Goal: Task Accomplishment & Management: Use online tool/utility

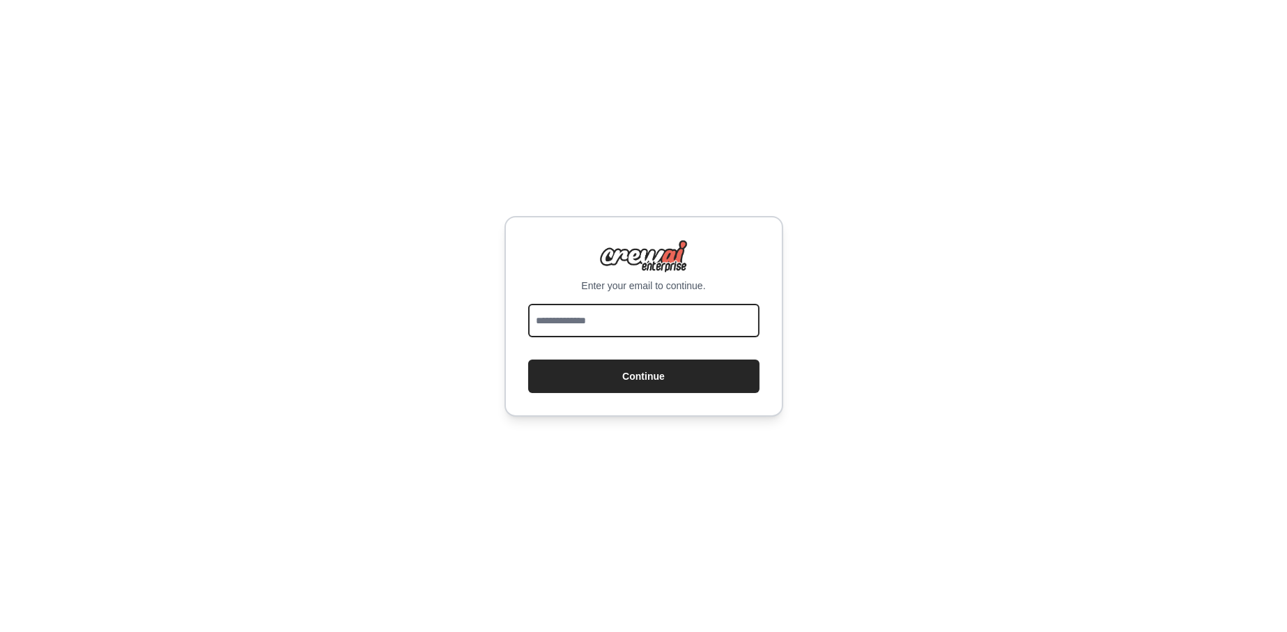
click at [582, 309] on input "email" at bounding box center [643, 320] width 231 height 33
type input "**********"
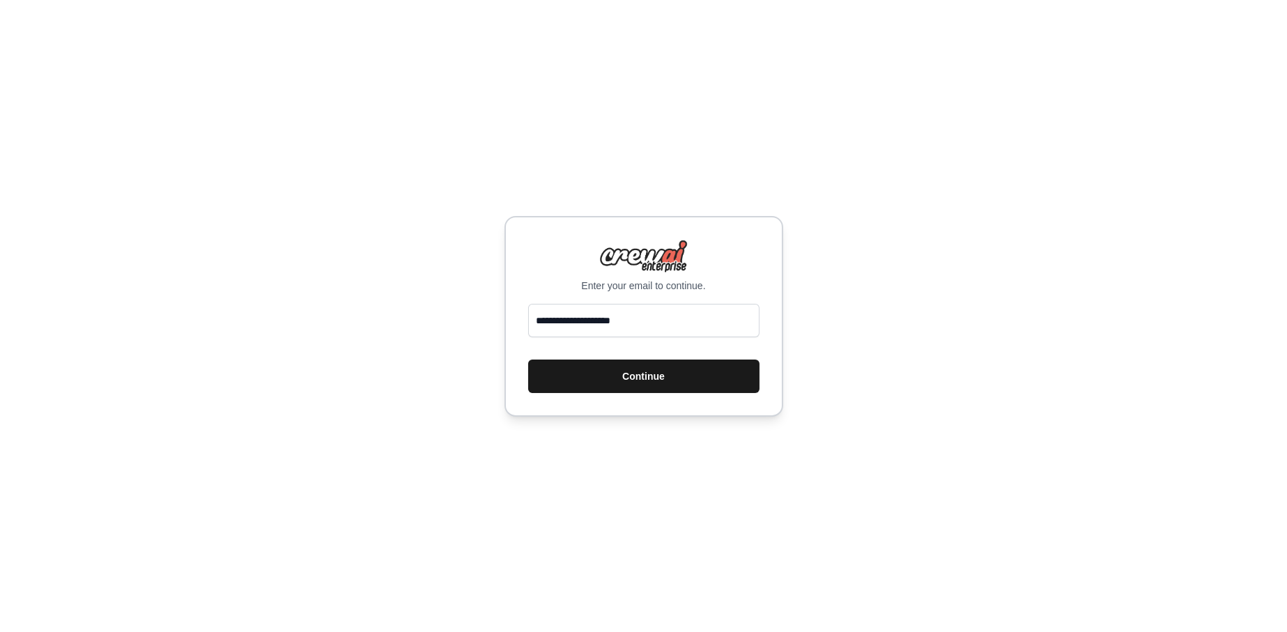
click at [606, 381] on button "Continue" at bounding box center [643, 376] width 231 height 33
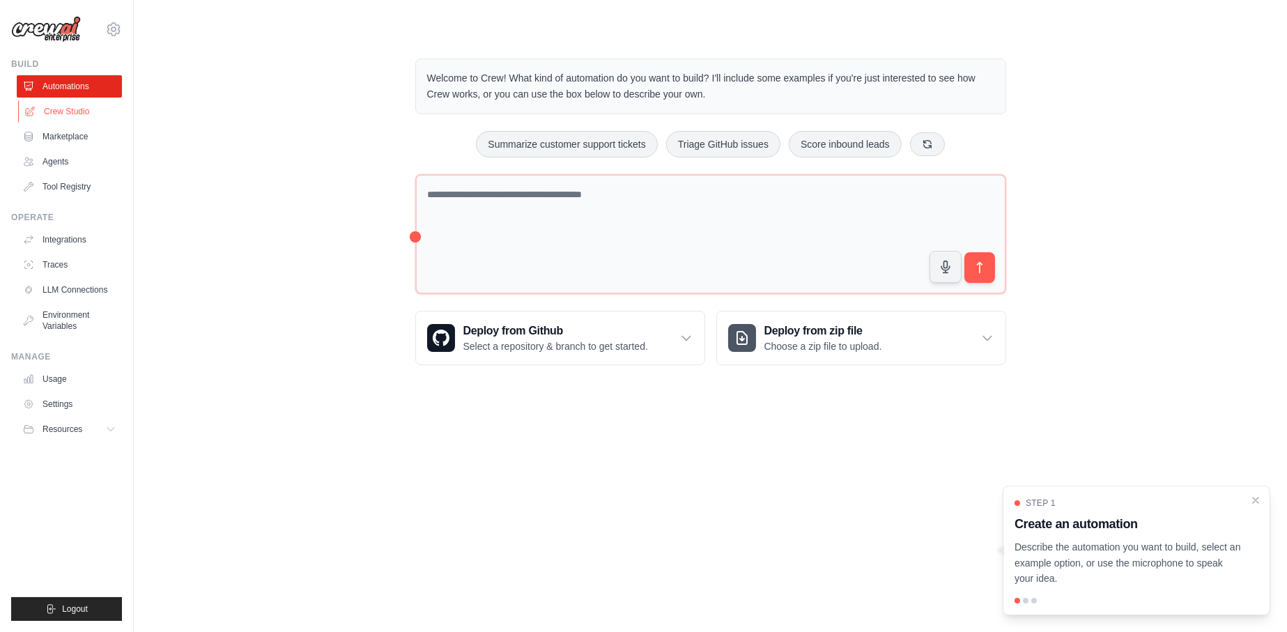
click at [84, 109] on link "Crew Studio" at bounding box center [70, 111] width 105 height 22
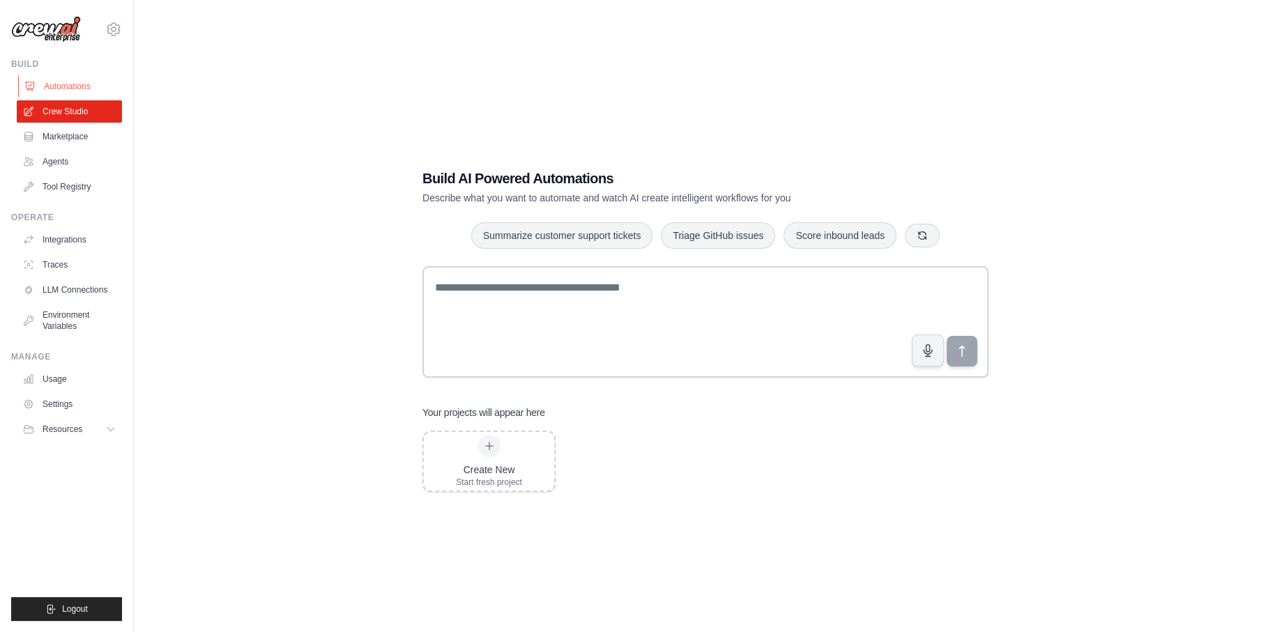
click at [78, 89] on link "Automations" at bounding box center [70, 86] width 105 height 22
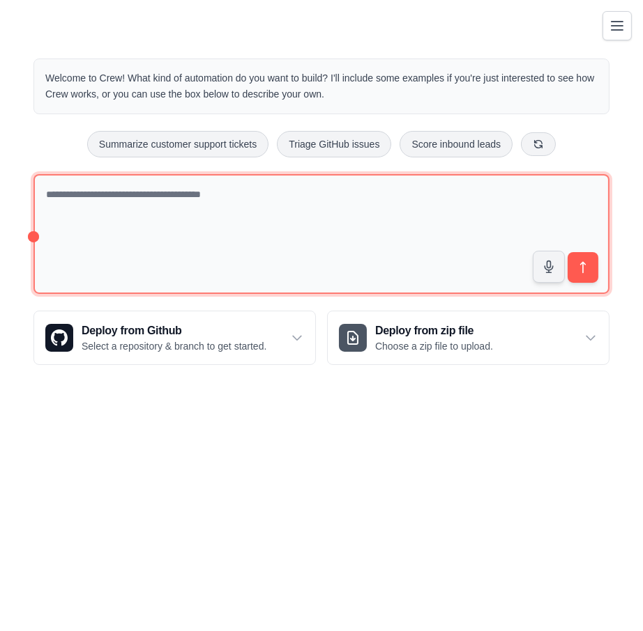
click at [374, 269] on textarea at bounding box center [321, 234] width 576 height 121
paste textarea "**********"
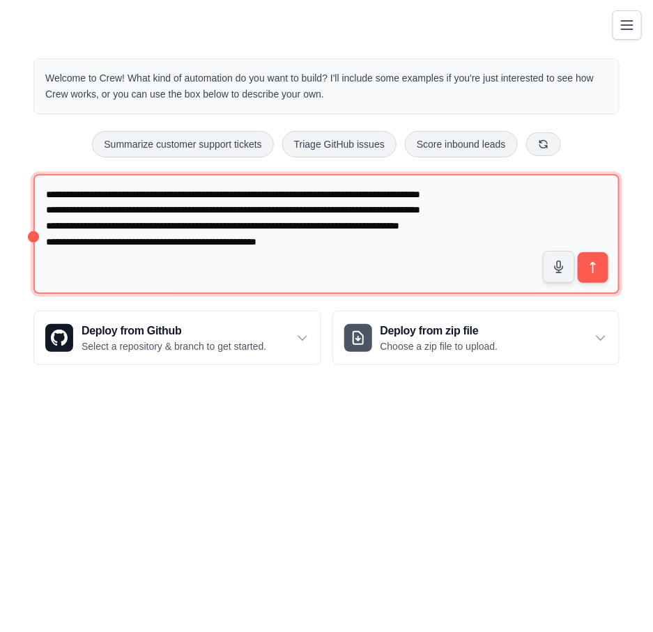
type textarea "**********"
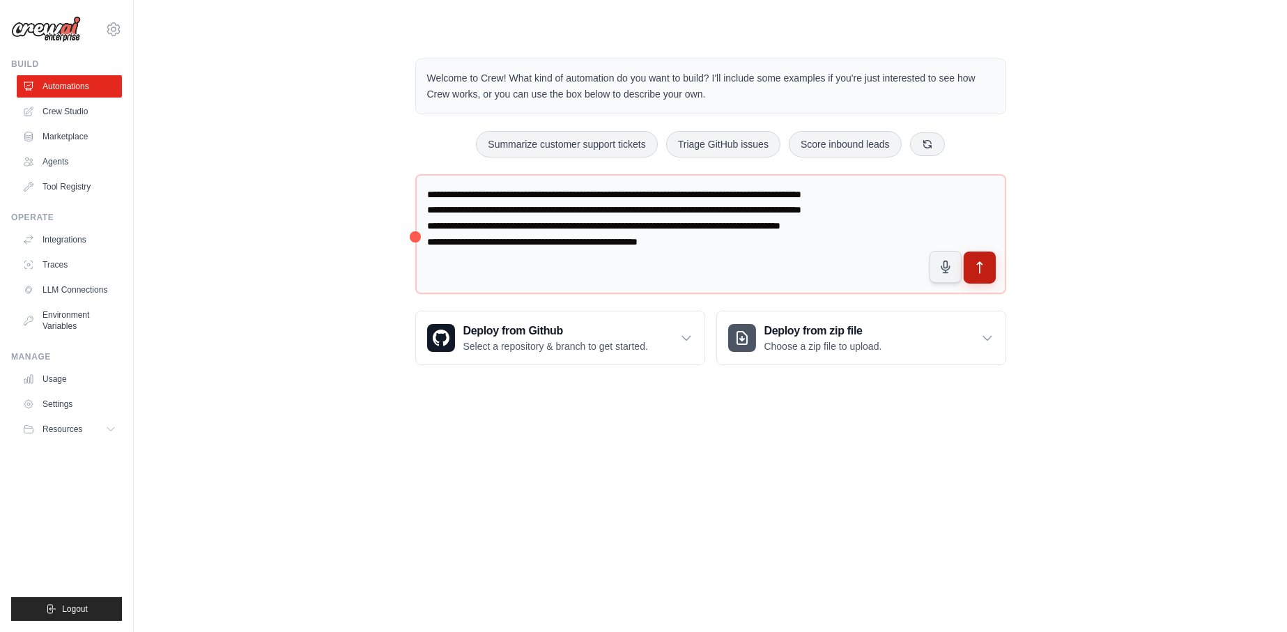
click at [979, 262] on icon "submit" at bounding box center [979, 267] width 5 height 11
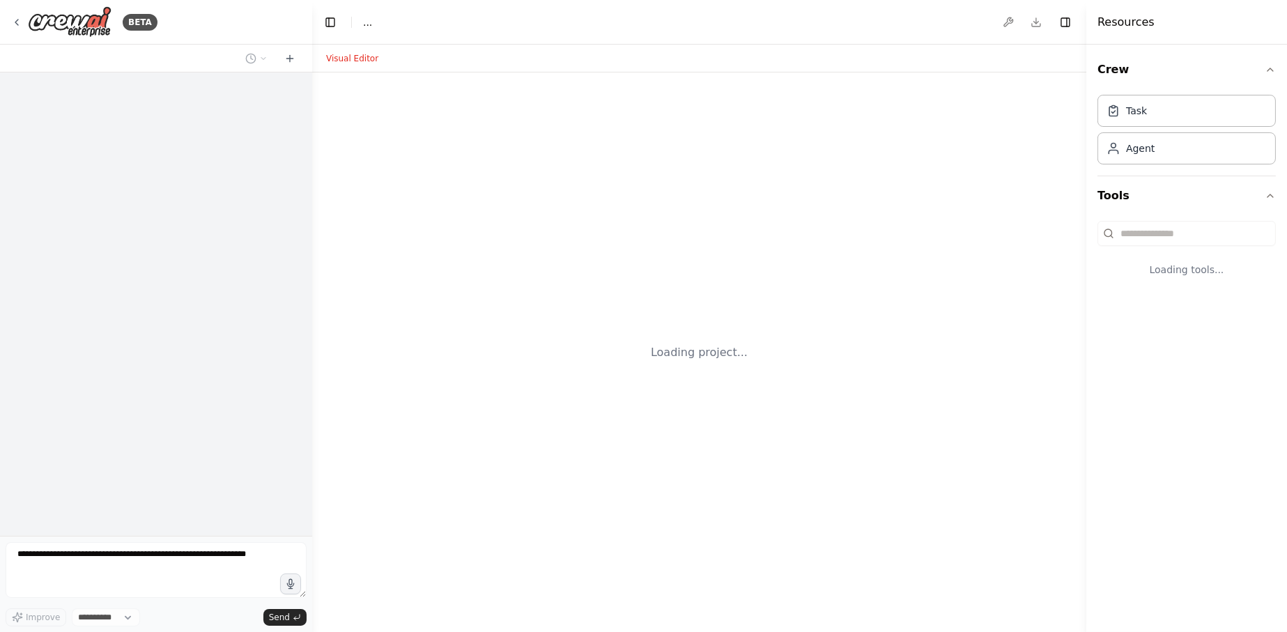
select select "****"
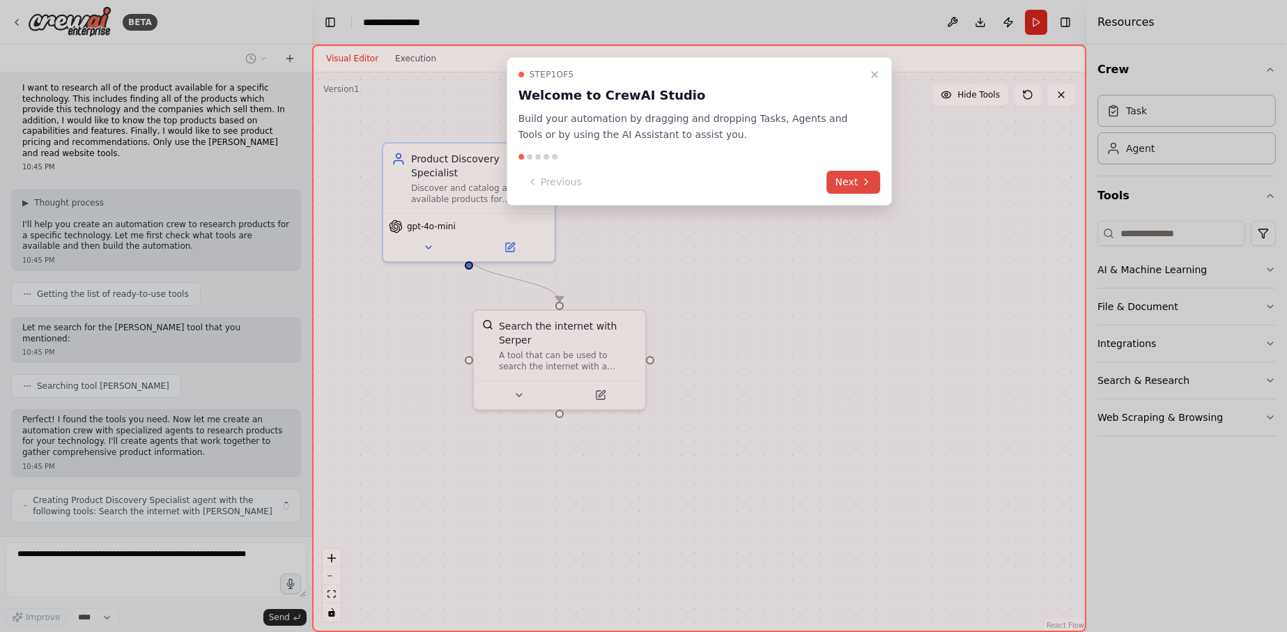
scroll to position [17, 0]
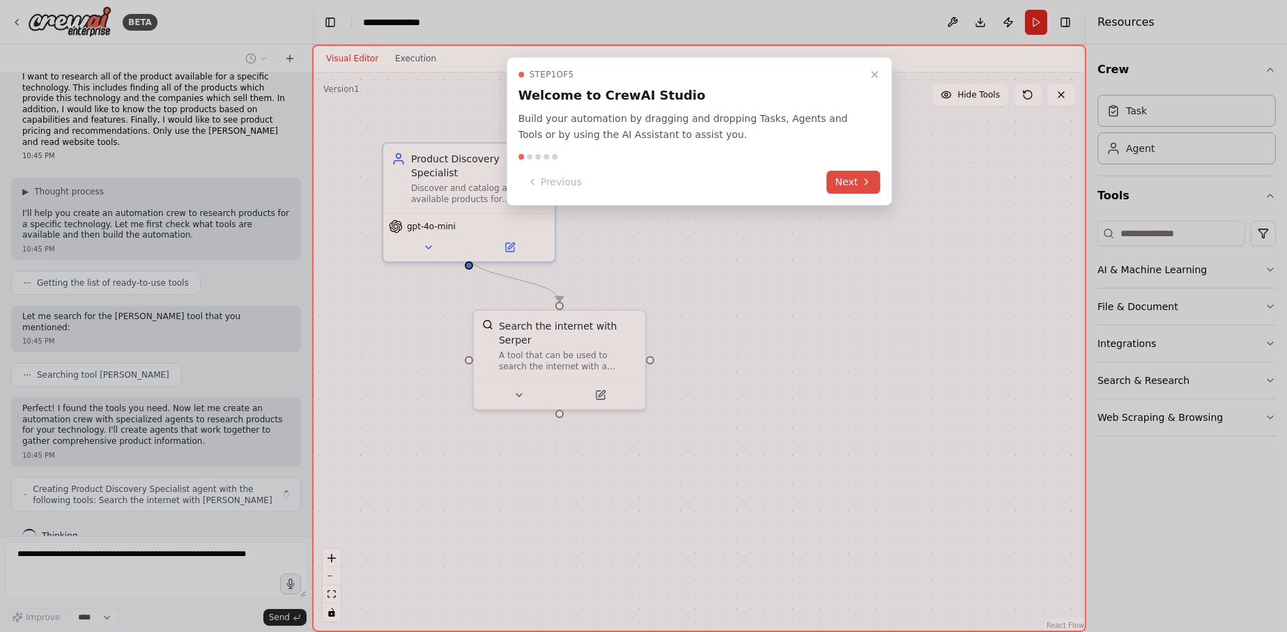
click at [844, 177] on button "Next" at bounding box center [854, 182] width 54 height 23
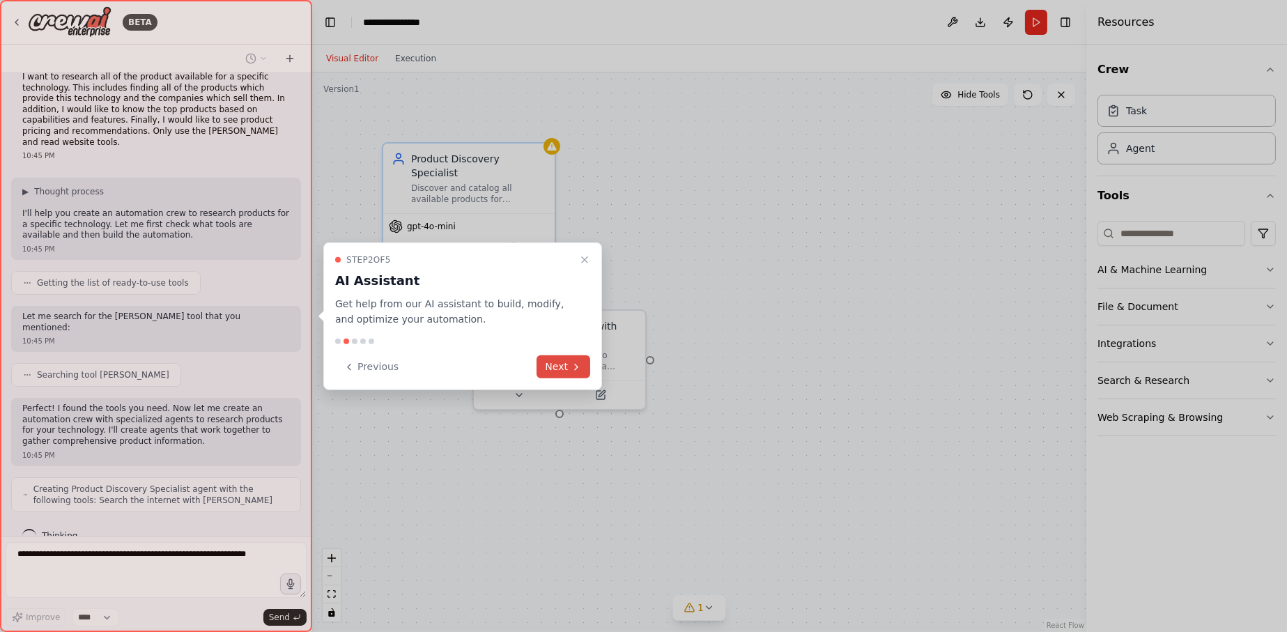
click at [568, 363] on button "Next" at bounding box center [564, 366] width 54 height 23
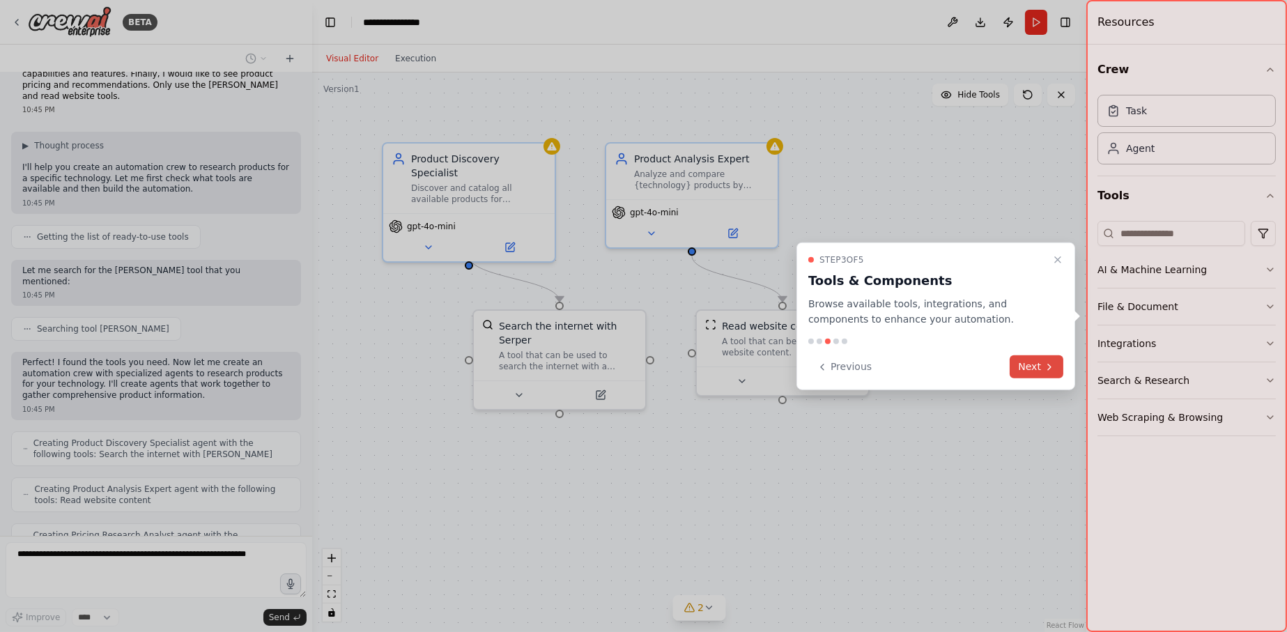
scroll to position [109, 0]
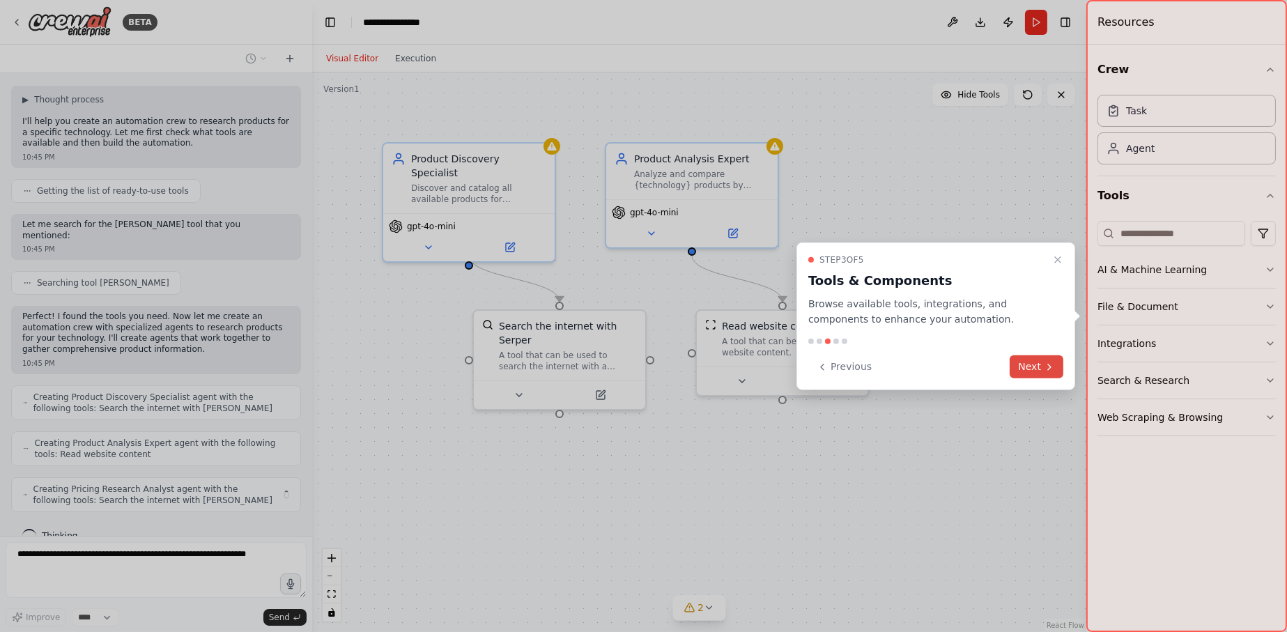
click at [1037, 358] on button "Next" at bounding box center [1037, 366] width 54 height 23
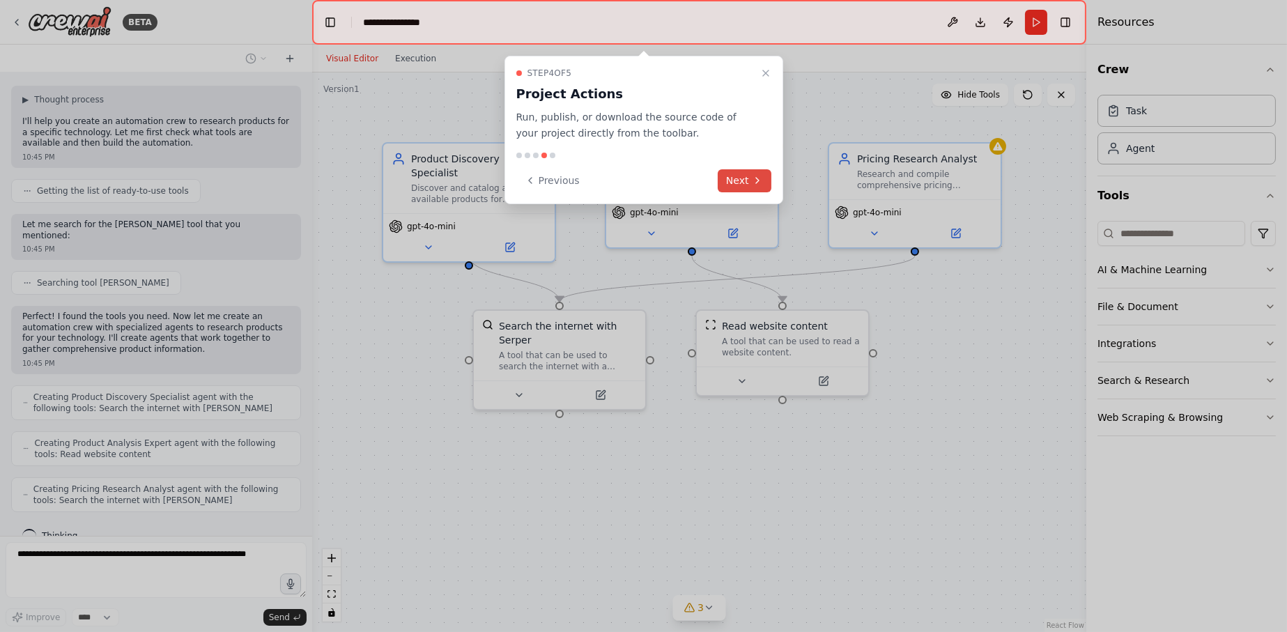
click at [749, 187] on button "Next" at bounding box center [745, 180] width 54 height 23
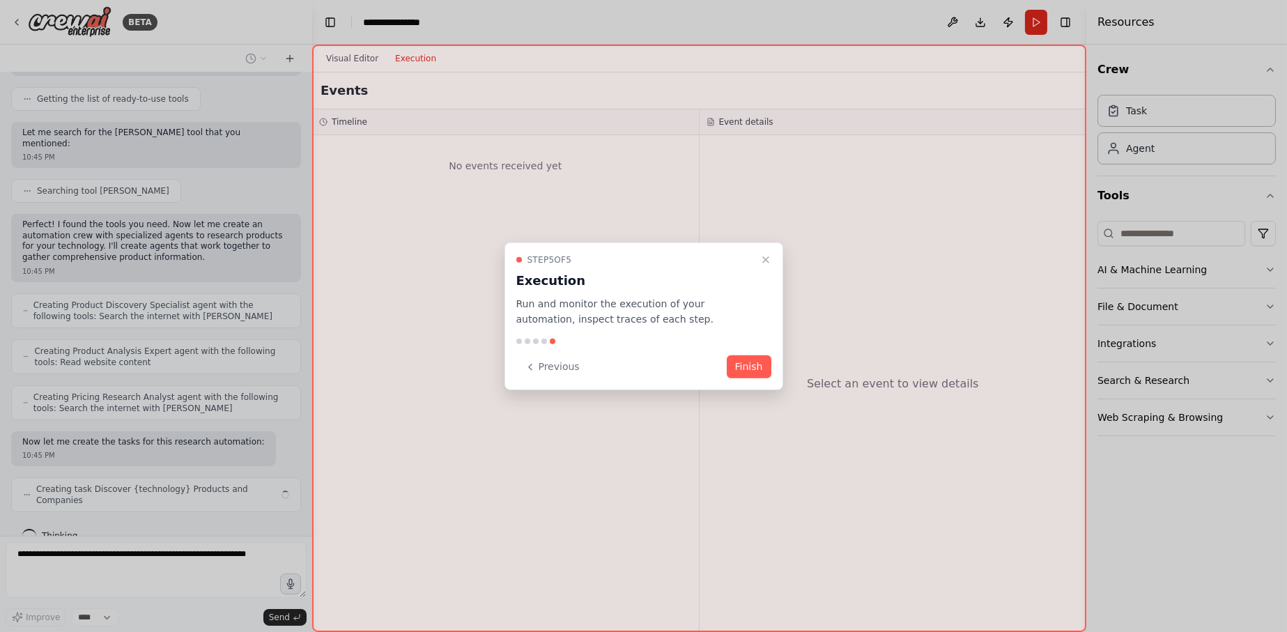
scroll to position [191, 0]
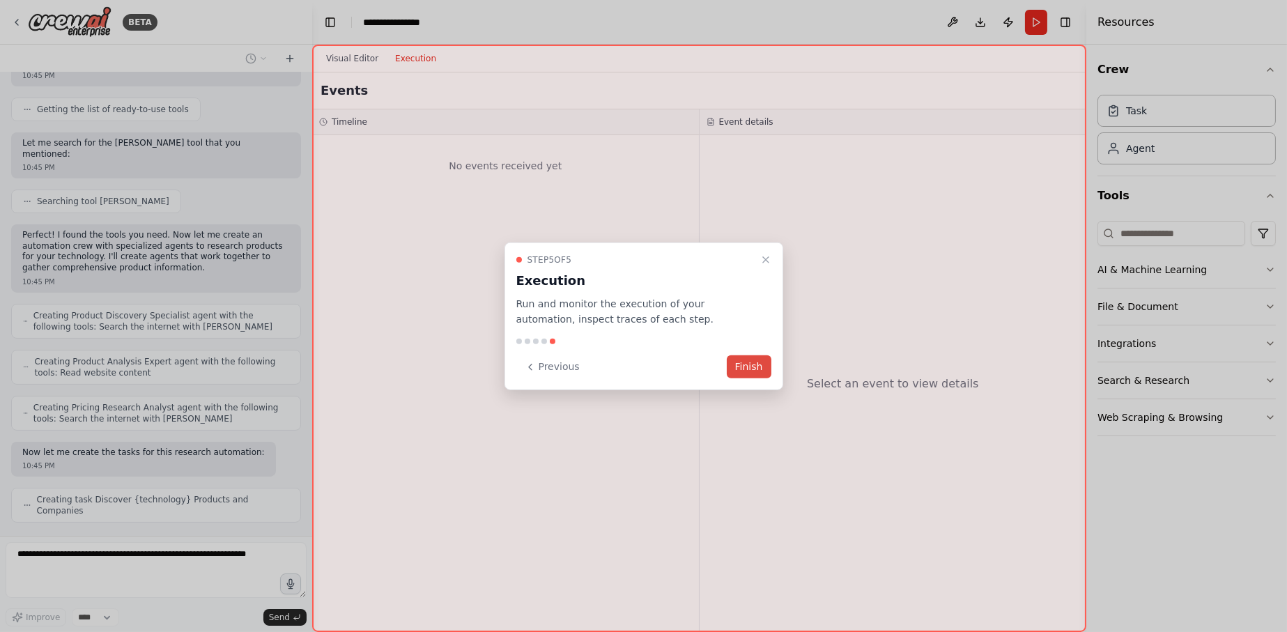
click at [757, 365] on button "Finish" at bounding box center [749, 366] width 45 height 23
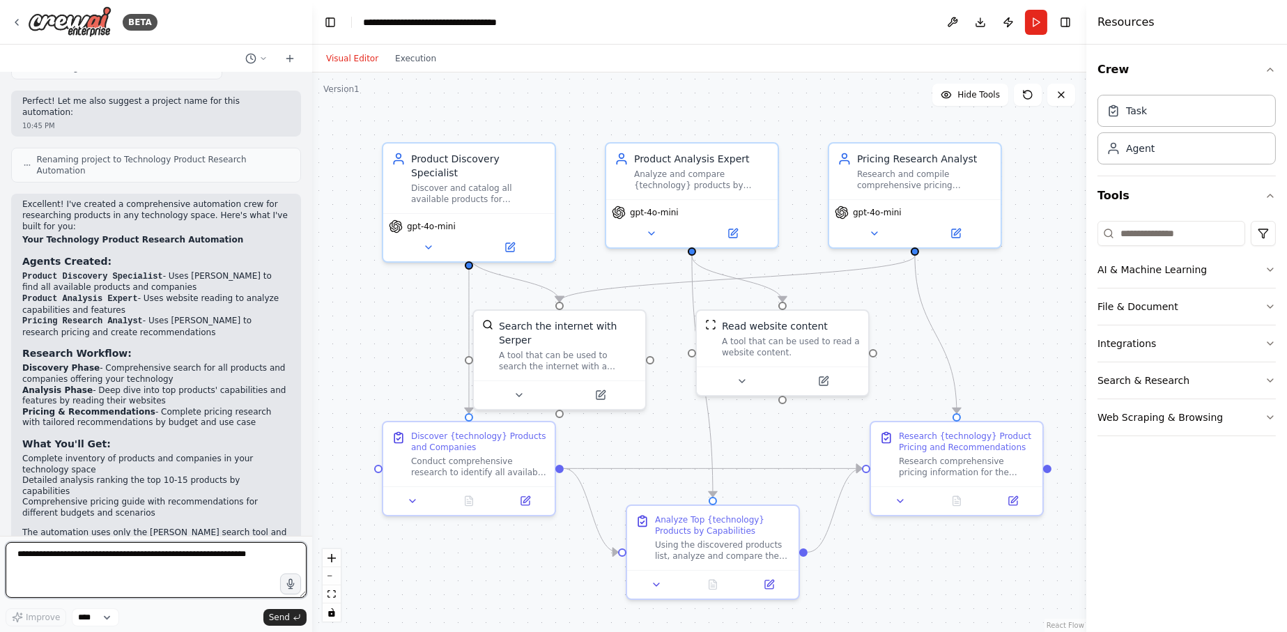
scroll to position [829, 0]
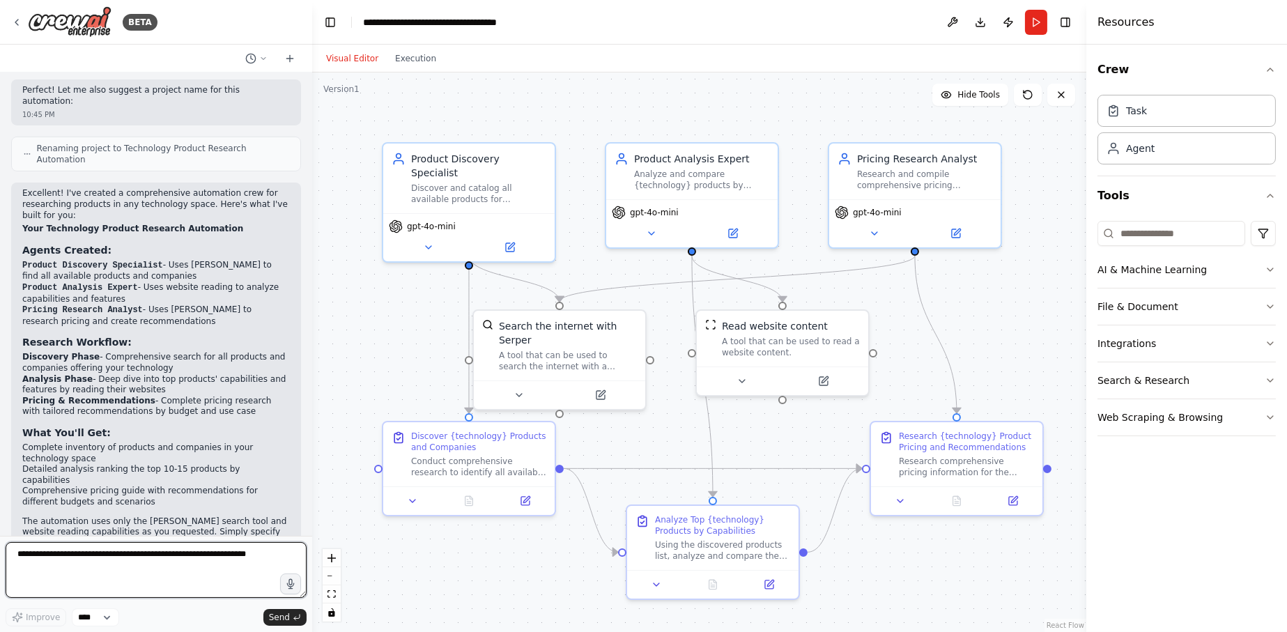
click at [307, 487] on div at bounding box center [310, 316] width 6 height 632
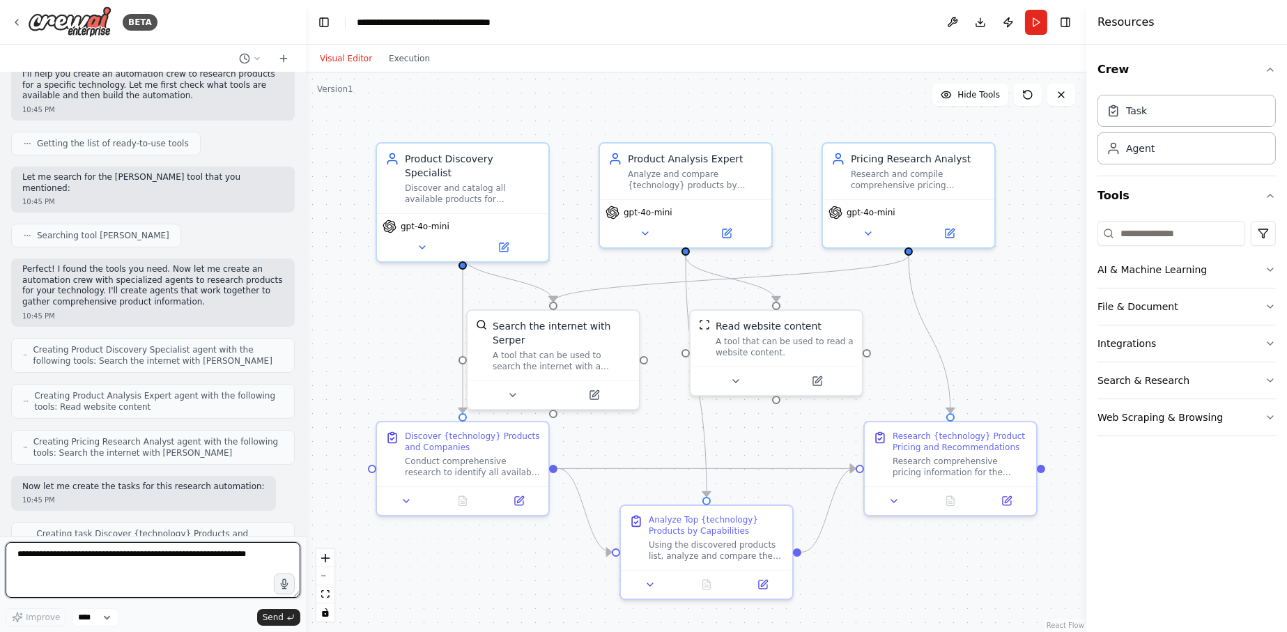
scroll to position [158, 0]
drag, startPoint x: 306, startPoint y: 215, endPoint x: 306, endPoint y: 269, distance: 54.4
click at [306, 269] on div "BETA I want to research all of the product available for a specific technology.…" at bounding box center [643, 316] width 1287 height 632
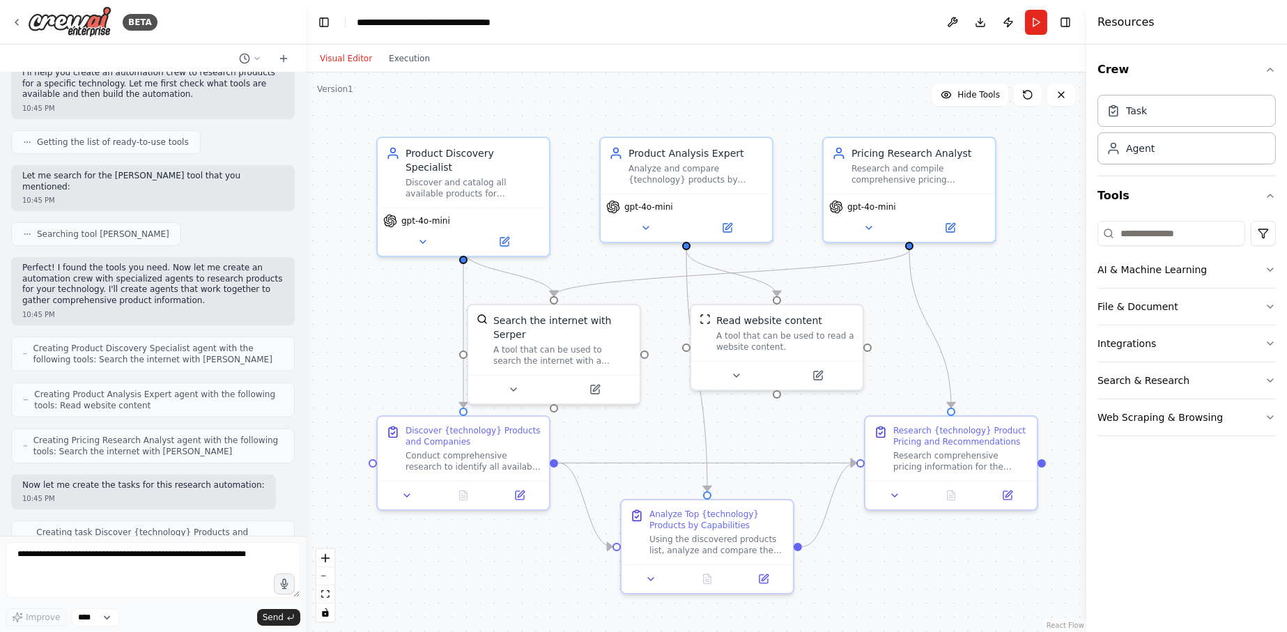
click at [309, 268] on div ".deletable-edge-delete-btn { width: 20px; height: 20px; border: 0px solid #ffff…" at bounding box center [696, 352] width 781 height 560
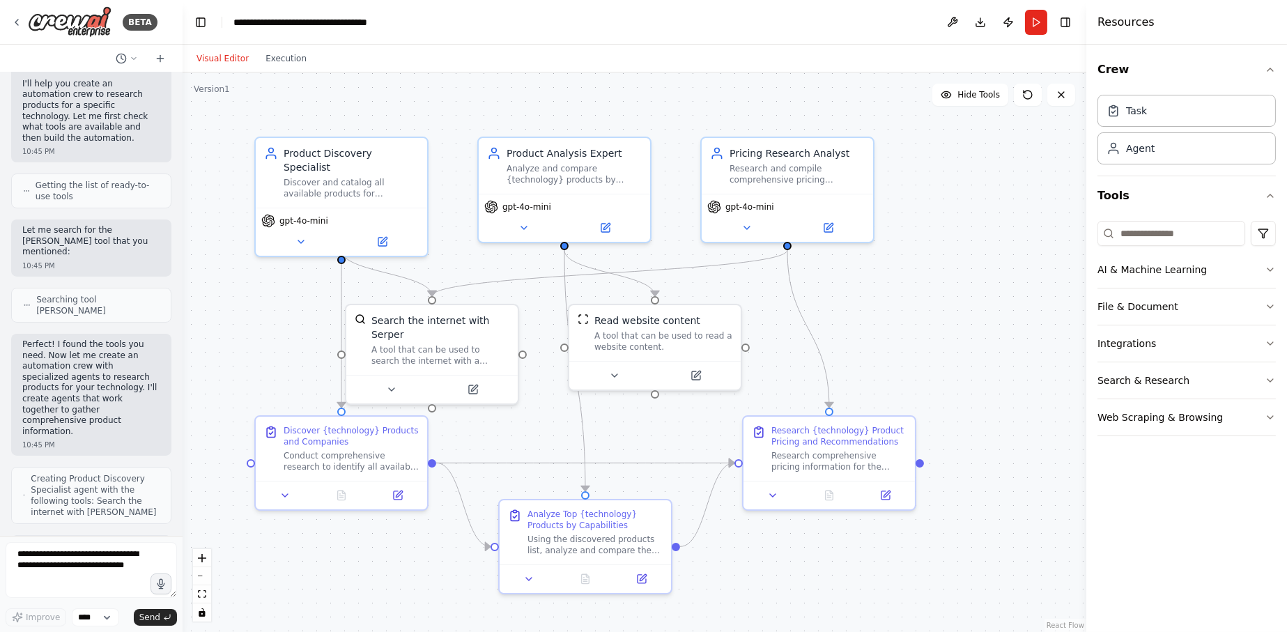
scroll to position [234, 0]
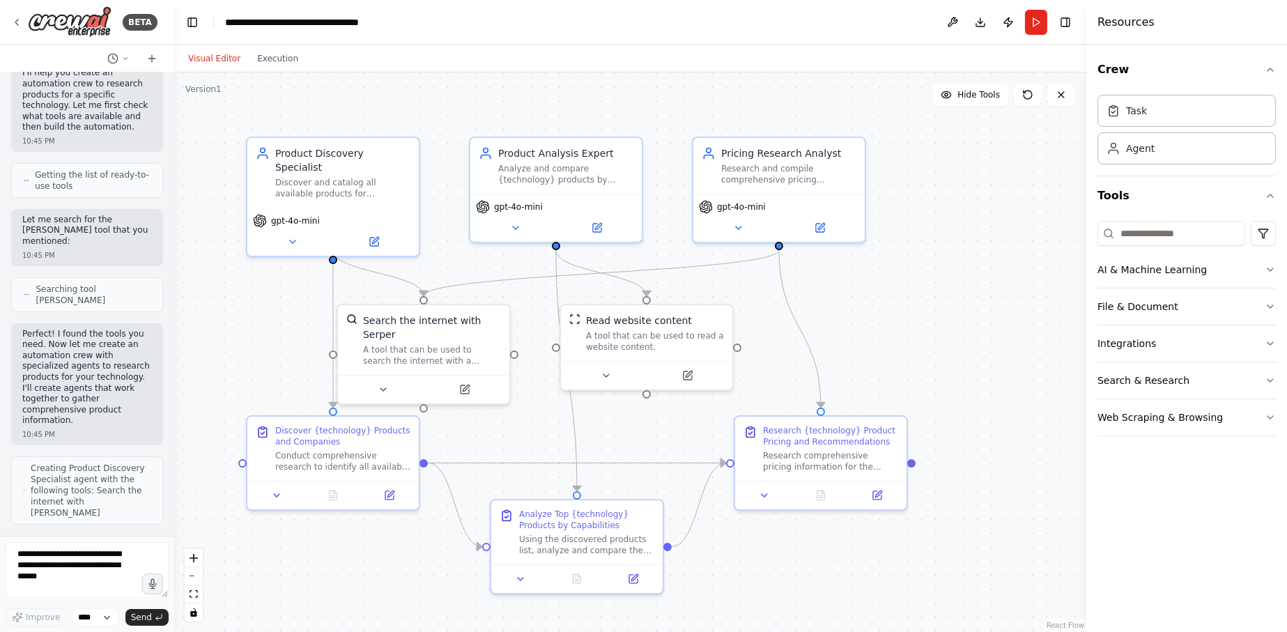
drag, startPoint x: 303, startPoint y: 255, endPoint x: 174, endPoint y: 253, distance: 129.0
click at [174, 253] on div "BETA I want to research all of the product available for a specific technology.…" at bounding box center [643, 316] width 1287 height 632
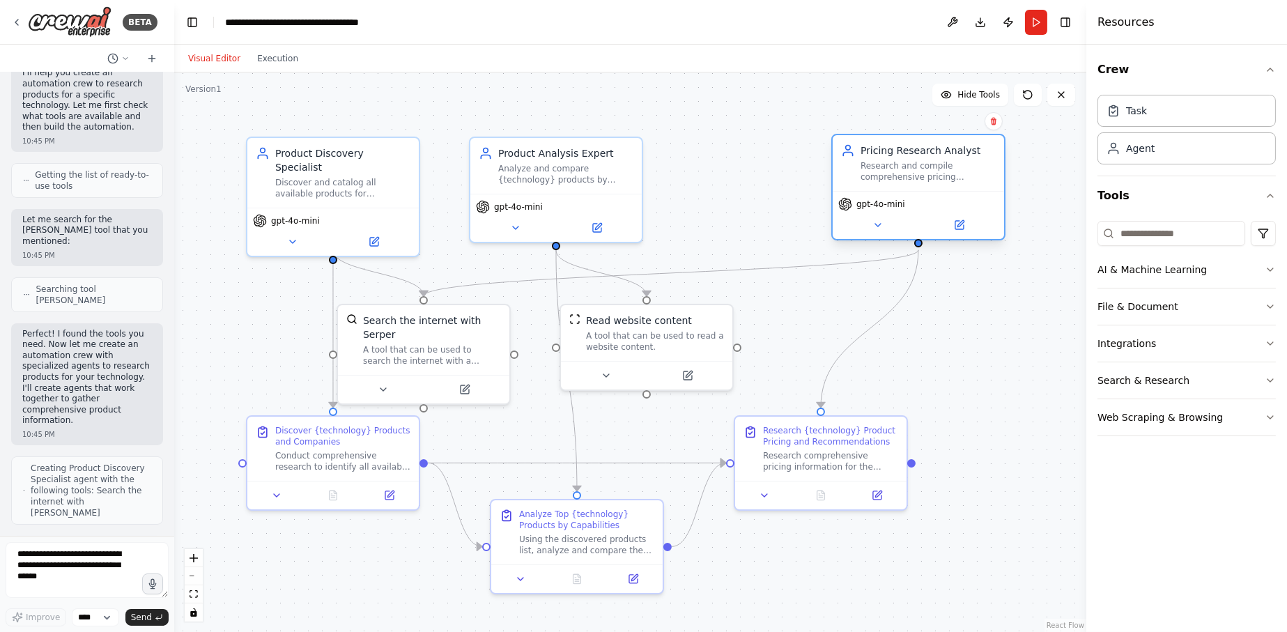
drag, startPoint x: 822, startPoint y: 189, endPoint x: 964, endPoint y: 181, distance: 142.4
click at [964, 181] on div "Pricing Research Analyst Research and compile comprehensive pricing information…" at bounding box center [918, 163] width 171 height 56
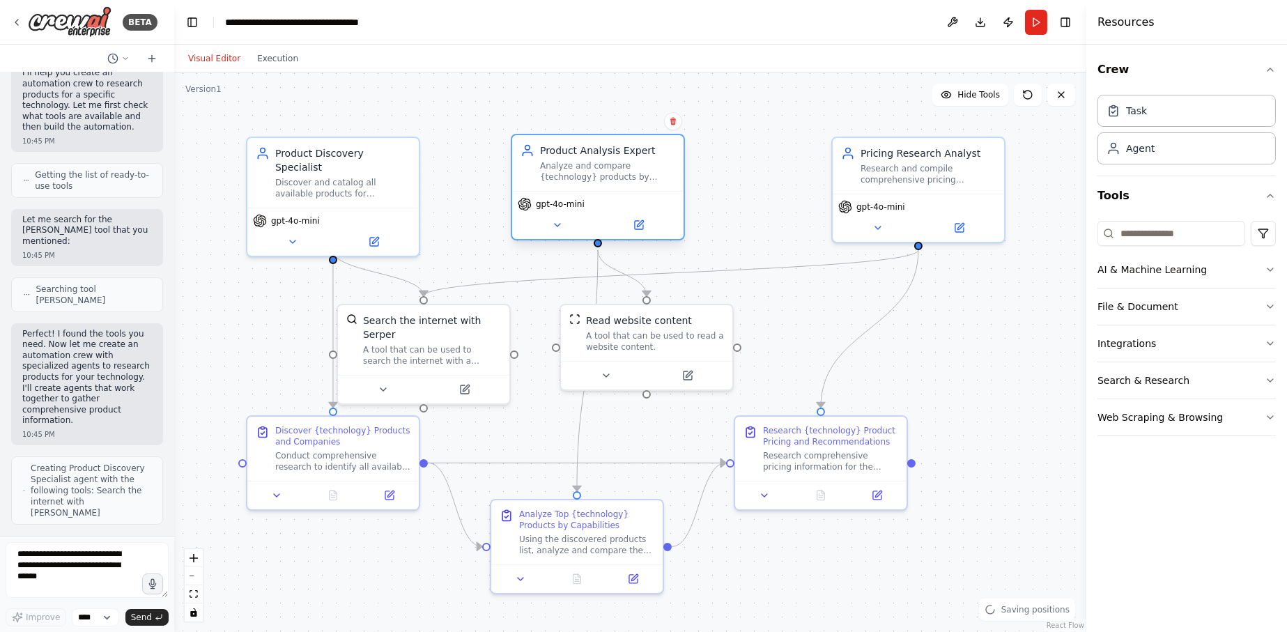
drag, startPoint x: 619, startPoint y: 190, endPoint x: 656, endPoint y: 183, distance: 37.5
click at [656, 183] on div "Product Analysis Expert Analyze and compare {technology} products by evaluating…" at bounding box center [597, 163] width 171 height 56
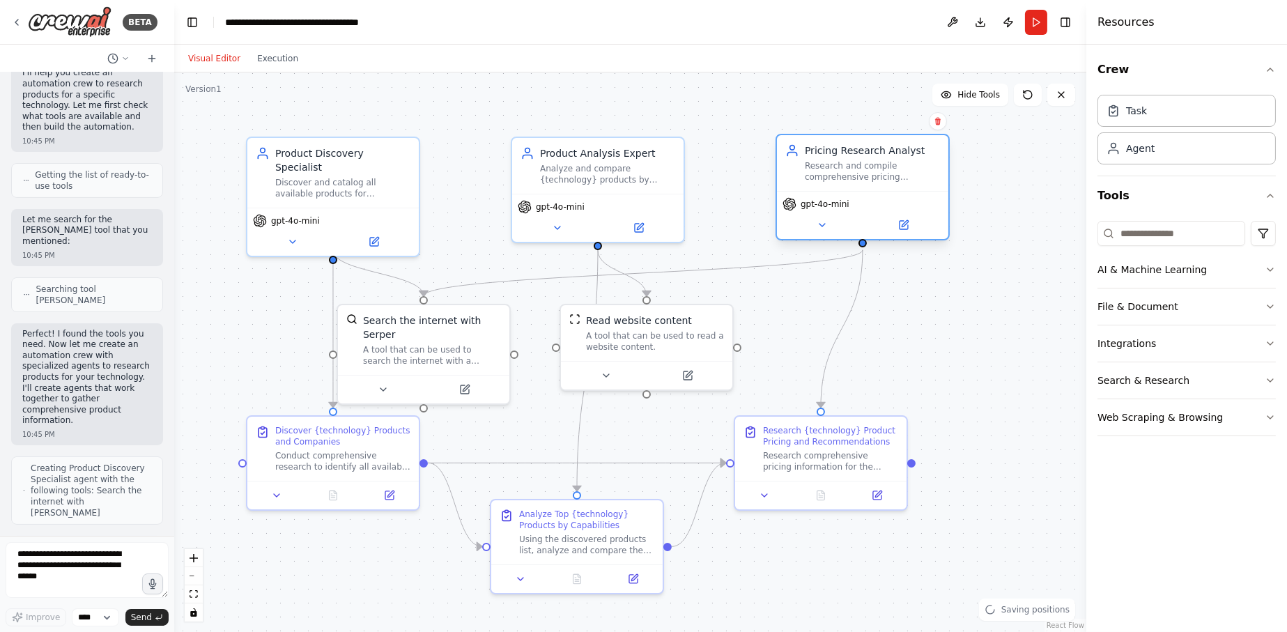
drag, startPoint x: 857, startPoint y: 181, endPoint x: 804, endPoint y: 178, distance: 52.3
click at [804, 178] on div "Pricing Research Analyst Research and compile comprehensive pricing information…" at bounding box center [862, 163] width 155 height 39
click at [1028, 30] on button "Run" at bounding box center [1036, 22] width 22 height 25
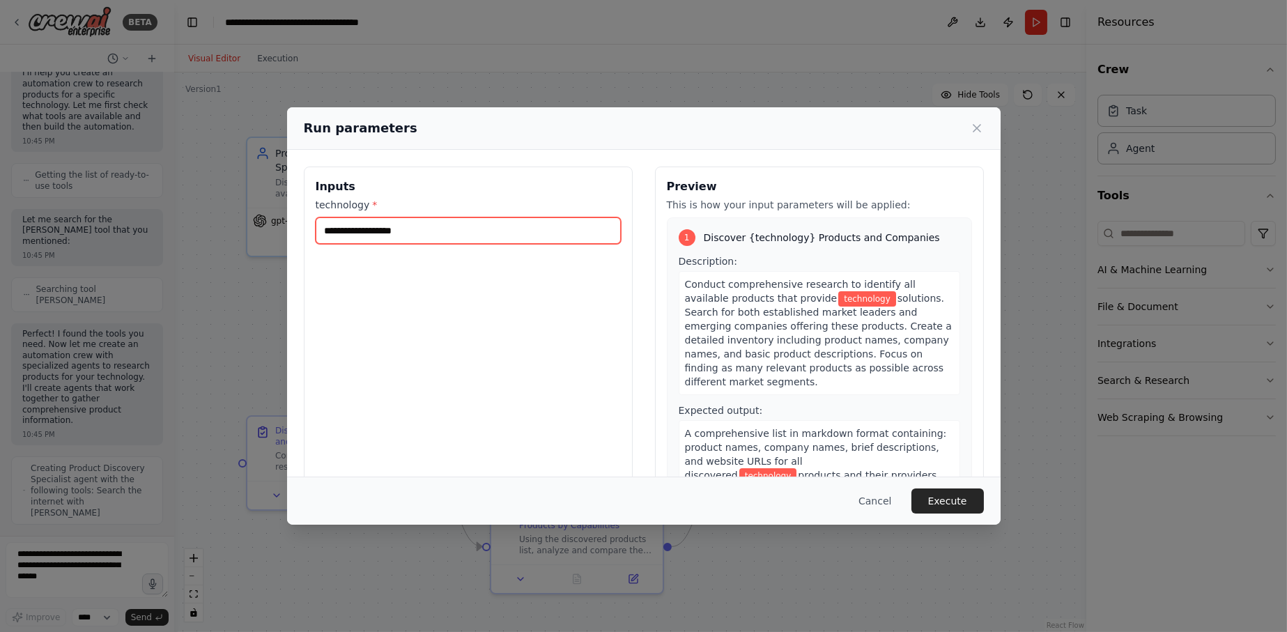
click at [473, 222] on input "technology *" at bounding box center [468, 230] width 305 height 26
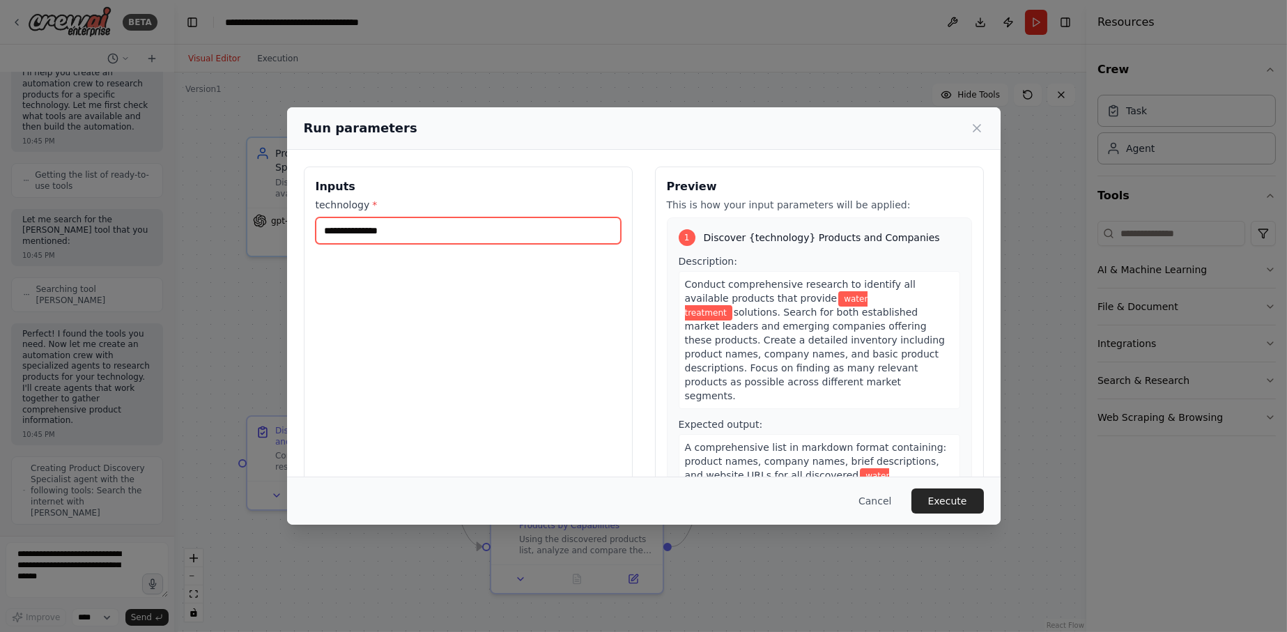
type input "**********"
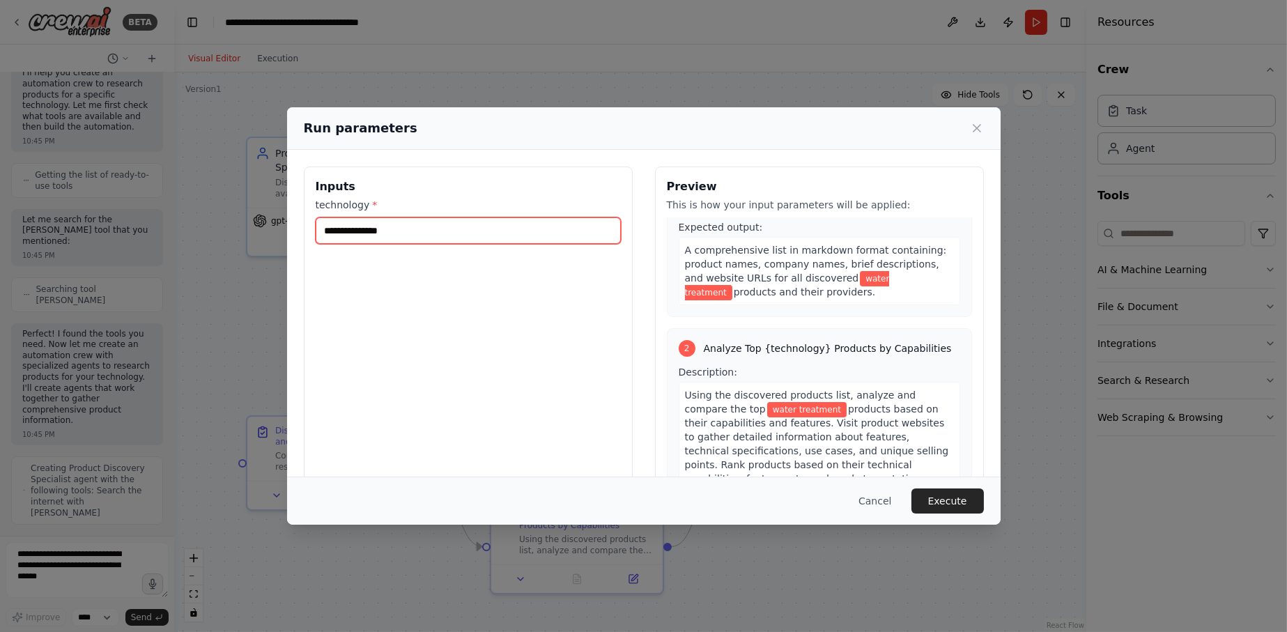
scroll to position [209, 0]
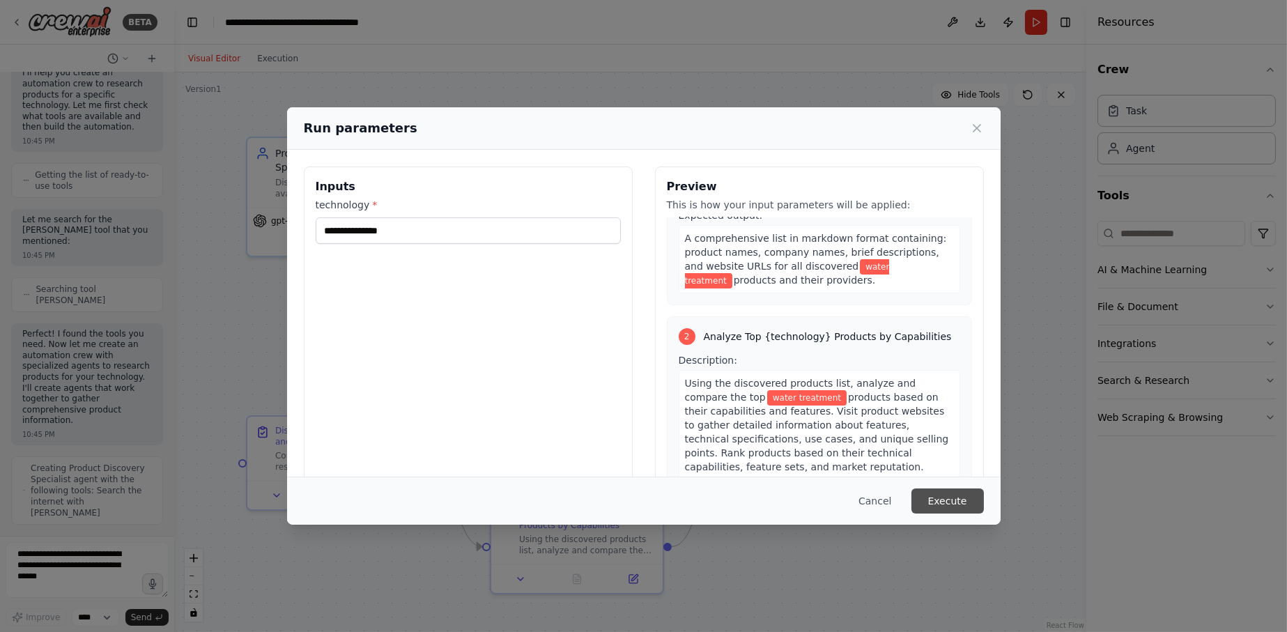
click at [939, 498] on button "Execute" at bounding box center [948, 501] width 72 height 25
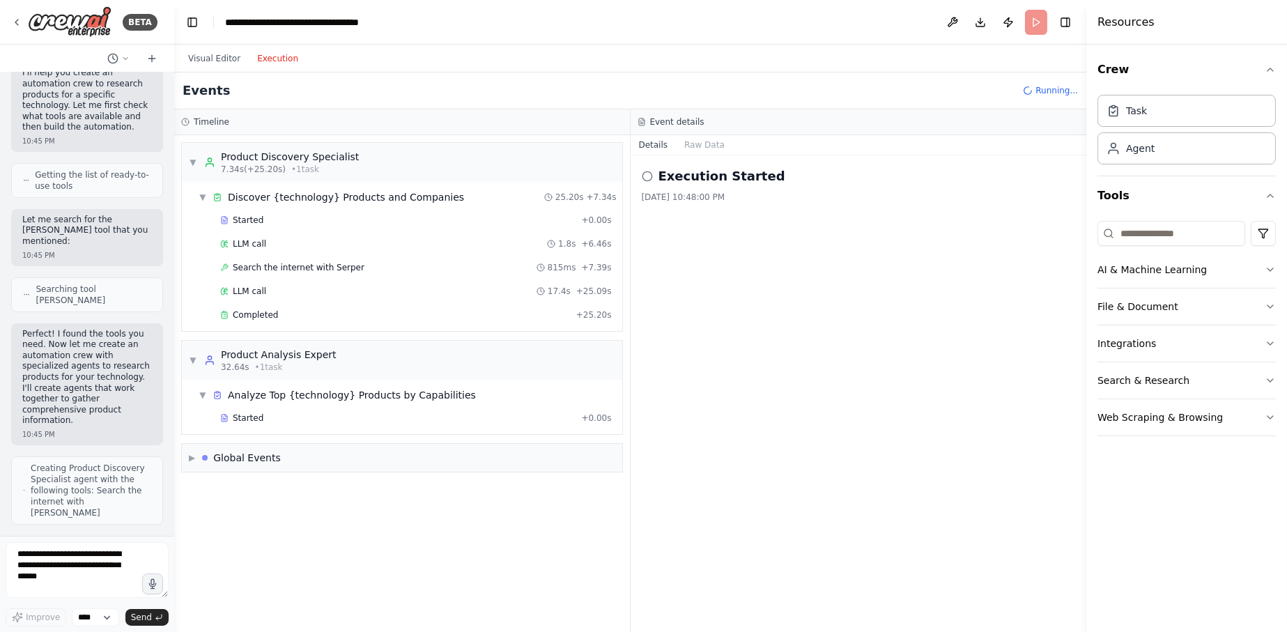
click at [265, 54] on button "Execution" at bounding box center [278, 58] width 58 height 17
click at [202, 67] on div "Visual Editor Execution" at bounding box center [243, 59] width 127 height 28
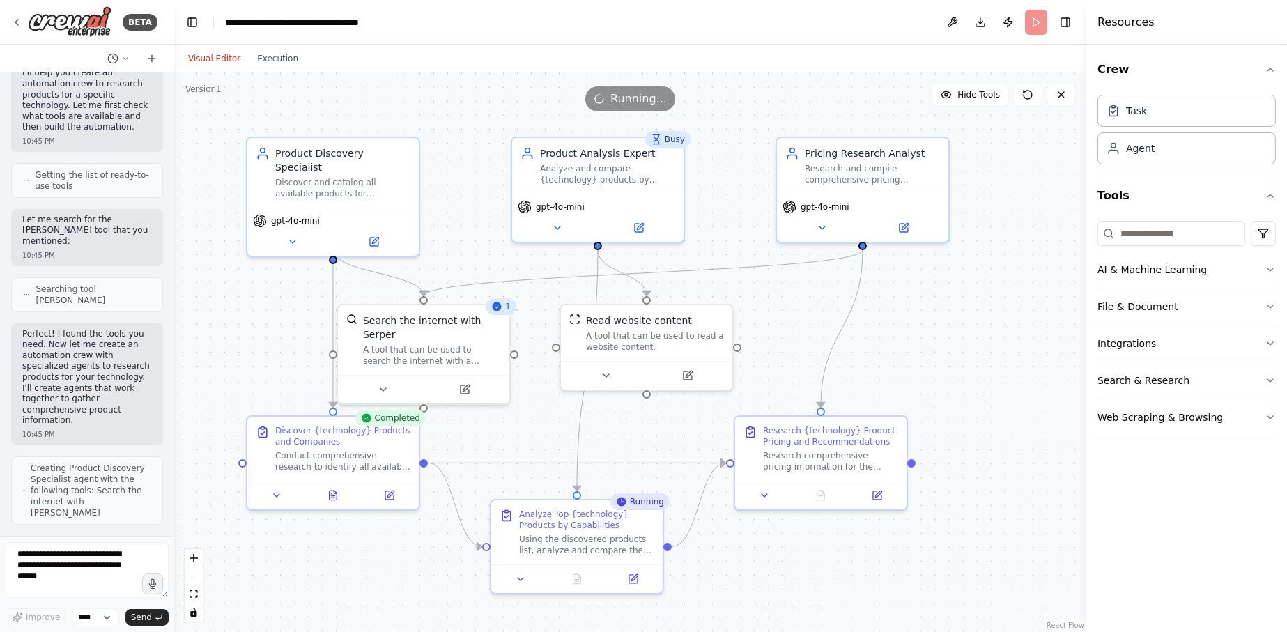
click at [207, 61] on button "Visual Editor" at bounding box center [214, 58] width 69 height 17
click at [256, 63] on button "Execution" at bounding box center [278, 58] width 58 height 17
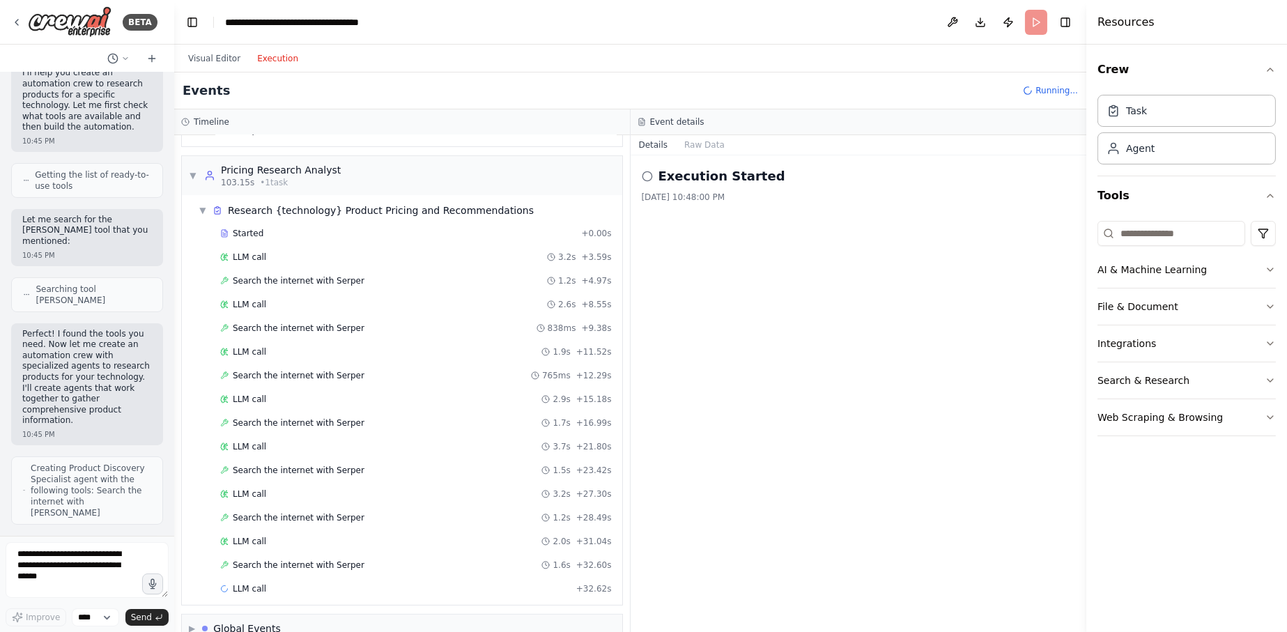
scroll to position [738, 0]
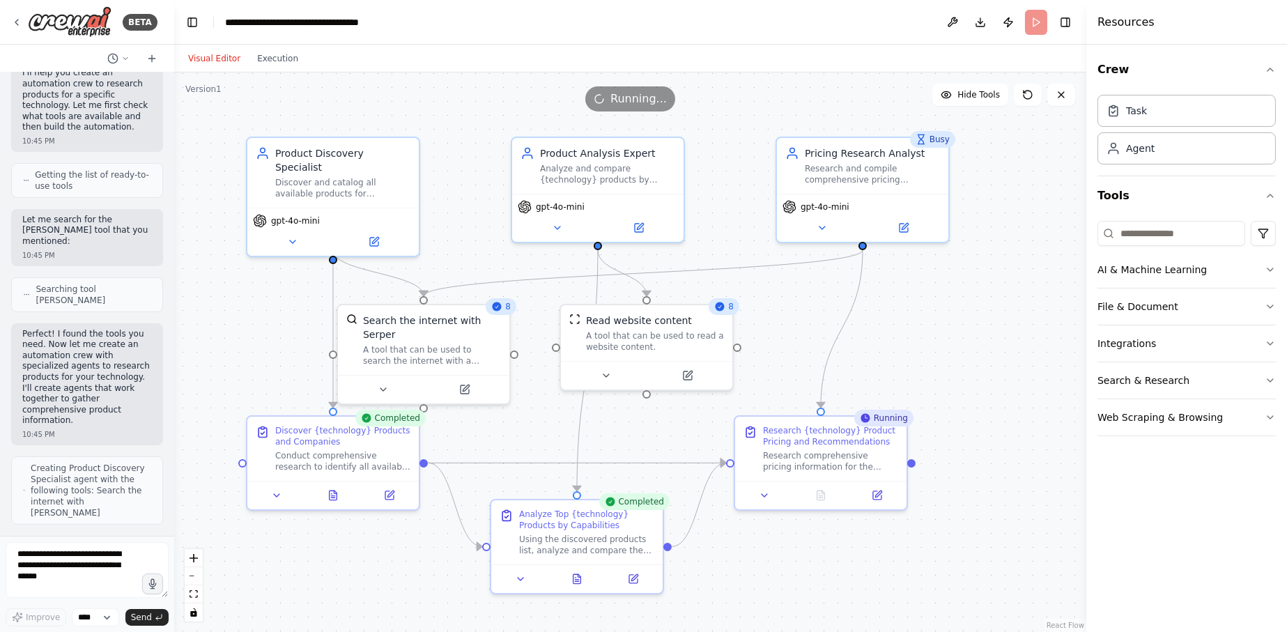
click at [213, 59] on button "Visual Editor" at bounding box center [214, 58] width 69 height 17
click at [259, 64] on button "Execution" at bounding box center [278, 58] width 58 height 17
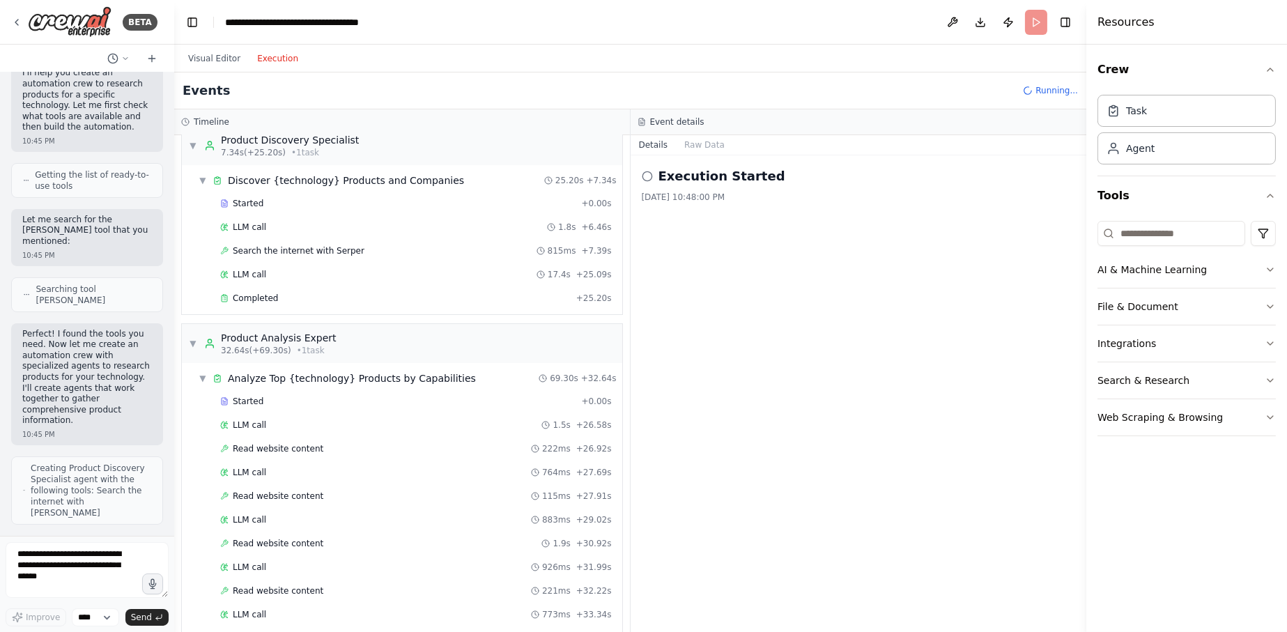
scroll to position [0, 0]
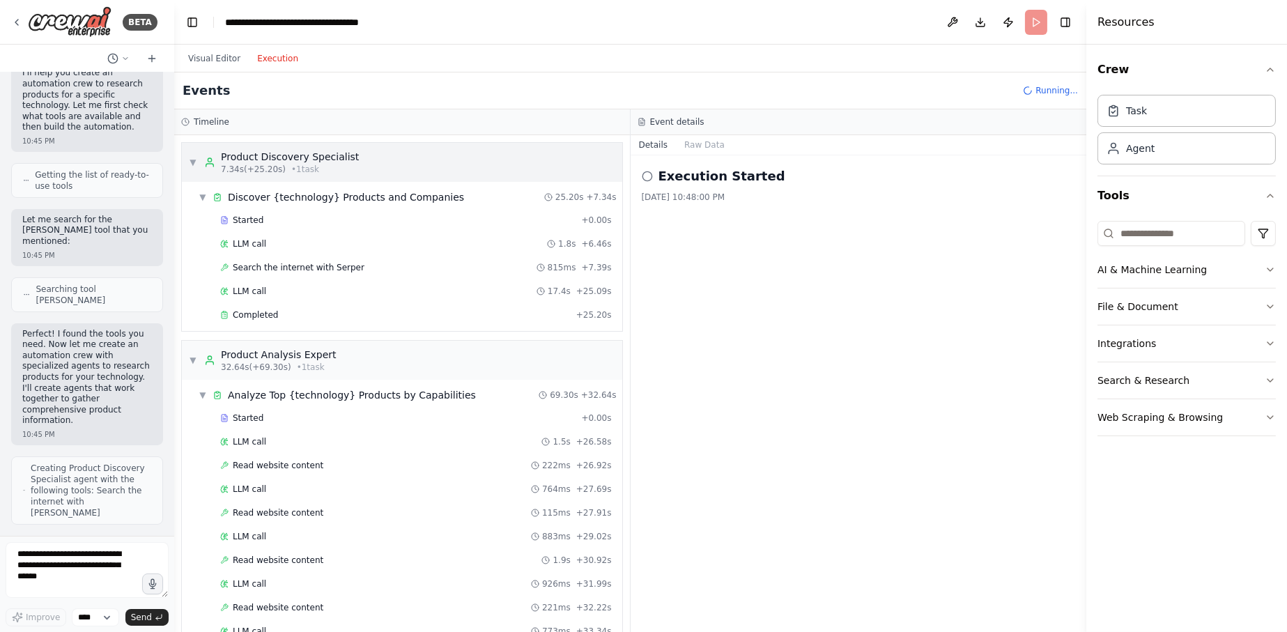
click at [197, 163] on span "▼" at bounding box center [193, 162] width 8 height 11
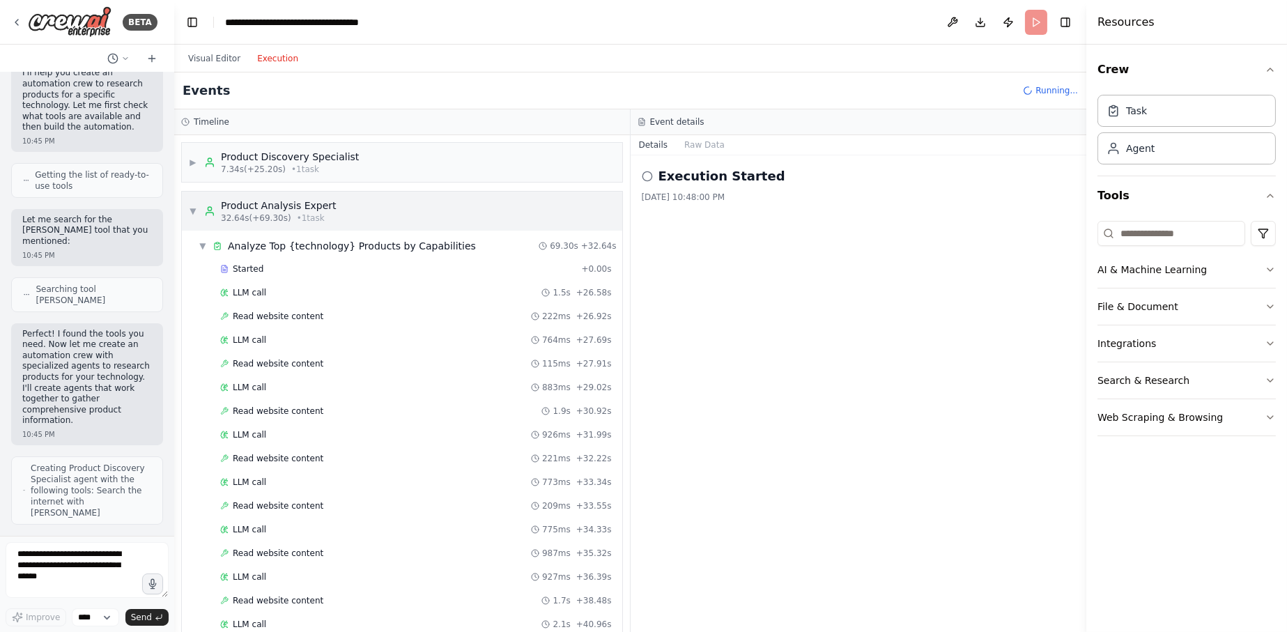
click at [187, 213] on div "▼ Product Analysis Expert 32.64s (+69.30s) • 1 task" at bounding box center [402, 211] width 440 height 39
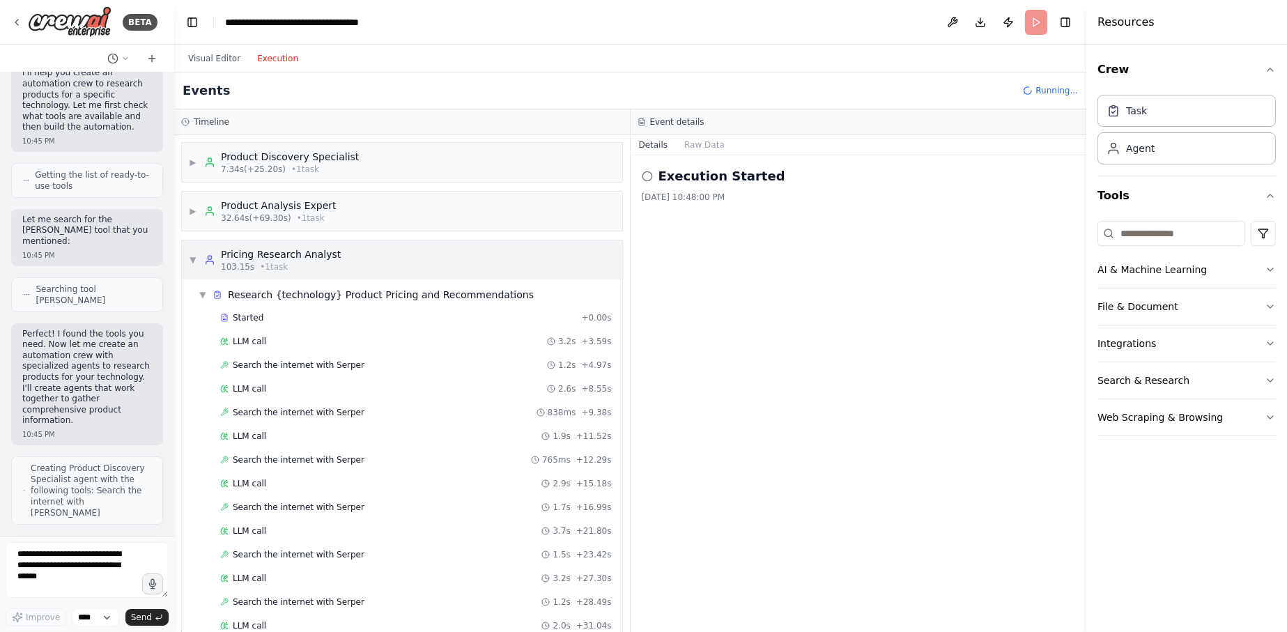
click at [190, 254] on span "▼" at bounding box center [193, 259] width 8 height 11
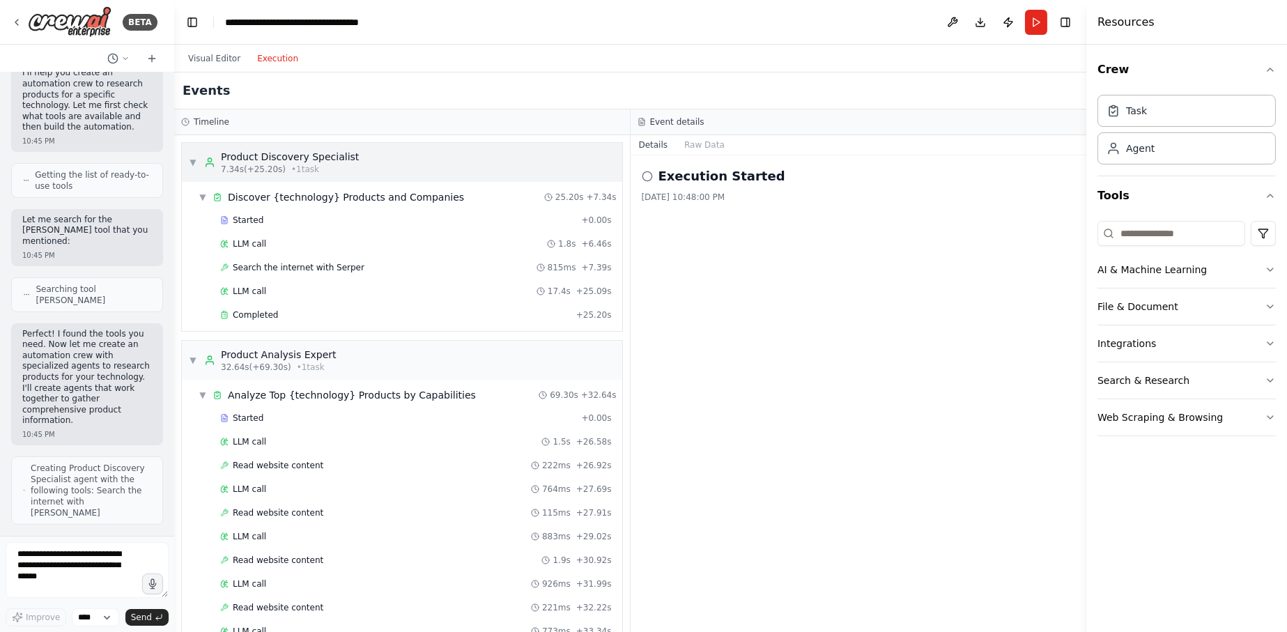
click at [183, 163] on div "▼ Product Discovery Specialist 7.34s (+25.20s) • 1 task" at bounding box center [402, 162] width 440 height 39
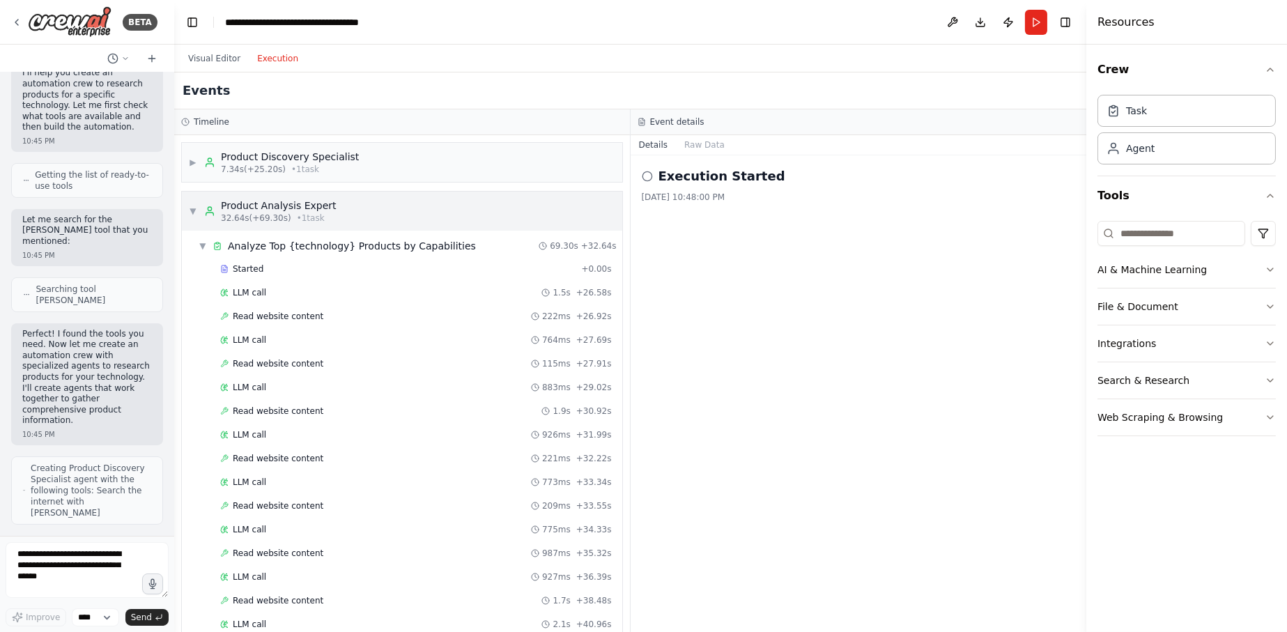
click at [191, 209] on span "▼" at bounding box center [193, 211] width 8 height 11
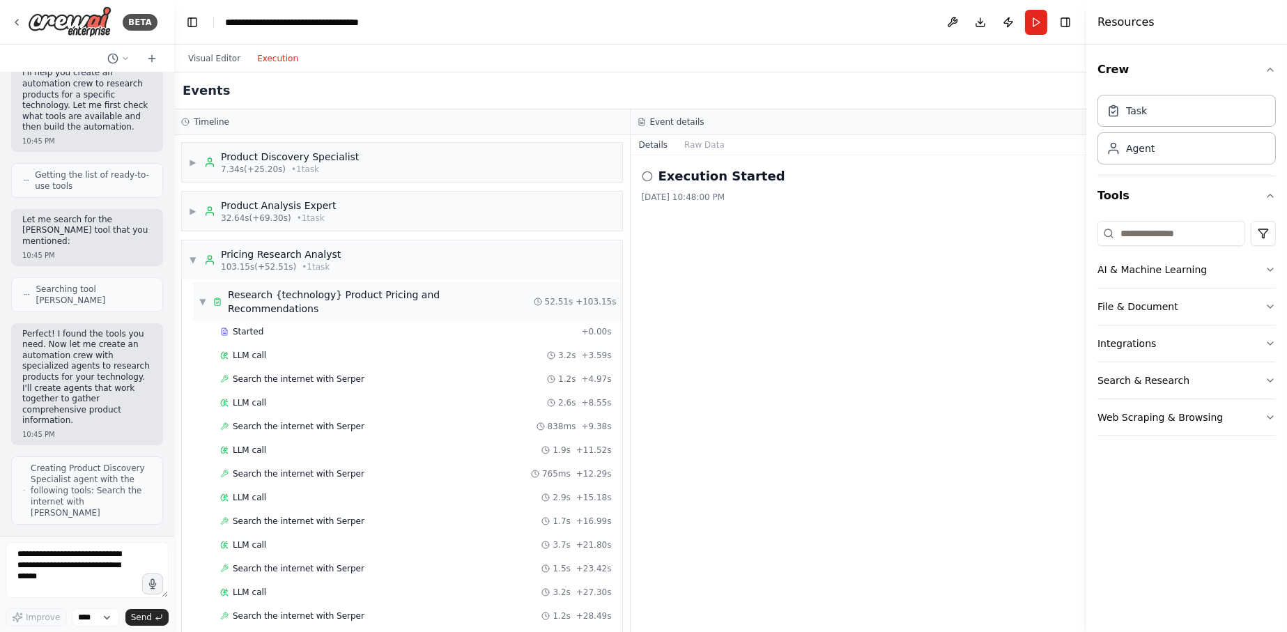
click at [200, 296] on span "▼" at bounding box center [203, 301] width 8 height 11
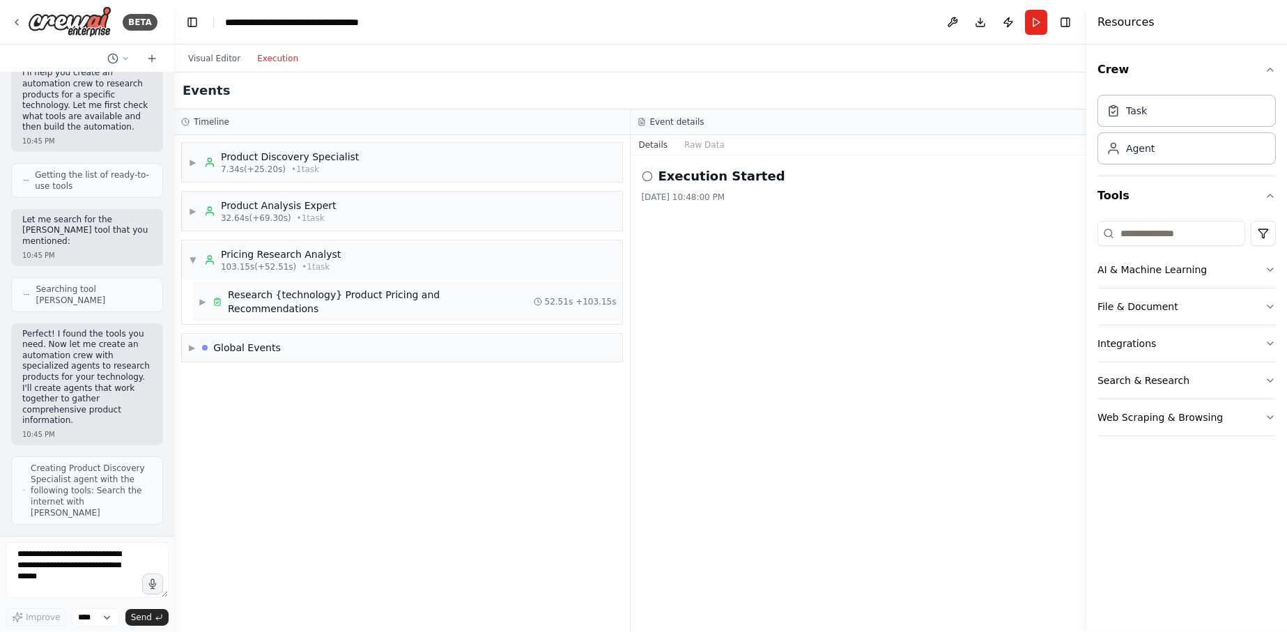
click at [200, 296] on span "▶" at bounding box center [203, 301] width 8 height 11
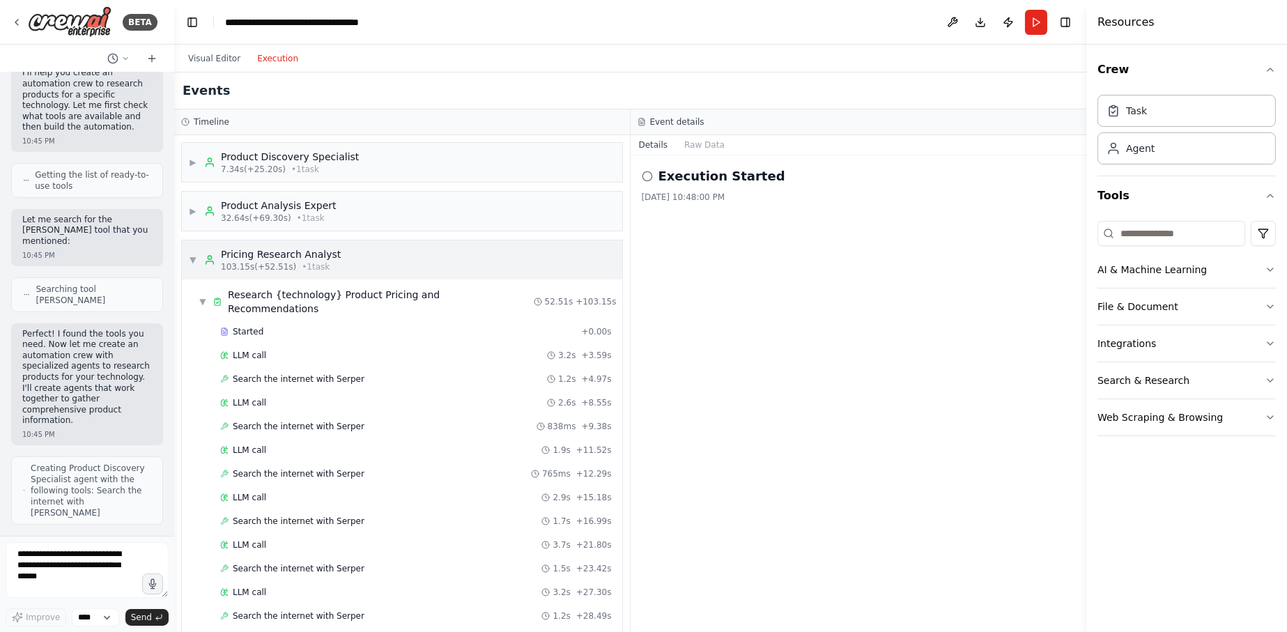
click at [194, 258] on span "▼" at bounding box center [193, 259] width 8 height 11
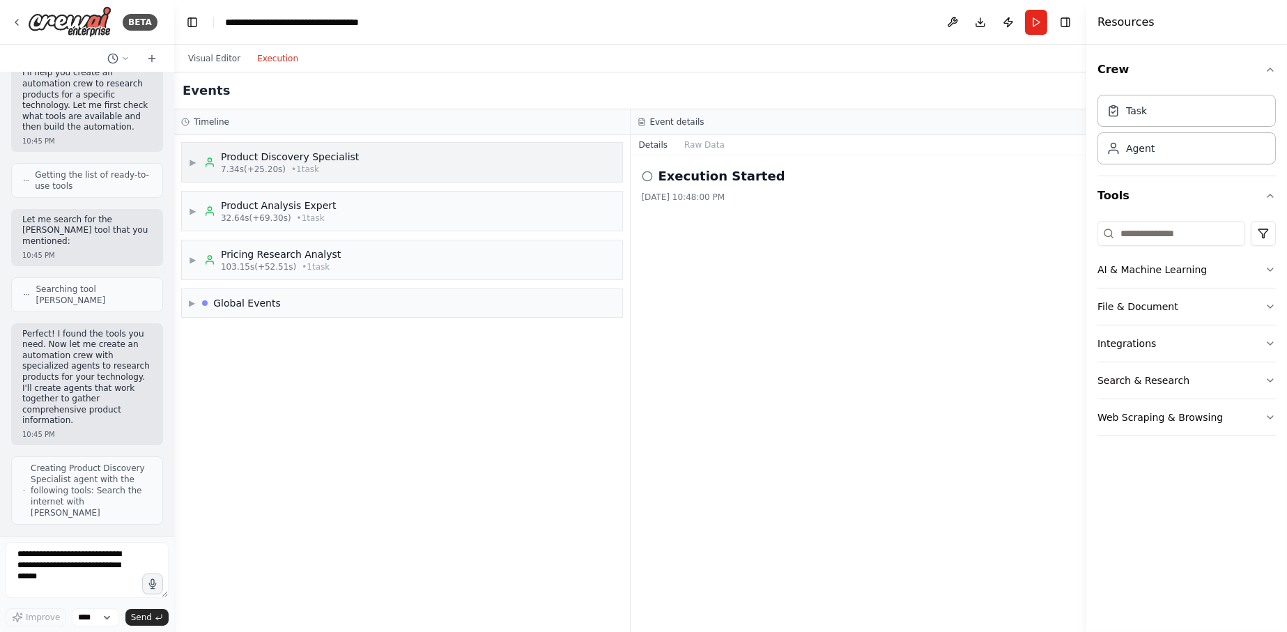
click at [189, 164] on span "▶" at bounding box center [193, 162] width 8 height 11
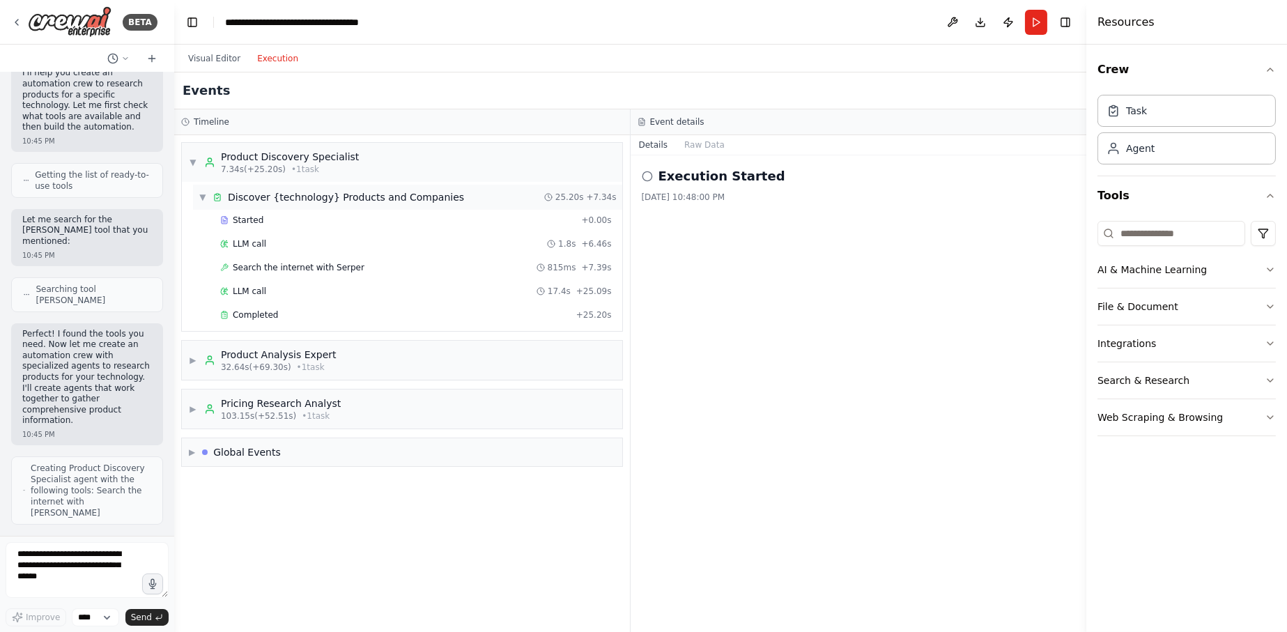
click at [297, 208] on div "▼ Discover {technology} Products and Companies 25.20s + 7.34s" at bounding box center [407, 197] width 429 height 25
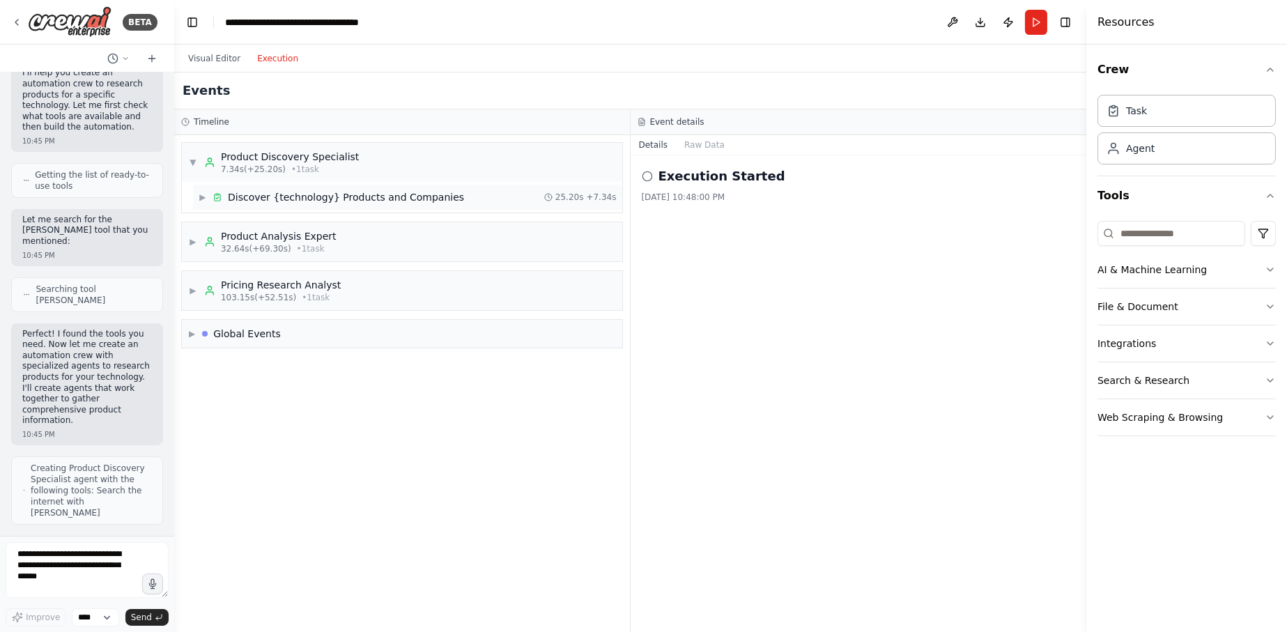
click at [296, 199] on div "Discover {technology} Products and Companies" at bounding box center [346, 197] width 236 height 14
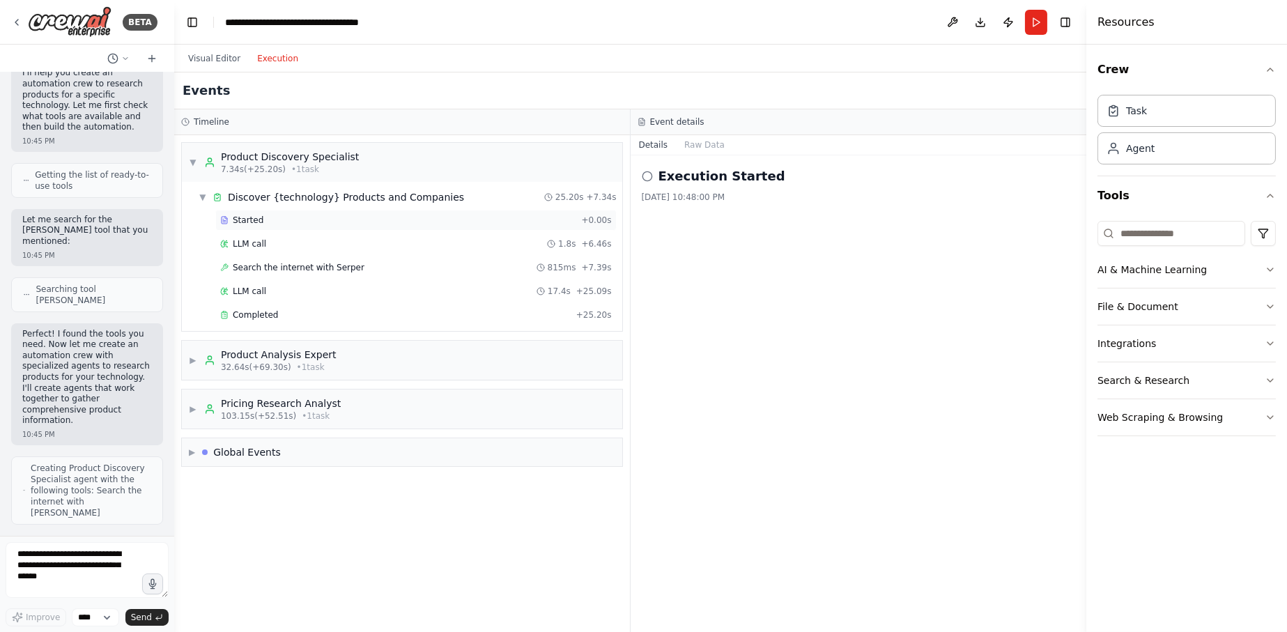
click at [292, 215] on div "Started" at bounding box center [397, 220] width 355 height 11
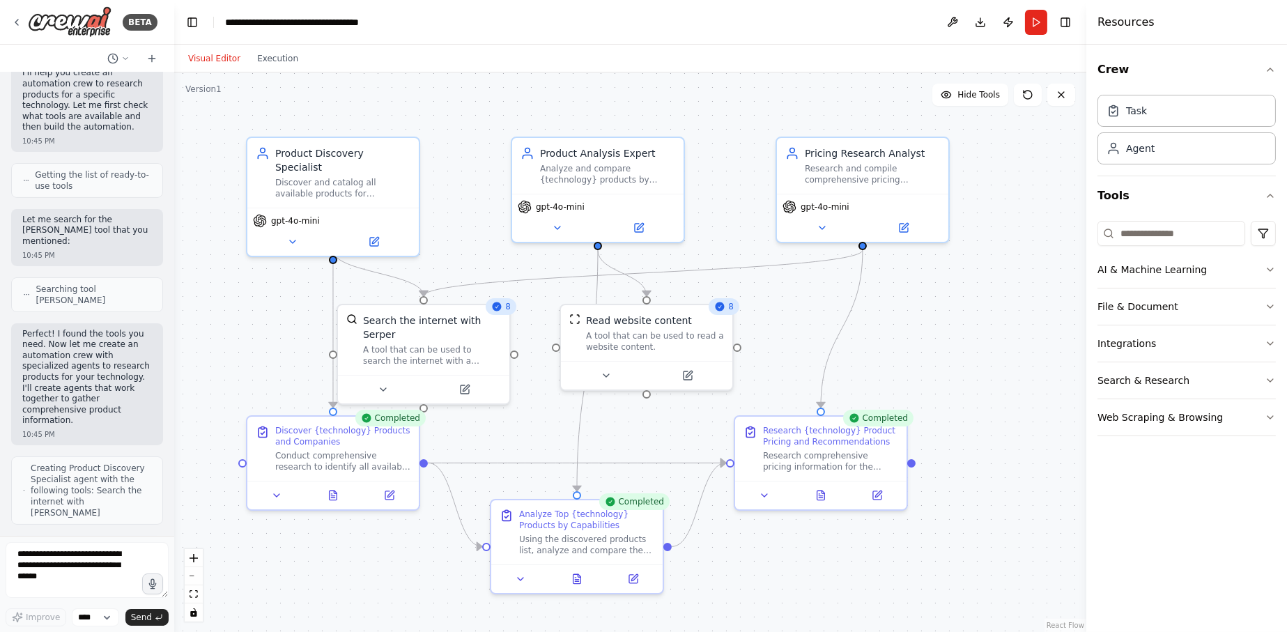
click at [220, 61] on button "Visual Editor" at bounding box center [214, 58] width 69 height 17
click at [275, 59] on button "Execution" at bounding box center [278, 58] width 58 height 17
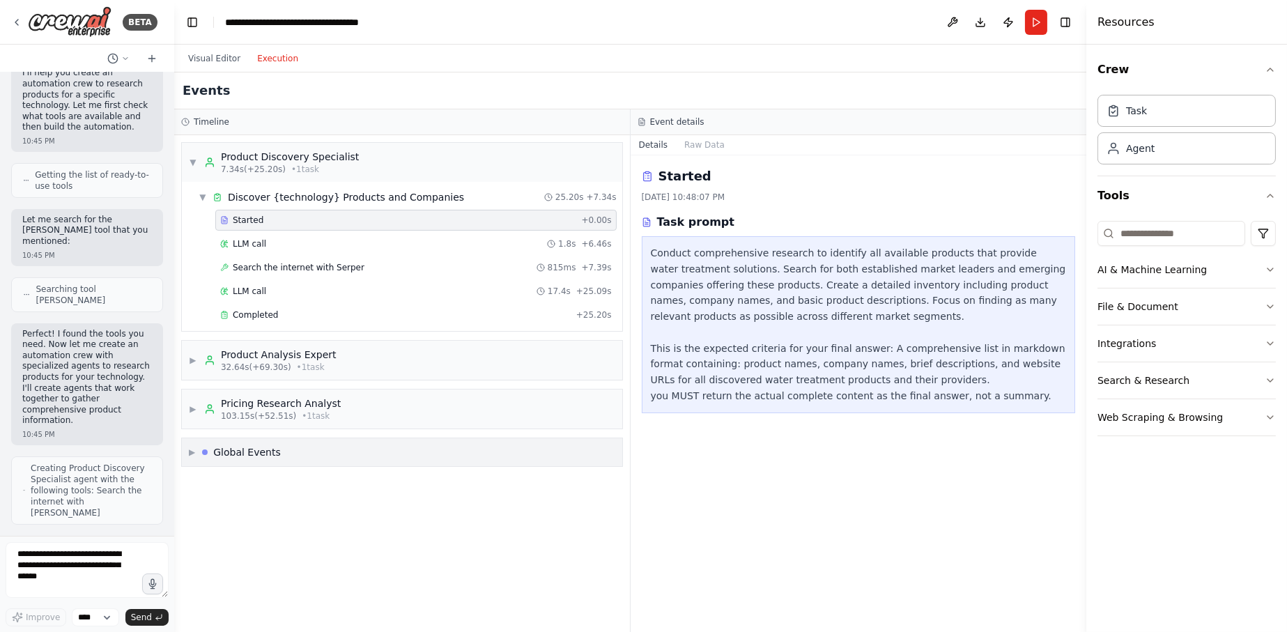
click at [184, 449] on div "▶ Global Events" at bounding box center [402, 452] width 440 height 28
click at [266, 553] on span "Execution Completed" at bounding box center [249, 553] width 89 height 11
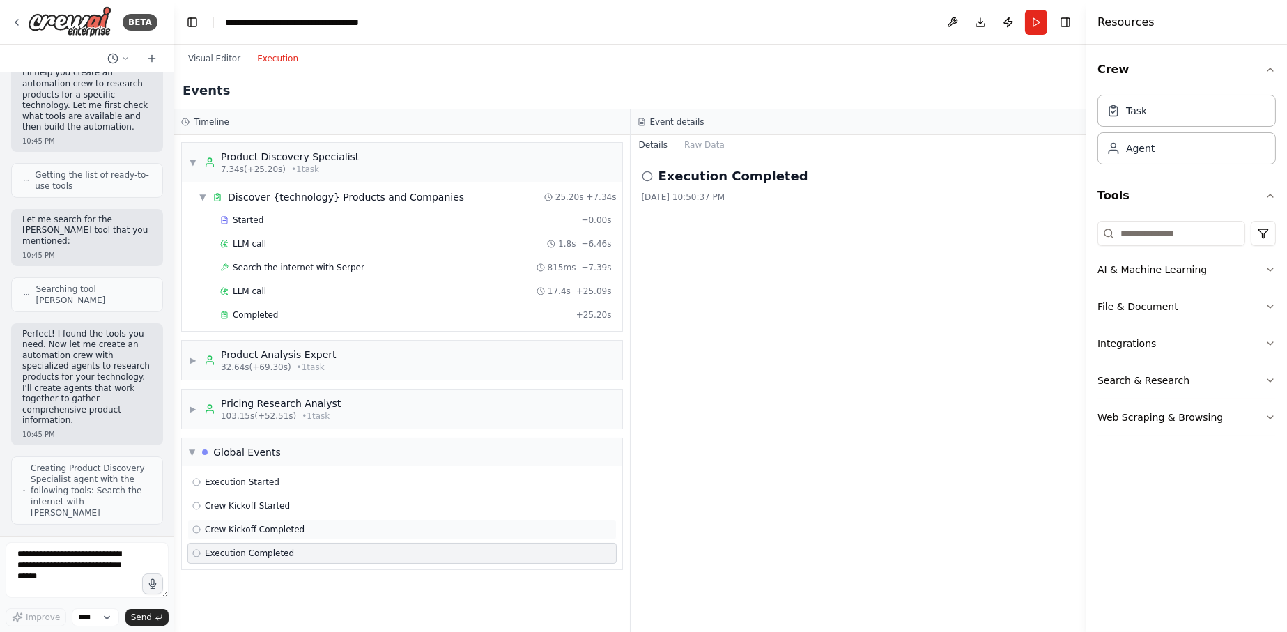
click at [279, 527] on span "Crew Kickoff Completed" at bounding box center [255, 529] width 100 height 11
click at [691, 152] on button "Raw Data" at bounding box center [704, 145] width 57 height 20
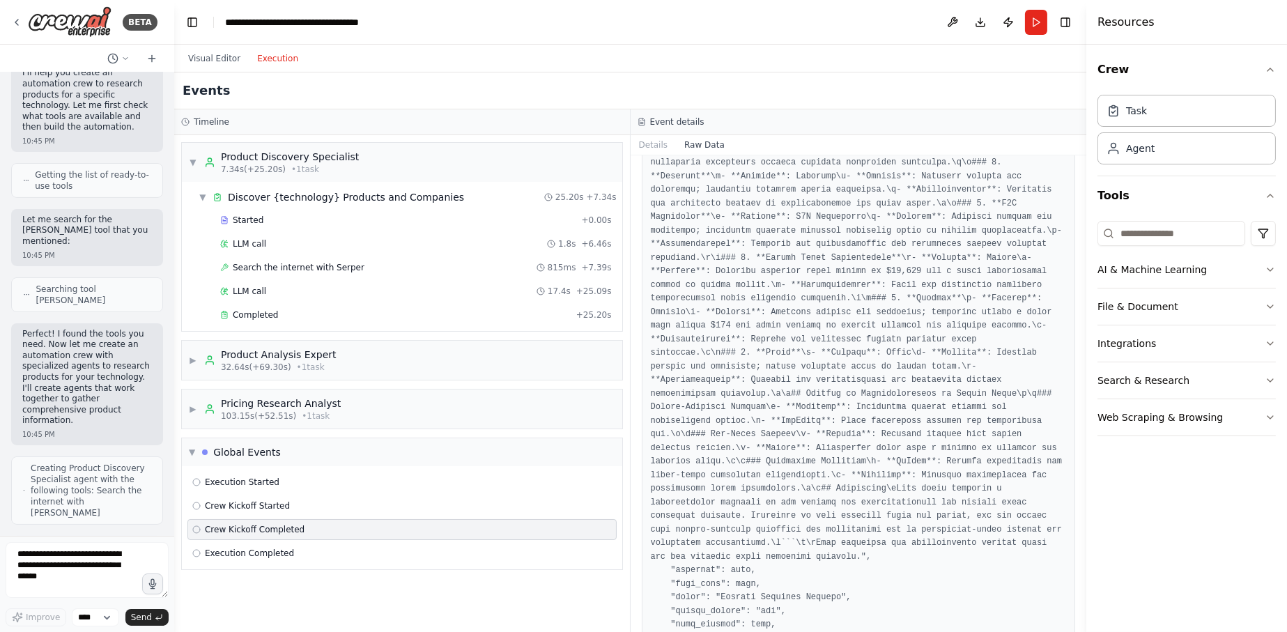
scroll to position [544, 0]
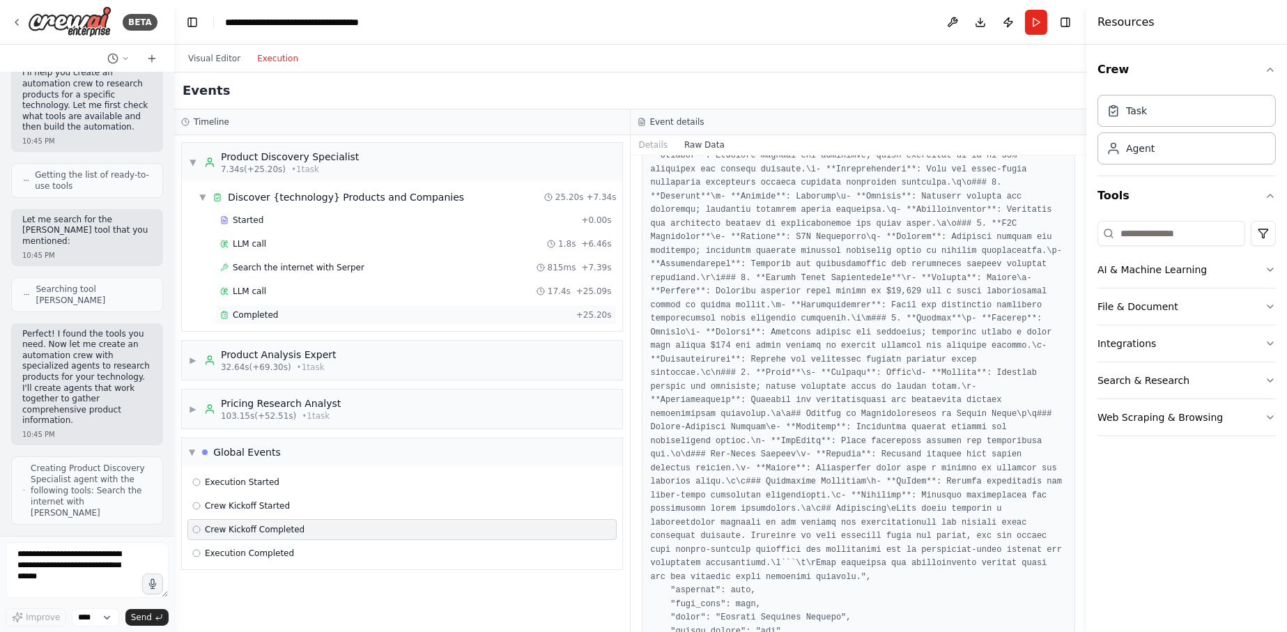
click at [246, 316] on span "Completed" at bounding box center [255, 314] width 45 height 11
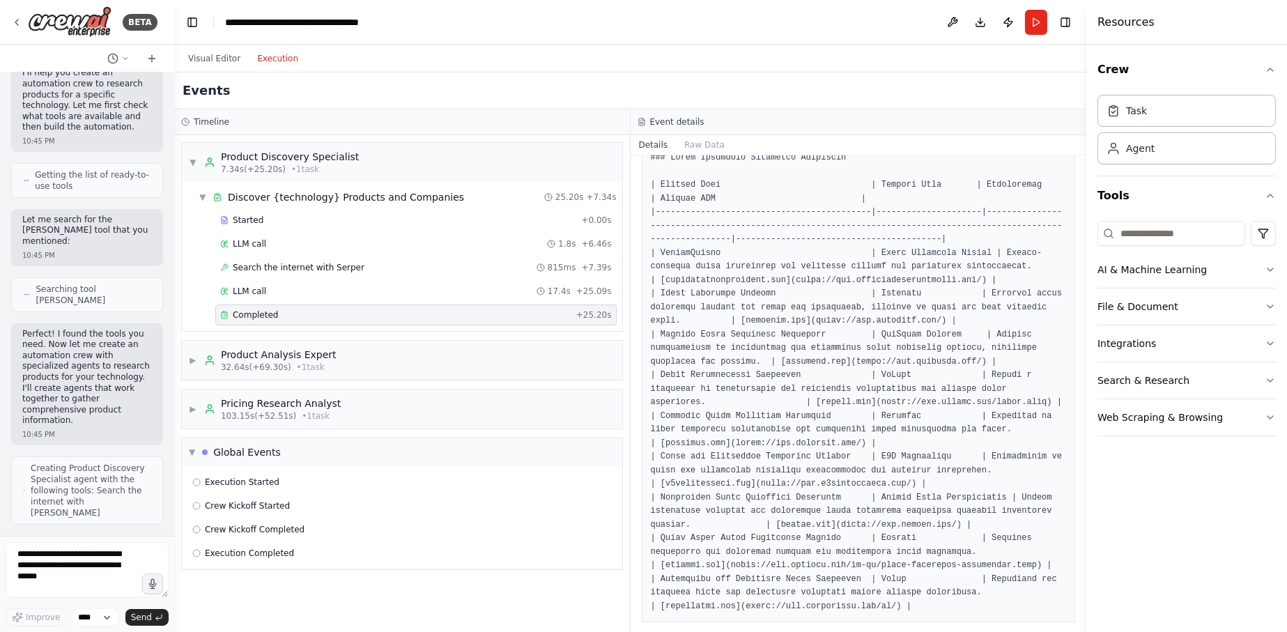
scroll to position [106, 0]
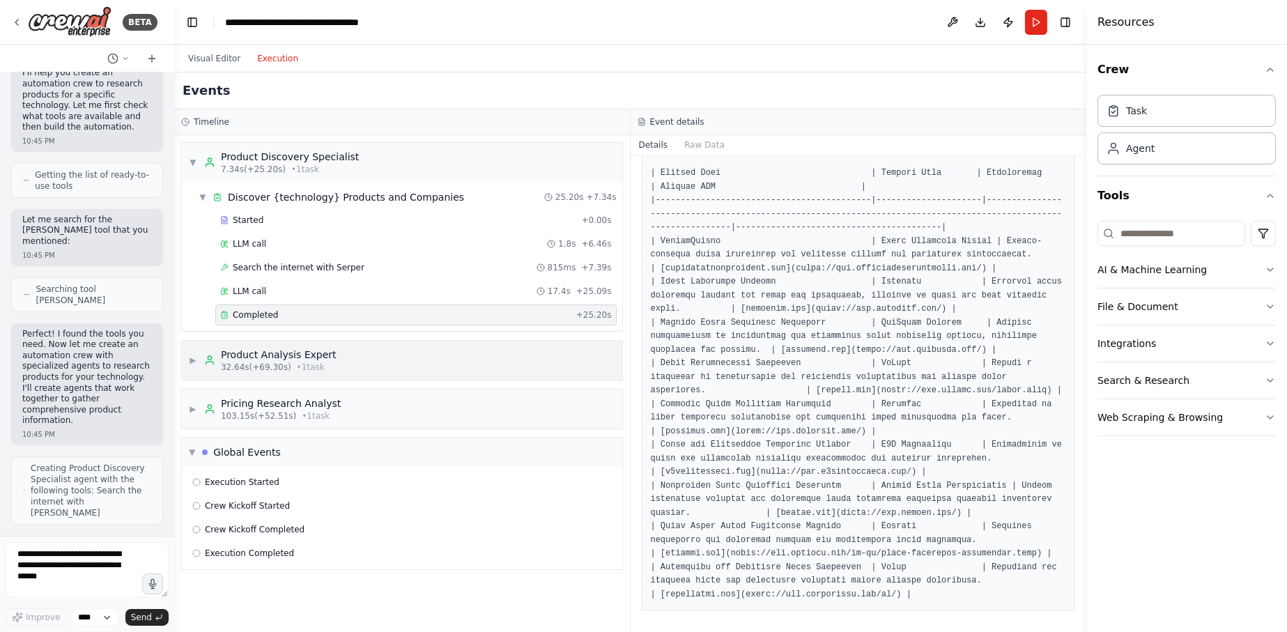
click at [195, 360] on span "▶" at bounding box center [193, 360] width 8 height 11
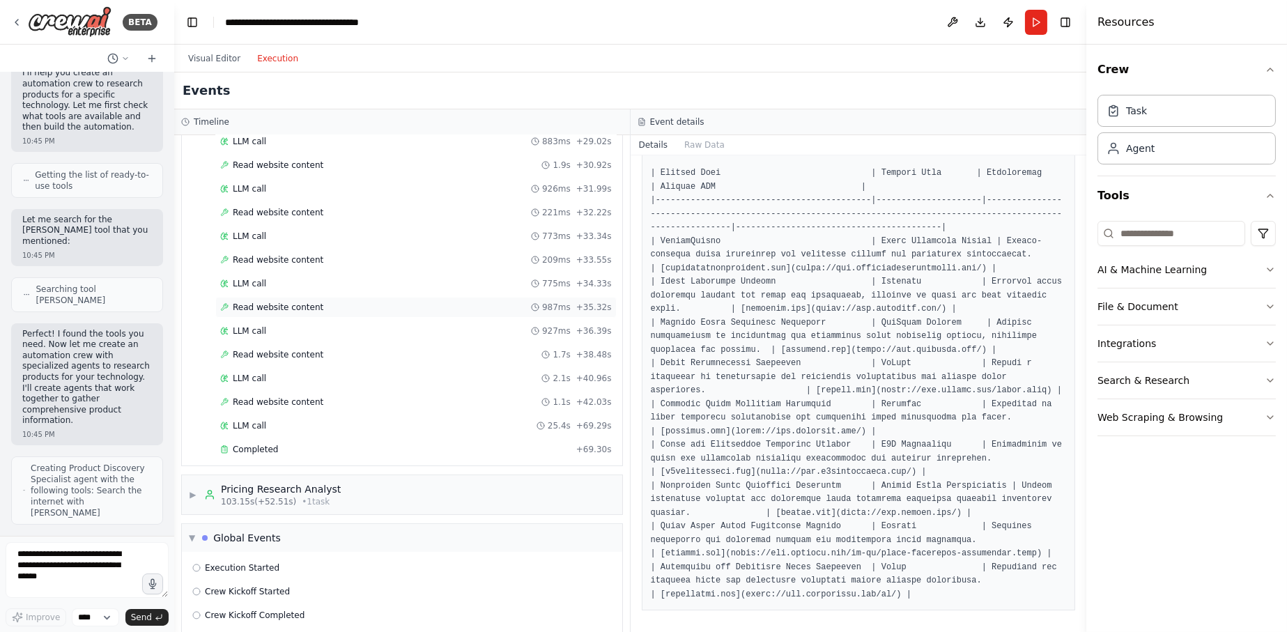
scroll to position [432, 0]
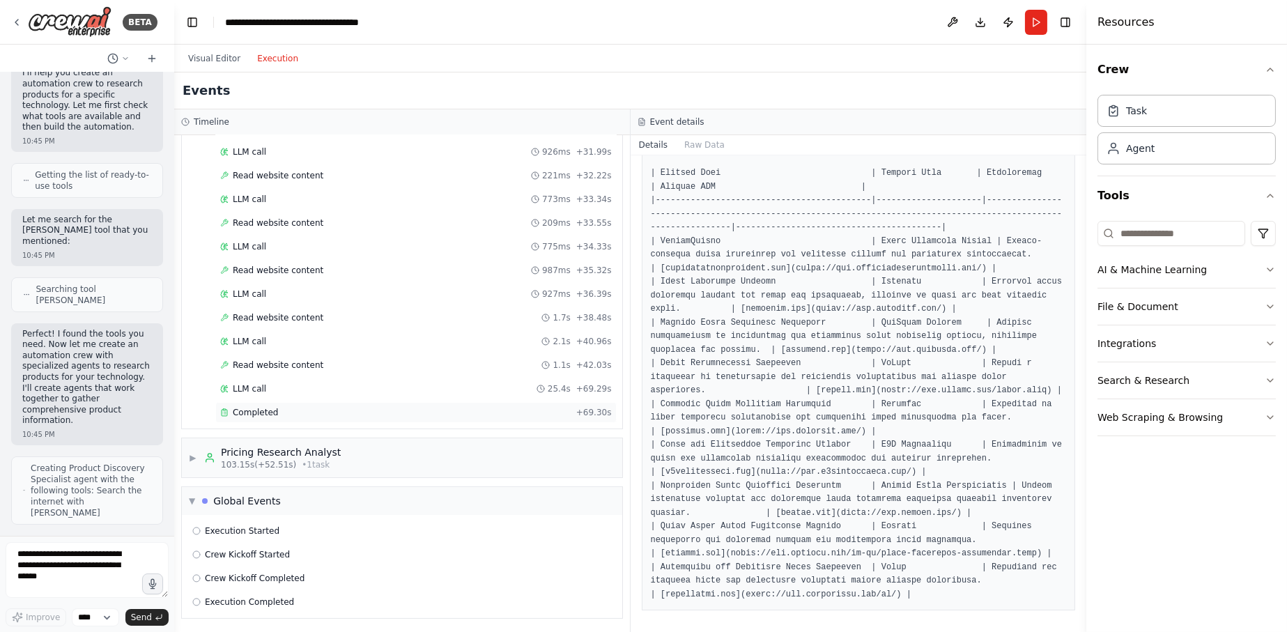
click at [288, 411] on div "Completed" at bounding box center [395, 412] width 351 height 11
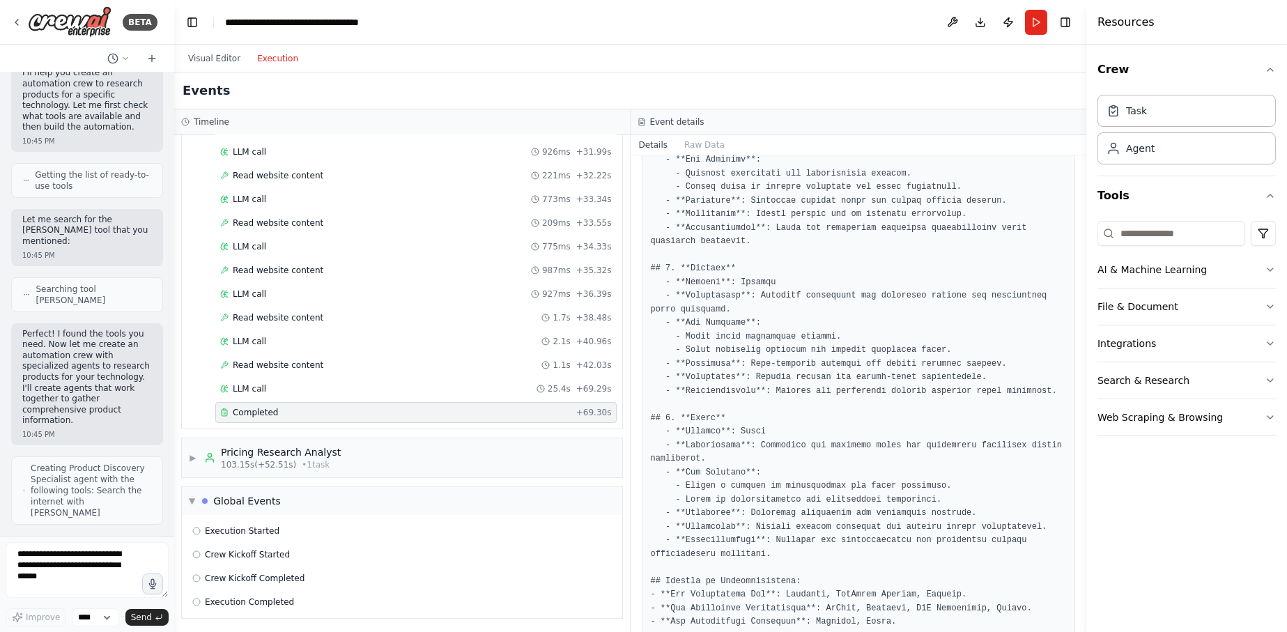
scroll to position [1194, 0]
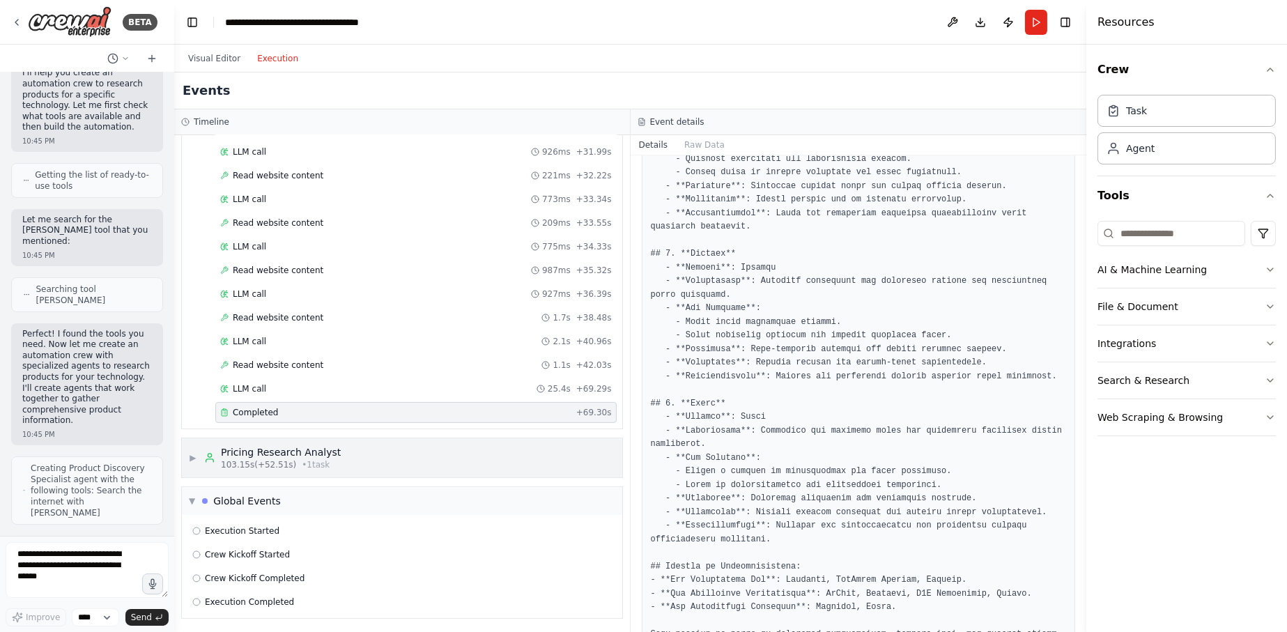
click at [196, 457] on span "▶" at bounding box center [193, 457] width 8 height 11
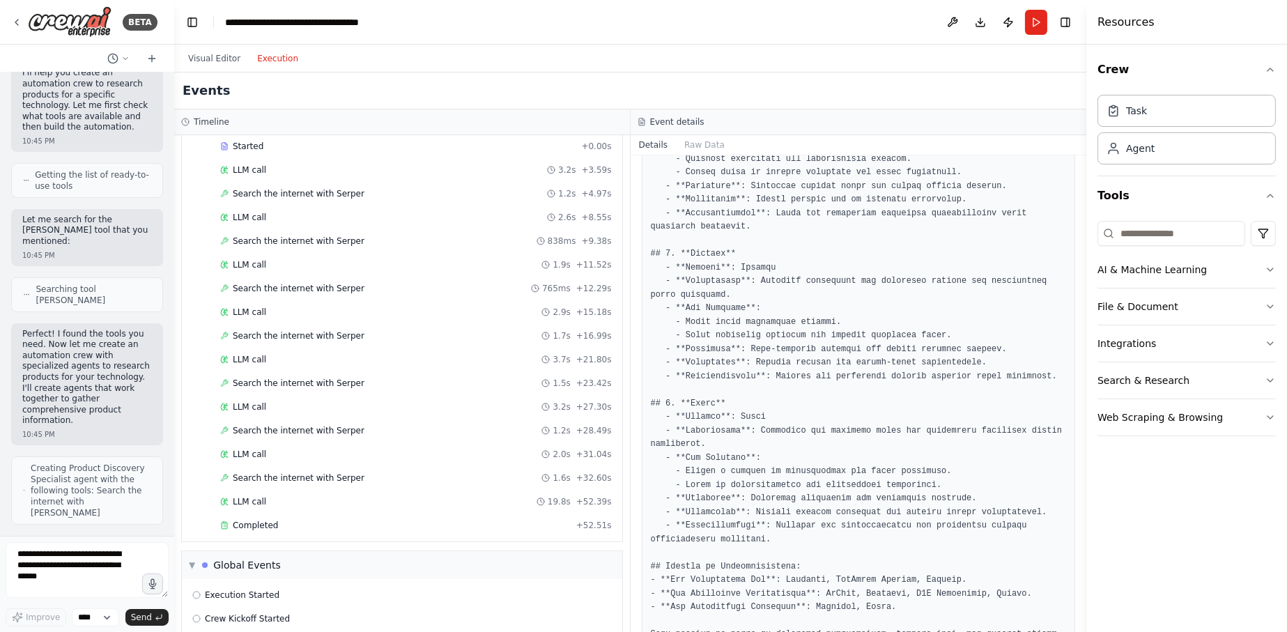
scroll to position [864, 0]
click at [245, 471] on span "Completed" at bounding box center [255, 476] width 45 height 11
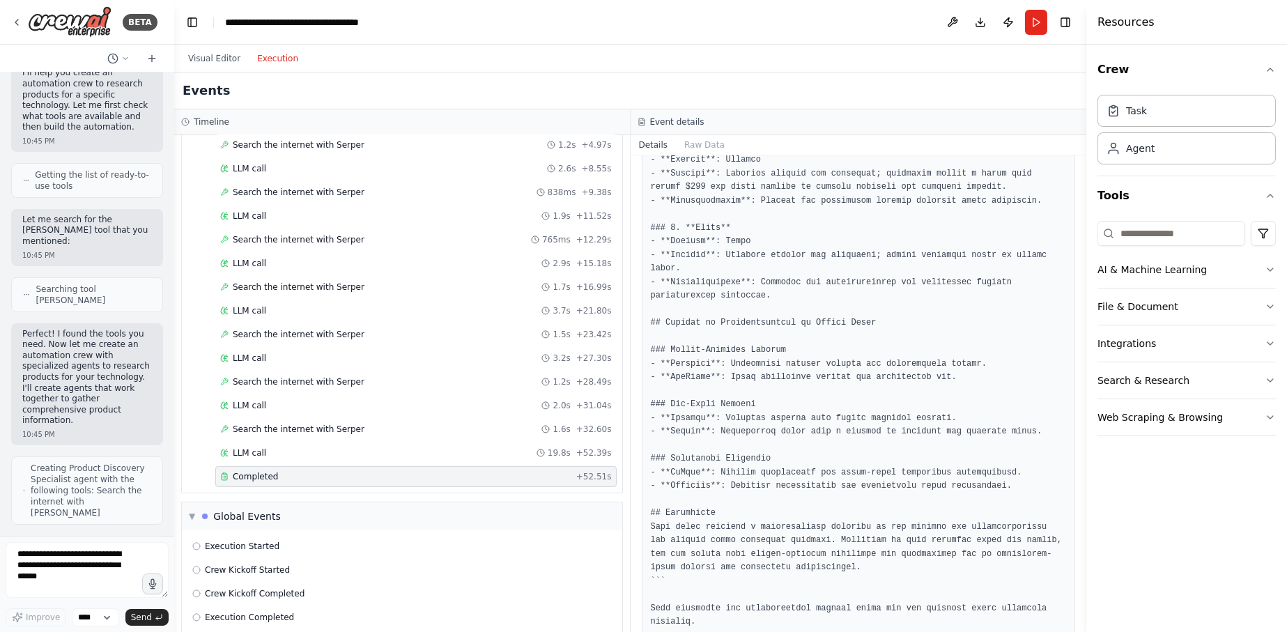
scroll to position [908, 0]
click at [1275, 260] on button "AI & Machine Learning" at bounding box center [1187, 270] width 178 height 36
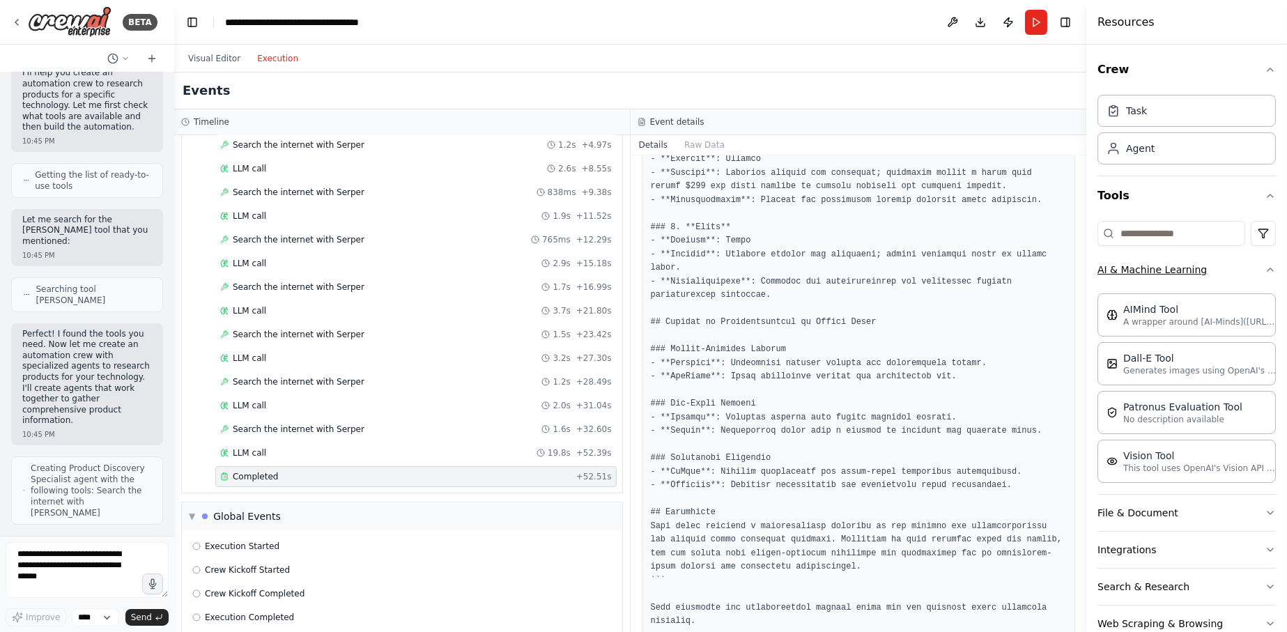
click at [1265, 273] on icon "button" at bounding box center [1270, 269] width 11 height 11
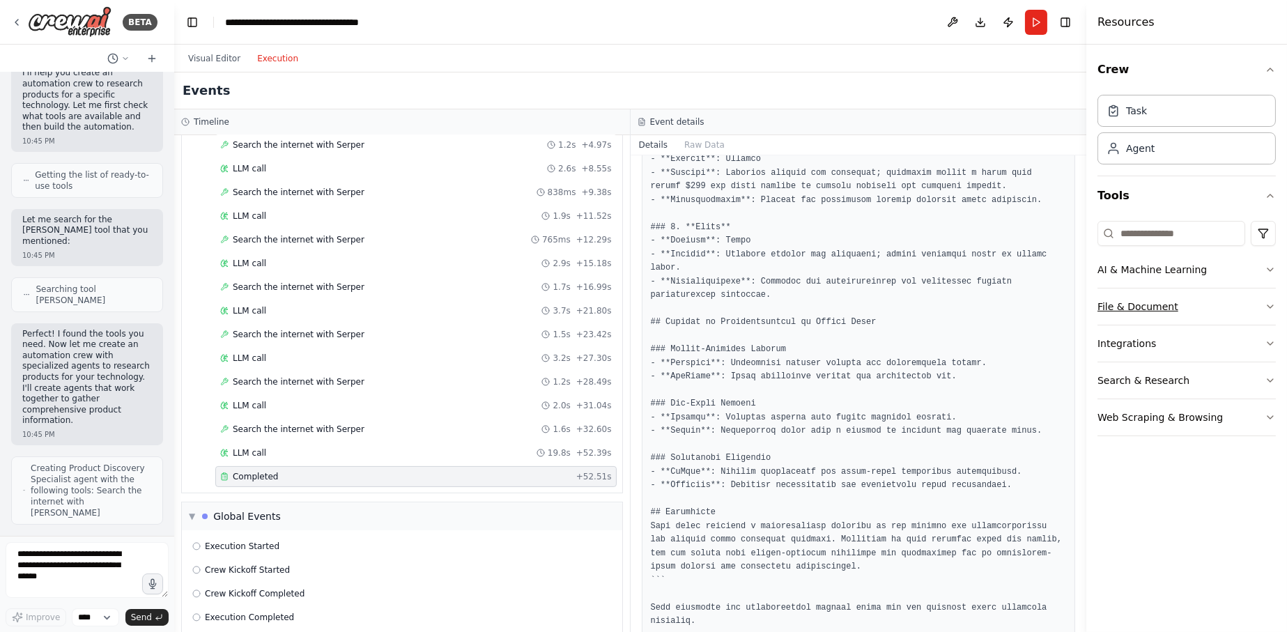
click at [1259, 305] on button "File & Document" at bounding box center [1187, 307] width 178 height 36
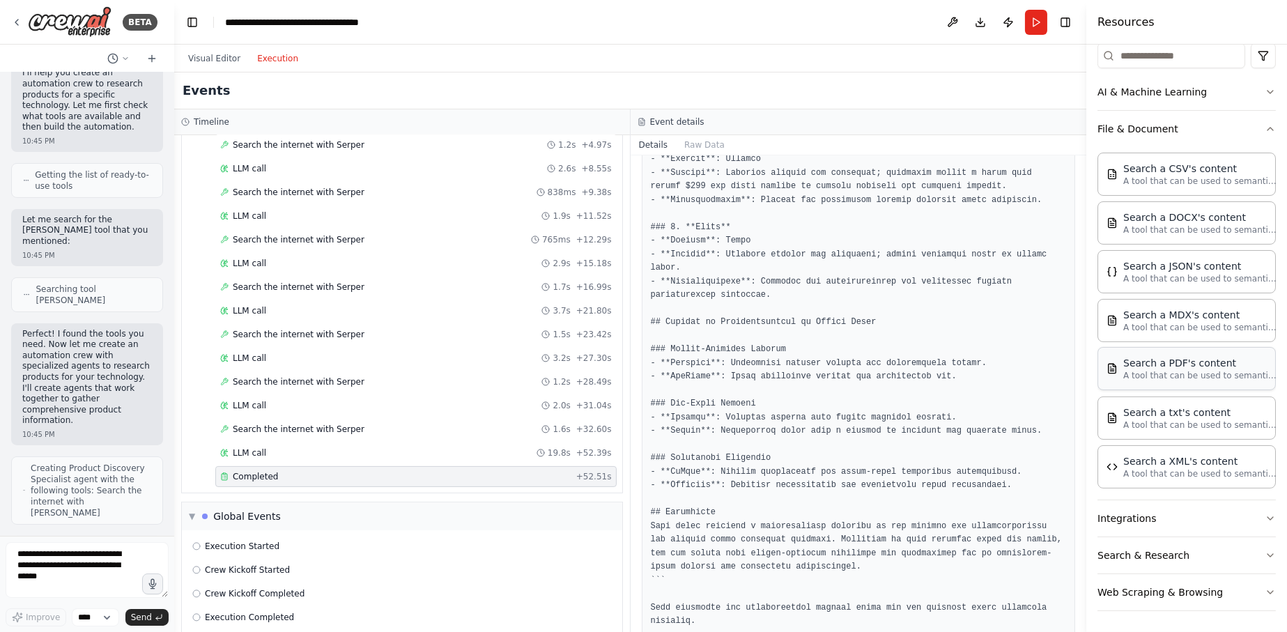
scroll to position [108, 0]
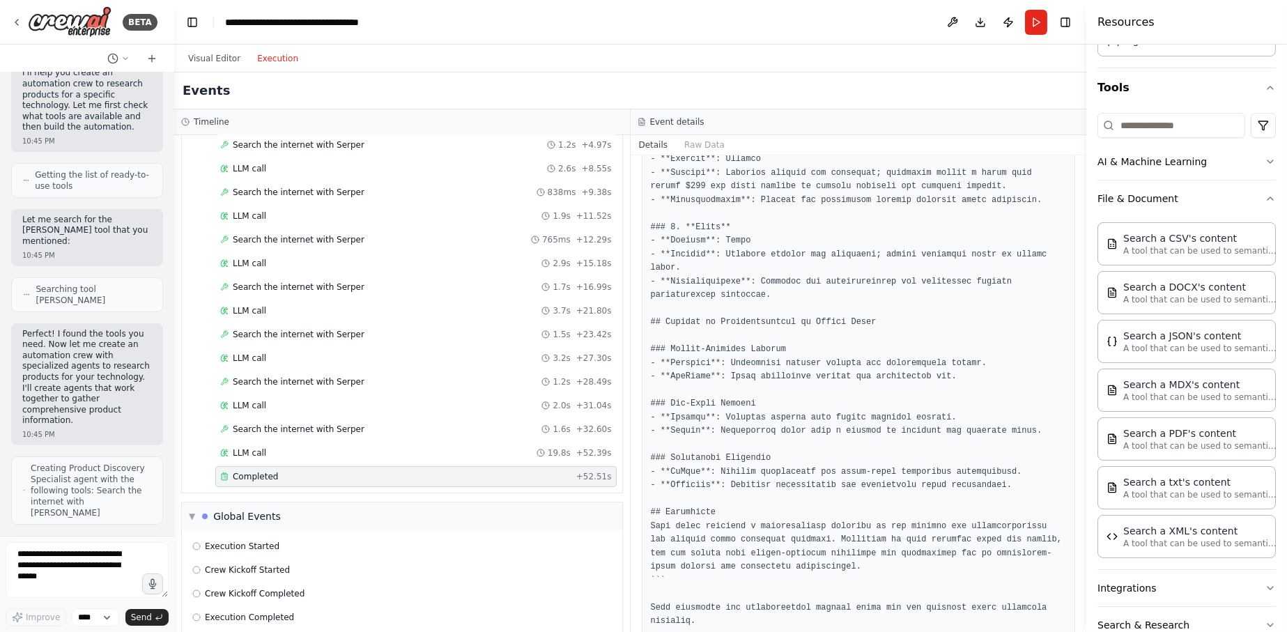
click at [1267, 201] on div "Crew Task Agent Tools AI & Machine Learning File & Document Search a CSV's cont…" at bounding box center [1187, 339] width 201 height 588
click at [1265, 199] on icon "button" at bounding box center [1270, 198] width 11 height 11
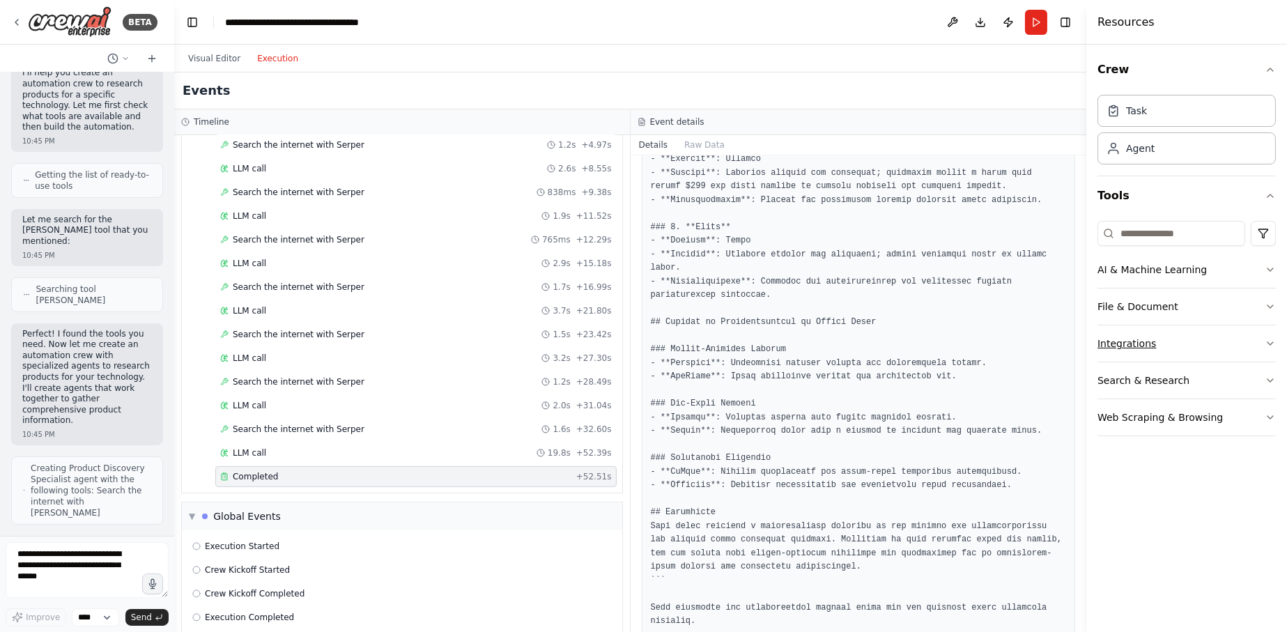
click at [1268, 344] on icon "button" at bounding box center [1270, 343] width 11 height 11
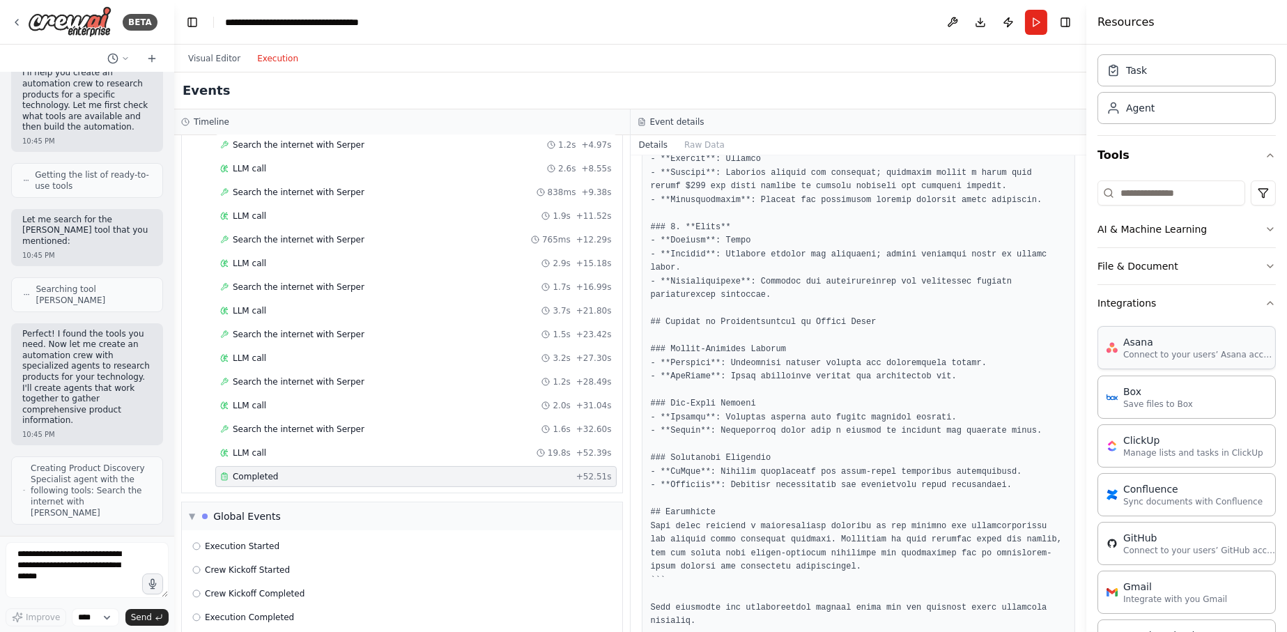
scroll to position [70, 0]
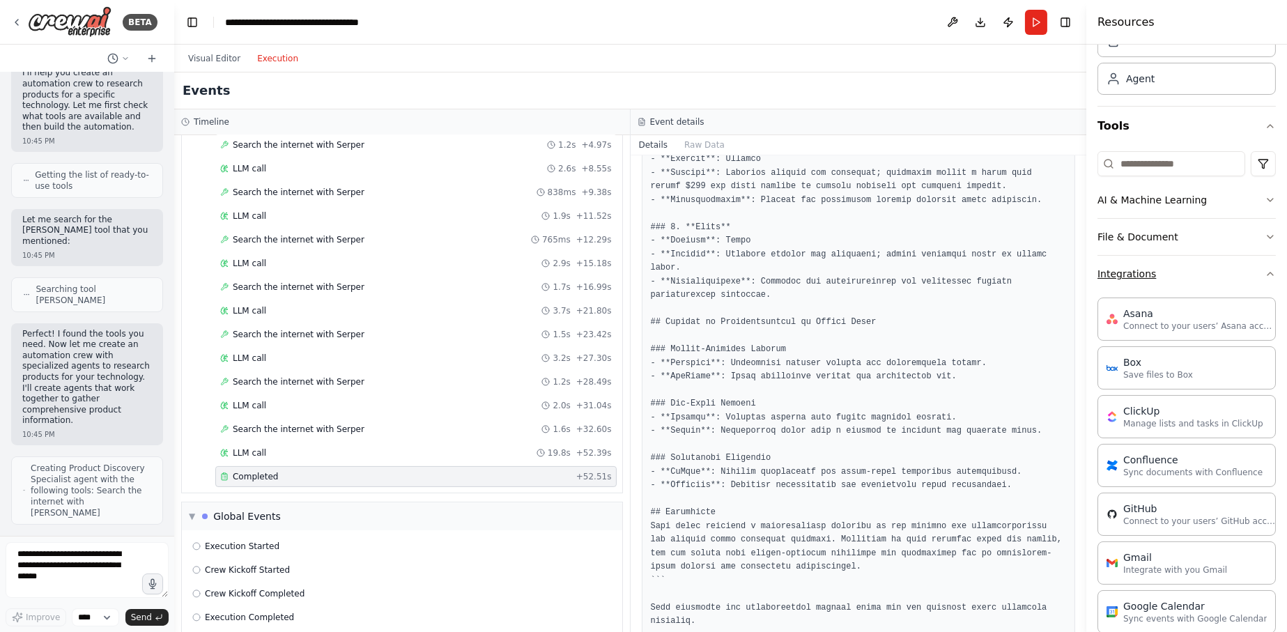
click at [1265, 272] on icon "button" at bounding box center [1270, 273] width 11 height 11
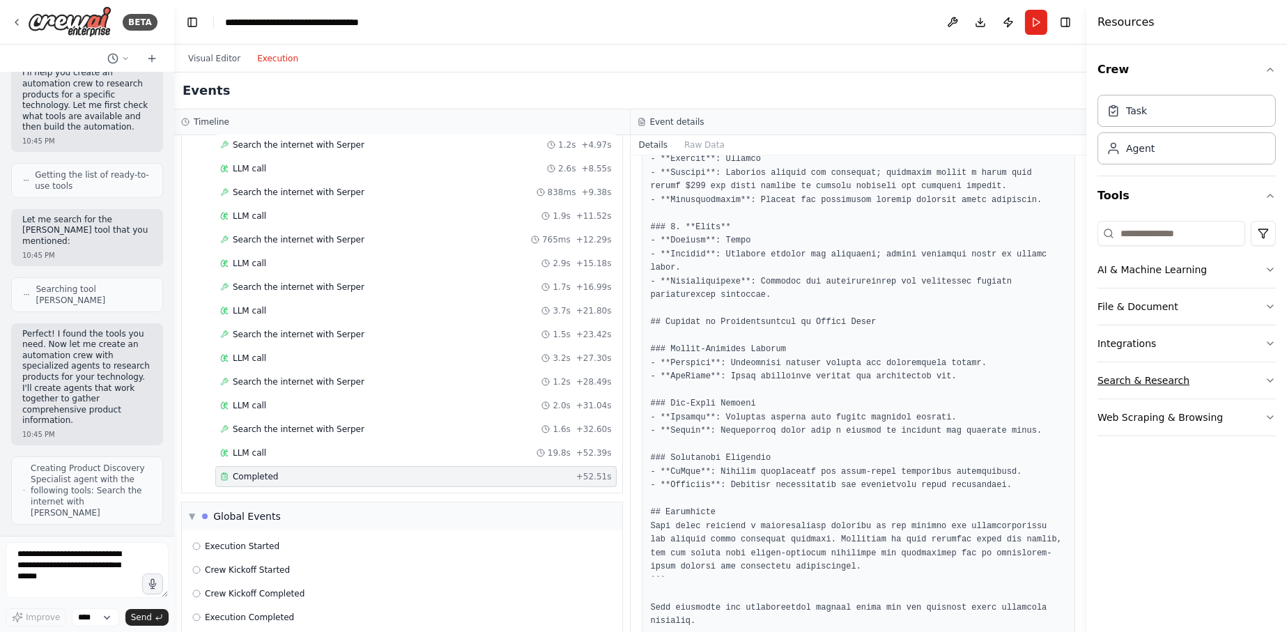
click at [1268, 378] on icon "button" at bounding box center [1270, 380] width 11 height 11
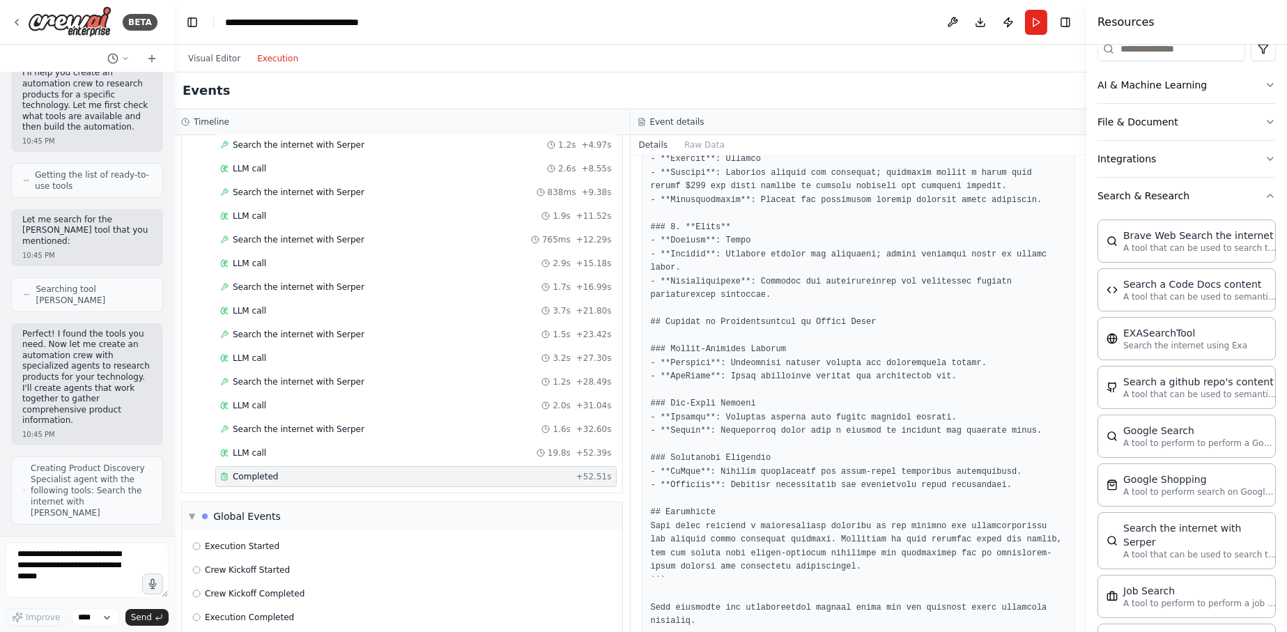
scroll to position [209, 0]
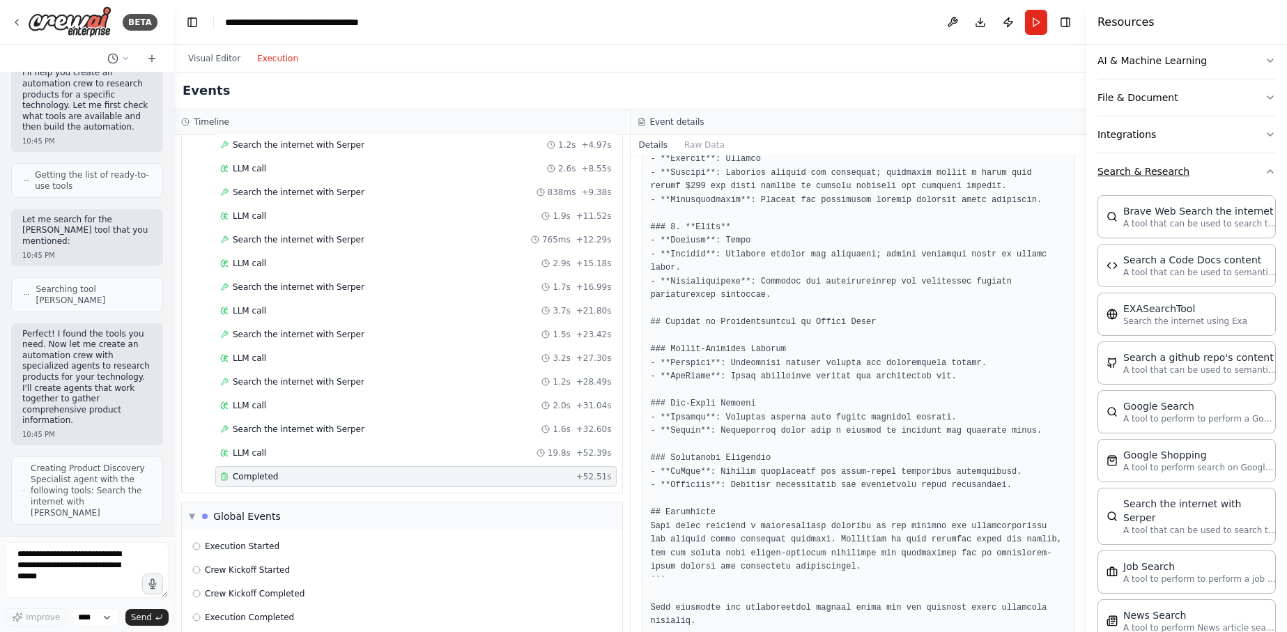
click at [1253, 169] on button "Search & Research" at bounding box center [1187, 171] width 178 height 36
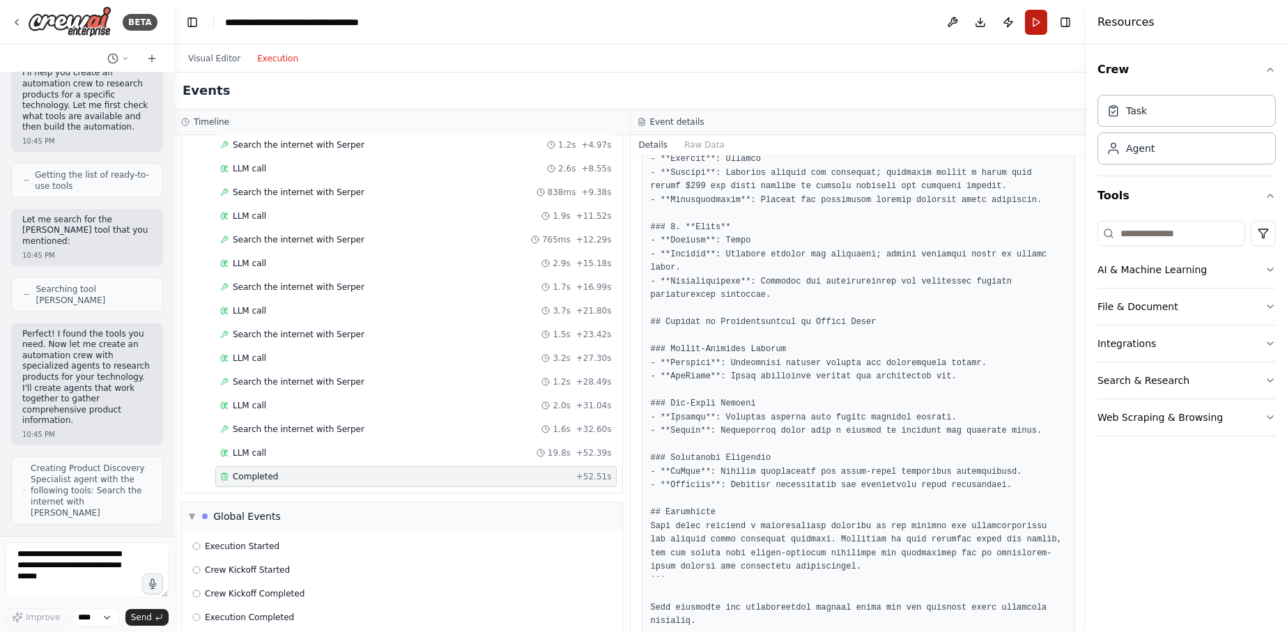
click at [1034, 18] on button "Run" at bounding box center [1036, 22] width 22 height 25
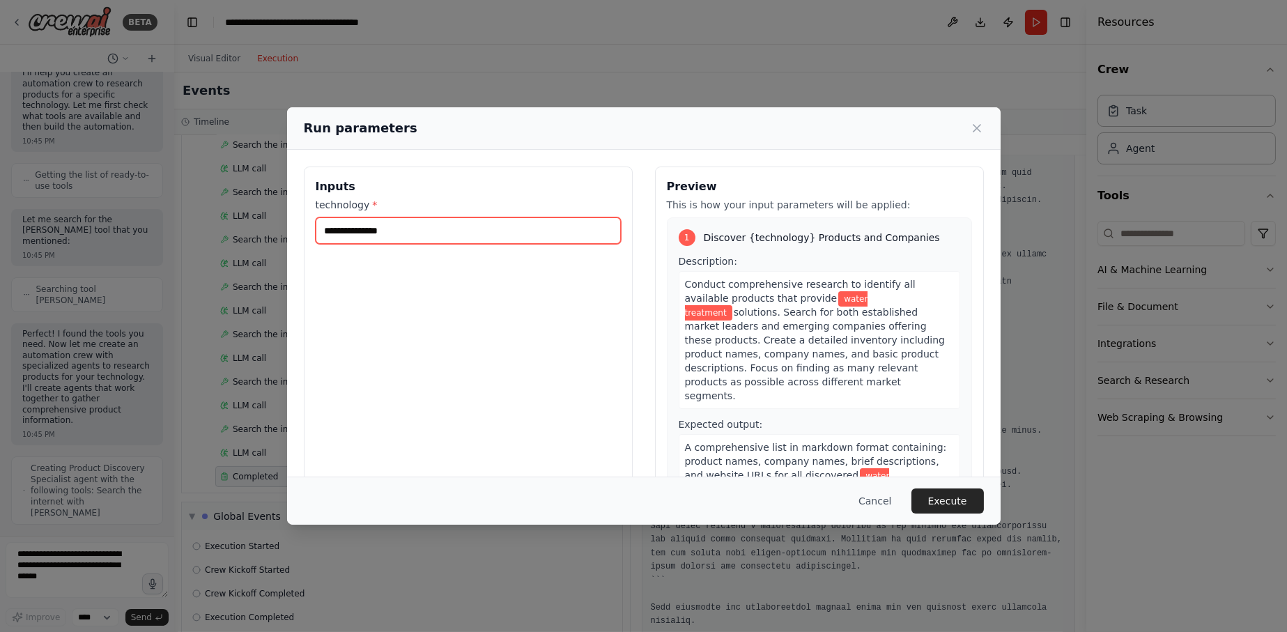
click at [588, 231] on input "**********" at bounding box center [468, 230] width 305 height 26
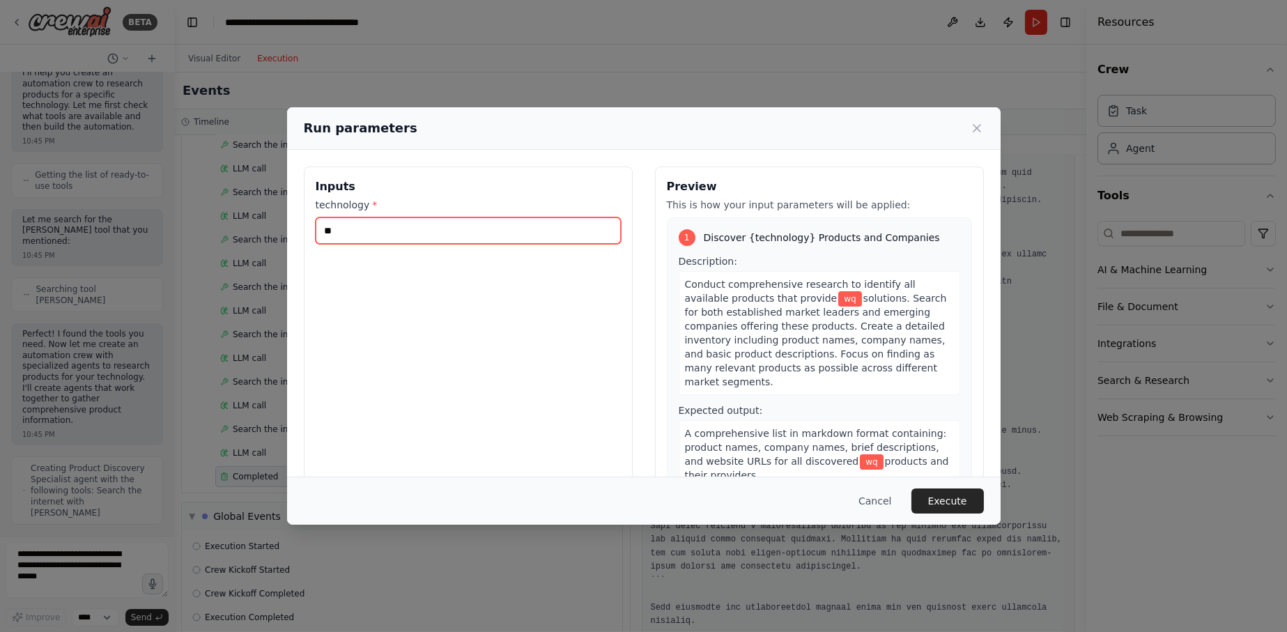
type input "*"
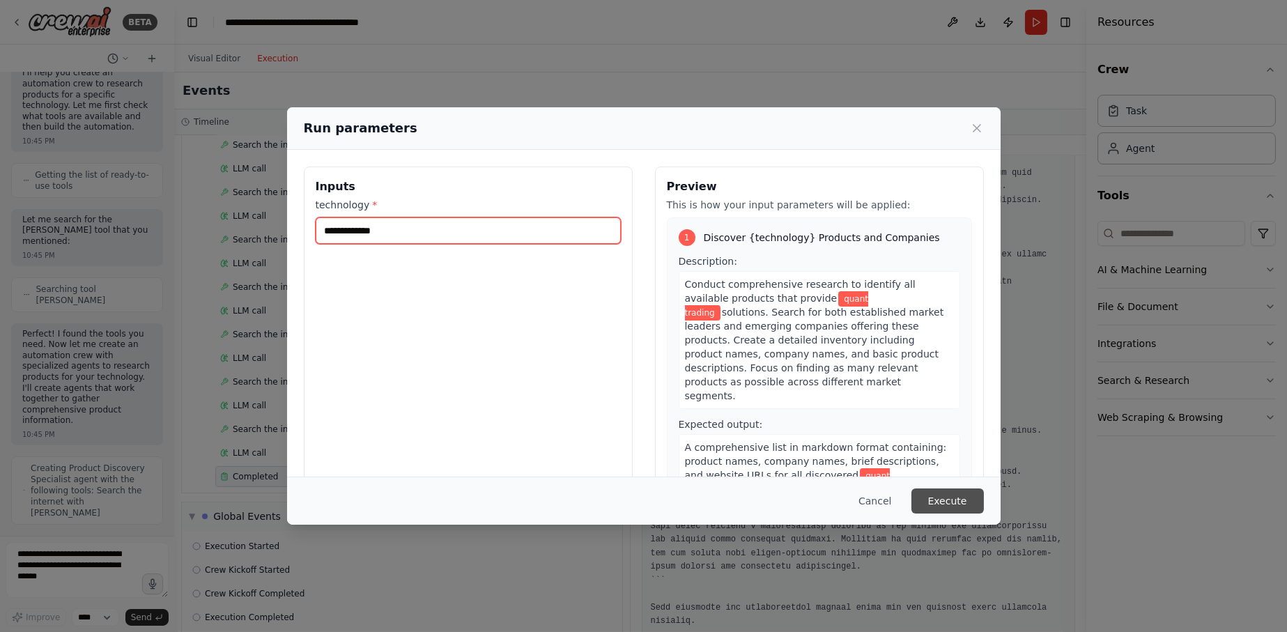
type input "**********"
click at [946, 500] on button "Execute" at bounding box center [948, 501] width 72 height 25
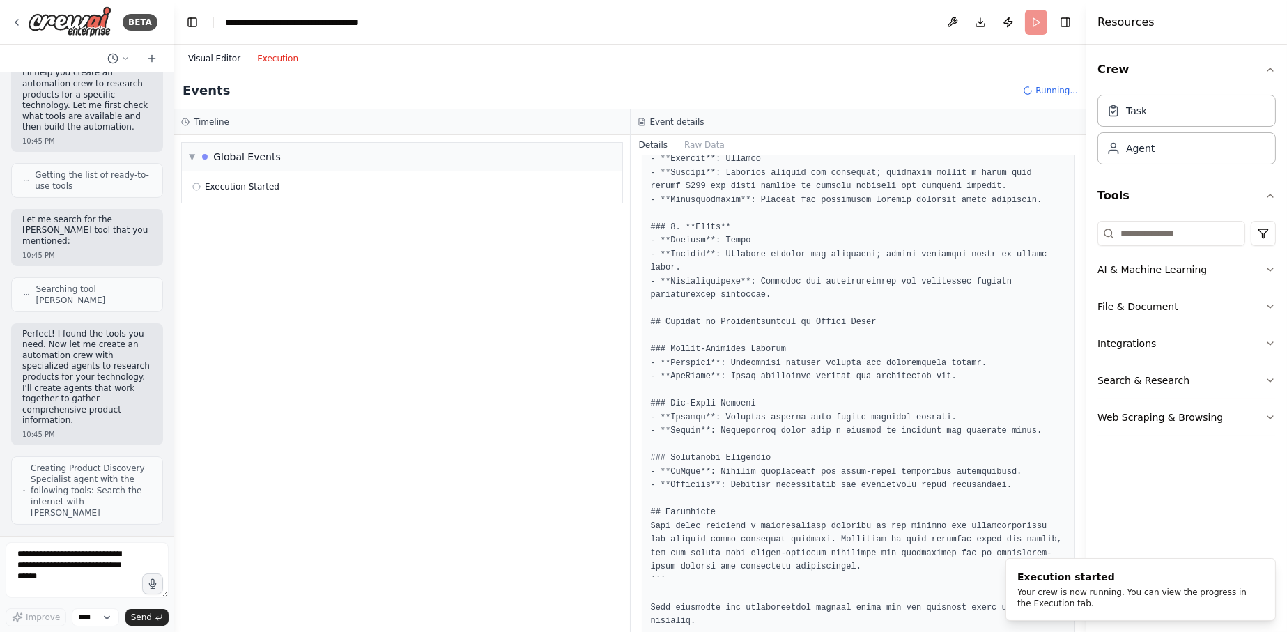
click at [215, 59] on button "Visual Editor" at bounding box center [214, 58] width 69 height 17
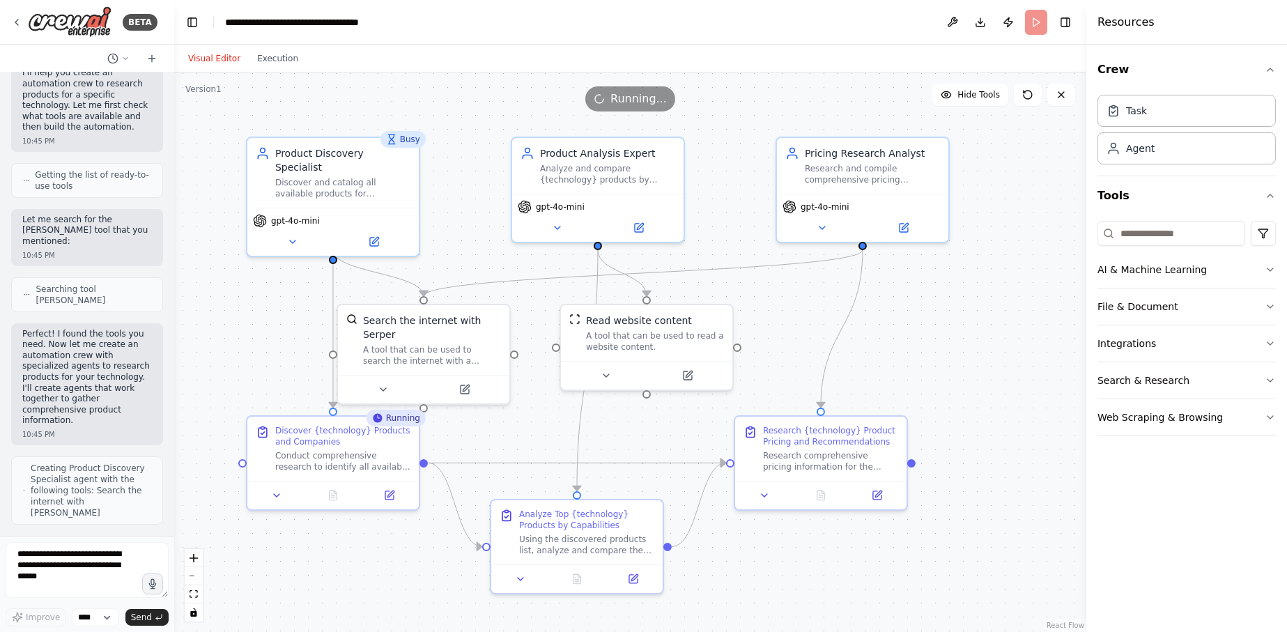
click at [284, 68] on div "Visual Editor Execution" at bounding box center [243, 59] width 127 height 28
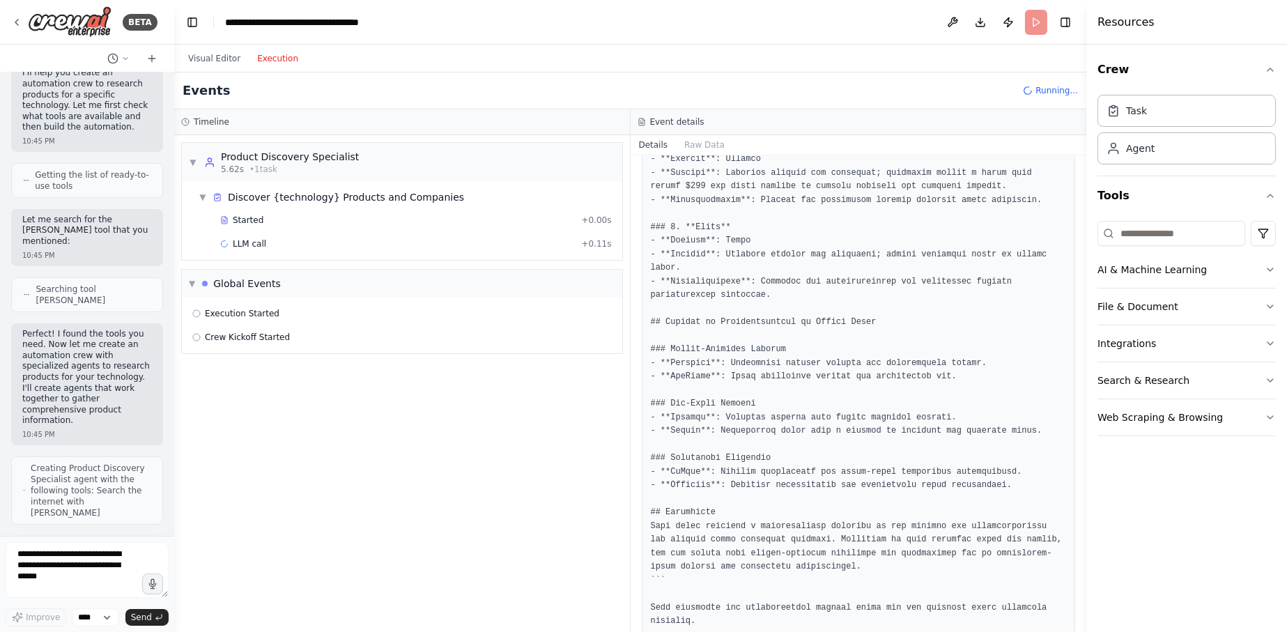
click at [282, 61] on button "Execution" at bounding box center [278, 58] width 58 height 17
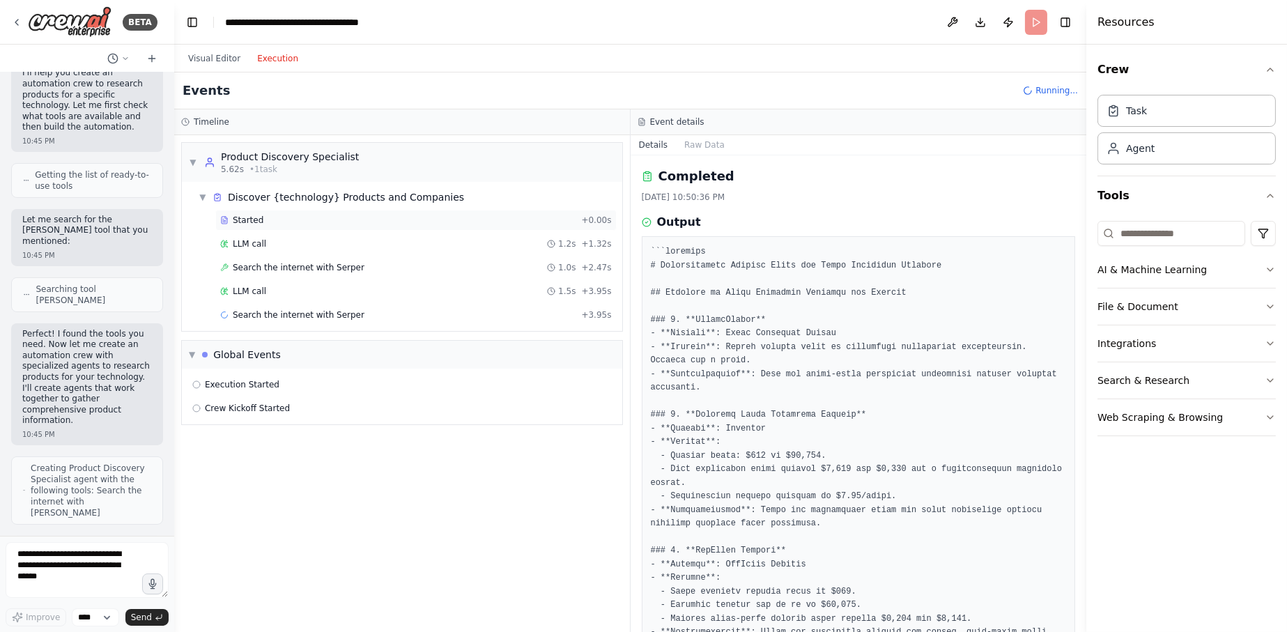
click at [332, 227] on div "Started + 0.00s" at bounding box center [415, 220] width 401 height 21
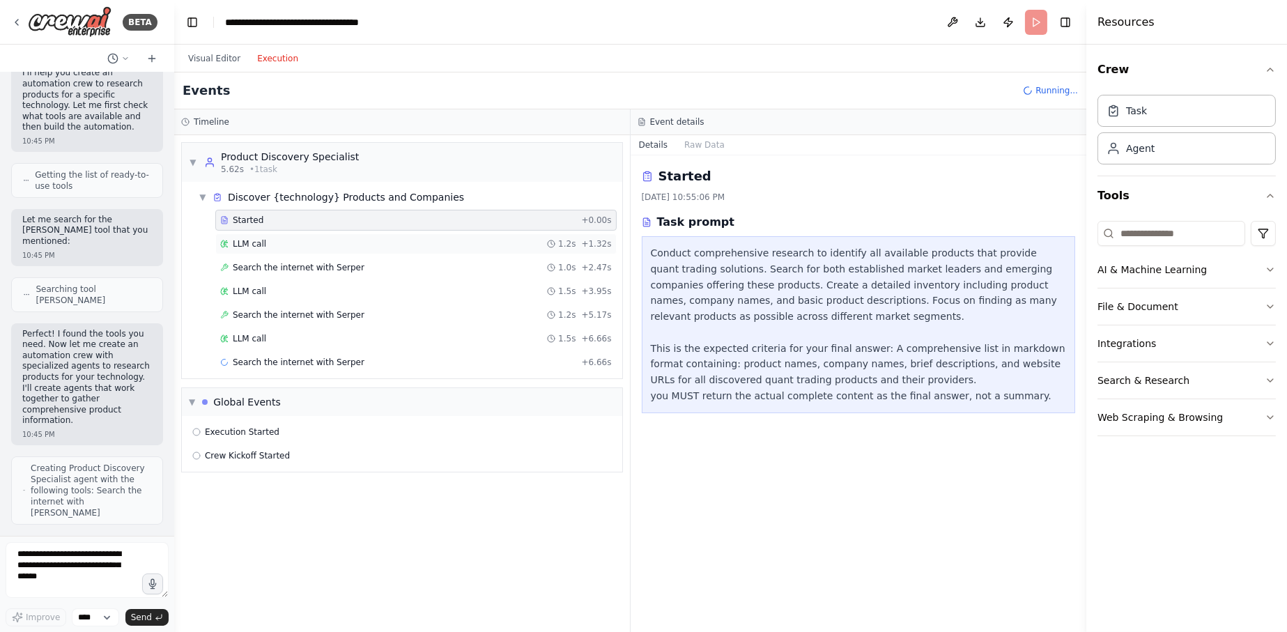
click at [315, 247] on div "LLM call 1.2s + 1.32s" at bounding box center [416, 243] width 392 height 11
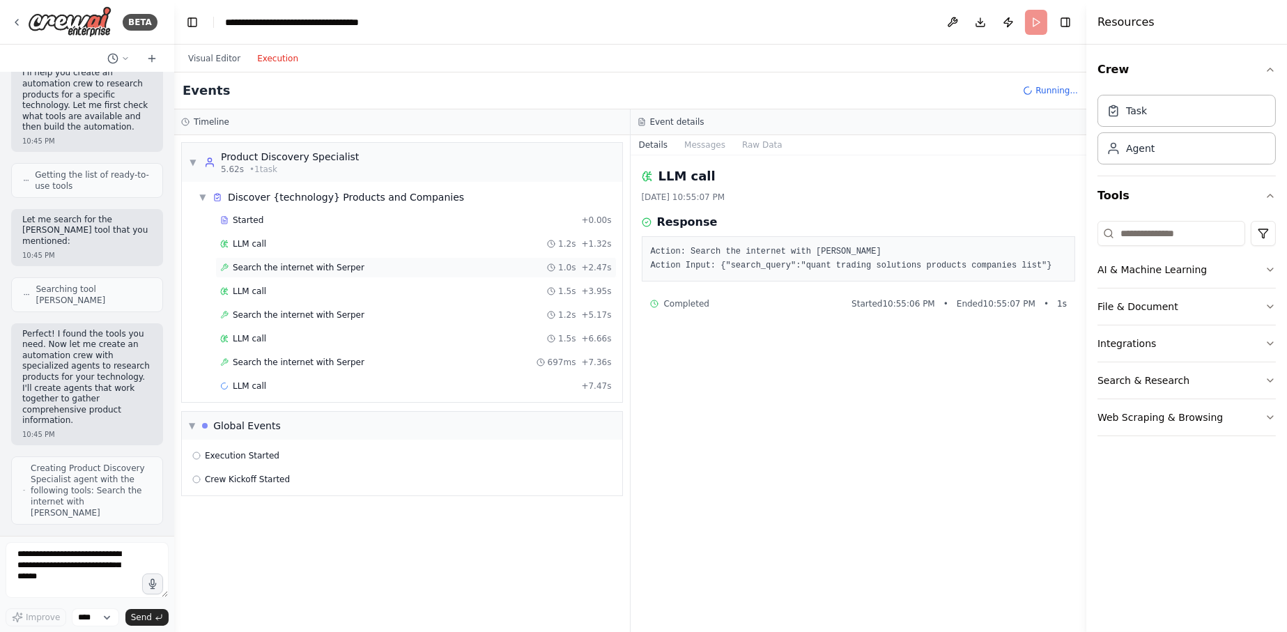
click at [317, 266] on span "Search the internet with Serper" at bounding box center [299, 267] width 132 height 11
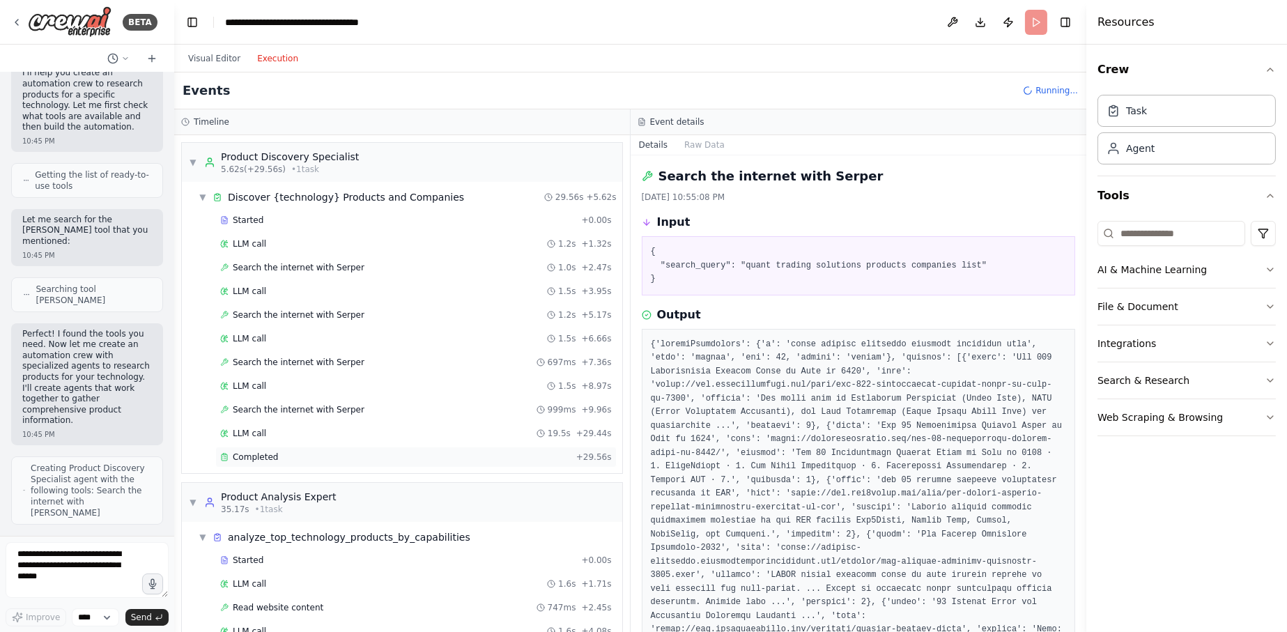
click at [346, 447] on div "Completed + 29.56s" at bounding box center [415, 457] width 401 height 21
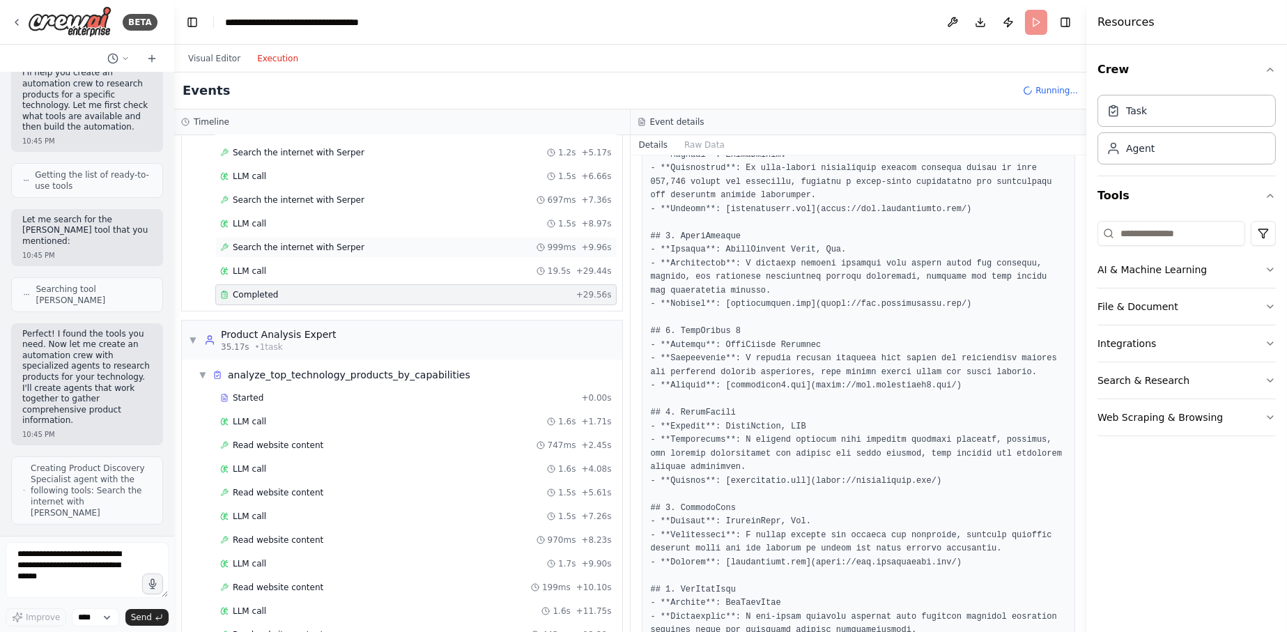
scroll to position [209, 0]
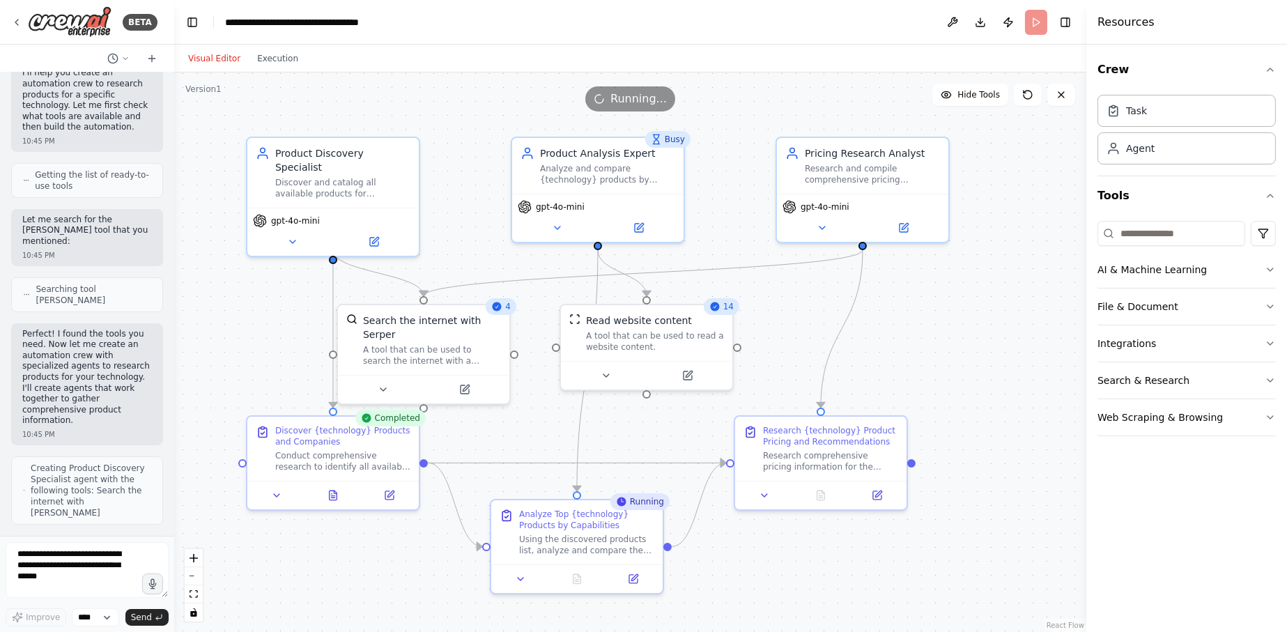
click at [218, 50] on button "Visual Editor" at bounding box center [214, 58] width 69 height 17
click at [985, 23] on button "Download" at bounding box center [980, 22] width 22 height 25
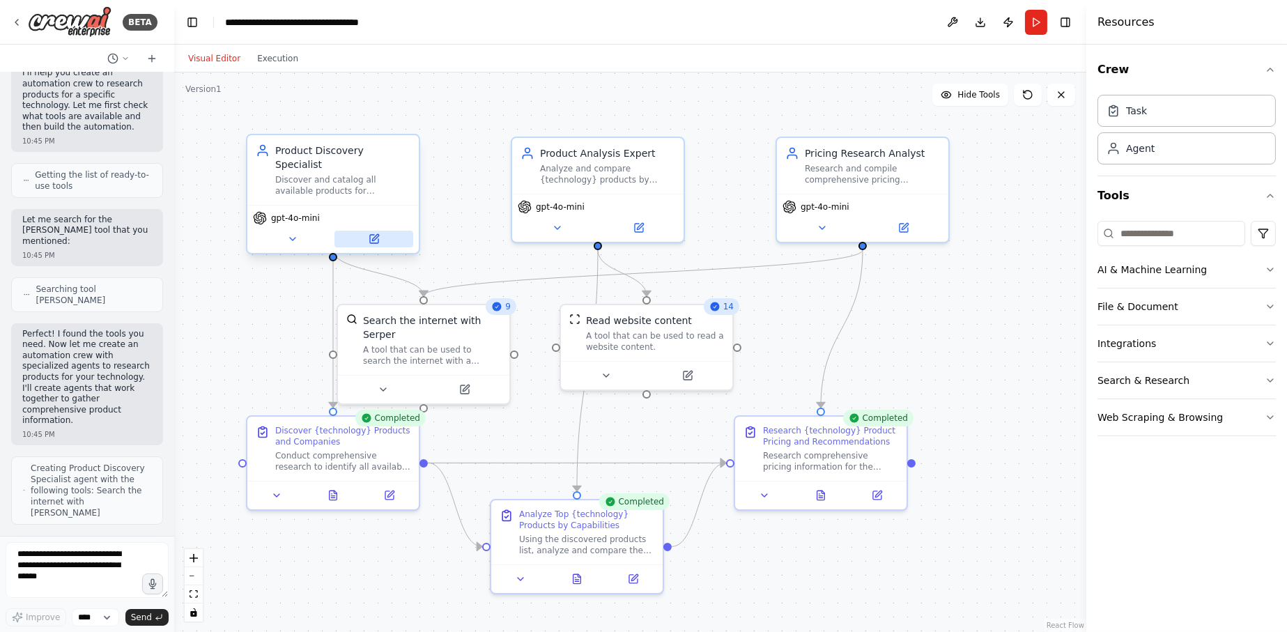
click at [385, 231] on button at bounding box center [374, 239] width 79 height 17
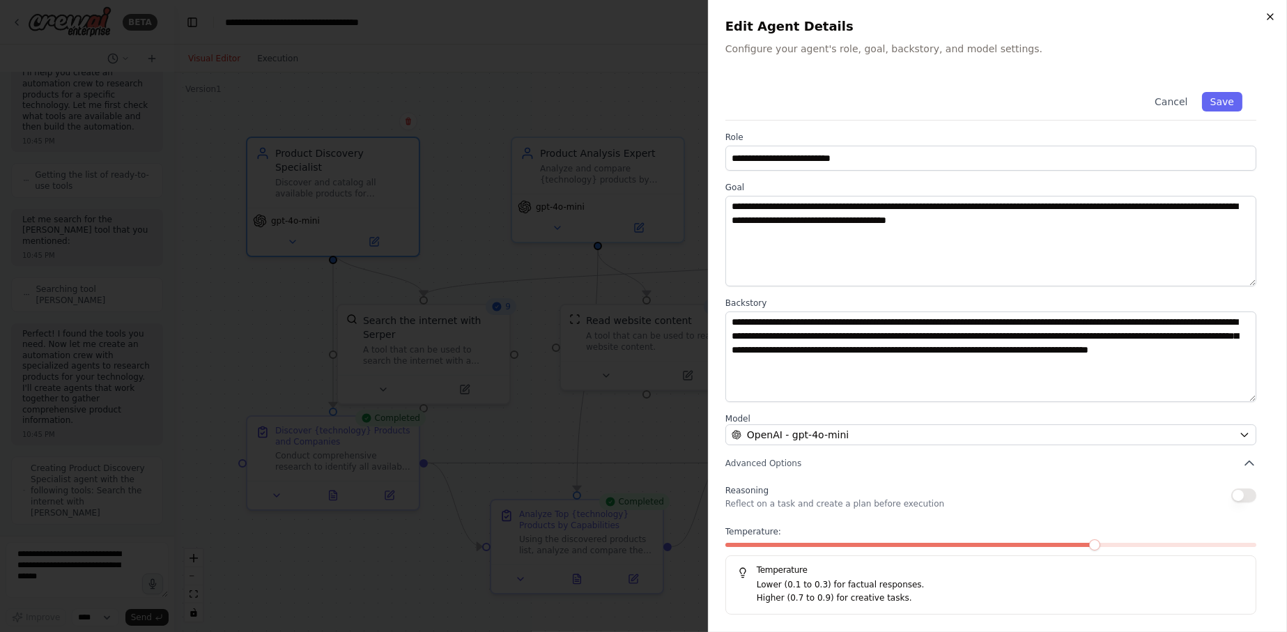
click at [1266, 19] on icon "button" at bounding box center [1270, 16] width 11 height 11
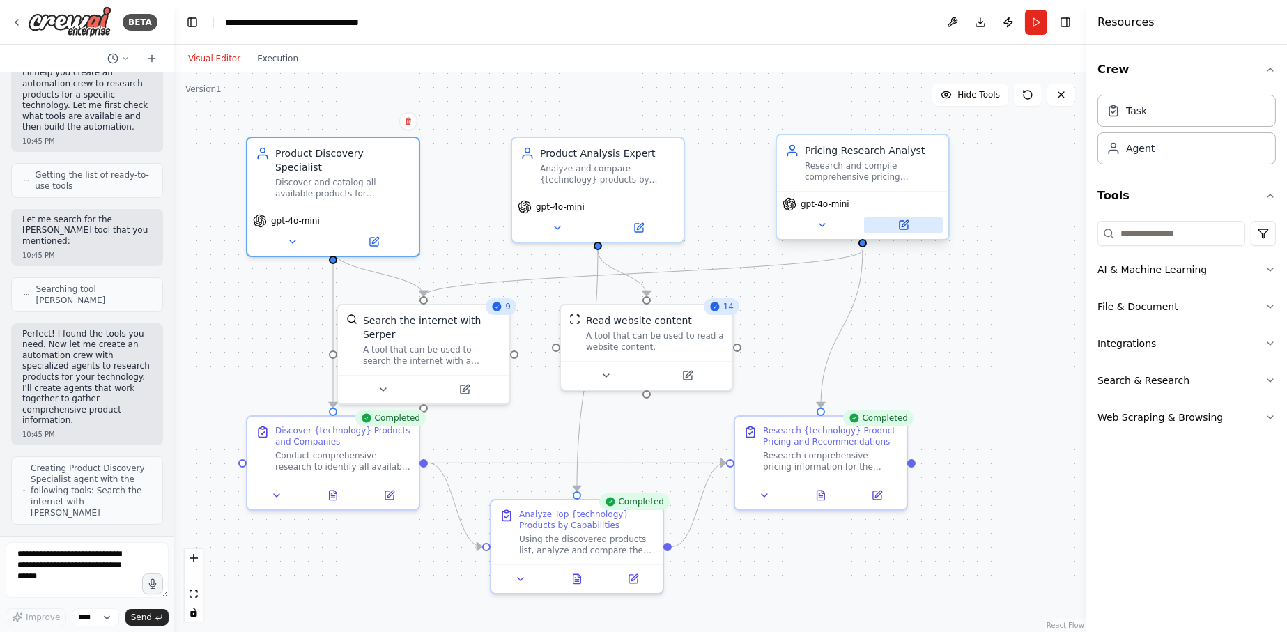
click at [908, 223] on icon at bounding box center [903, 225] width 11 height 11
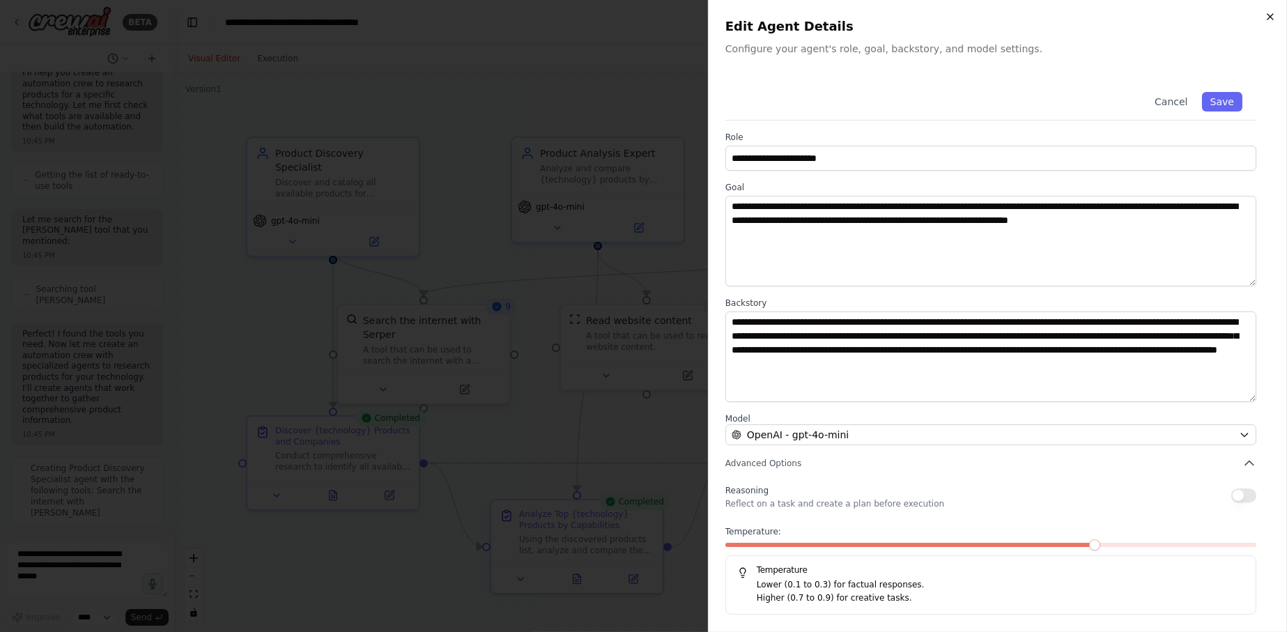
click at [1267, 17] on icon "button" at bounding box center [1270, 16] width 11 height 11
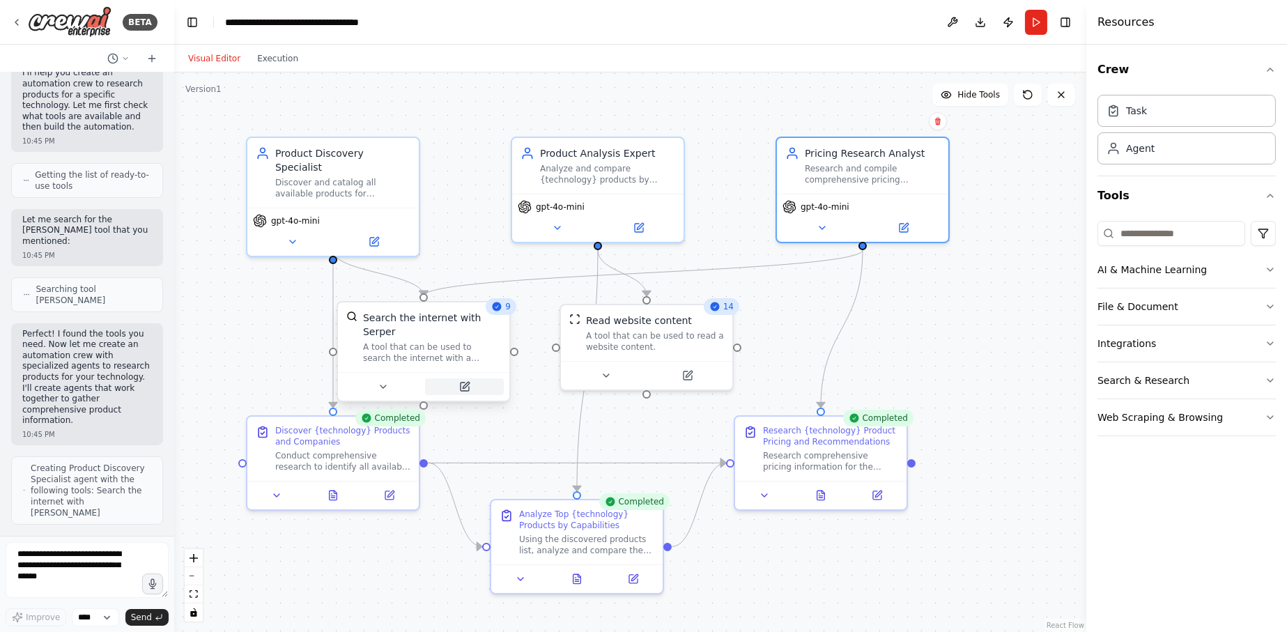
click at [462, 383] on icon at bounding box center [465, 387] width 8 height 8
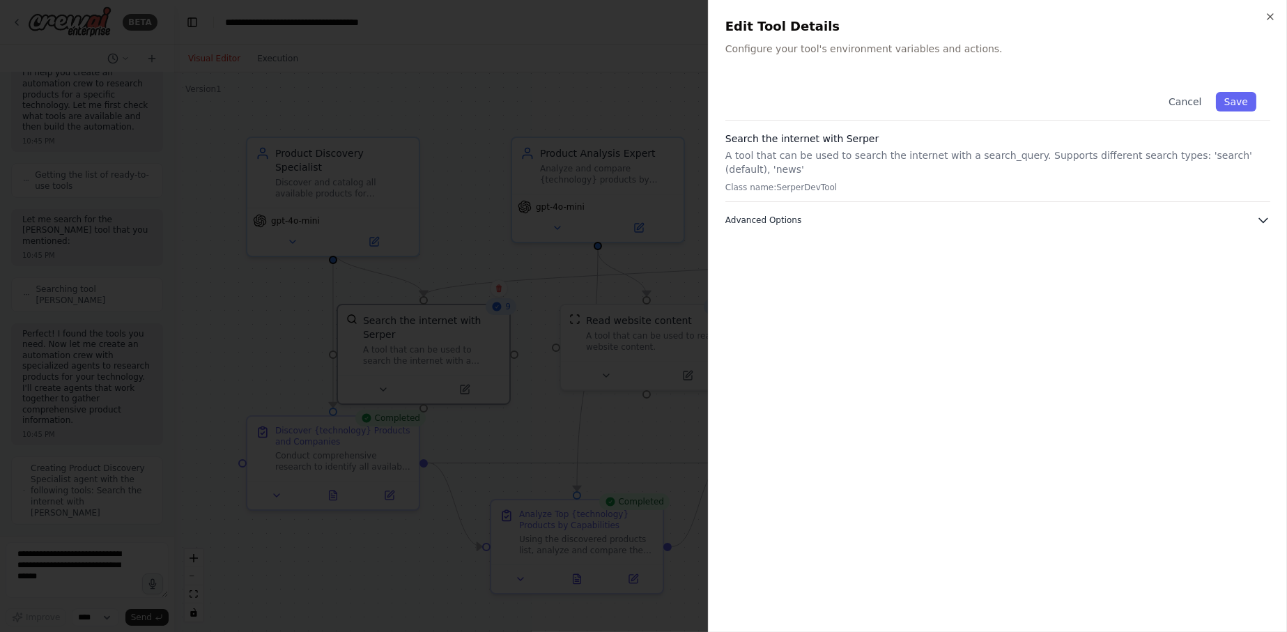
click at [1081, 213] on button "Advanced Options" at bounding box center [998, 220] width 545 height 14
click at [1266, 18] on icon "button" at bounding box center [1270, 16] width 11 height 11
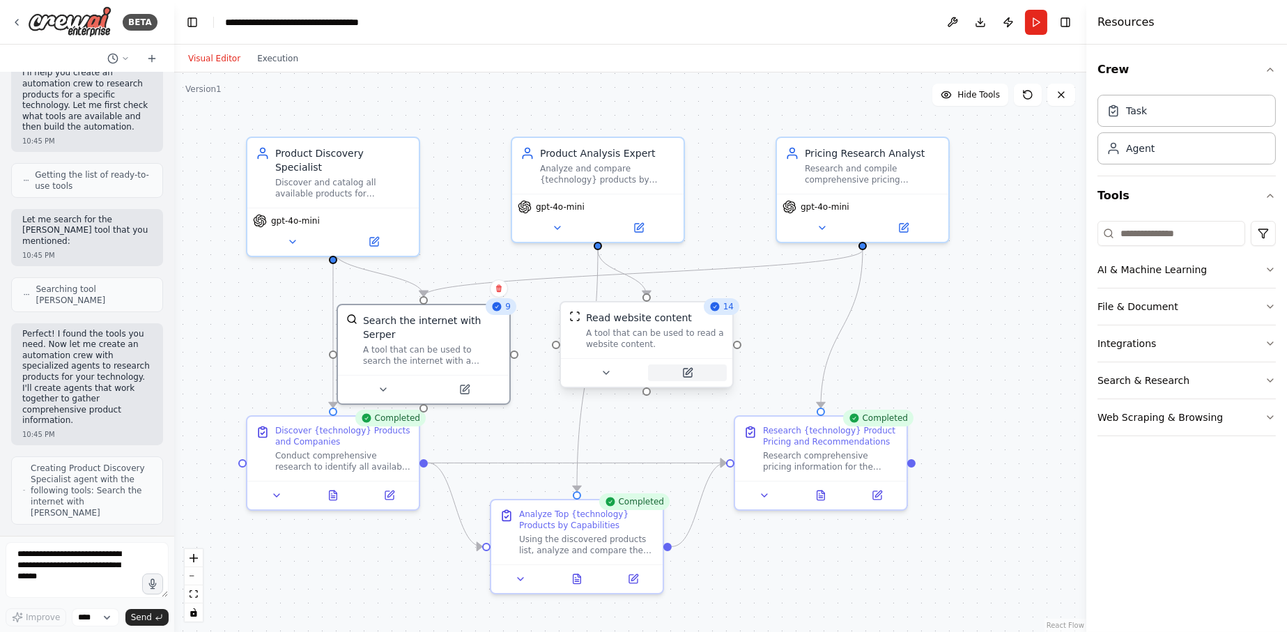
click at [686, 378] on icon at bounding box center [687, 372] width 11 height 11
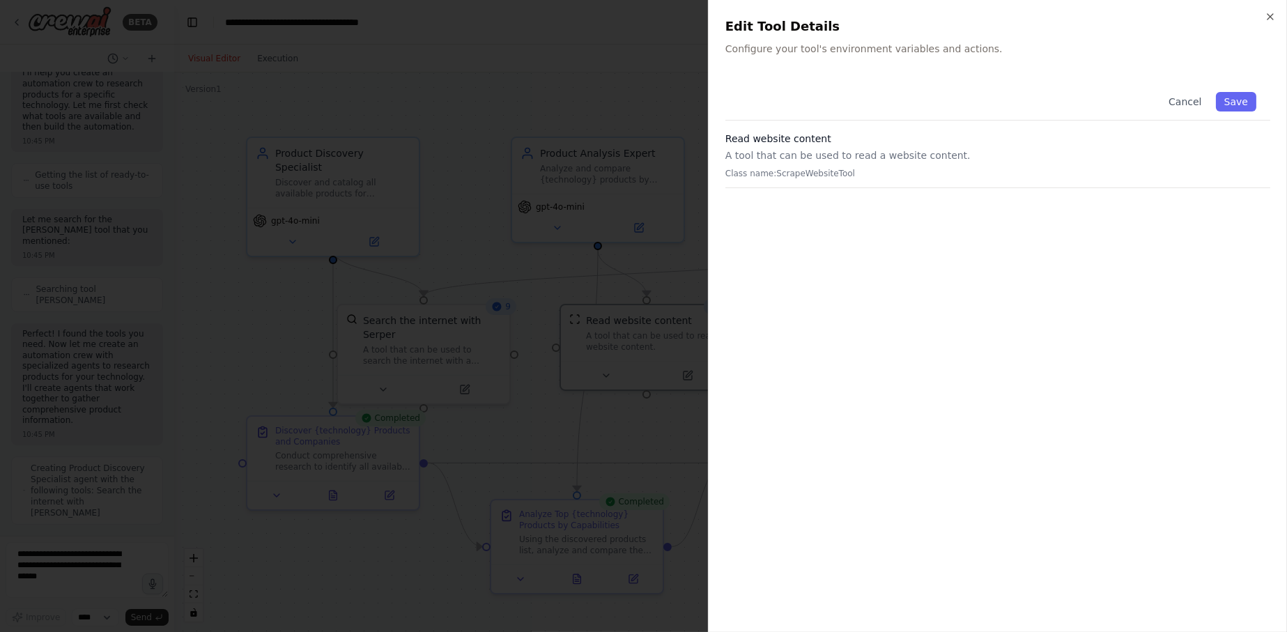
click at [1277, 17] on div "Close Edit Tool Details Configure your tool's environment variables and actions…" at bounding box center [997, 316] width 579 height 632
click at [1272, 21] on icon "button" at bounding box center [1270, 16] width 11 height 11
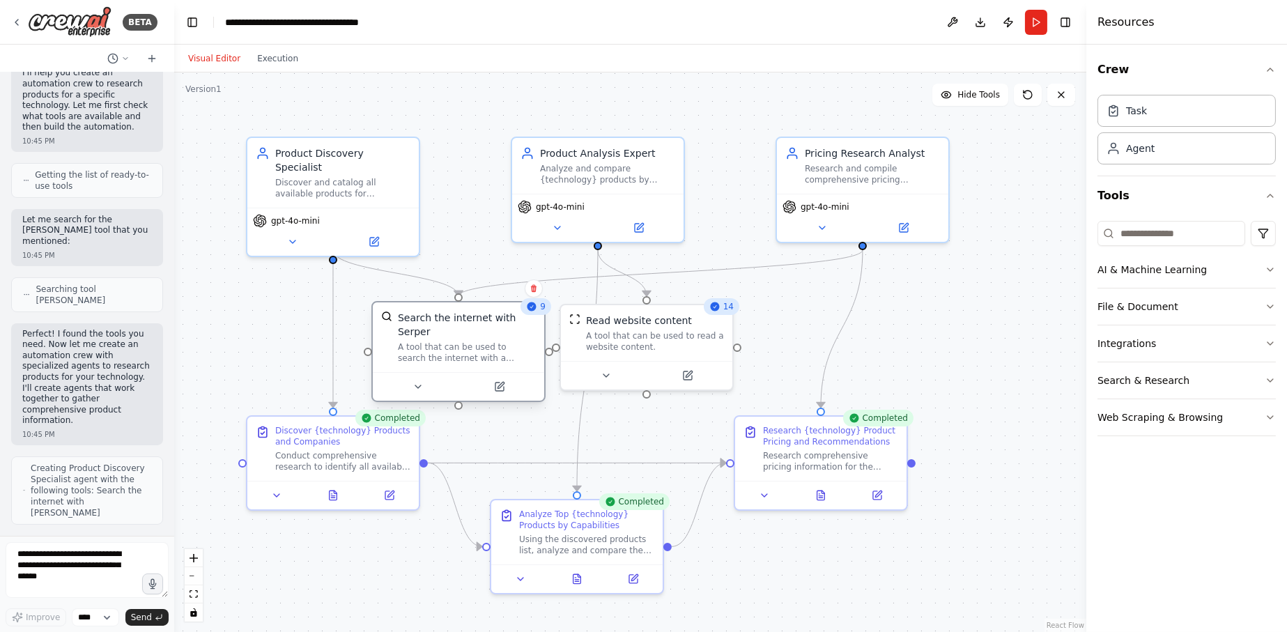
drag, startPoint x: 468, startPoint y: 353, endPoint x: 457, endPoint y: 352, distance: 11.2
click at [457, 352] on div "Search the internet with Serper A tool that can be used to search the internet …" at bounding box center [458, 351] width 174 height 101
click at [380, 231] on button at bounding box center [374, 239] width 79 height 17
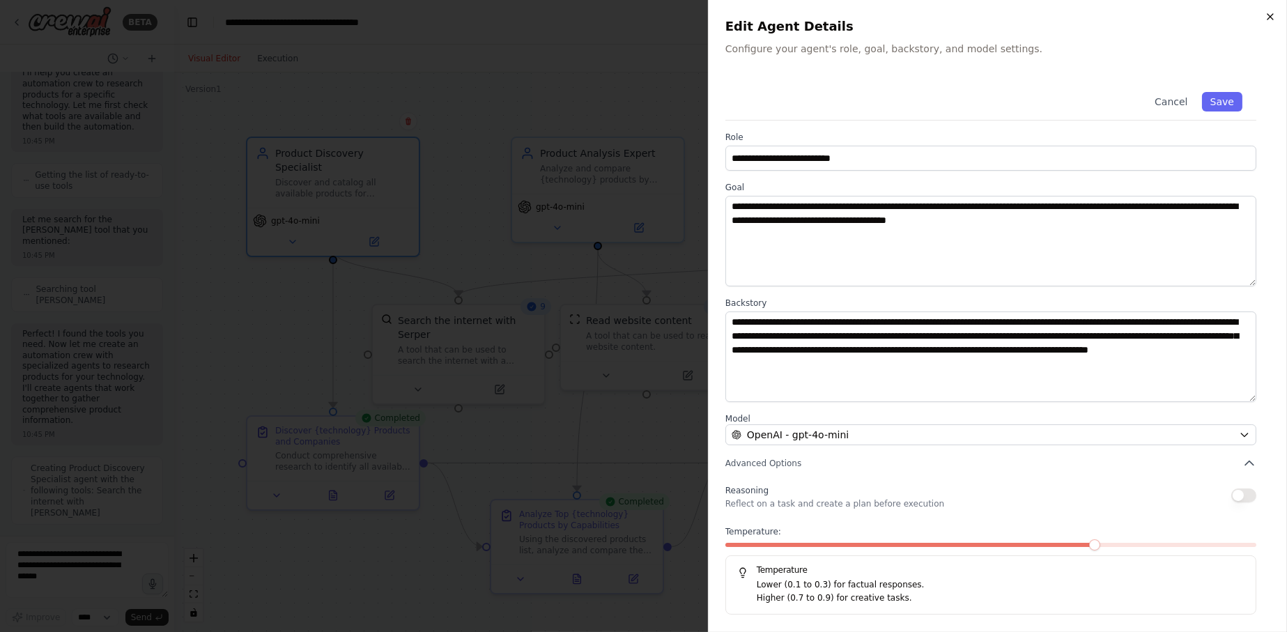
click at [1274, 13] on icon "button" at bounding box center [1270, 16] width 11 height 11
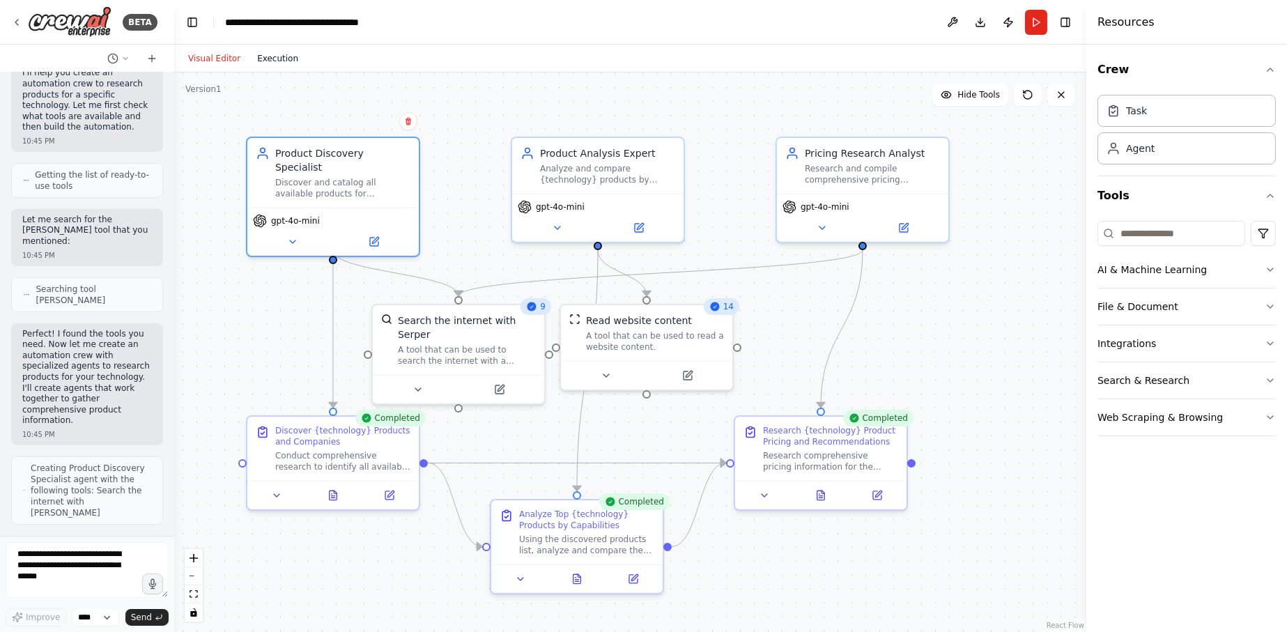
click at [282, 60] on button "Execution" at bounding box center [278, 58] width 58 height 17
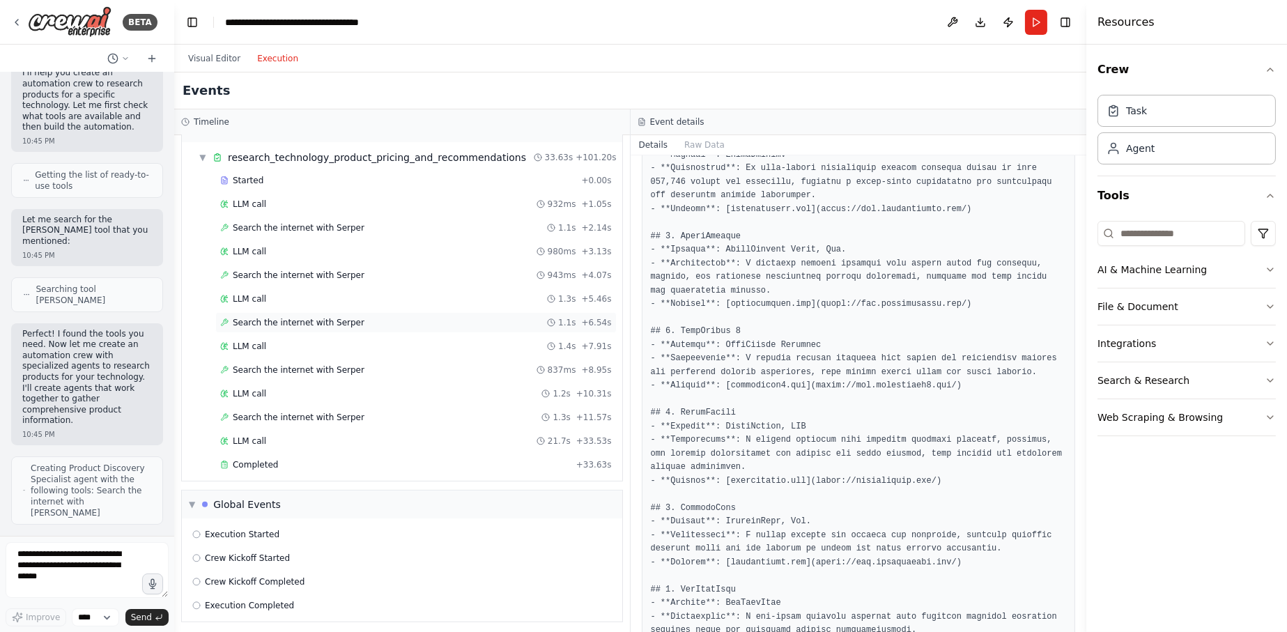
scroll to position [1195, 0]
click at [258, 458] on span "Completed" at bounding box center [255, 463] width 45 height 11
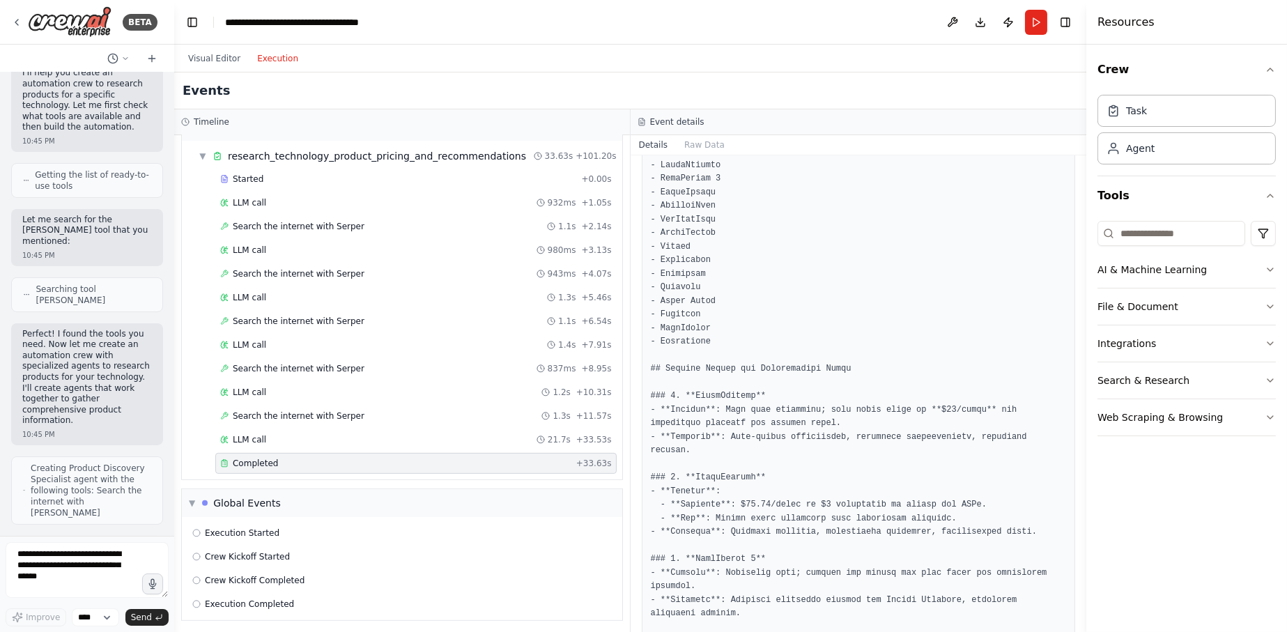
scroll to position [279, 0]
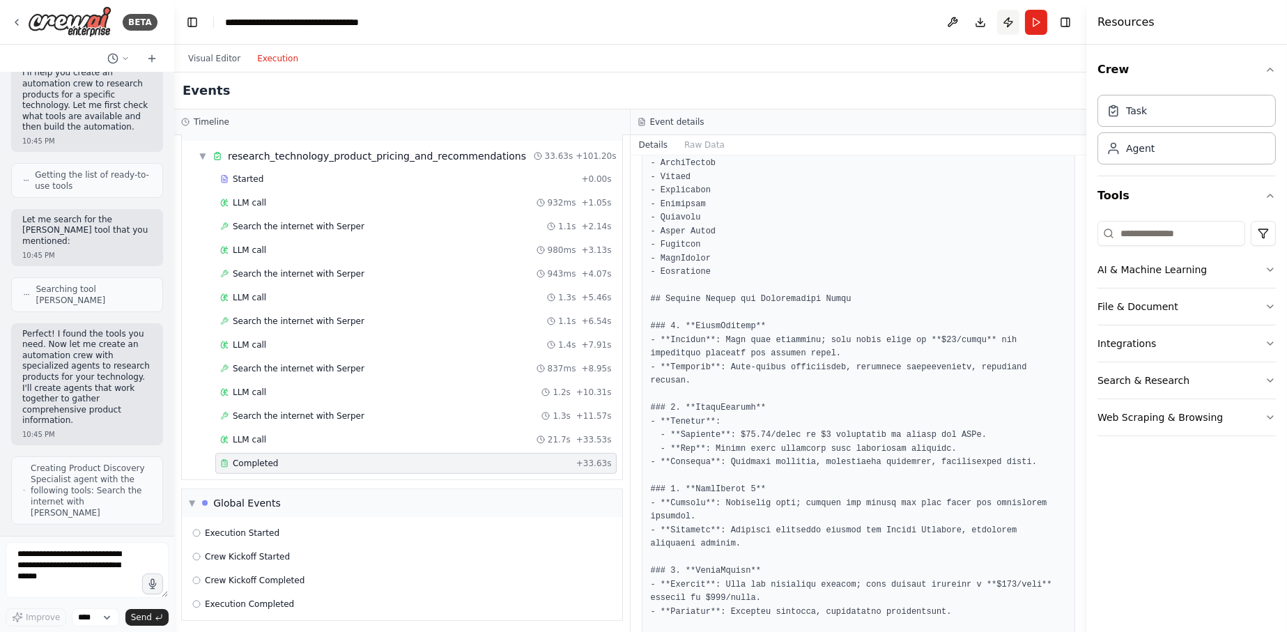
click at [1011, 17] on button "Publish" at bounding box center [1008, 22] width 22 height 25
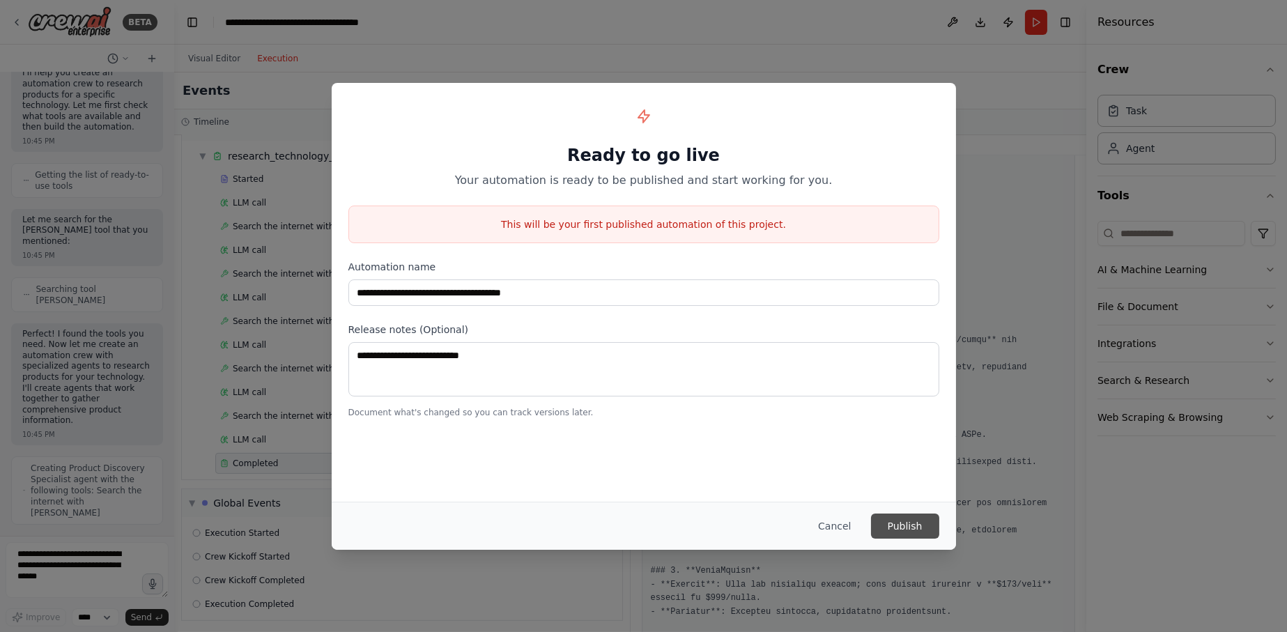
click at [888, 517] on button "Publish" at bounding box center [905, 526] width 68 height 25
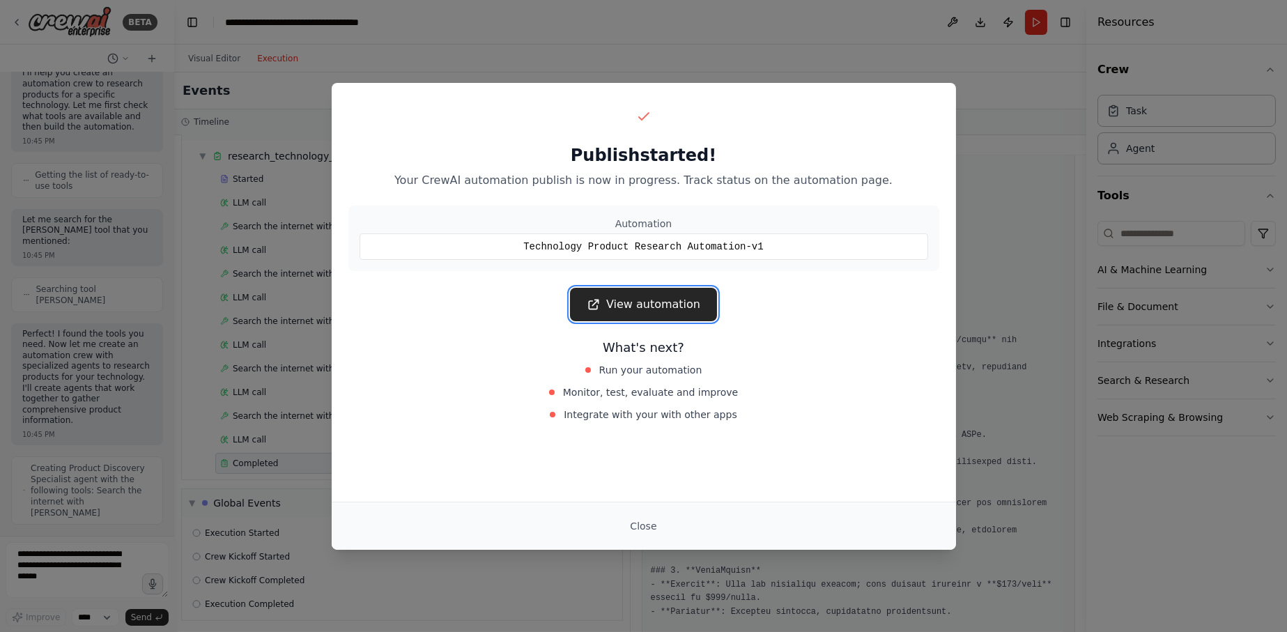
click at [669, 314] on link "View automation" at bounding box center [643, 304] width 147 height 33
click at [650, 524] on button "Close" at bounding box center [643, 526] width 49 height 25
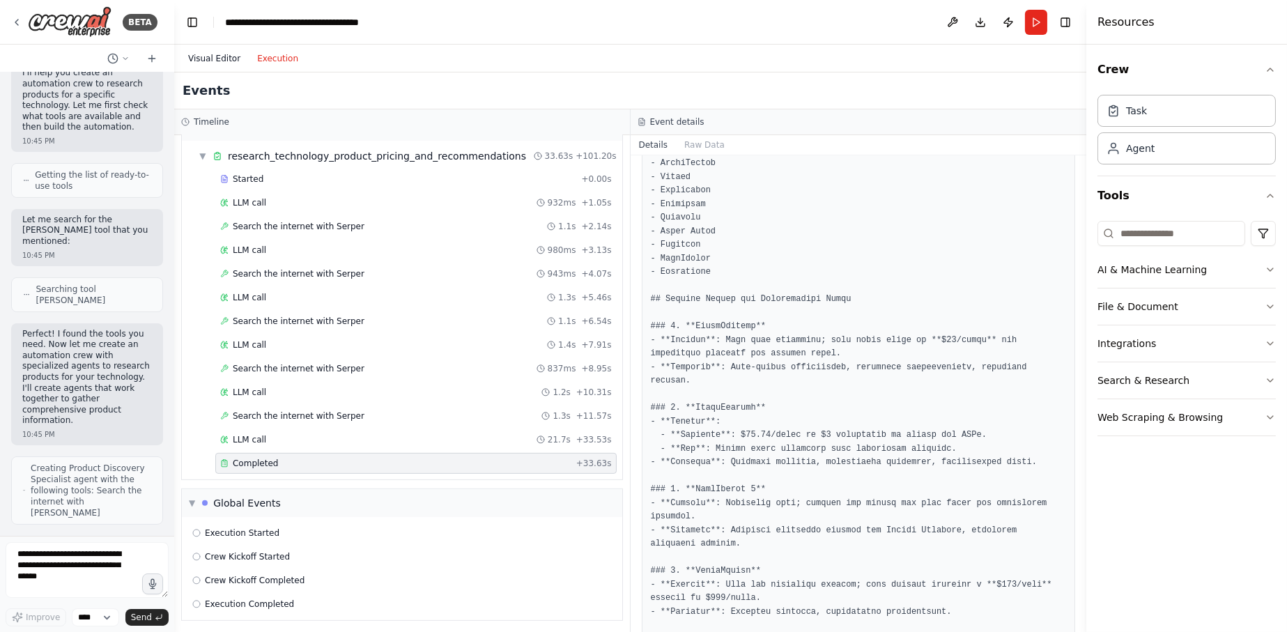
click at [219, 62] on button "Visual Editor" at bounding box center [214, 58] width 69 height 17
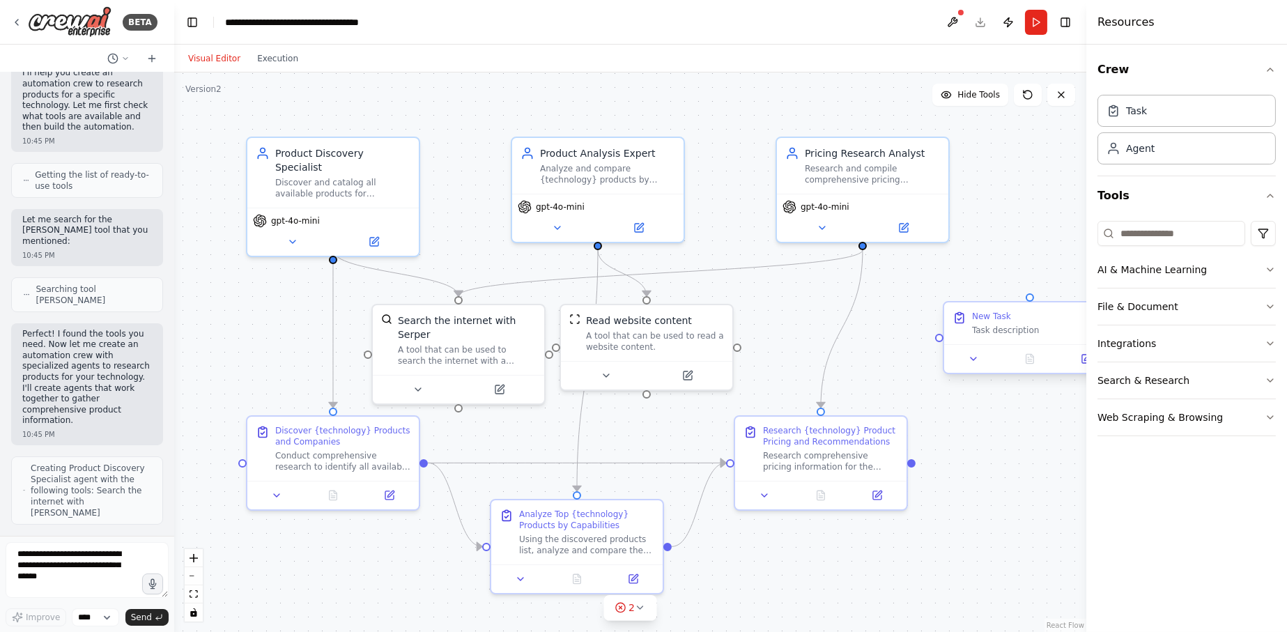
click at [1013, 325] on div "Task description" at bounding box center [1039, 330] width 135 height 11
drag, startPoint x: 1013, startPoint y: 317, endPoint x: 925, endPoint y: 322, distance: 88.0
click at [925, 322] on div "New Task Task description" at bounding box center [956, 323] width 135 height 25
click at [958, 340] on div "New Task Task description" at bounding box center [946, 323] width 171 height 42
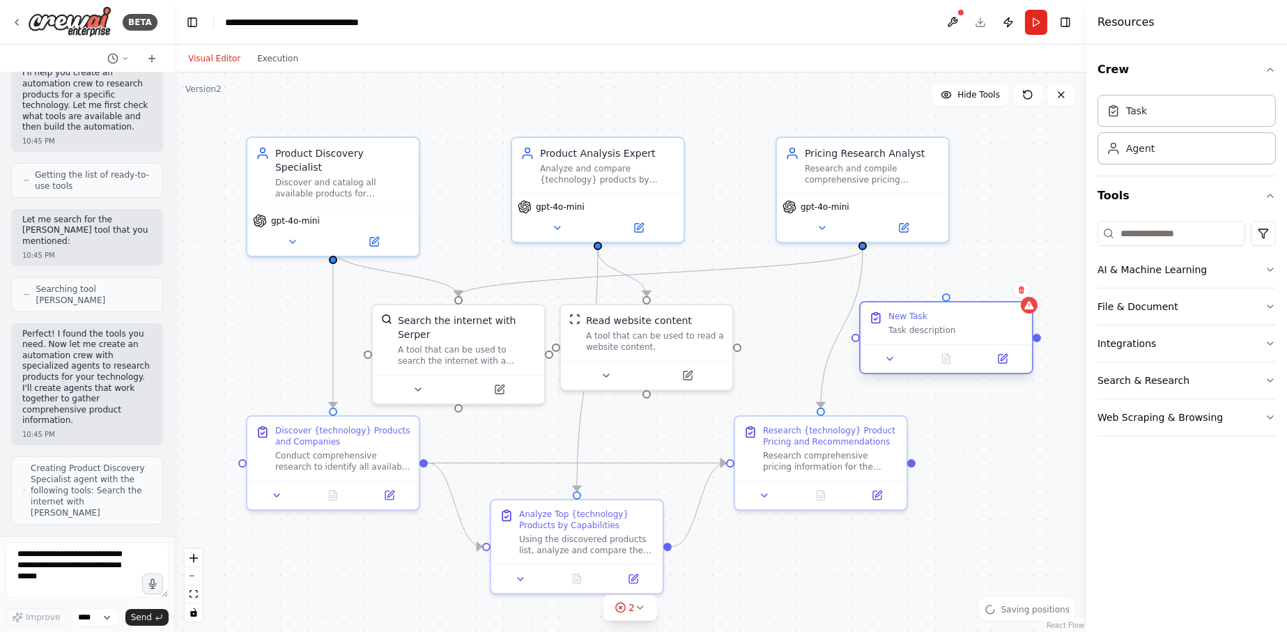
click at [958, 340] on div "New Task Task description" at bounding box center [946, 323] width 171 height 42
click at [1010, 368] on div at bounding box center [946, 358] width 171 height 29
click at [1006, 365] on button at bounding box center [1003, 359] width 48 height 17
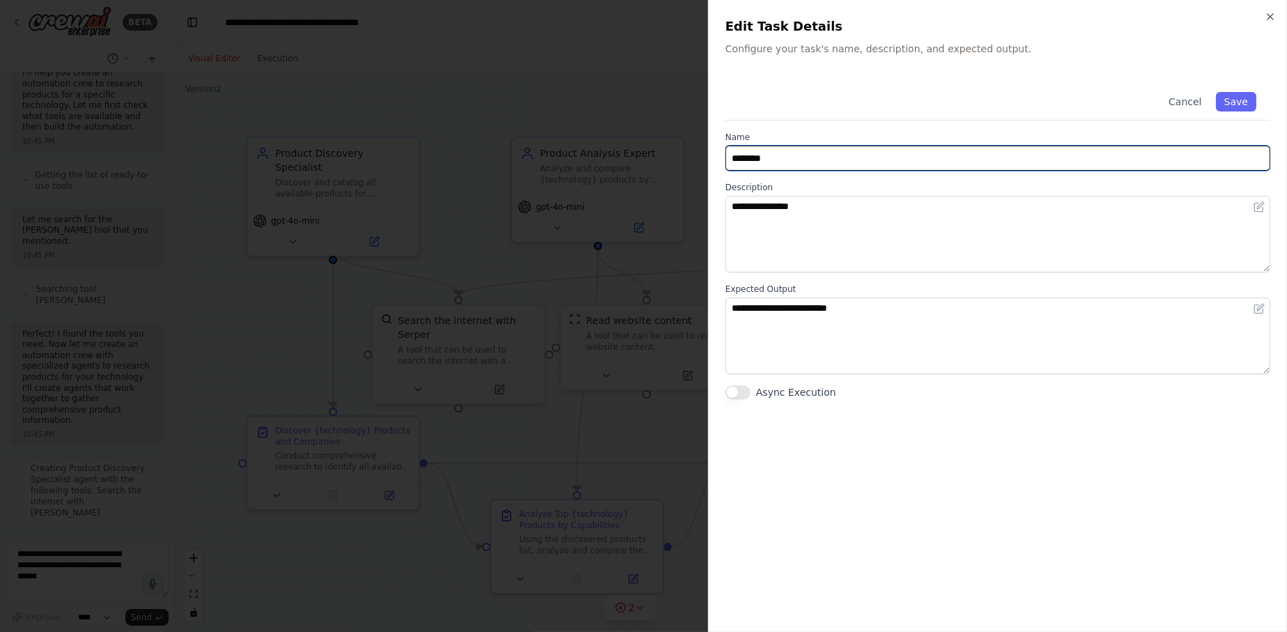
click at [863, 155] on input "********" at bounding box center [998, 158] width 545 height 25
type input "*"
type input "**********"
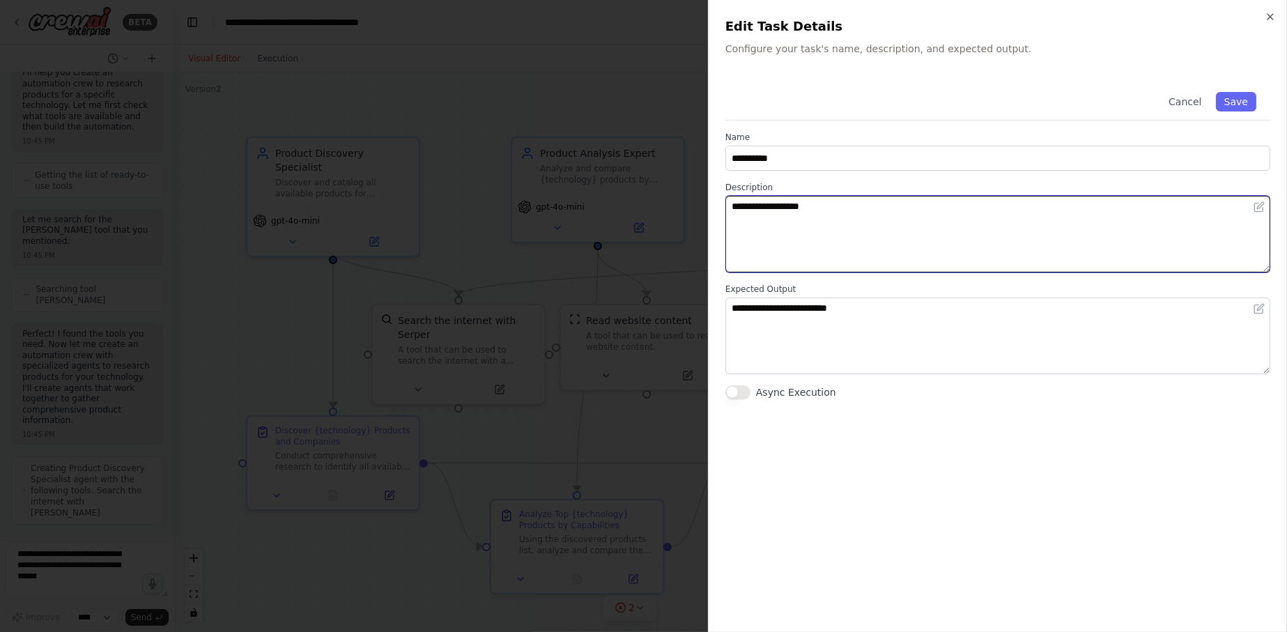
type textarea "**********"
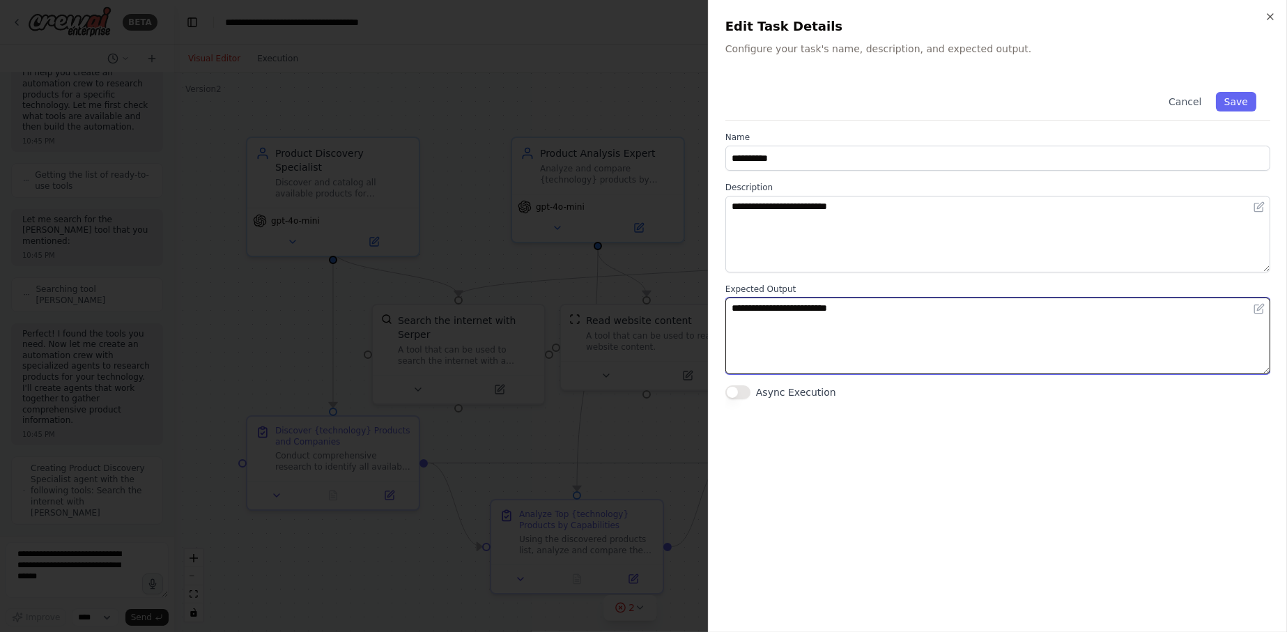
click at [977, 328] on textarea "**********" at bounding box center [998, 336] width 545 height 77
type textarea "**********"
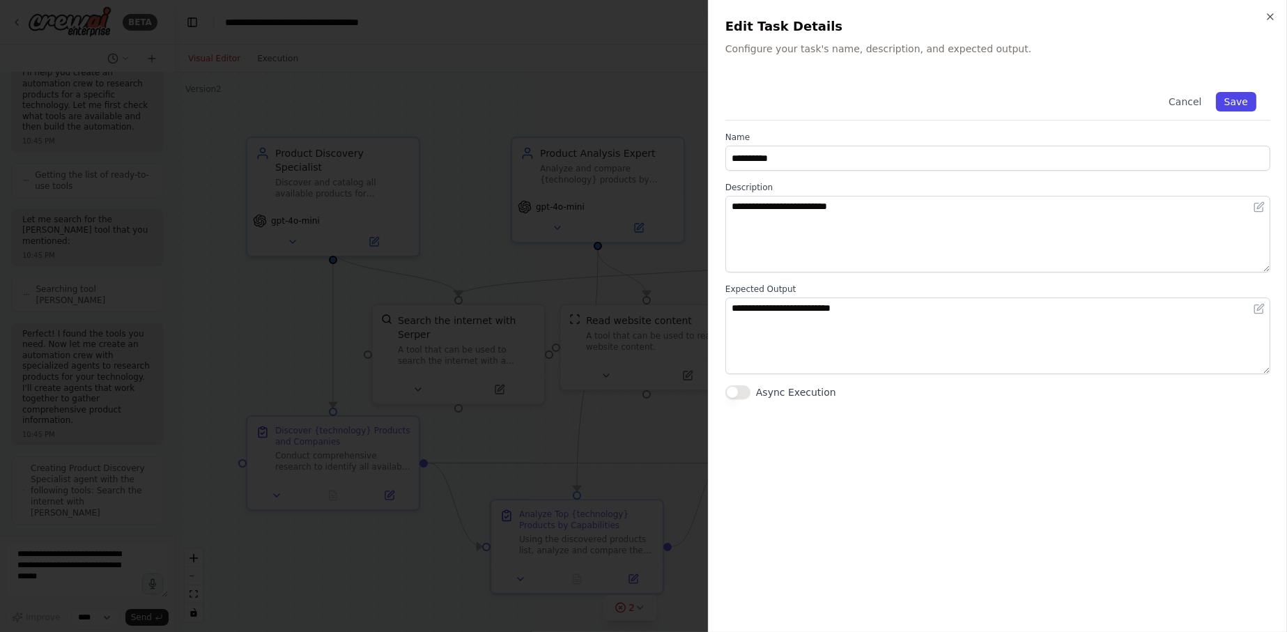
click at [1228, 98] on button "Save" at bounding box center [1236, 102] width 40 height 20
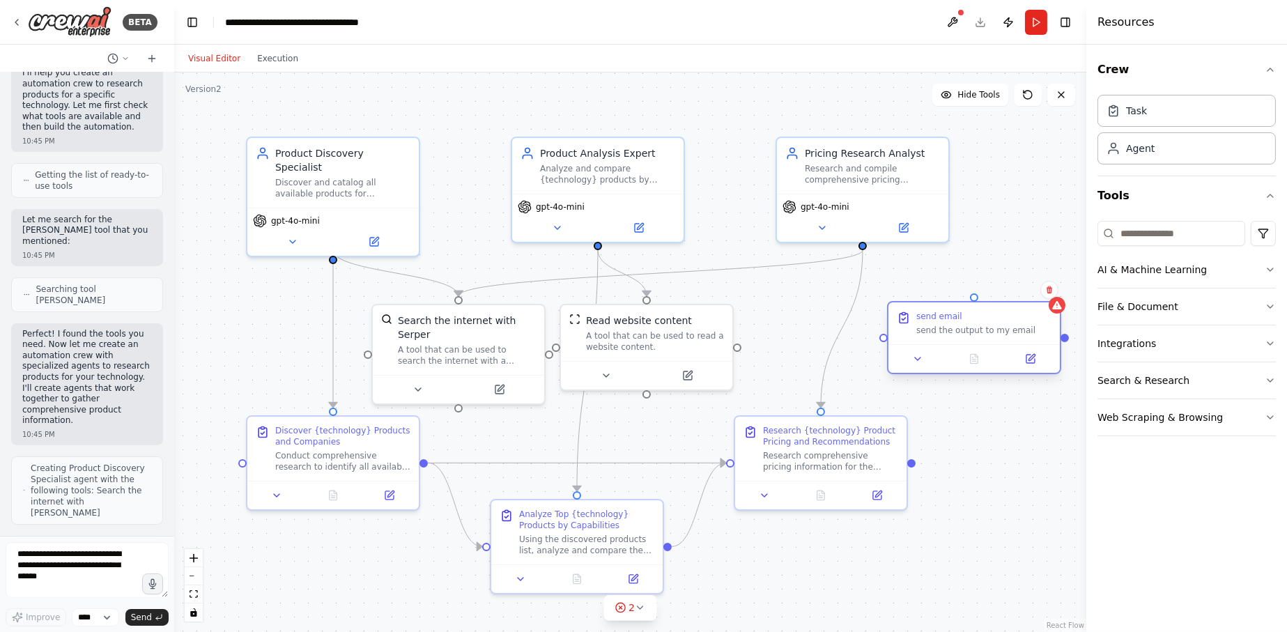
drag, startPoint x: 951, startPoint y: 333, endPoint x: 983, endPoint y: 330, distance: 32.9
click at [983, 330] on div "send the output to my email" at bounding box center [983, 330] width 135 height 11
drag, startPoint x: 864, startPoint y: 248, endPoint x: 976, endPoint y: 304, distance: 124.7
click at [976, 304] on div "Product Discovery Specialist Discover and catalog all available products for {t…" at bounding box center [632, 347] width 912 height 560
click at [1183, 235] on input at bounding box center [1172, 233] width 148 height 25
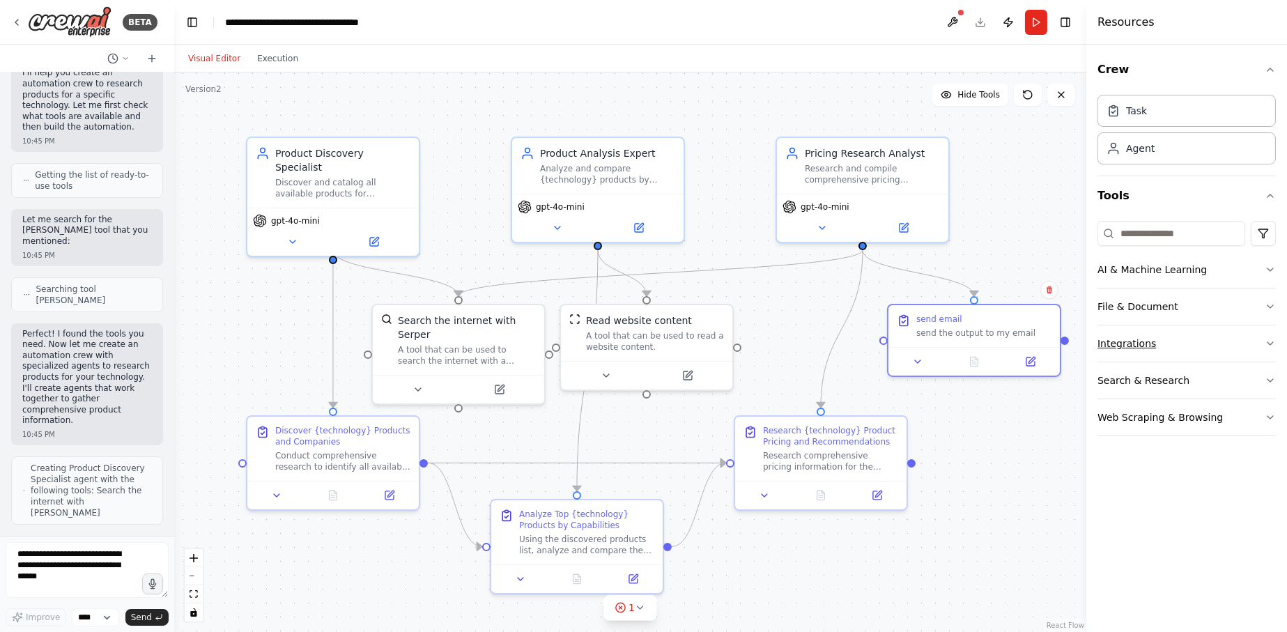
click at [1266, 352] on button "Integrations" at bounding box center [1187, 343] width 178 height 36
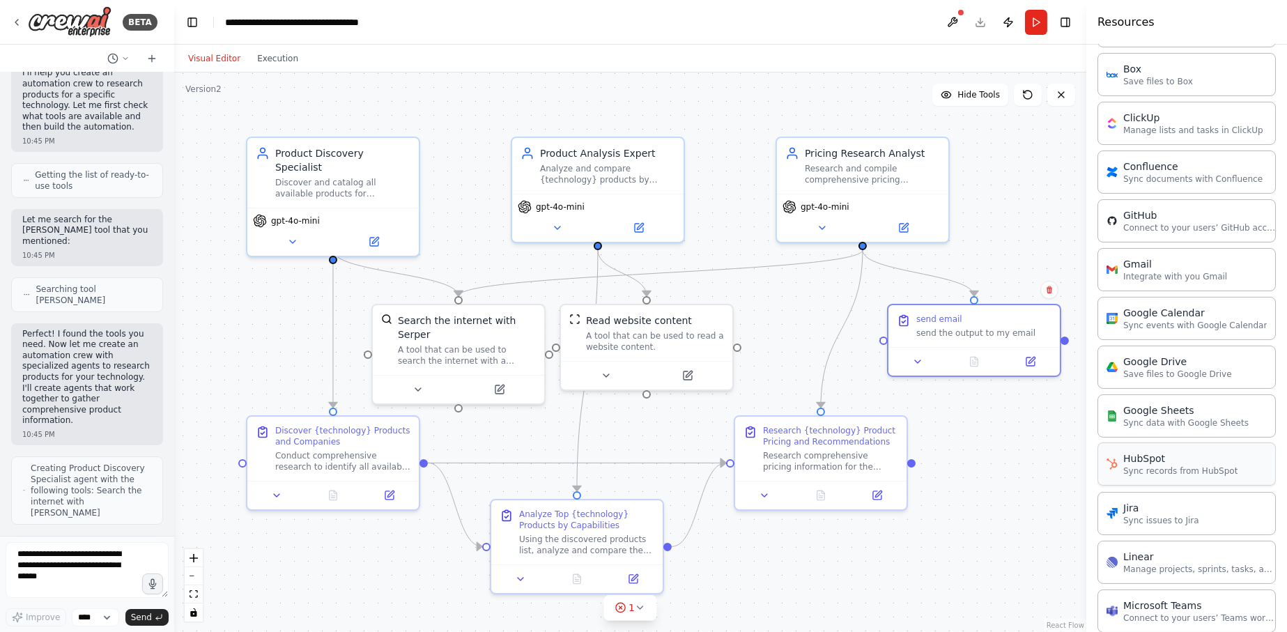
scroll to position [323, 0]
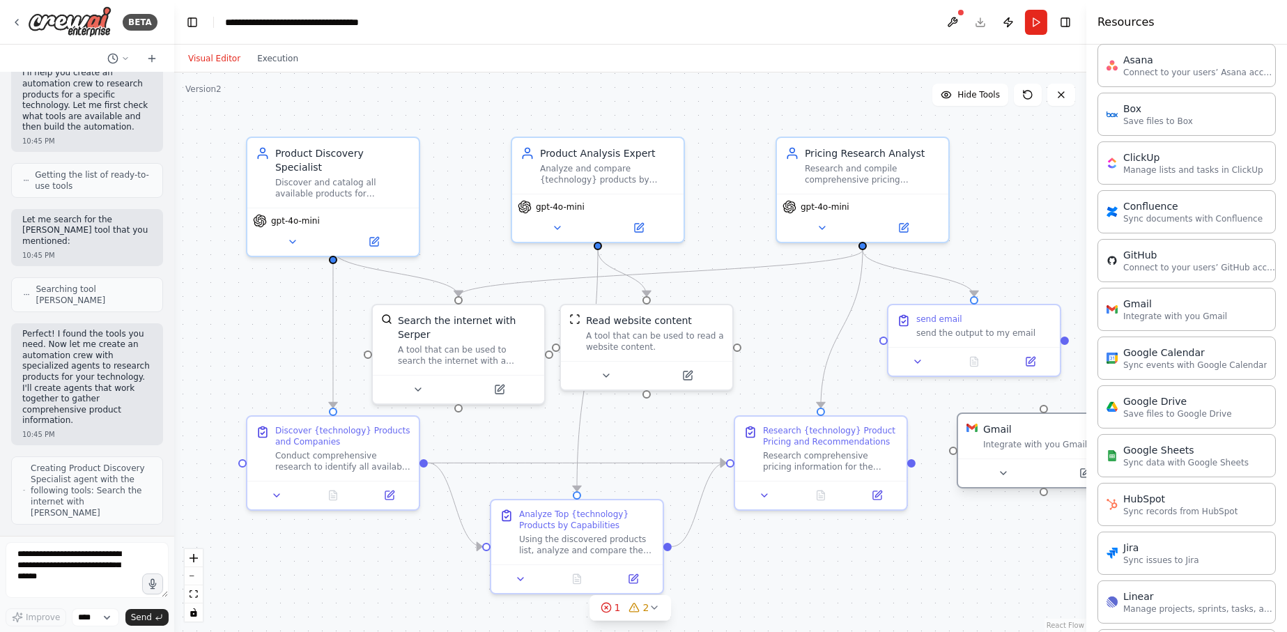
drag, startPoint x: 1057, startPoint y: 451, endPoint x: 979, endPoint y: 434, distance: 79.3
click at [983, 434] on div "Gmail 0 of 9 Integrate with you Gmail" at bounding box center [1052, 436] width 138 height 28
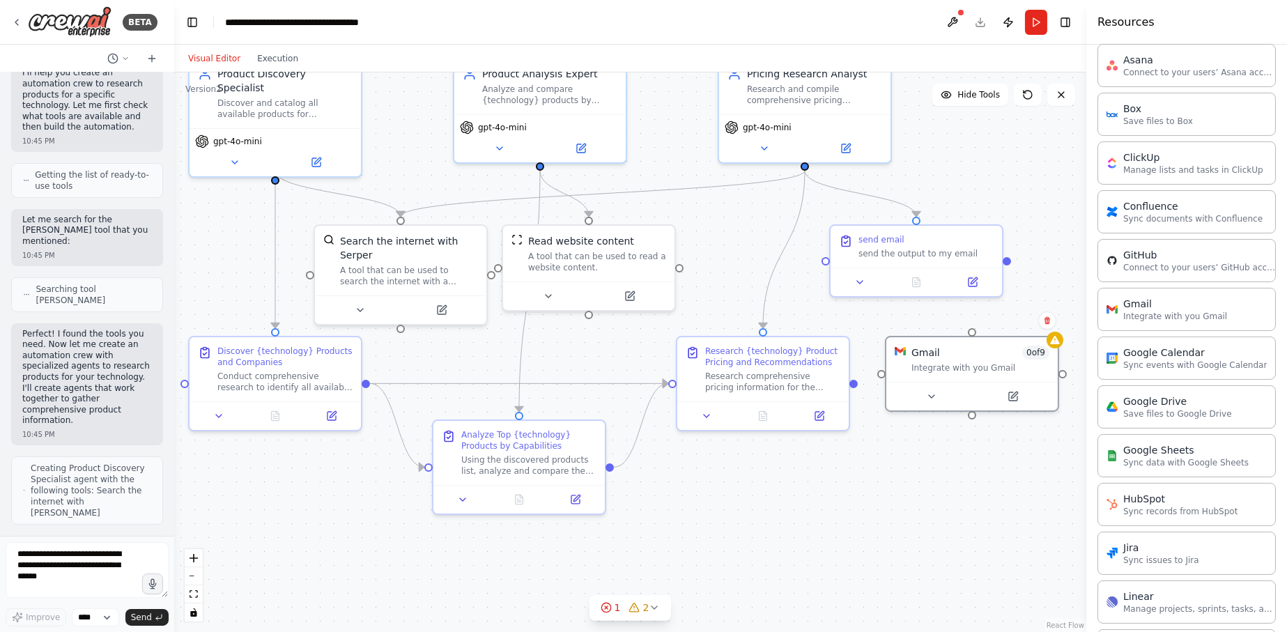
drag, startPoint x: 1073, startPoint y: 337, endPoint x: 1015, endPoint y: 258, distance: 98.3
click at [1015, 258] on div ".deletable-edge-delete-btn { width: 20px; height: 20px; border: 0px solid #ffff…" at bounding box center [630, 352] width 912 height 560
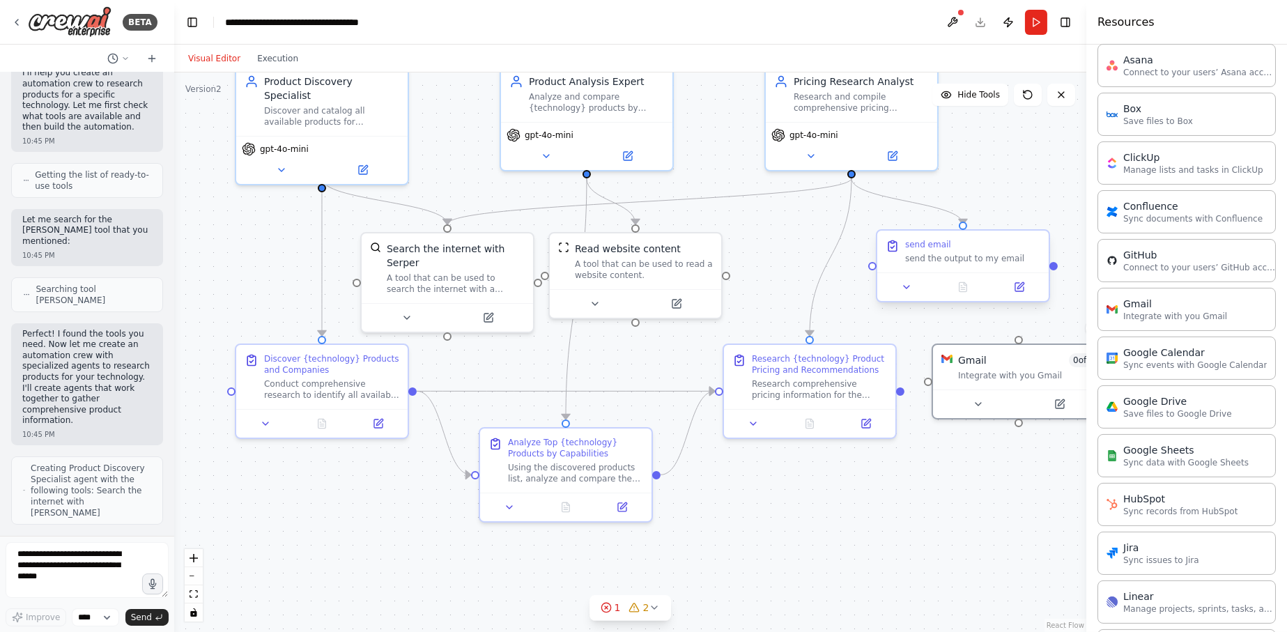
drag, startPoint x: 1009, startPoint y: 263, endPoint x: 1056, endPoint y: 270, distance: 47.3
click at [1056, 270] on div ".deletable-edge-delete-btn { width: 20px; height: 20px; border: 0px solid #ffff…" at bounding box center [630, 352] width 912 height 560
drag, startPoint x: 1054, startPoint y: 268, endPoint x: 1025, endPoint y: 348, distance: 84.7
click at [1019, 343] on div "Product Discovery Specialist Discover and catalog all available products for {t…" at bounding box center [621, 275] width 912 height 560
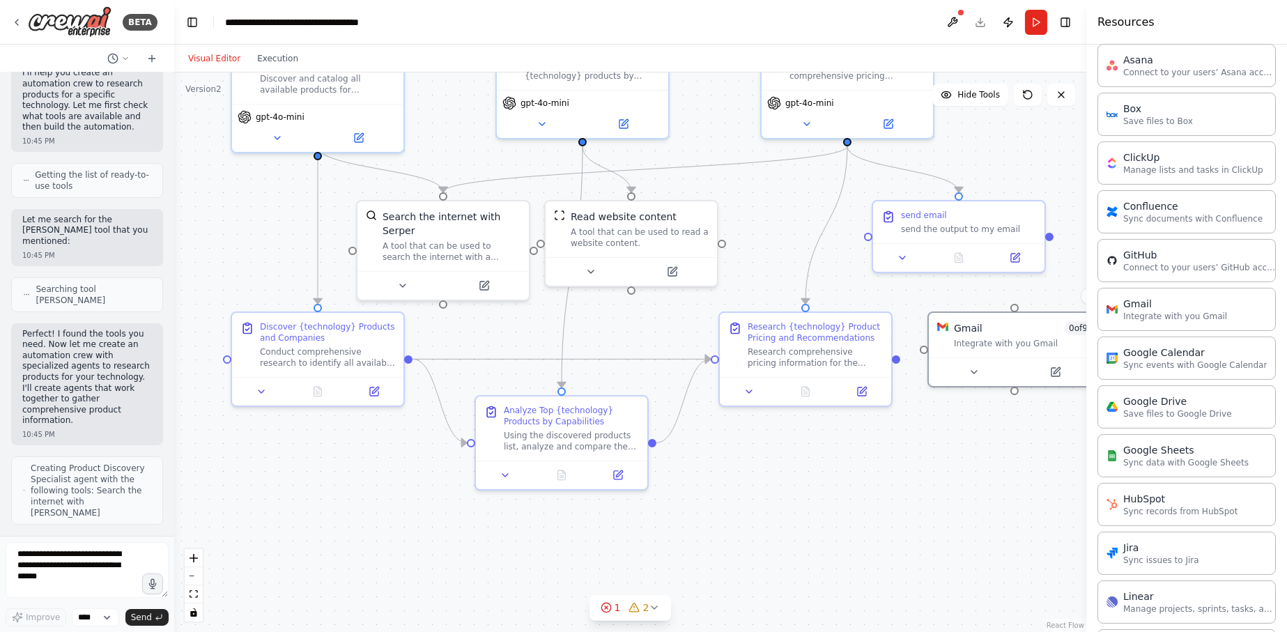
drag, startPoint x: 1056, startPoint y: 270, endPoint x: 1031, endPoint y: 289, distance: 30.9
click at [1050, 240] on div ".deletable-edge-delete-btn { width: 20px; height: 20px; border: 0px solid #ffff…" at bounding box center [630, 352] width 912 height 560
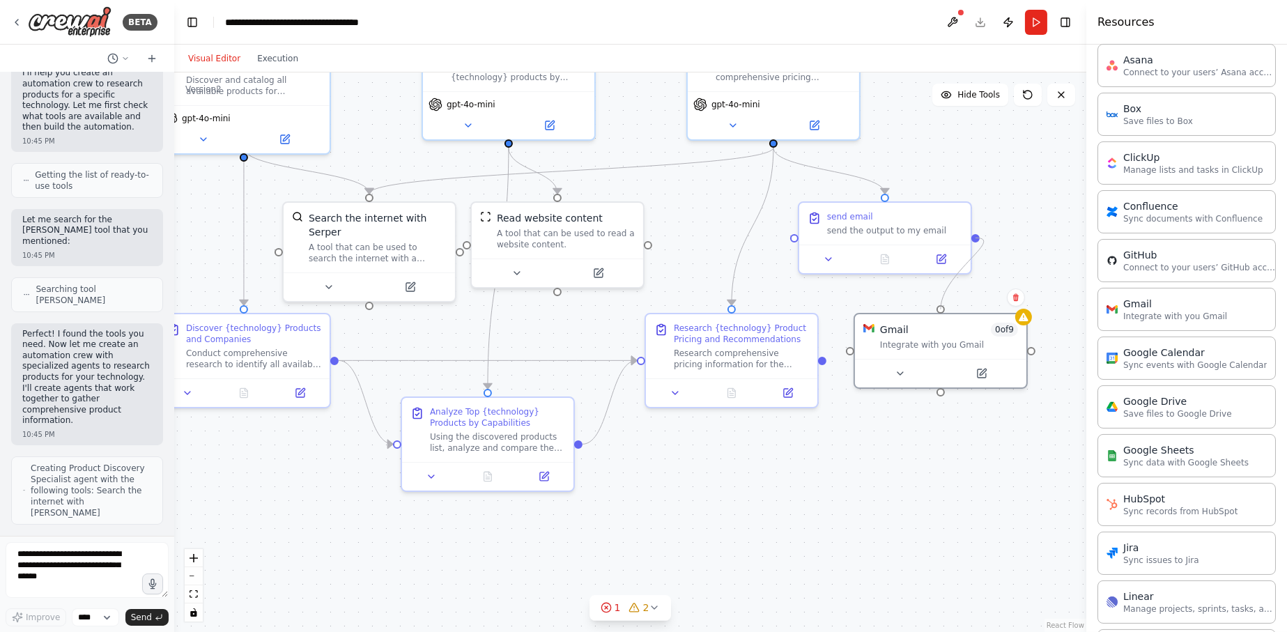
drag, startPoint x: 1011, startPoint y: 306, endPoint x: 989, endPoint y: 233, distance: 76.5
click at [980, 233] on div ".deletable-edge-delete-btn { width: 20px; height: 20px; border: 0px solid #ffff…" at bounding box center [630, 352] width 912 height 560
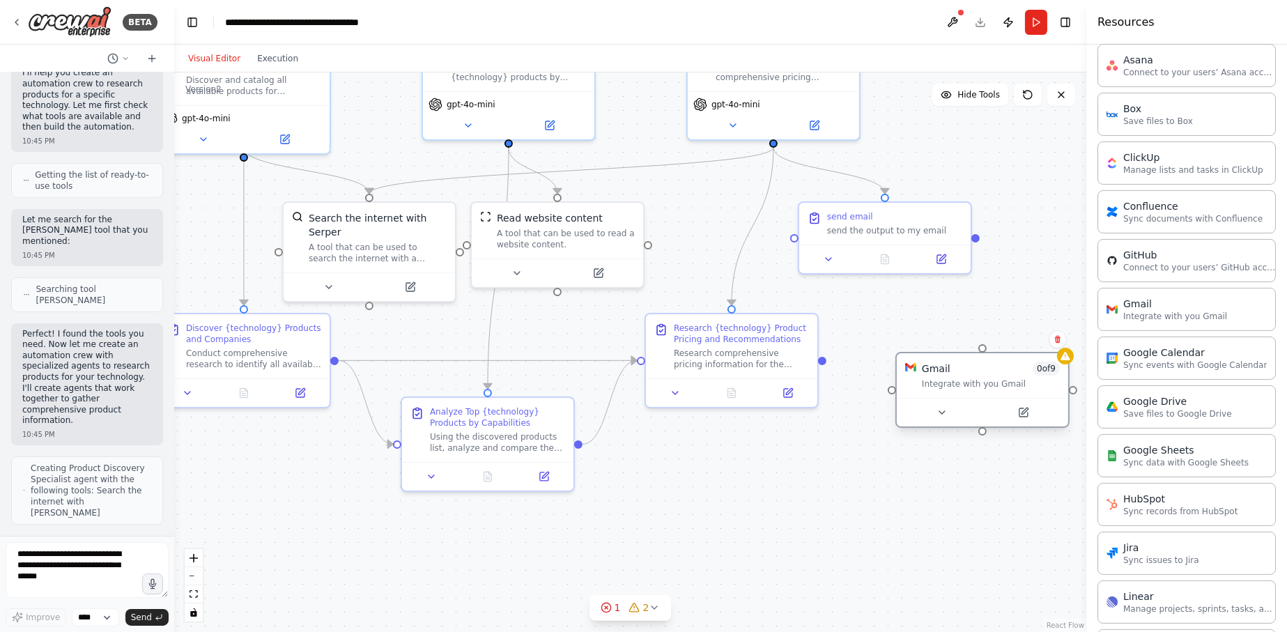
drag, startPoint x: 942, startPoint y: 335, endPoint x: 992, endPoint y: 341, distance: 50.6
click at [982, 375] on div "Gmail 0 of 9 Integrate with you Gmail" at bounding box center [991, 379] width 138 height 28
drag, startPoint x: 976, startPoint y: 237, endPoint x: 896, endPoint y: 384, distance: 167.1
click at [887, 388] on div ".deletable-edge-delete-btn { width: 20px; height: 20px; border: 0px solid #ffff…" at bounding box center [630, 352] width 912 height 560
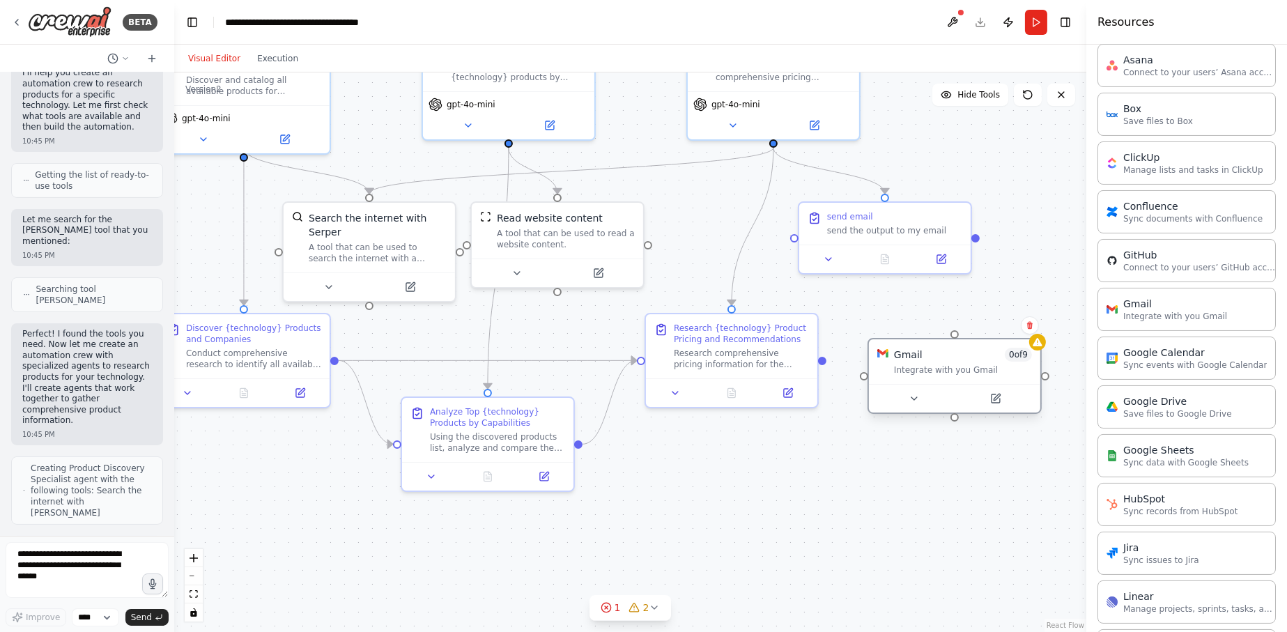
drag, startPoint x: 979, startPoint y: 378, endPoint x: 939, endPoint y: 342, distance: 54.3
click at [943, 368] on div "Integrate with you Gmail" at bounding box center [963, 370] width 138 height 11
drag, startPoint x: 794, startPoint y: 237, endPoint x: 940, endPoint y: 335, distance: 176.3
click at [940, 335] on div ".deletable-edge-delete-btn { width: 20px; height: 20px; border: 0px solid #ffff…" at bounding box center [630, 352] width 912 height 560
click at [978, 398] on icon at bounding box center [981, 398] width 8 height 8
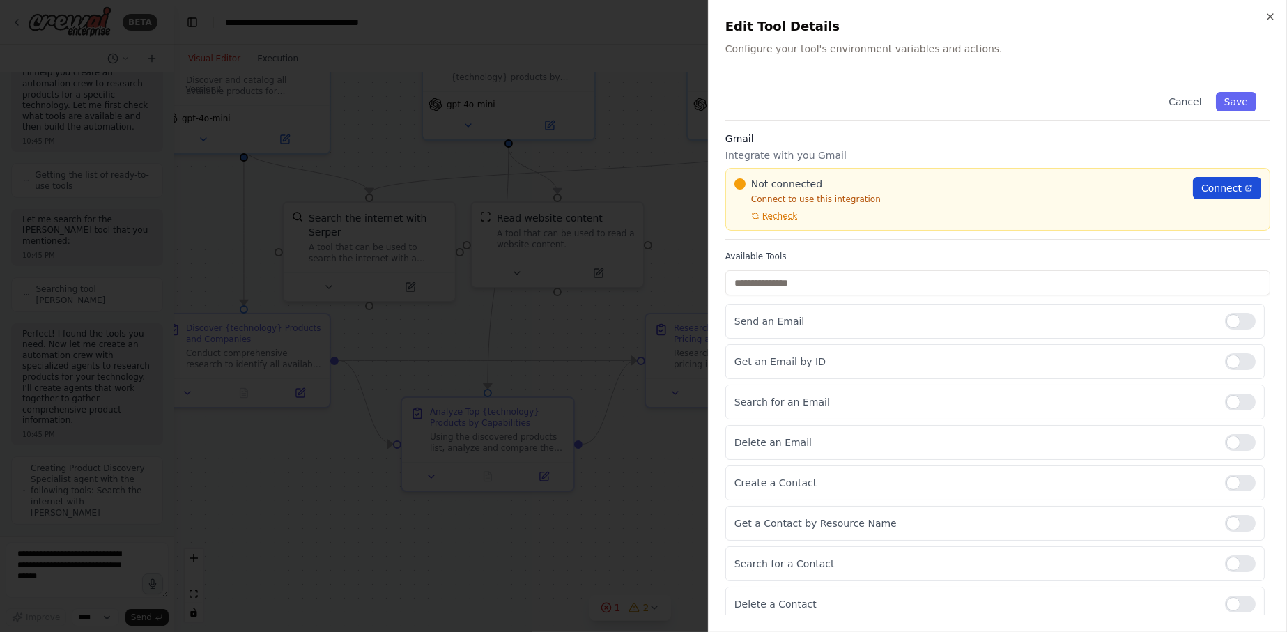
click at [1227, 182] on span "Connect" at bounding box center [1222, 188] width 40 height 14
click at [1192, 92] on button "Cancel" at bounding box center [1184, 102] width 49 height 20
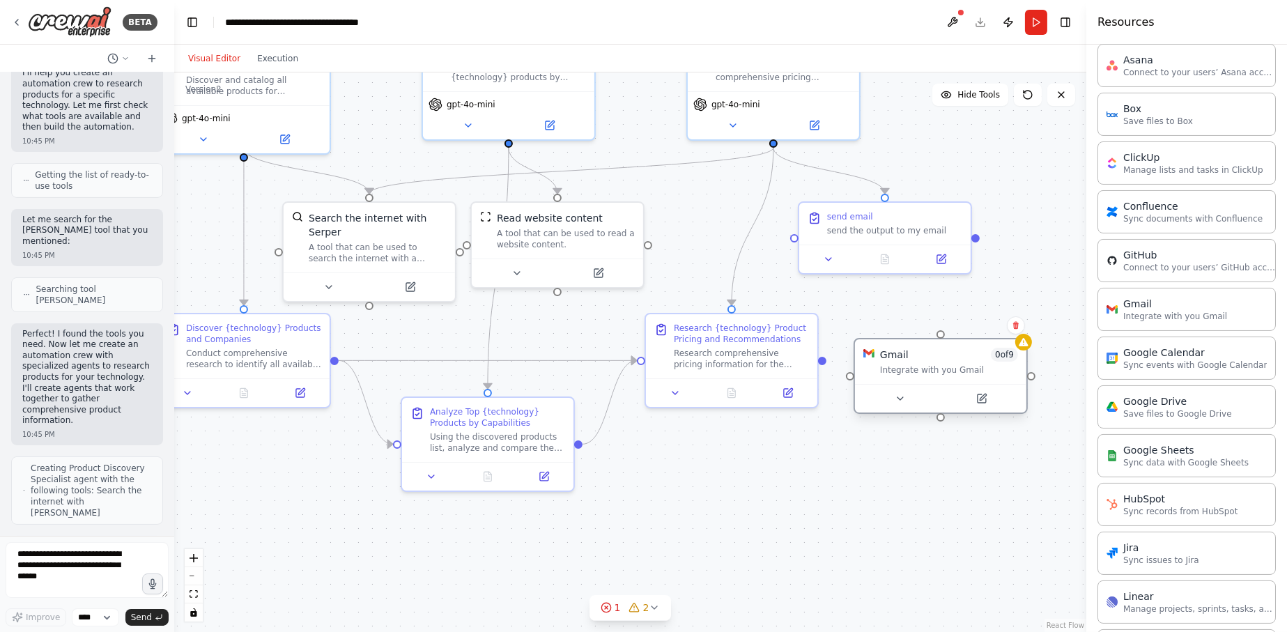
click at [963, 343] on div "Gmail 0 of 9 Integrate with you Gmail" at bounding box center [940, 361] width 171 height 45
drag, startPoint x: 932, startPoint y: 219, endPoint x: 896, endPoint y: 237, distance: 40.5
click at [910, 232] on div "send the output to my email" at bounding box center [894, 227] width 135 height 11
click at [827, 256] on icon at bounding box center [829, 256] width 6 height 3
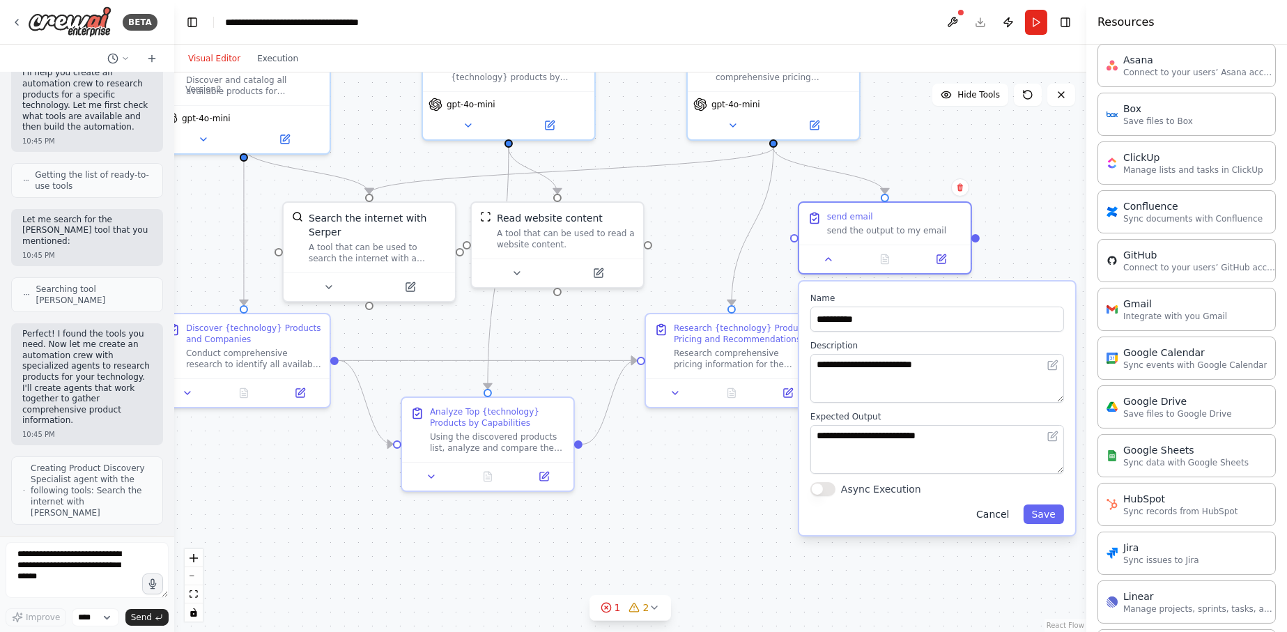
drag, startPoint x: 981, startPoint y: 520, endPoint x: 993, endPoint y: 514, distance: 13.7
click at [984, 519] on button "Cancel" at bounding box center [992, 515] width 49 height 20
click at [994, 514] on button "Cancel" at bounding box center [992, 515] width 49 height 20
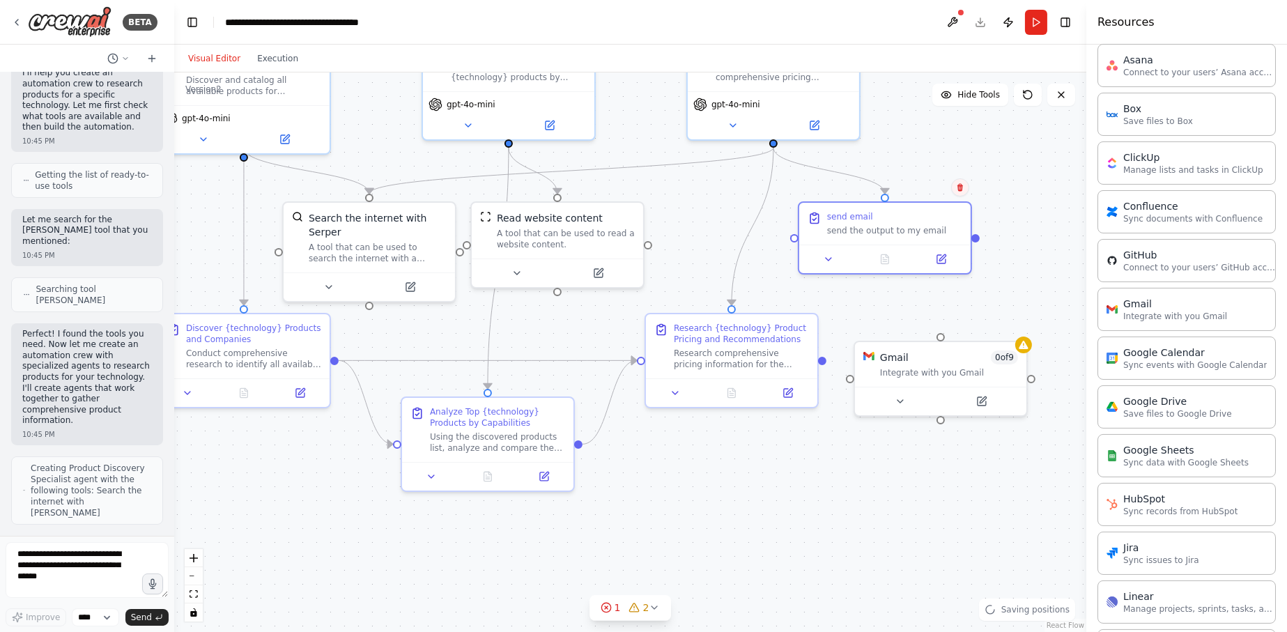
click at [958, 192] on button at bounding box center [960, 187] width 18 height 18
click at [924, 189] on button "Confirm" at bounding box center [920, 187] width 49 height 17
click at [1005, 386] on div at bounding box center [940, 398] width 171 height 29
click at [1013, 325] on icon at bounding box center [1016, 325] width 8 height 8
click at [979, 323] on button "Confirm" at bounding box center [976, 325] width 49 height 17
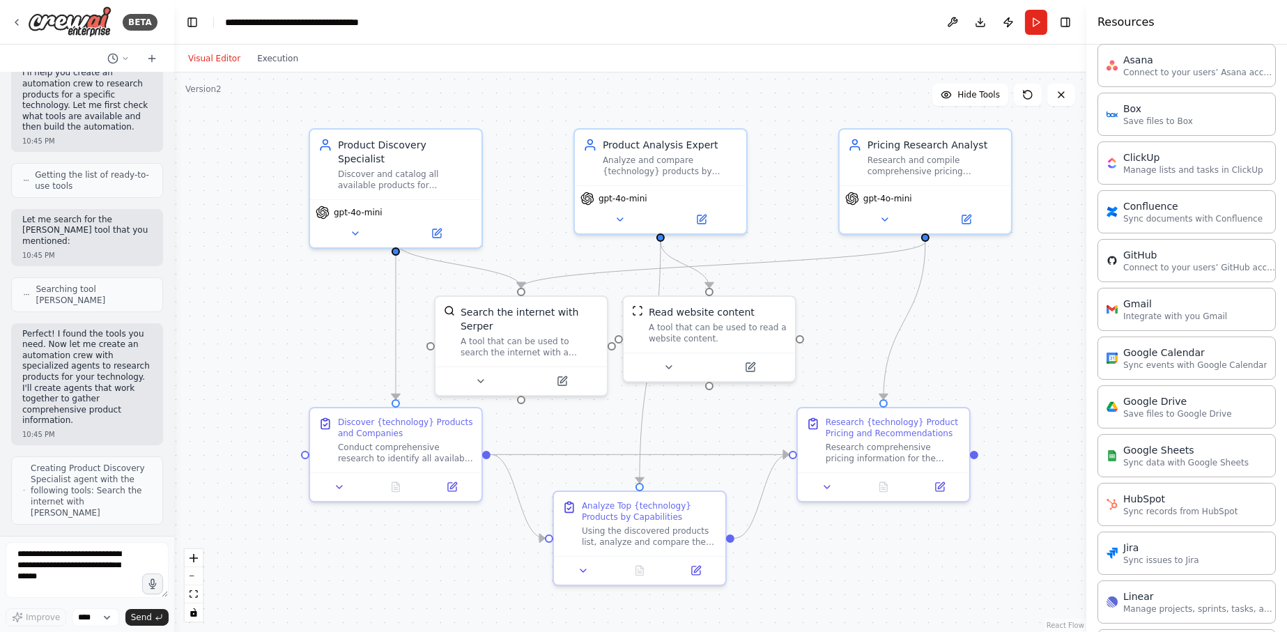
drag, startPoint x: 785, startPoint y: 442, endPoint x: 937, endPoint y: 536, distance: 178.7
click at [937, 536] on div ".deletable-edge-delete-btn { width: 20px; height: 20px; border: 0px solid #ffff…" at bounding box center [630, 352] width 912 height 560
click at [1038, 312] on div ".deletable-edge-delete-btn { width: 20px; height: 20px; border: 0px solid #ffff…" at bounding box center [630, 352] width 912 height 560
click at [22, 22] on icon at bounding box center [16, 22] width 11 height 11
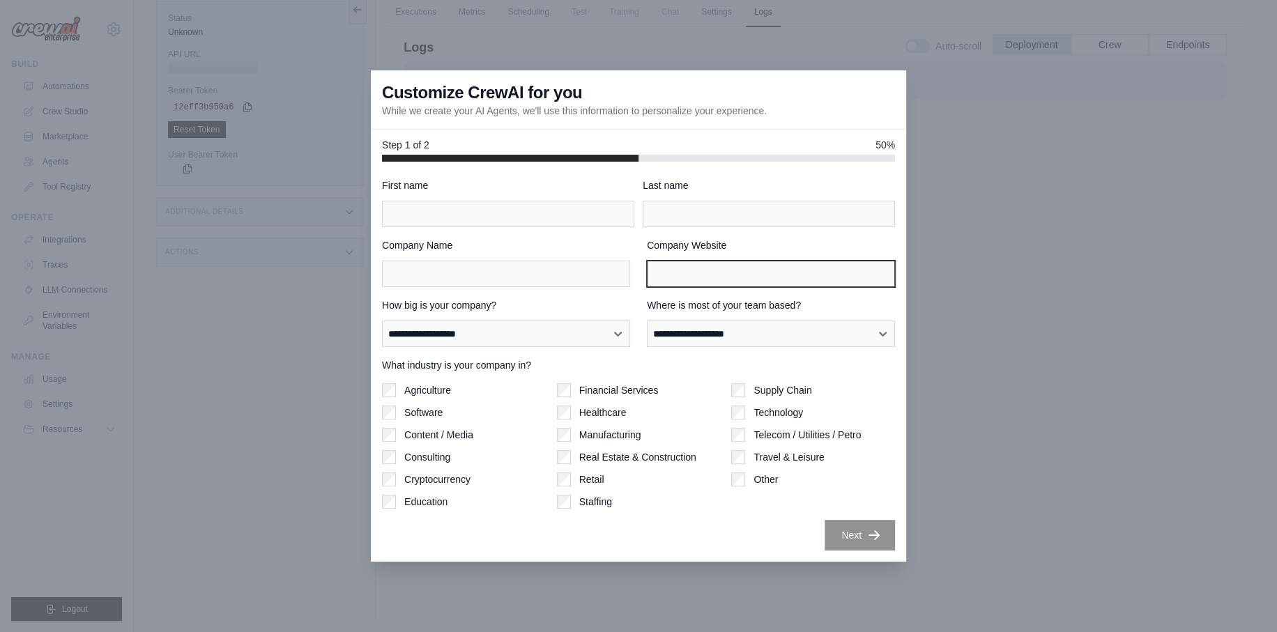
click at [742, 268] on input "Company Website" at bounding box center [771, 274] width 248 height 26
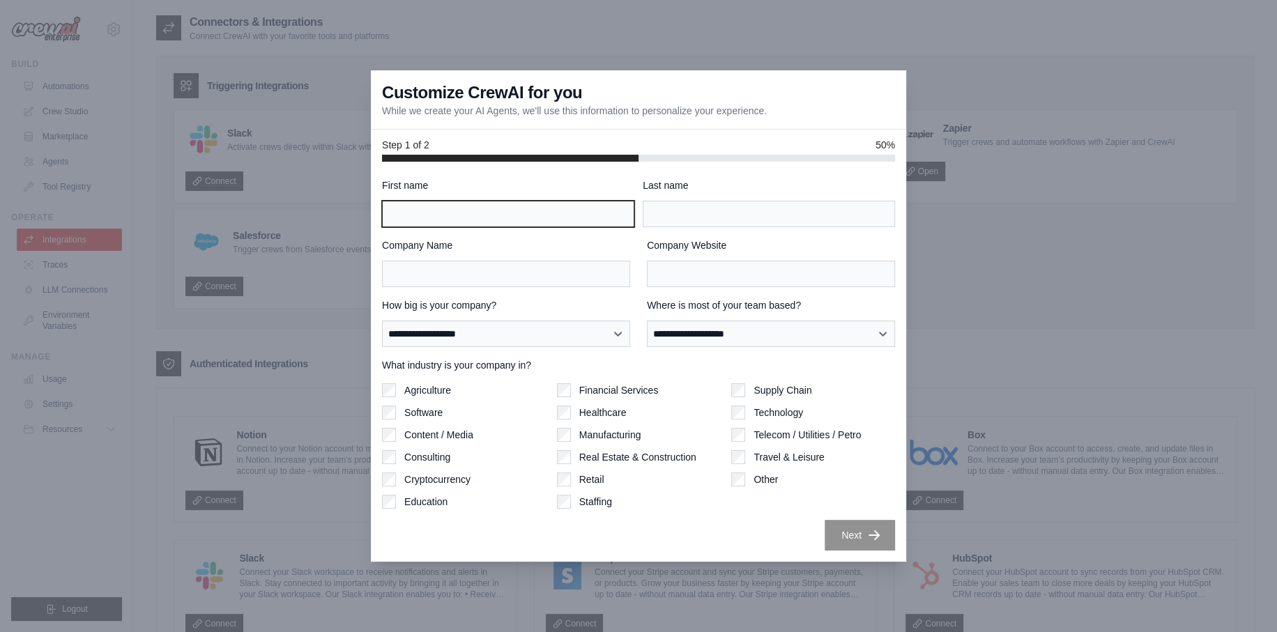
click at [520, 213] on input "First name" at bounding box center [508, 214] width 252 height 26
type input "******"
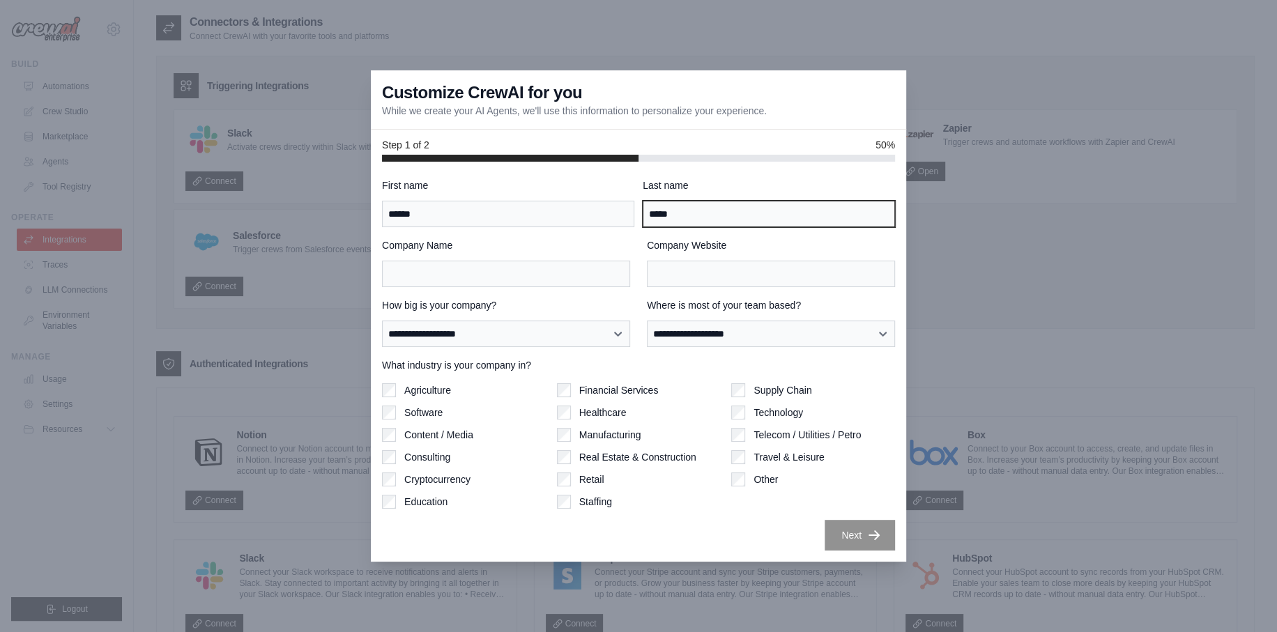
type input "*****"
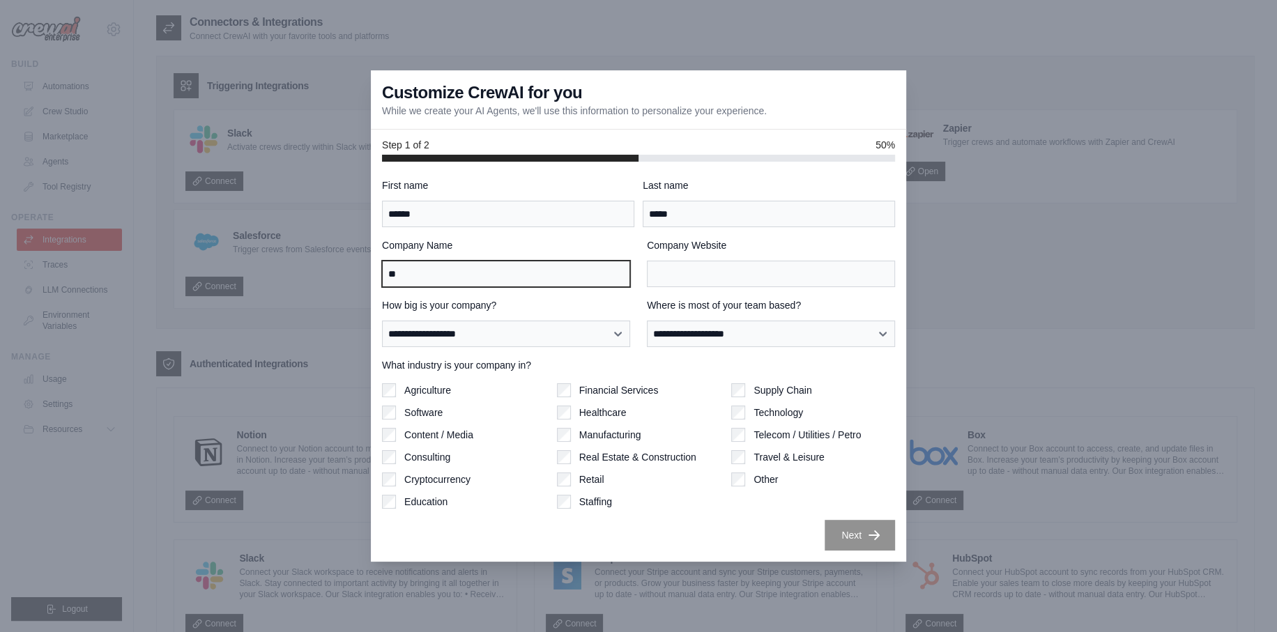
type input "*"
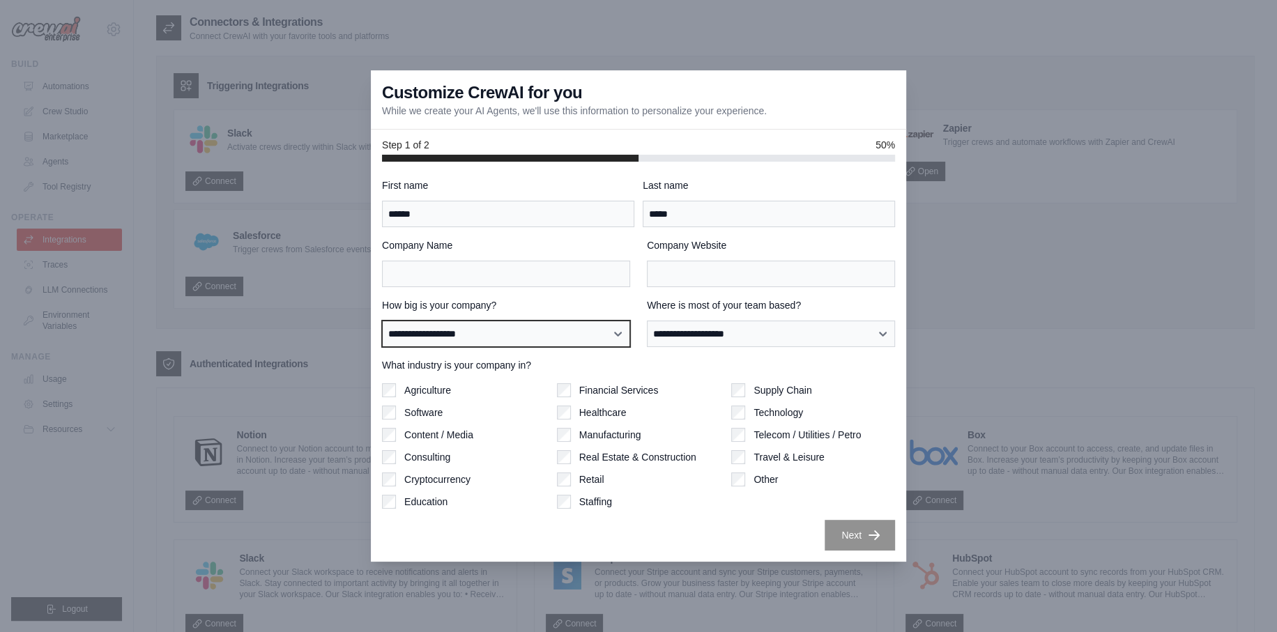
click at [558, 336] on select "**********" at bounding box center [506, 334] width 248 height 26
select select "**********"
click at [382, 321] on select "**********" at bounding box center [506, 334] width 248 height 26
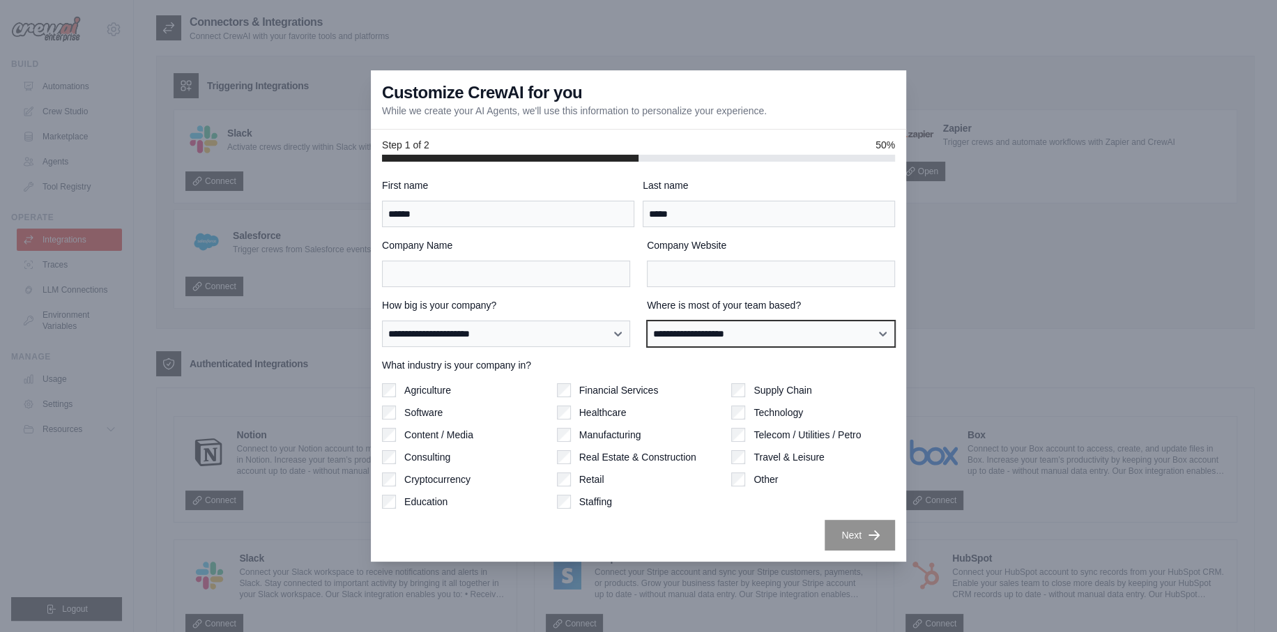
click at [721, 332] on select "**********" at bounding box center [771, 334] width 248 height 26
select select "**********"
click at [647, 321] on select "**********" at bounding box center [771, 334] width 248 height 26
click at [408, 415] on label "Software" at bounding box center [423, 413] width 38 height 14
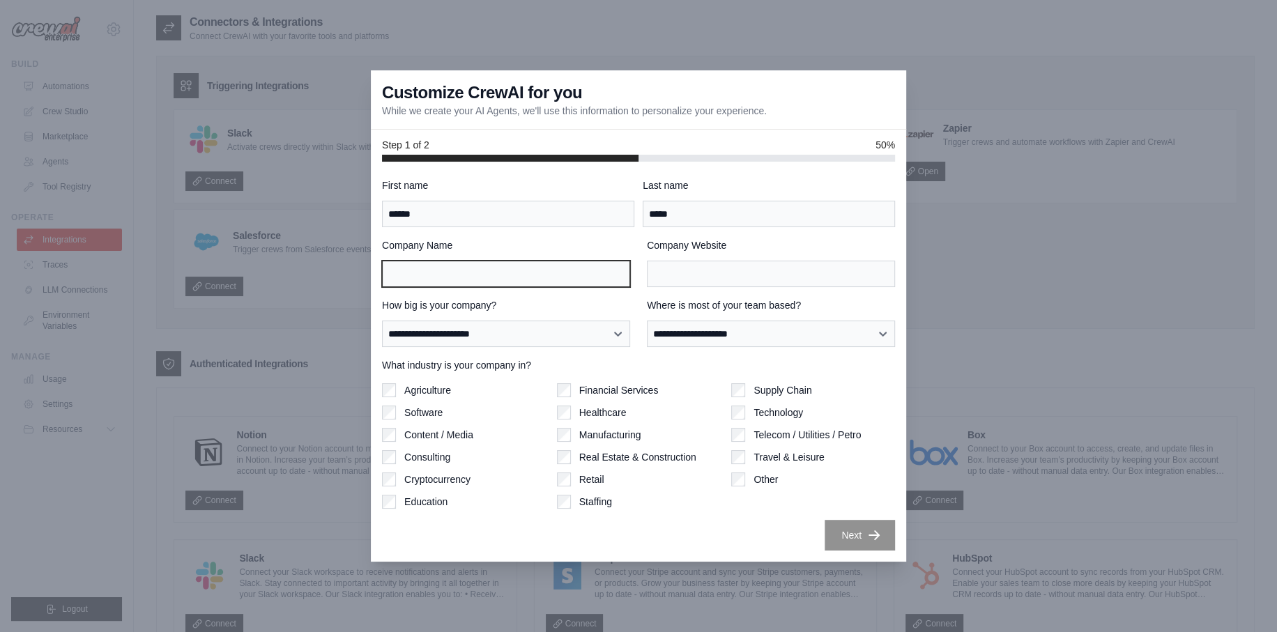
click at [585, 279] on input "Company Name" at bounding box center [506, 274] width 248 height 26
type input "**********"
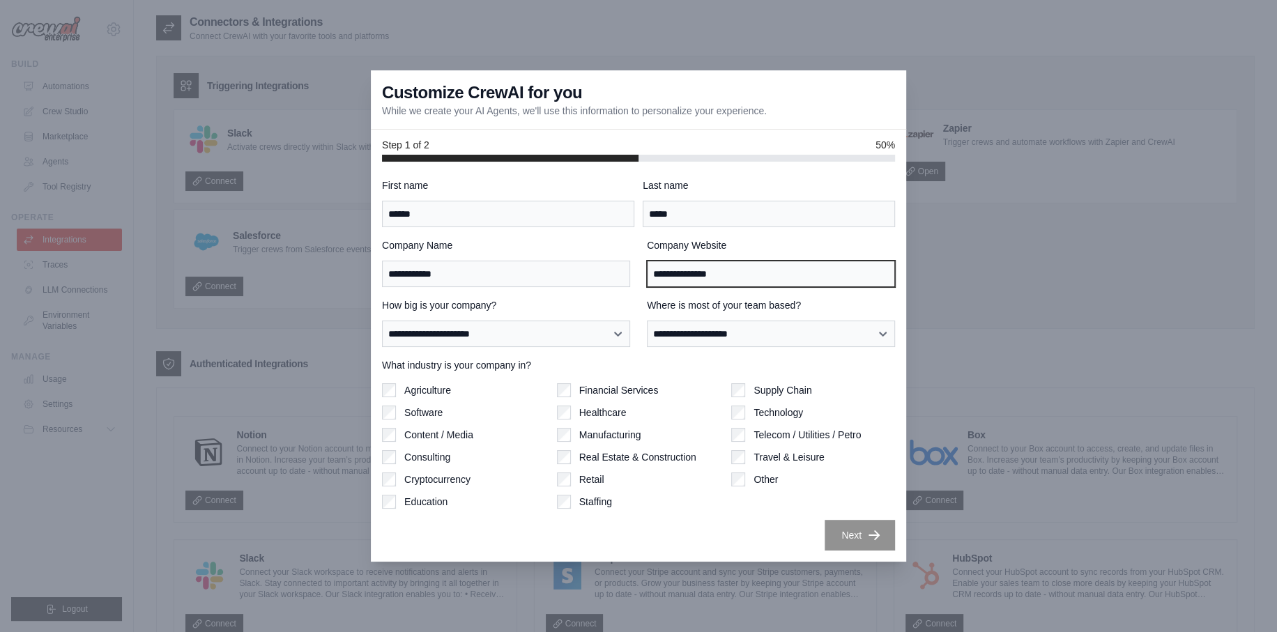
type input "**********"
drag, startPoint x: 734, startPoint y: 532, endPoint x: 870, endPoint y: 530, distance: 135.9
click at [769, 530] on div "Next" at bounding box center [638, 535] width 513 height 31
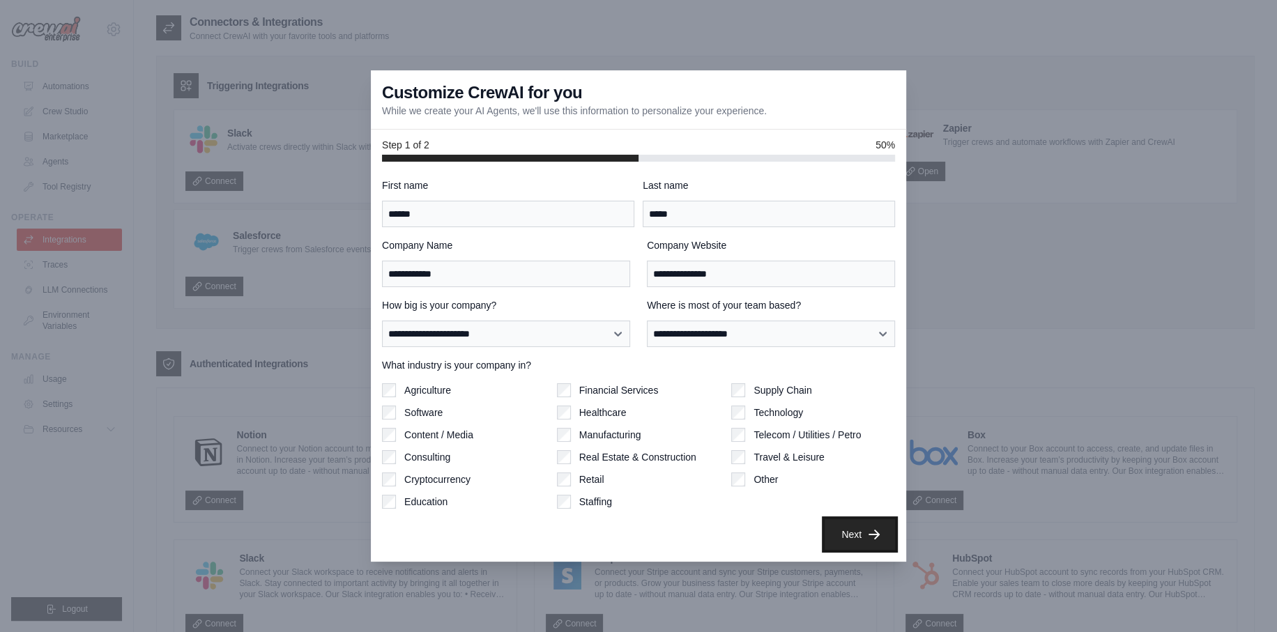
click at [892, 530] on button "Next" at bounding box center [859, 534] width 70 height 31
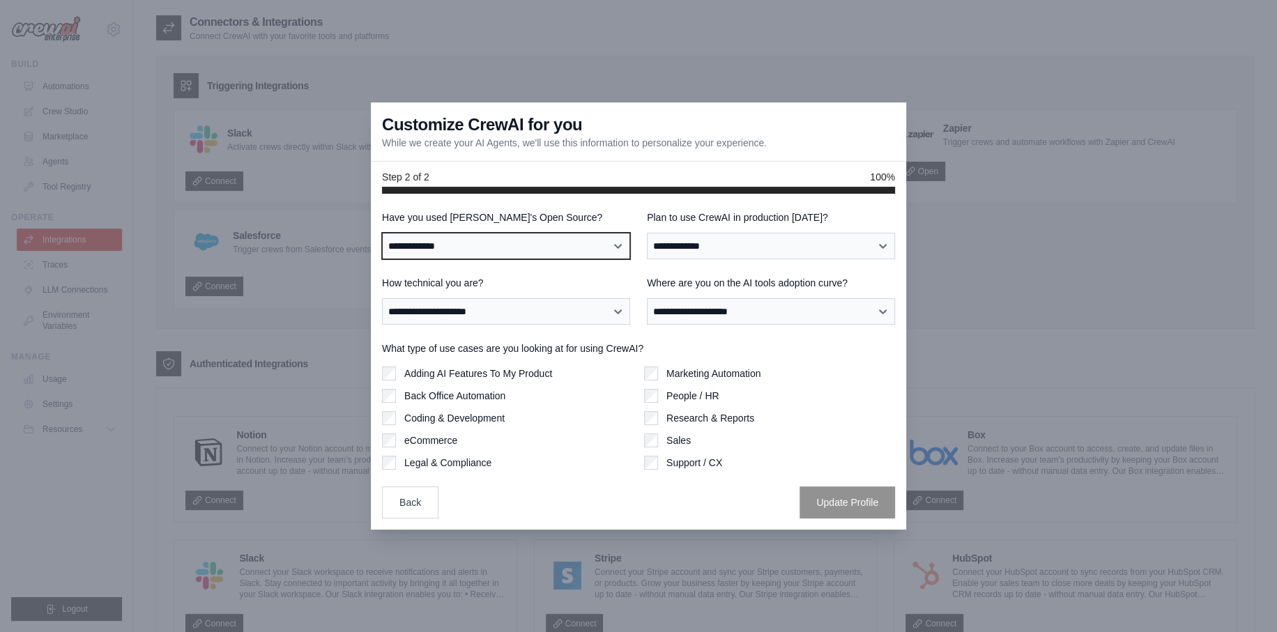
click at [489, 246] on select "**********" at bounding box center [506, 246] width 248 height 26
select select "**"
click at [382, 233] on select "**********" at bounding box center [506, 246] width 248 height 26
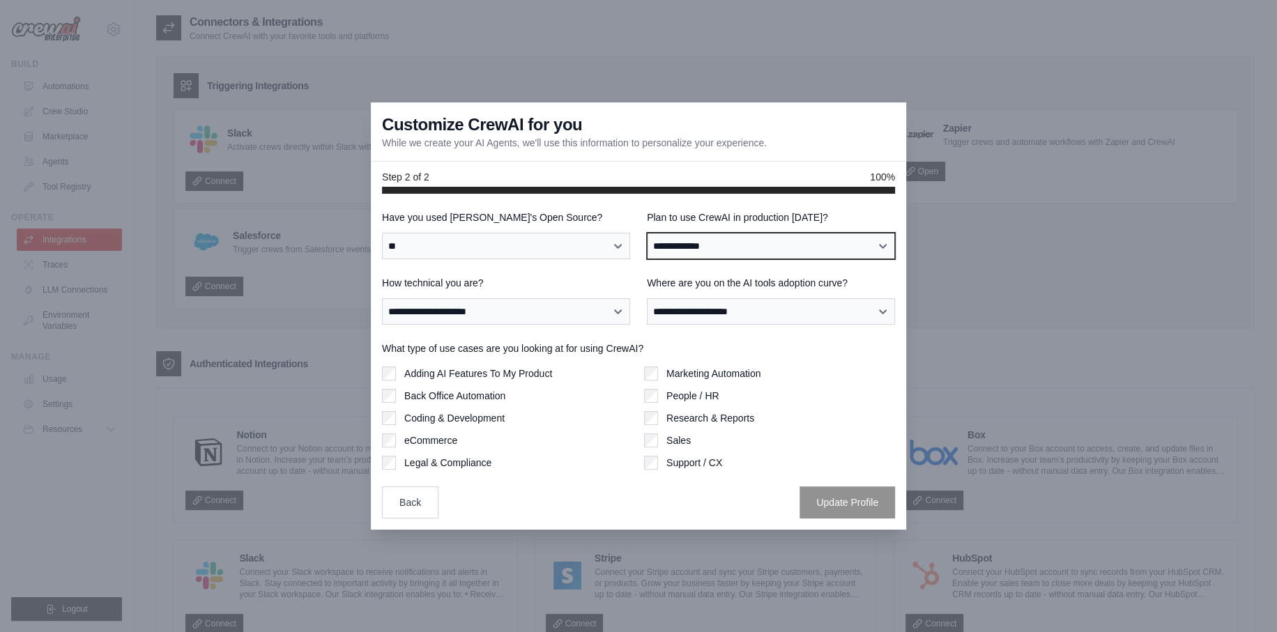
click at [706, 246] on select "**********" at bounding box center [771, 246] width 248 height 26
select select "****"
click at [647, 233] on select "**********" at bounding box center [771, 246] width 248 height 26
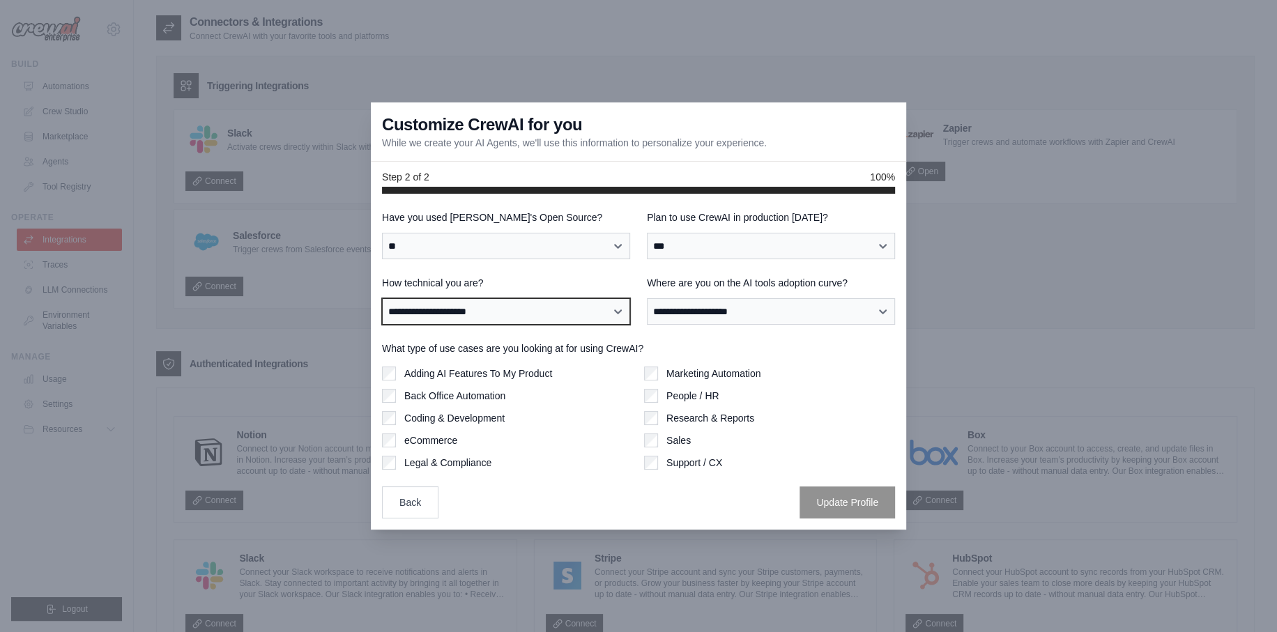
click at [574, 312] on select "**********" at bounding box center [506, 311] width 248 height 26
select select "**********"
click at [382, 298] on select "**********" at bounding box center [506, 311] width 248 height 26
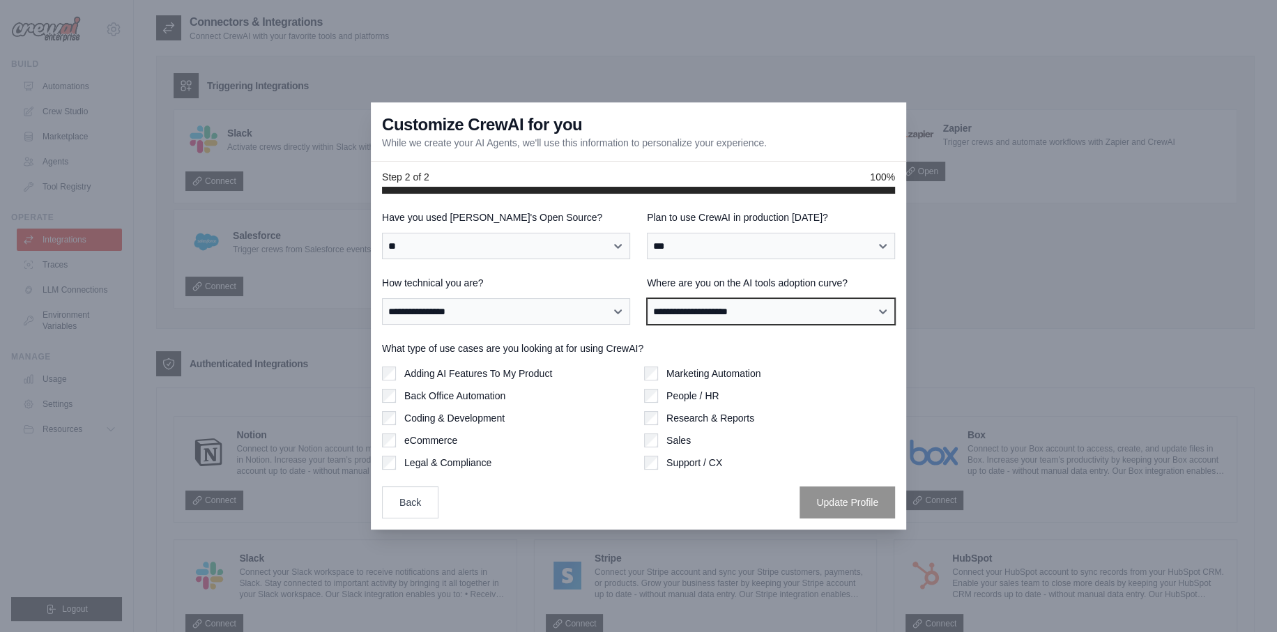
click at [680, 301] on select "**********" at bounding box center [771, 311] width 248 height 26
select select "**********"
click at [647, 298] on select "**********" at bounding box center [771, 311] width 248 height 26
click at [516, 373] on label "Adding AI Features To My Product" at bounding box center [478, 374] width 148 height 14
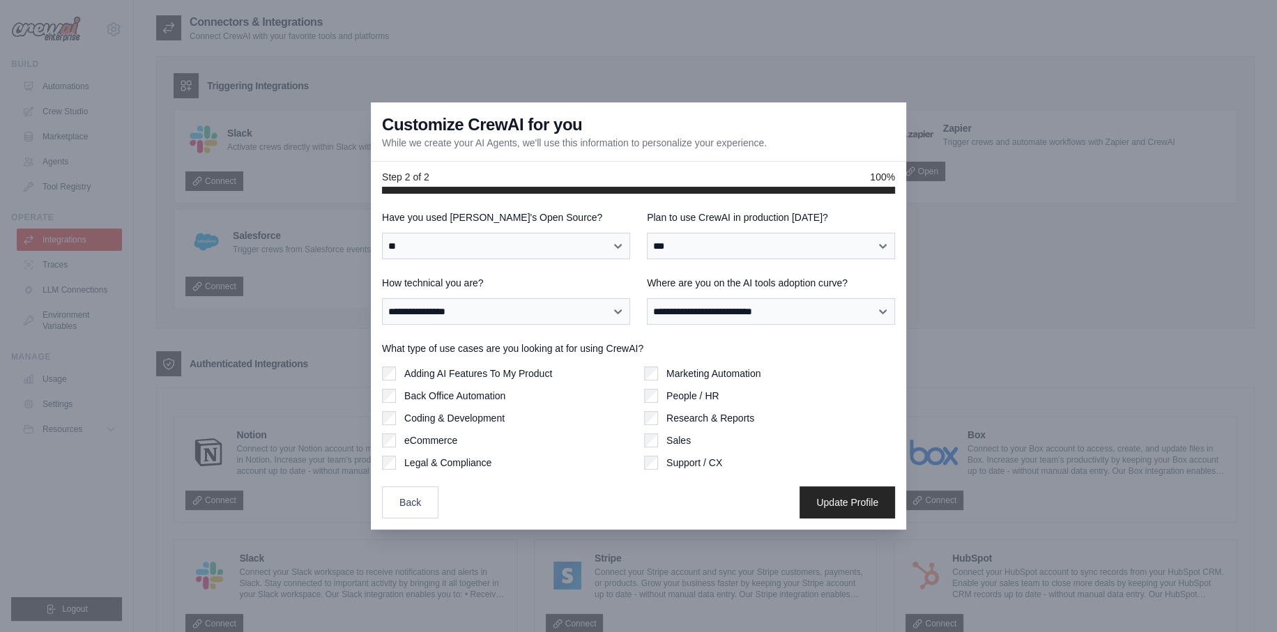
click at [487, 410] on div "Adding AI Features To My Product Back Office Automation Coding & Development eC…" at bounding box center [507, 418] width 251 height 103
click at [479, 415] on label "Coding & Development" at bounding box center [454, 418] width 100 height 14
click at [429, 445] on label "eCommerce" at bounding box center [430, 441] width 53 height 14
click at [880, 503] on button "Update Profile" at bounding box center [846, 502] width 95 height 32
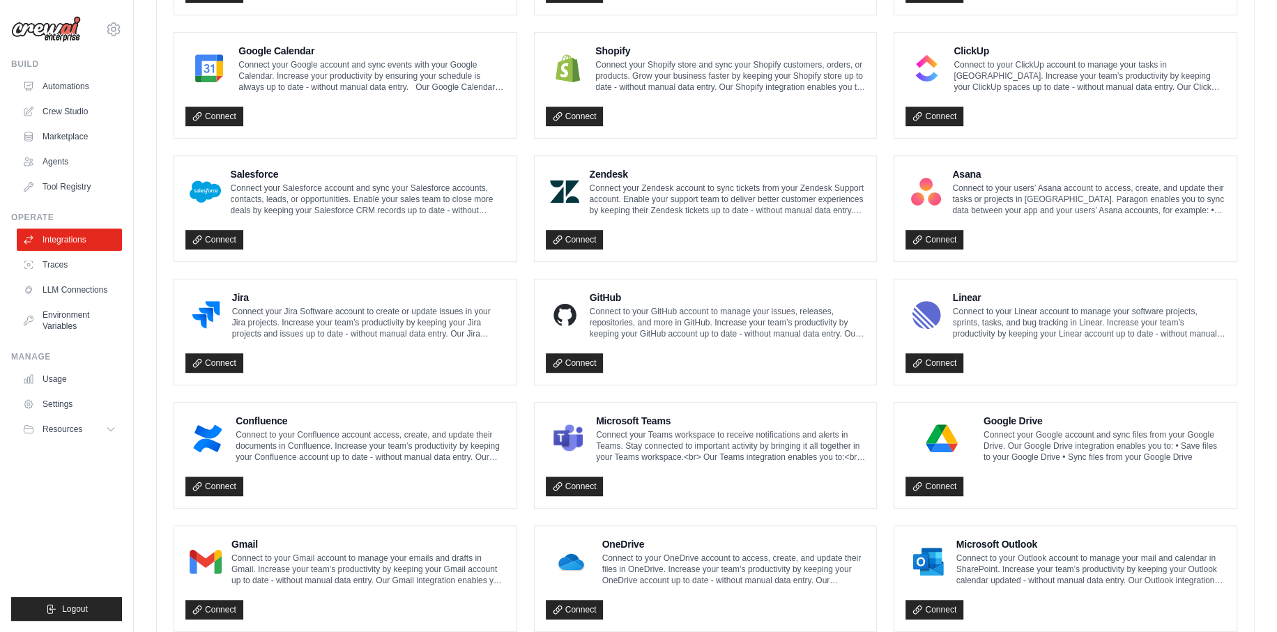
scroll to position [676, 0]
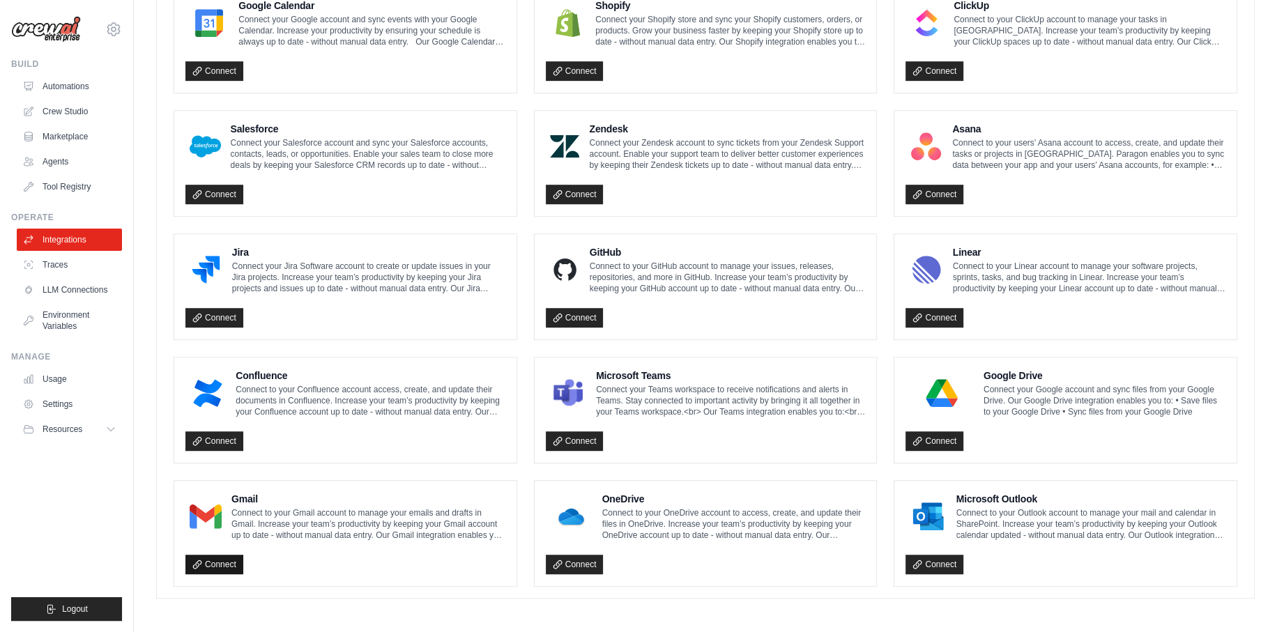
click at [209, 555] on link "Connect" at bounding box center [214, 565] width 58 height 20
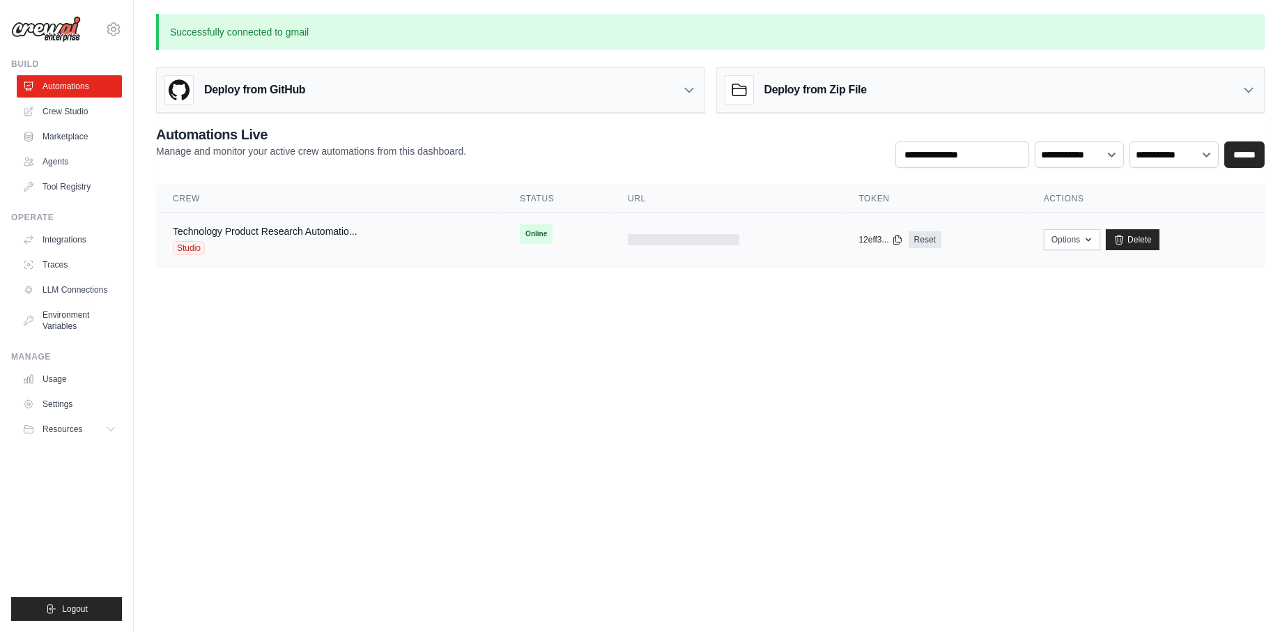
click at [447, 238] on div "Technology Product Research Automatio... Studio" at bounding box center [330, 239] width 314 height 31
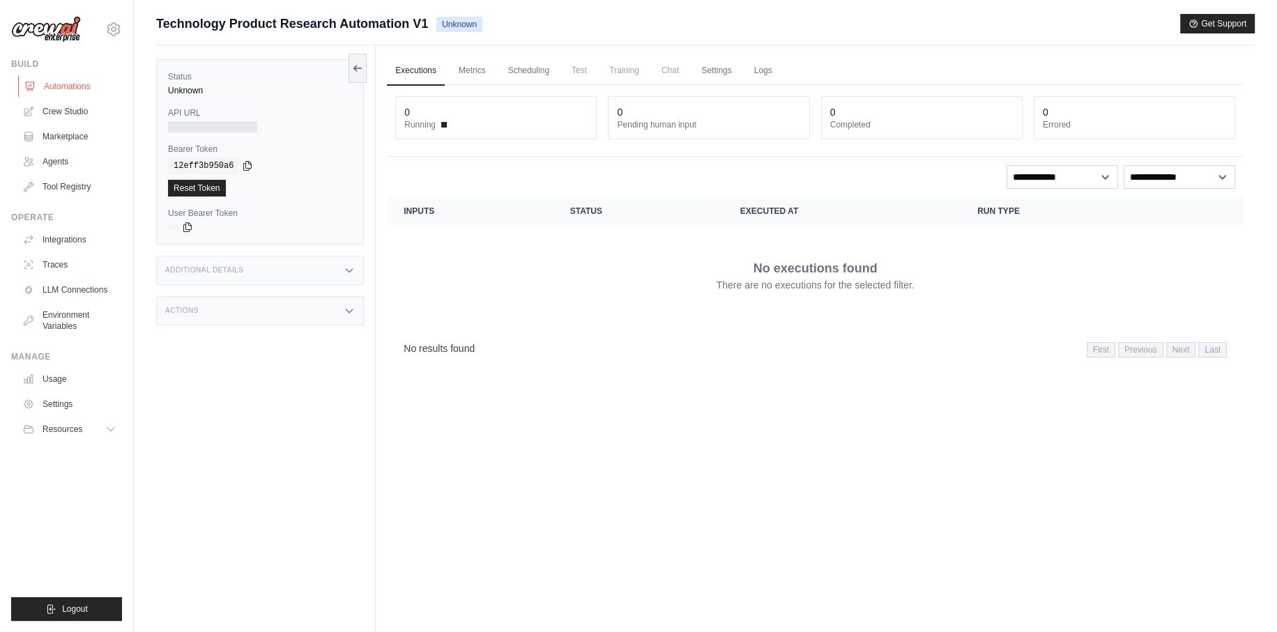
click at [70, 82] on link "Automations" at bounding box center [70, 86] width 105 height 22
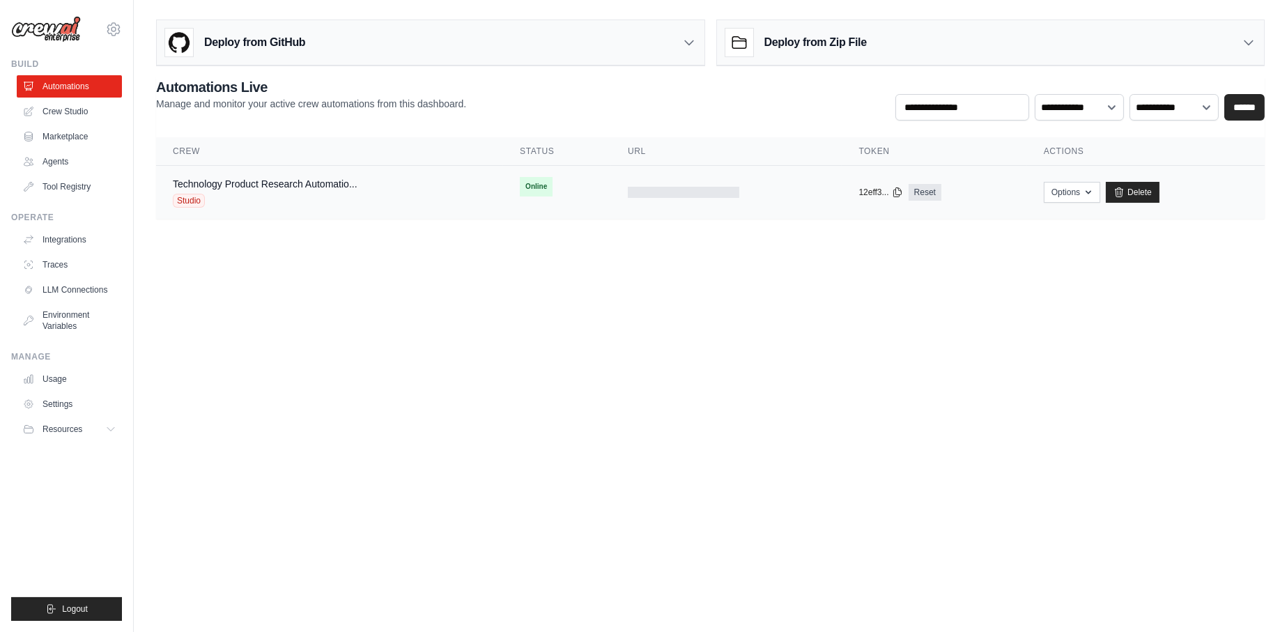
click at [705, 196] on div at bounding box center [684, 192] width 112 height 11
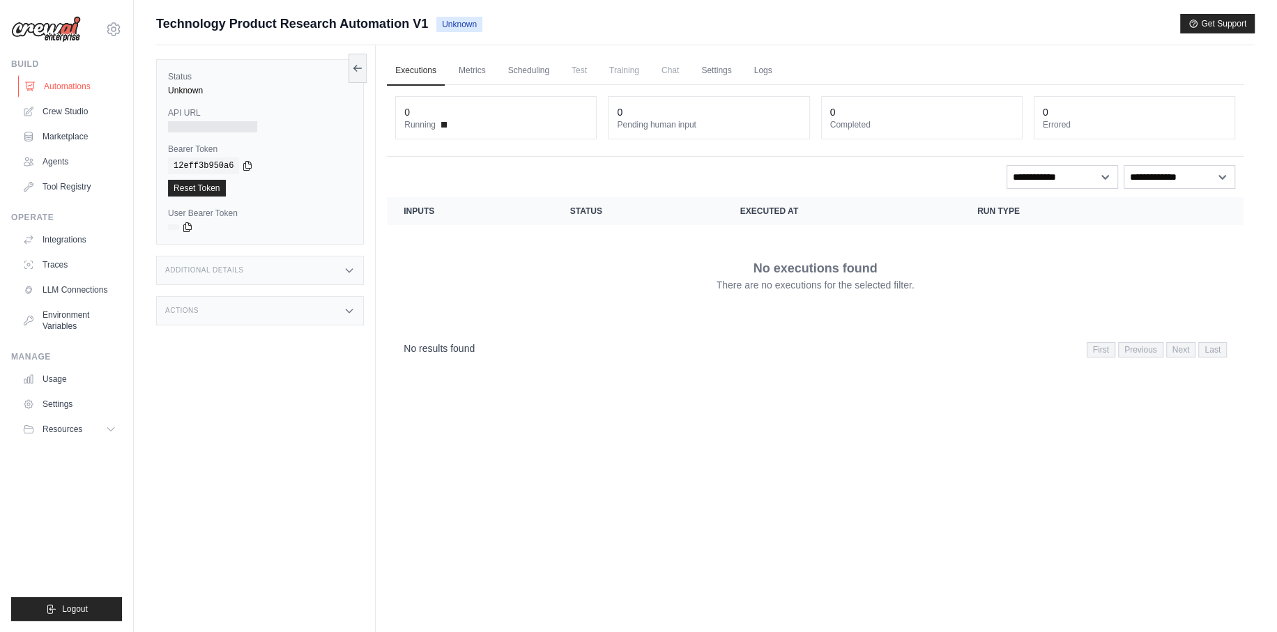
click at [81, 84] on link "Automations" at bounding box center [70, 86] width 105 height 22
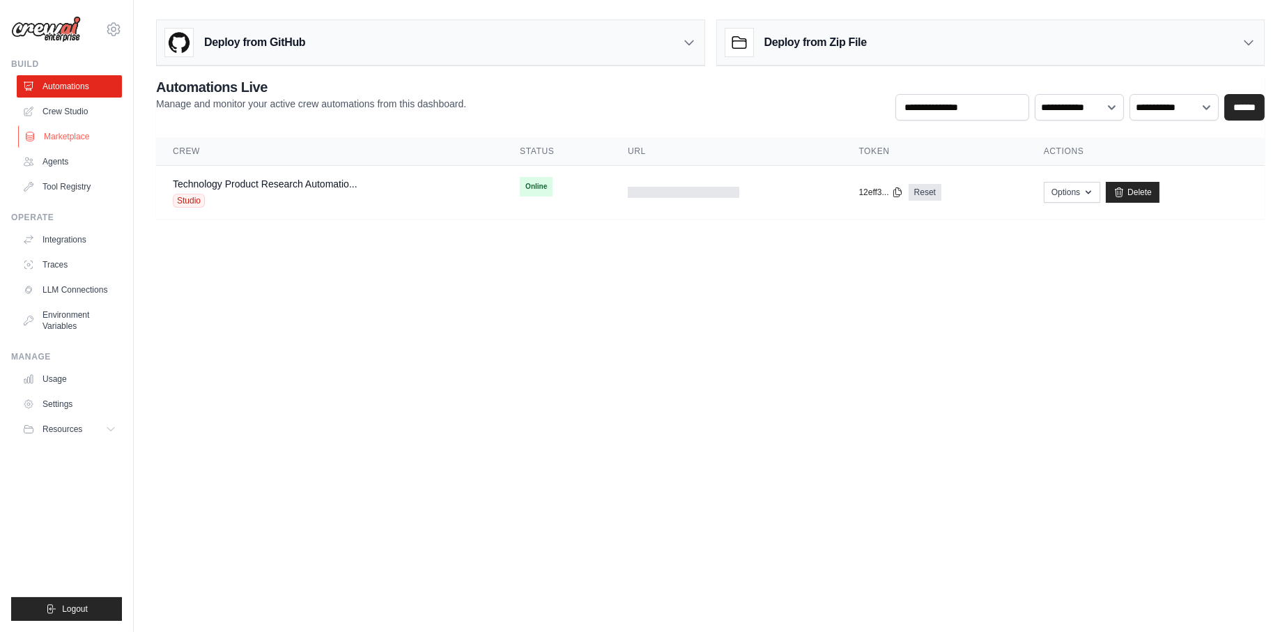
click at [56, 138] on link "Marketplace" at bounding box center [70, 136] width 105 height 22
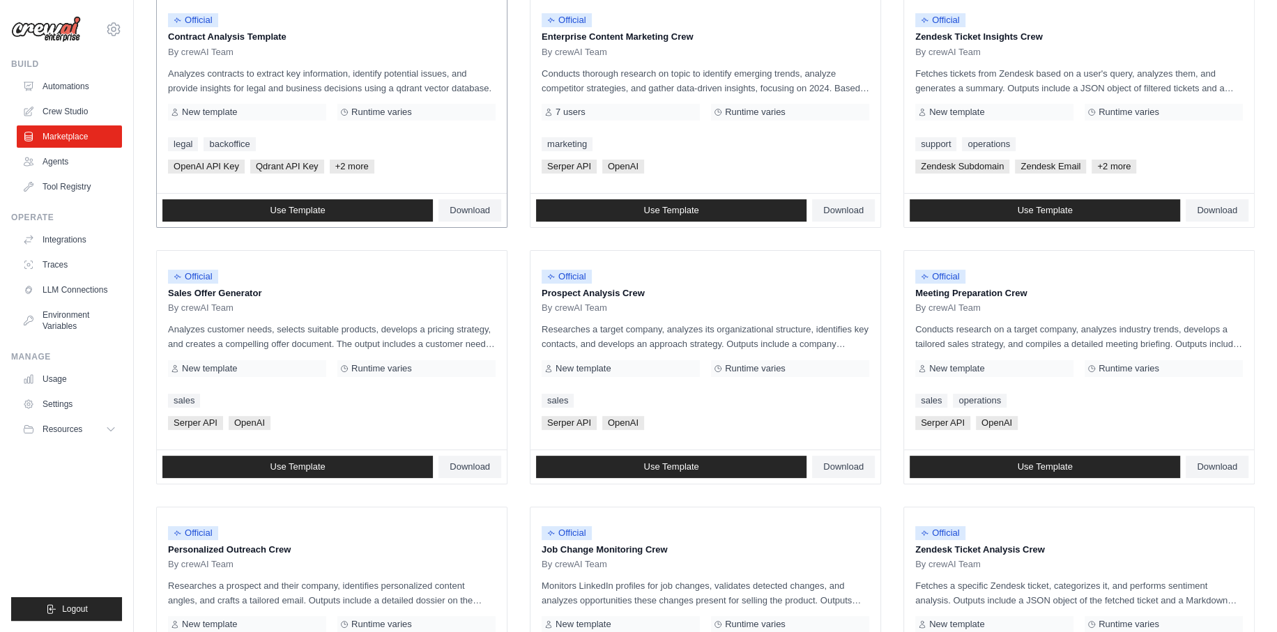
scroll to position [171, 0]
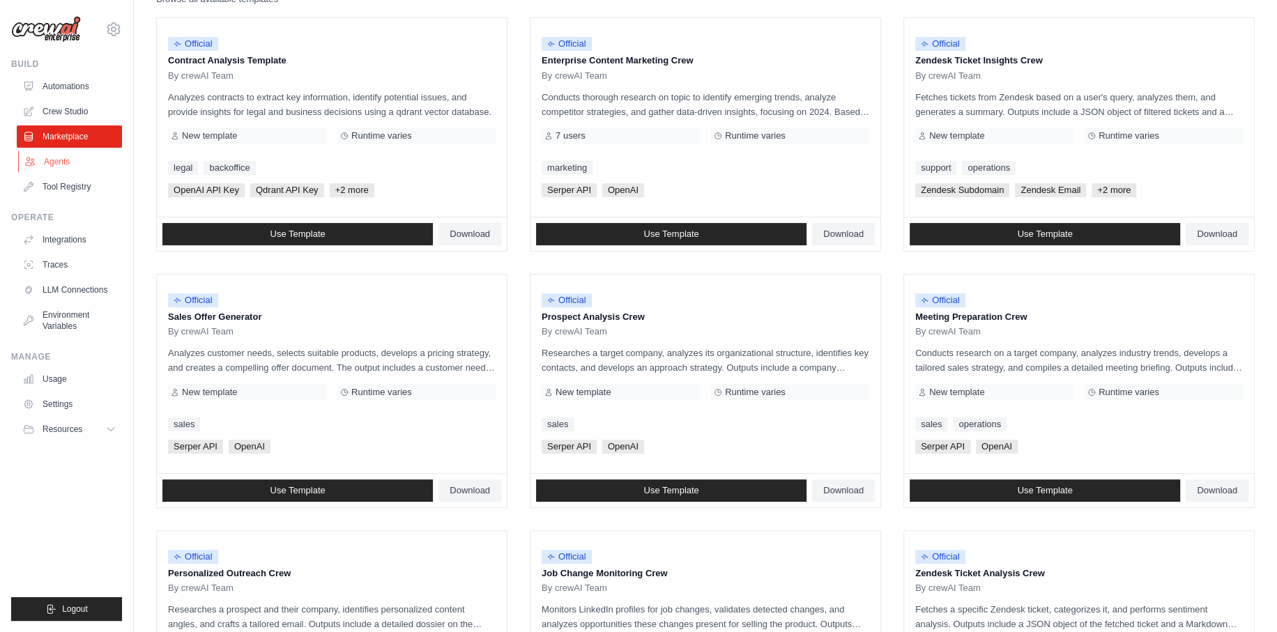
click at [51, 160] on link "Agents" at bounding box center [70, 162] width 105 height 22
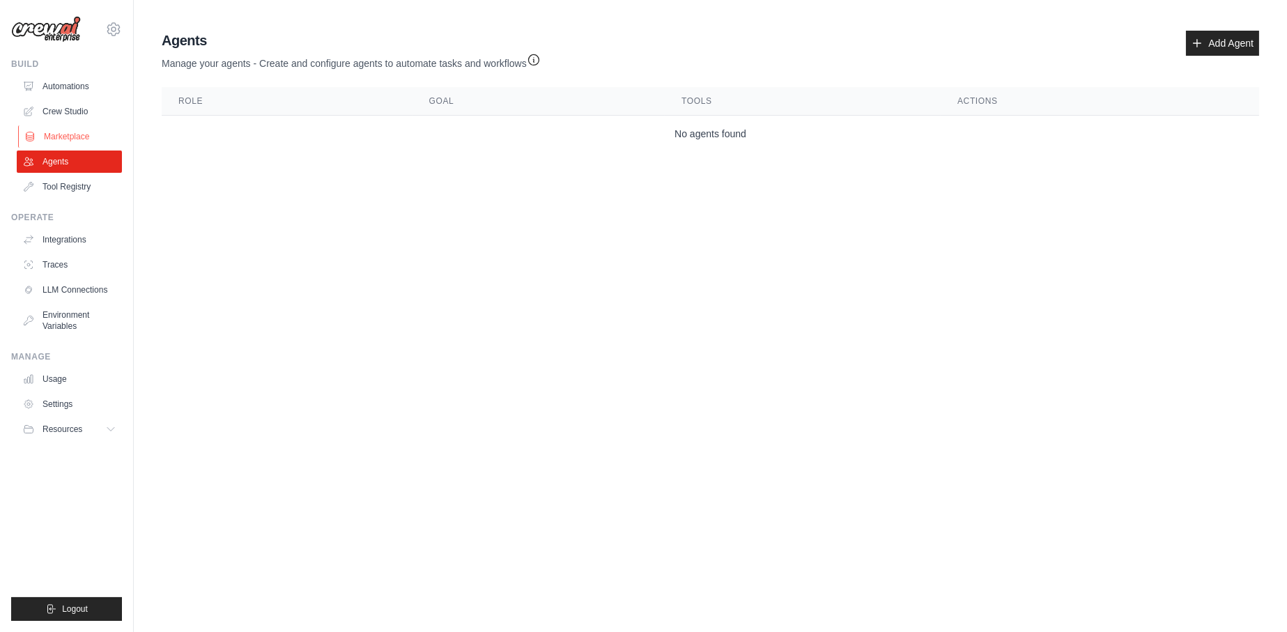
click at [61, 139] on link "Marketplace" at bounding box center [70, 136] width 105 height 22
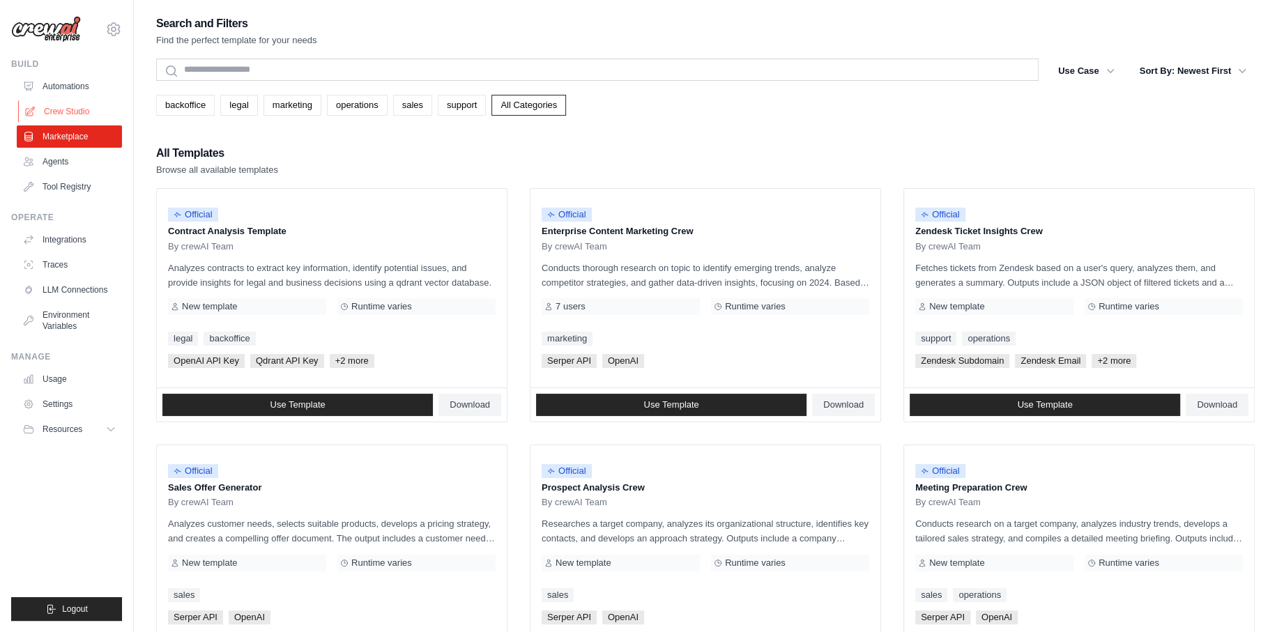
click at [69, 109] on link "Crew Studio" at bounding box center [70, 111] width 105 height 22
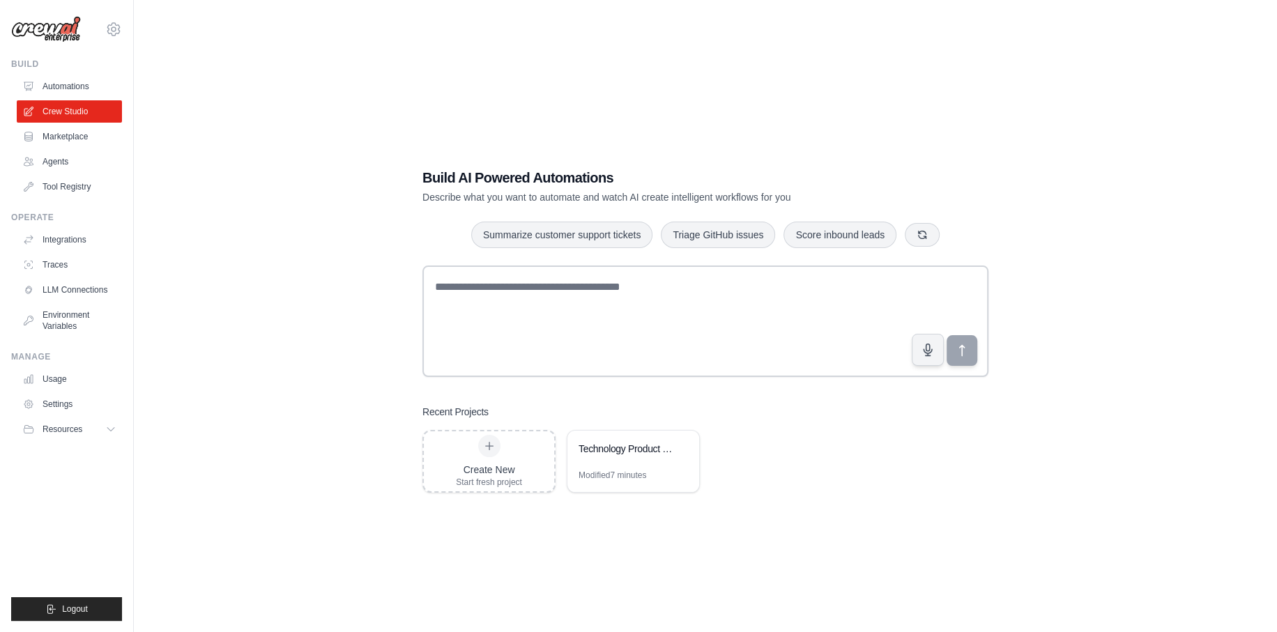
click at [686, 75] on div "Build AI Powered Automations Describe what you want to automate and watch AI cr…" at bounding box center [705, 330] width 1098 height 632
click at [55, 84] on link "Automations" at bounding box center [70, 86] width 105 height 22
click at [82, 90] on link "Automations" at bounding box center [70, 86] width 105 height 22
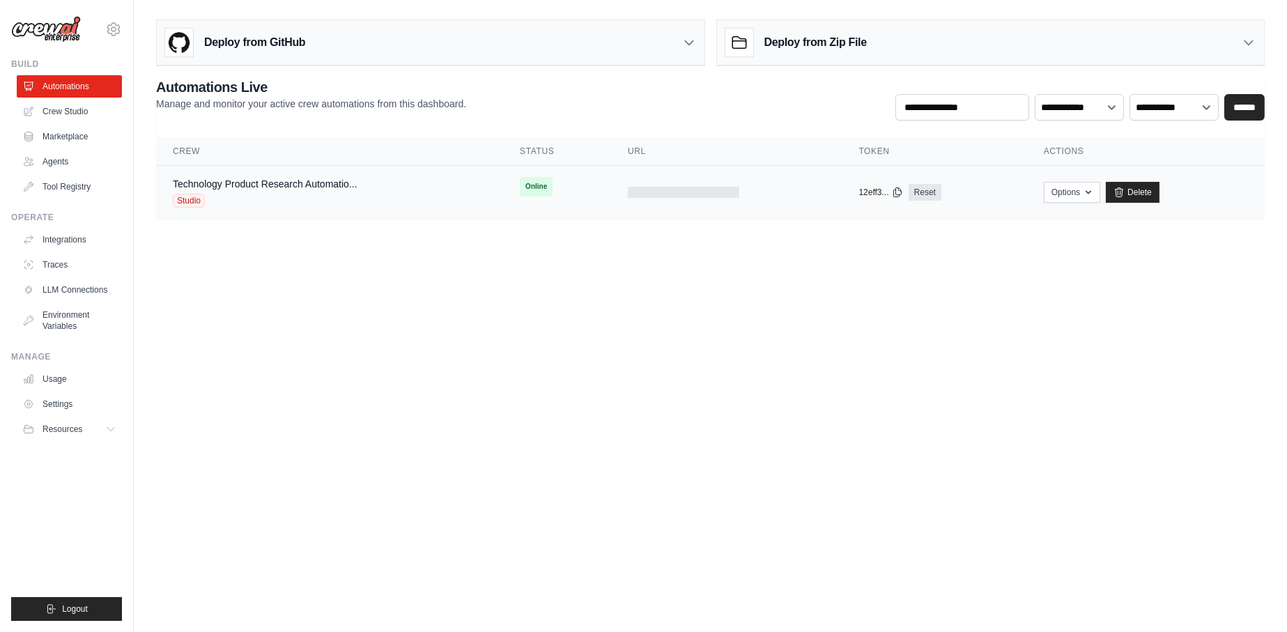
click at [191, 205] on span "Studio" at bounding box center [189, 201] width 32 height 14
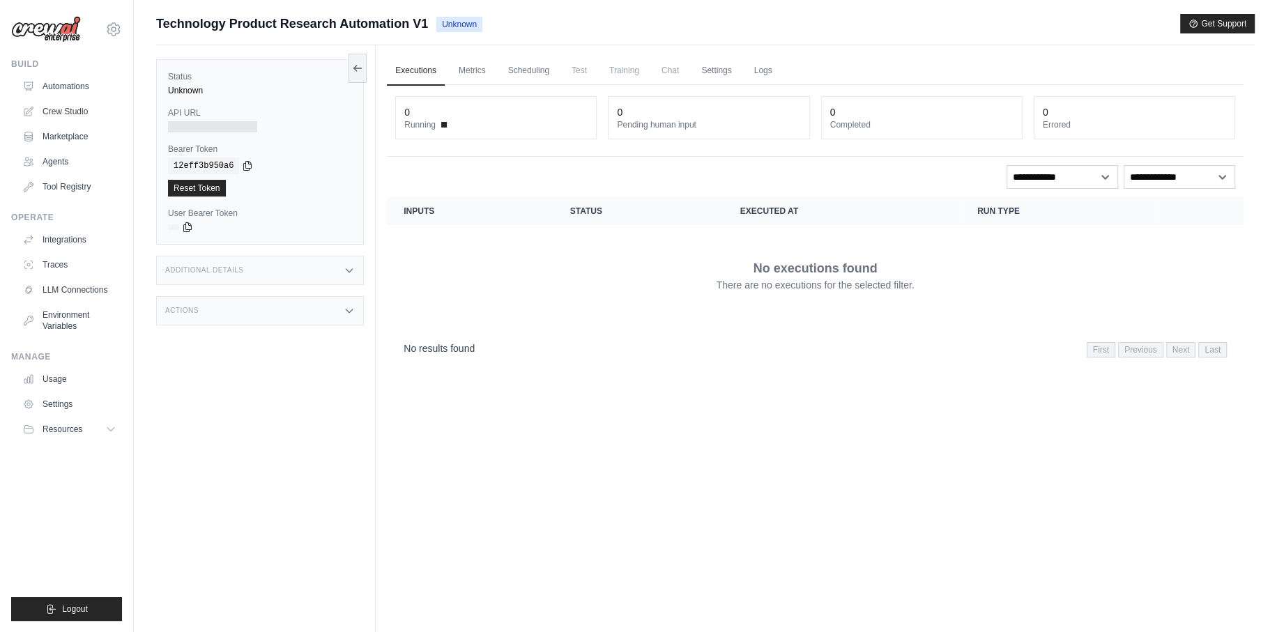
click at [422, 128] on span "Running" at bounding box center [419, 124] width 31 height 11
click at [450, 123] on dt "Running" at bounding box center [495, 124] width 183 height 11
click at [770, 267] on p "No executions found" at bounding box center [815, 269] width 124 height 20
click at [468, 75] on link "Metrics" at bounding box center [472, 70] width 44 height 29
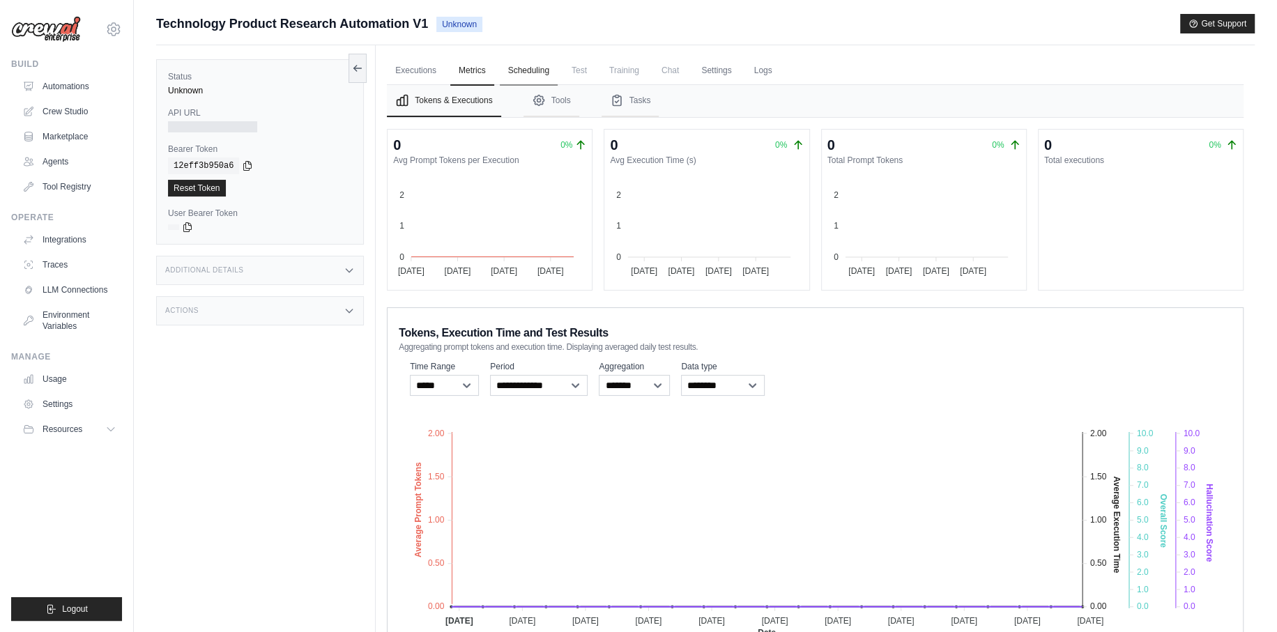
click at [530, 71] on link "Scheduling" at bounding box center [529, 70] width 58 height 29
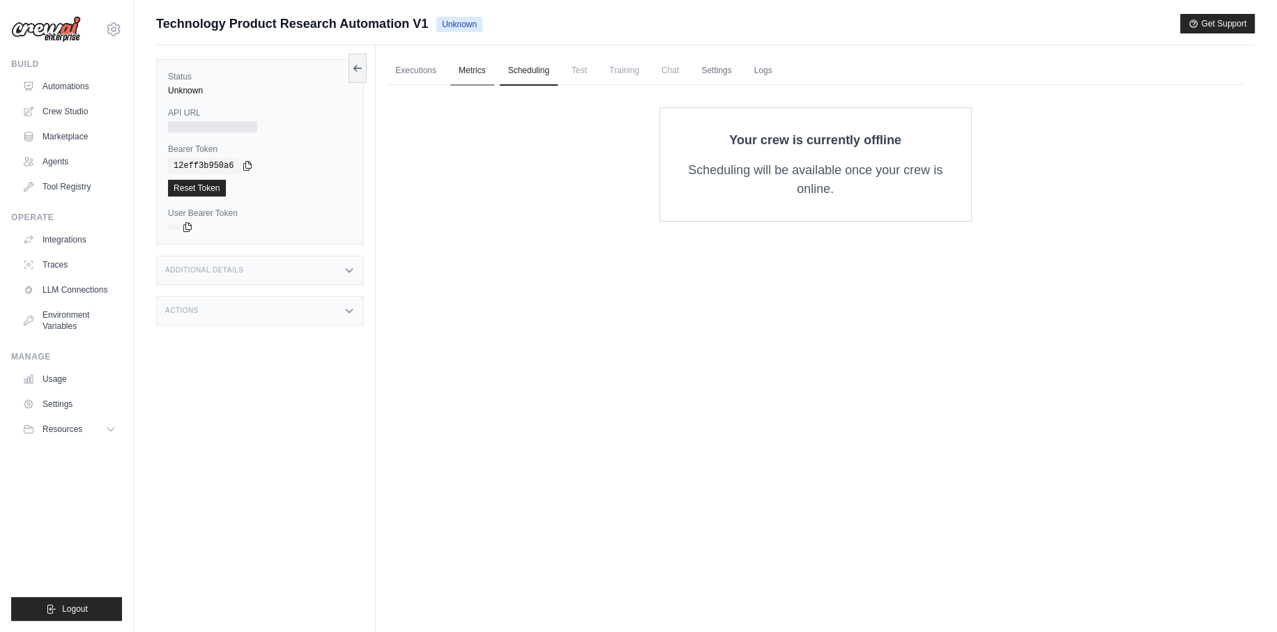
click at [480, 67] on link "Metrics" at bounding box center [472, 70] width 44 height 29
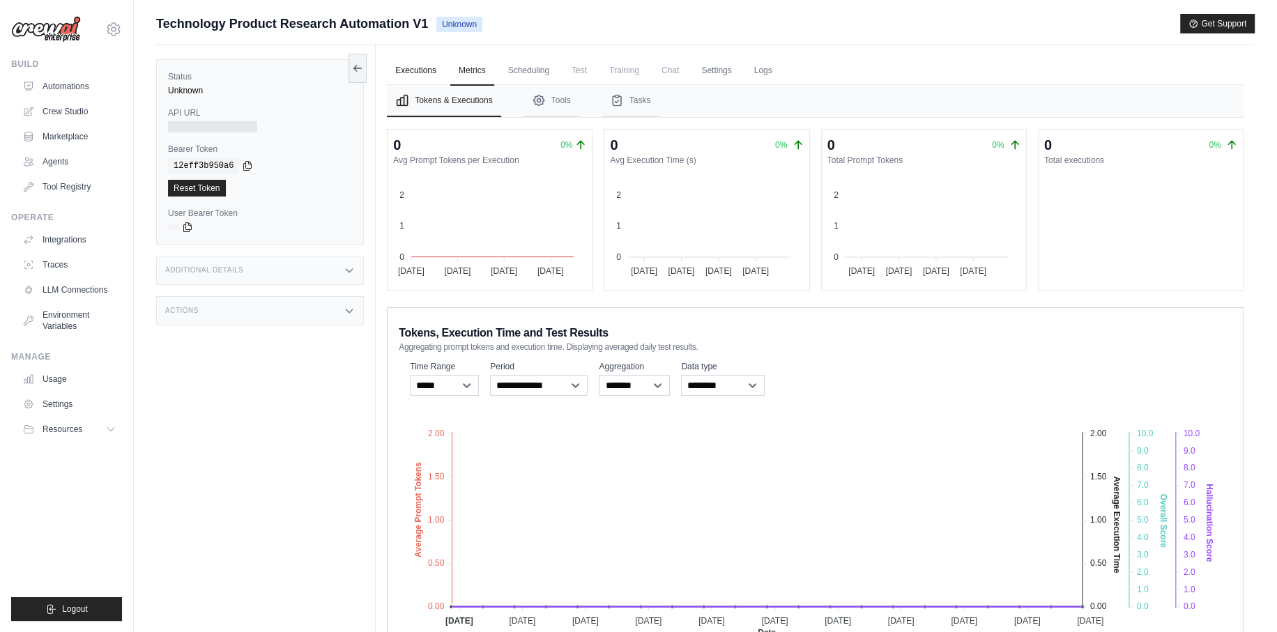
click at [420, 71] on link "Executions" at bounding box center [416, 70] width 58 height 29
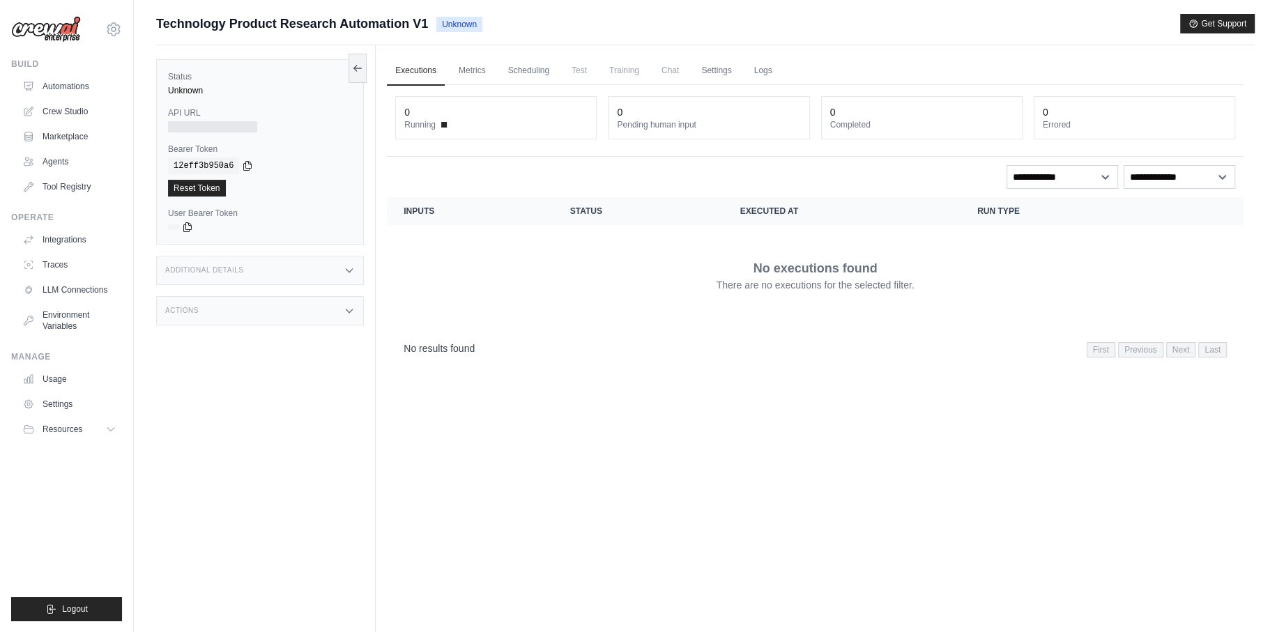
click at [427, 129] on span "Running" at bounding box center [419, 124] width 31 height 11
click at [440, 124] on dt "Running" at bounding box center [495, 124] width 183 height 11
click at [441, 124] on span at bounding box center [444, 125] width 6 height 6
click at [37, 89] on link "Automations" at bounding box center [70, 86] width 105 height 22
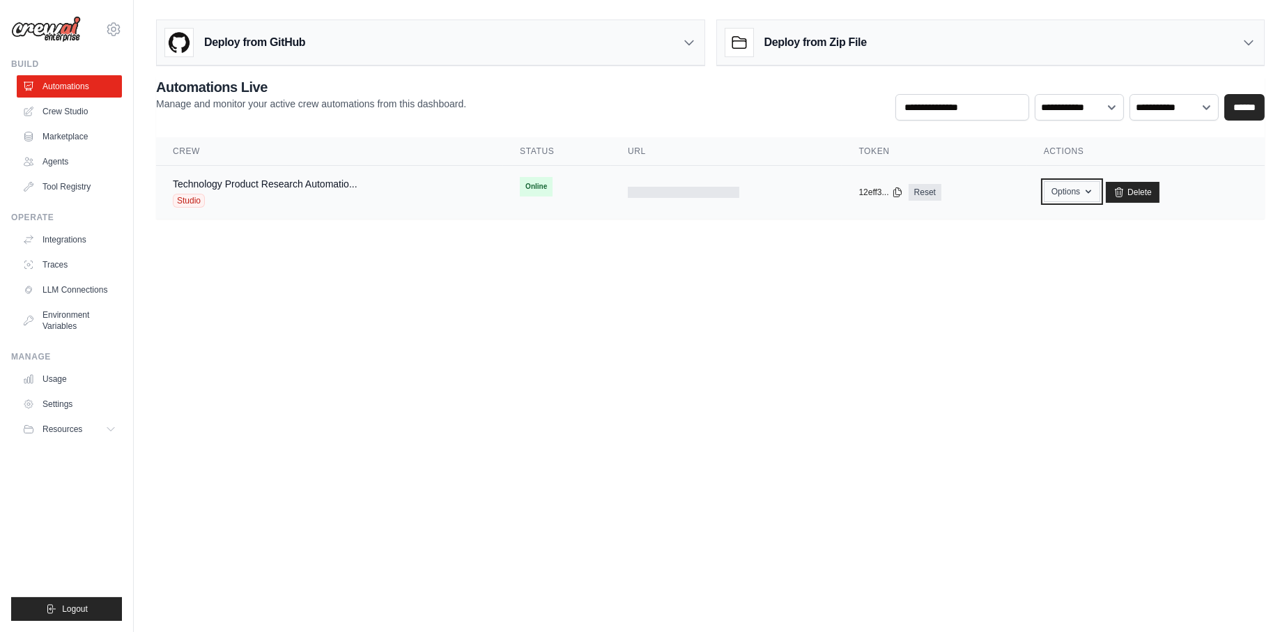
click at [1090, 184] on button "Options" at bounding box center [1072, 191] width 56 height 21
click at [882, 297] on body "allamkalyan@ymail.com Settings Build Automations Crew Studio" at bounding box center [643, 316] width 1287 height 632
click at [543, 189] on span "Online" at bounding box center [536, 187] width 33 height 20
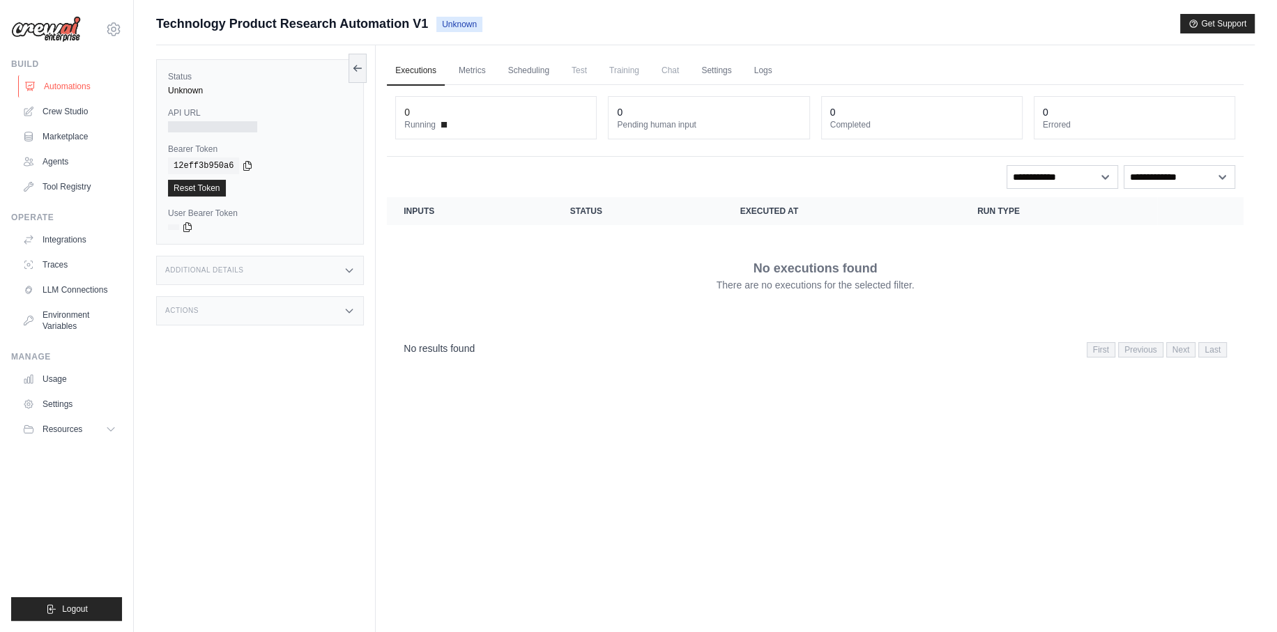
click at [67, 81] on link "Automations" at bounding box center [70, 86] width 105 height 22
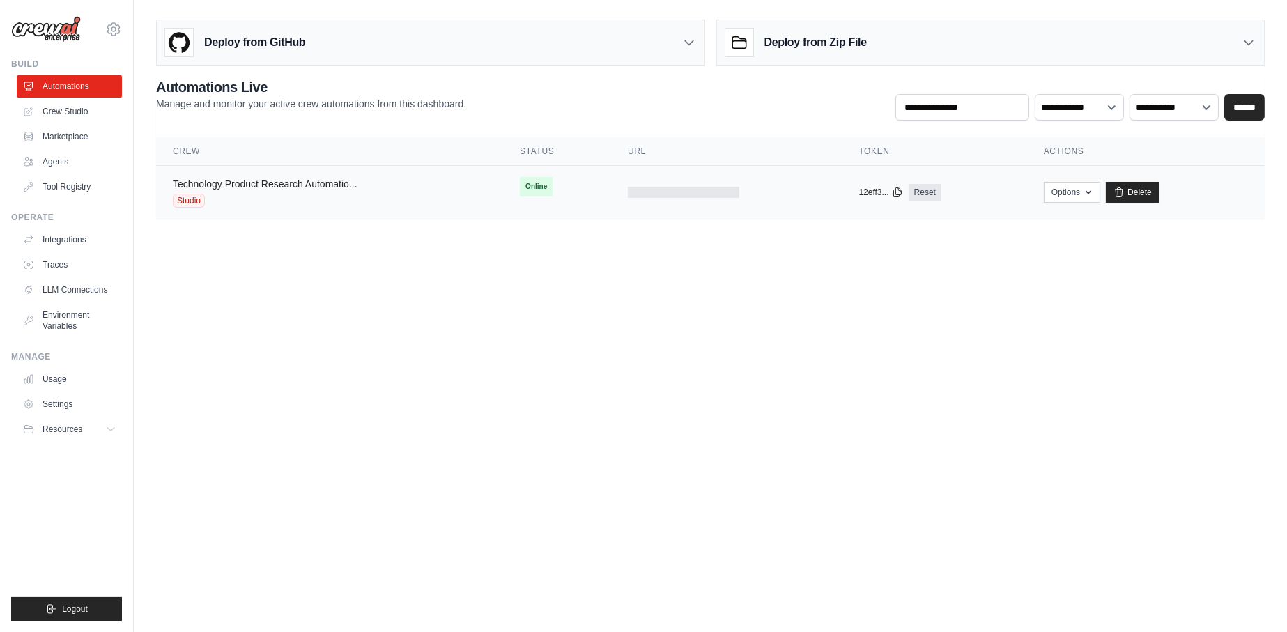
click at [293, 178] on link "Technology Product Research Automatio..." at bounding box center [265, 183] width 185 height 11
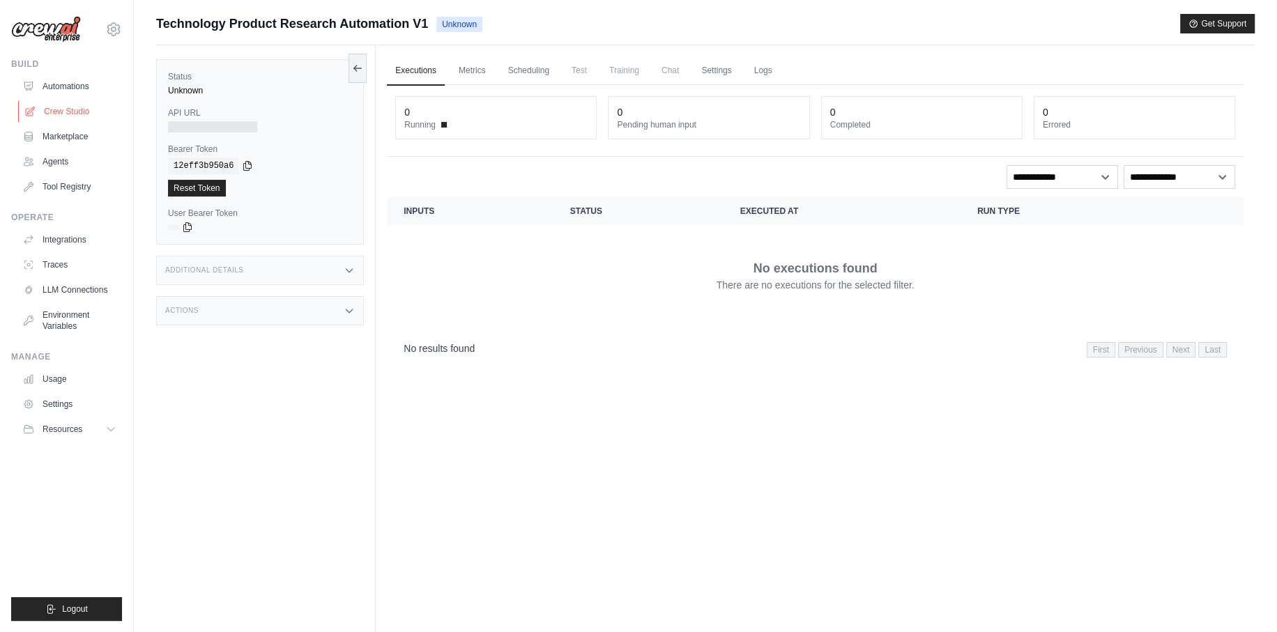
click at [68, 114] on link "Crew Studio" at bounding box center [70, 111] width 105 height 22
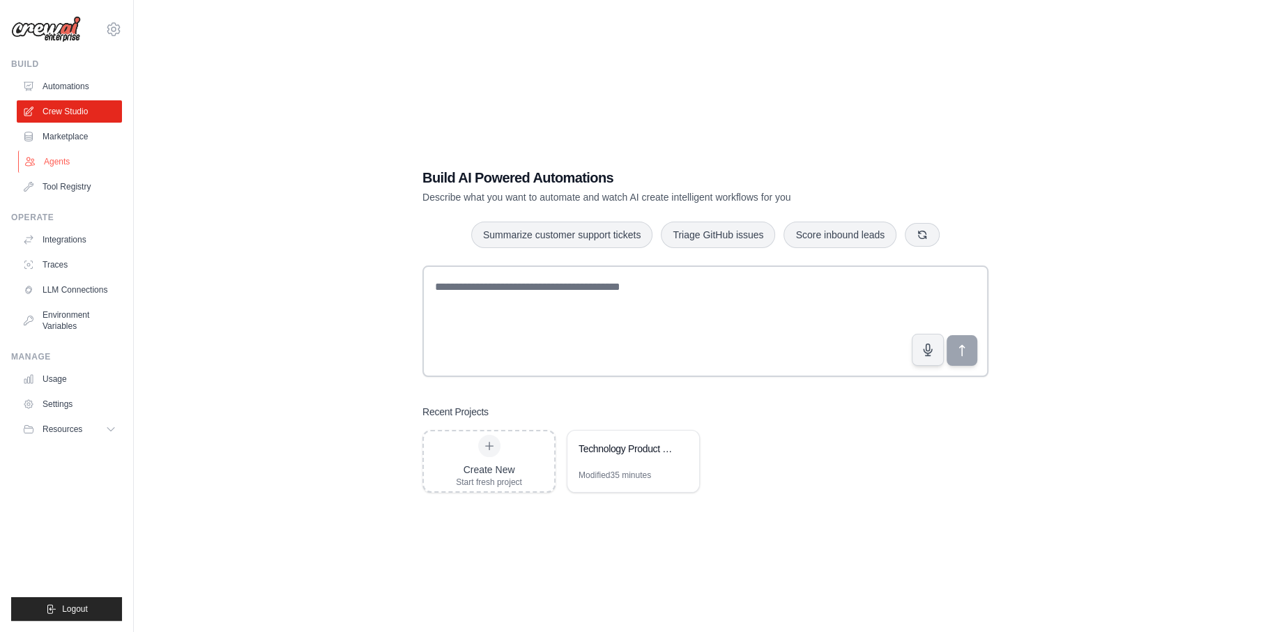
click at [58, 171] on link "Agents" at bounding box center [70, 162] width 105 height 22
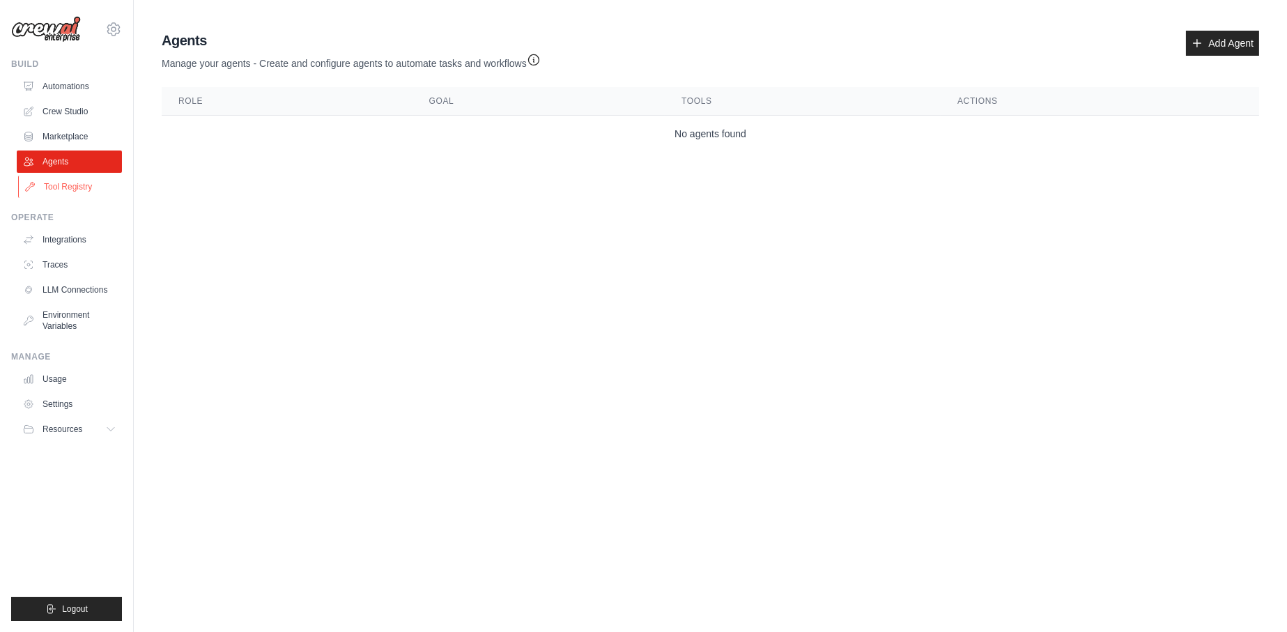
click at [81, 187] on link "Tool Registry" at bounding box center [70, 187] width 105 height 22
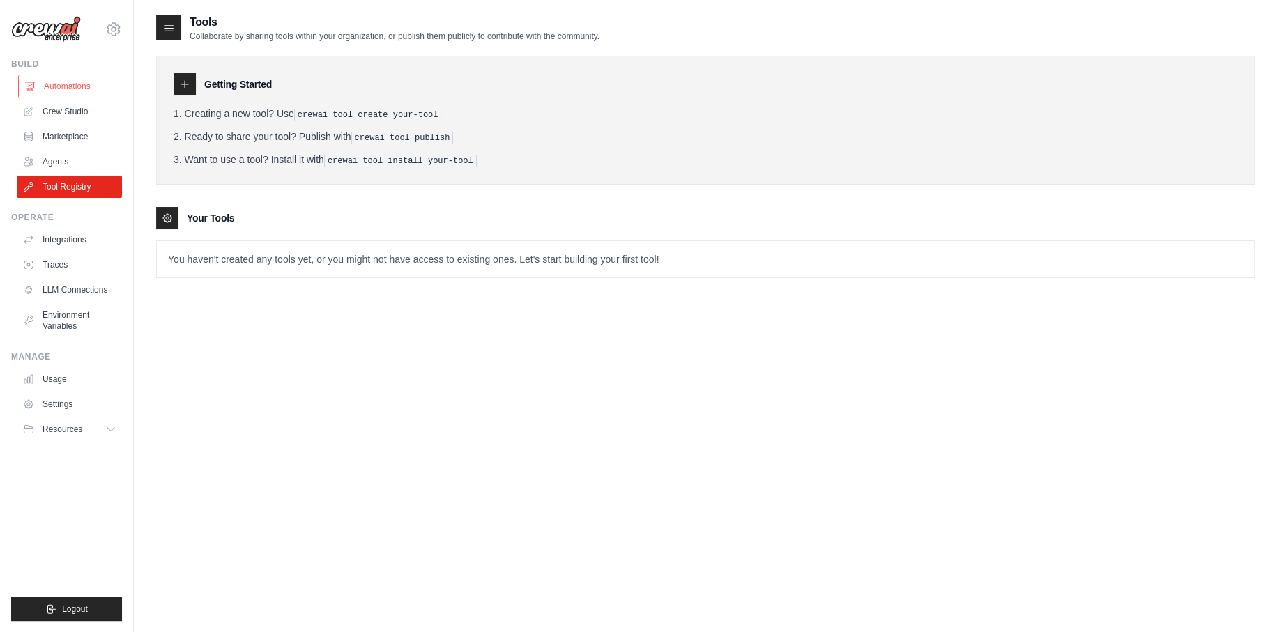
click at [73, 86] on link "Automations" at bounding box center [70, 86] width 105 height 22
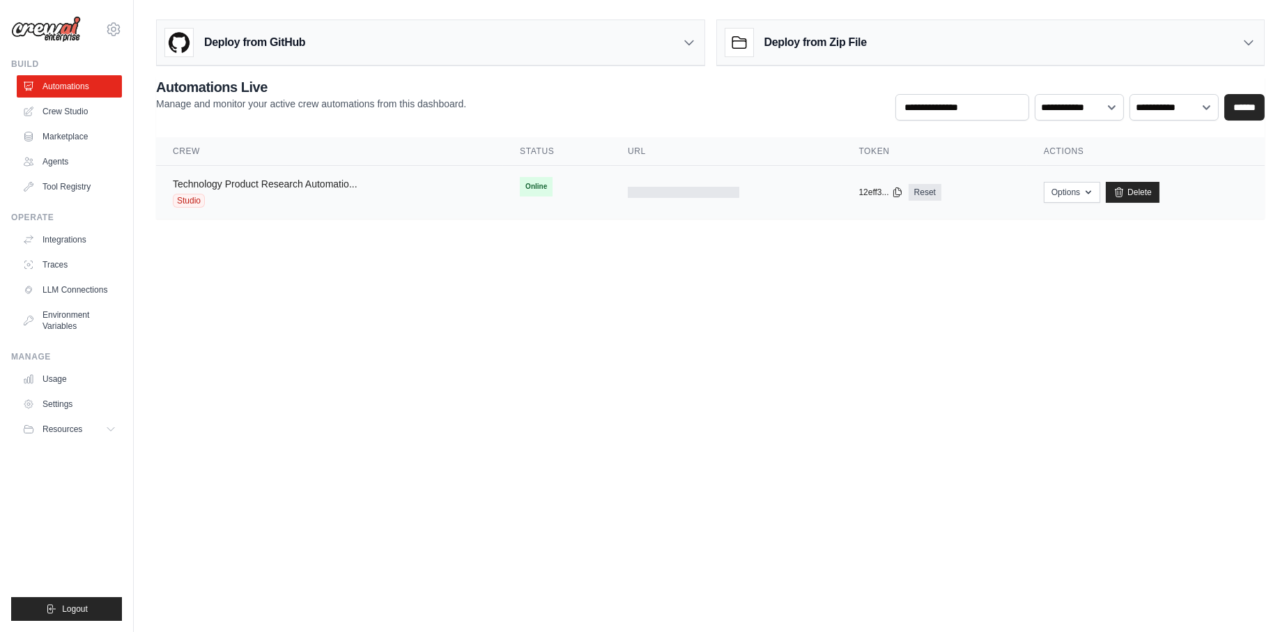
click at [201, 187] on link "Technology Product Research Automatio..." at bounding box center [265, 183] width 185 height 11
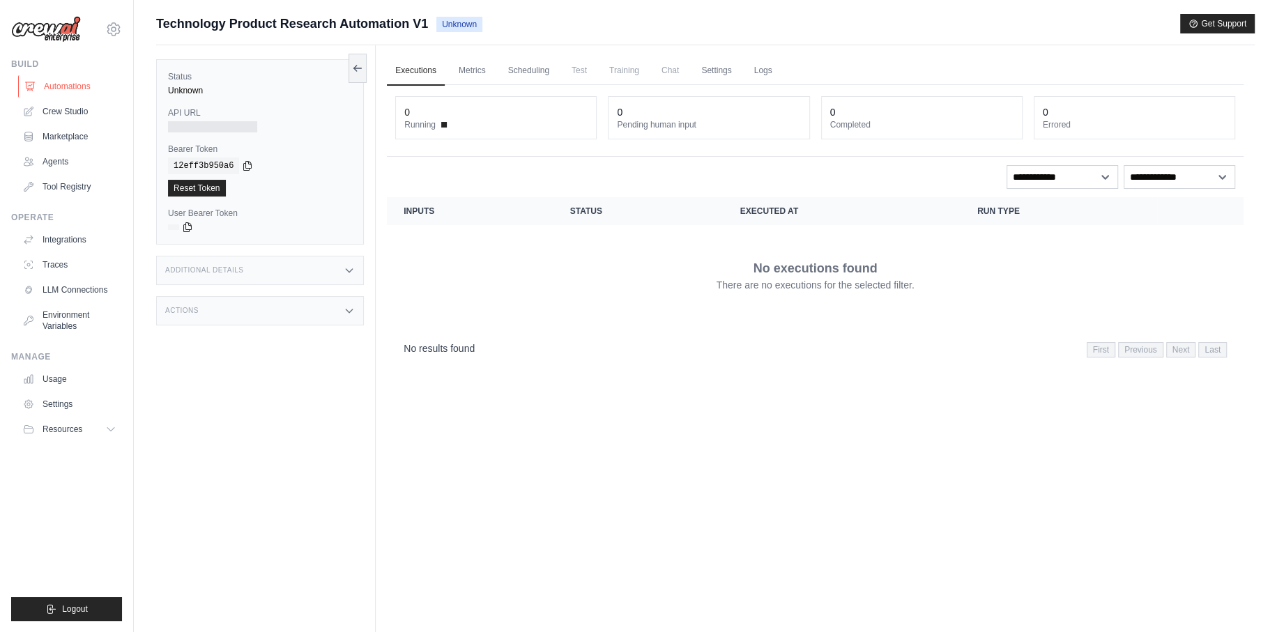
click at [91, 91] on link "Automations" at bounding box center [70, 86] width 105 height 22
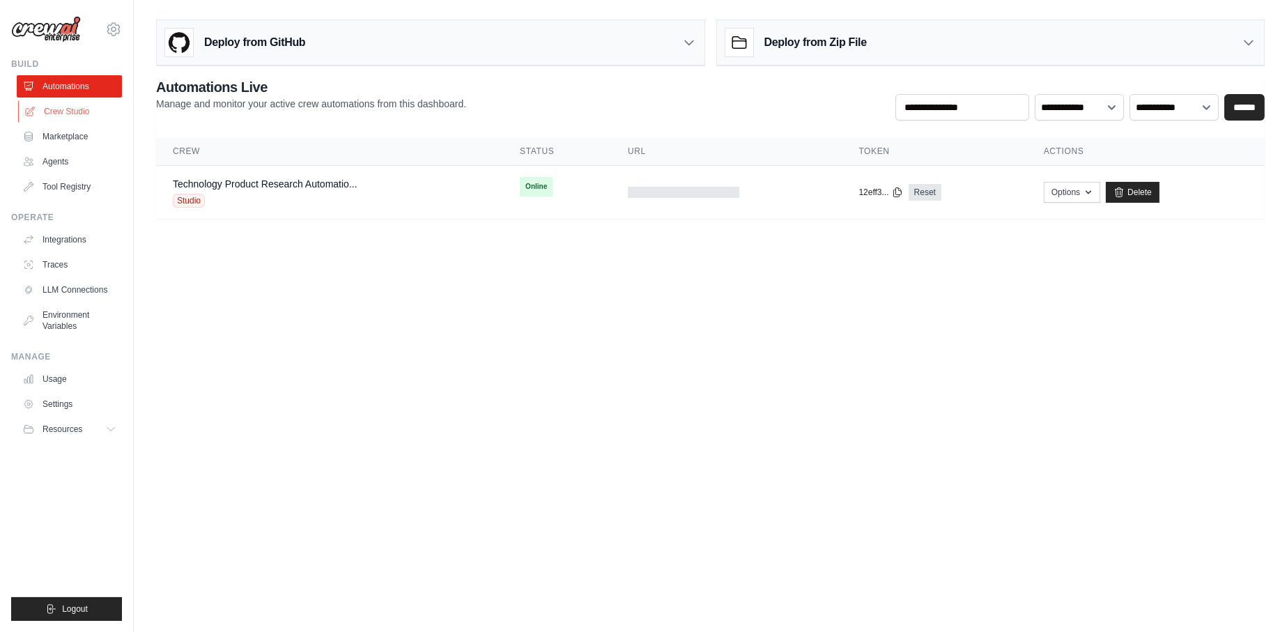
click at [80, 108] on link "Crew Studio" at bounding box center [70, 111] width 105 height 22
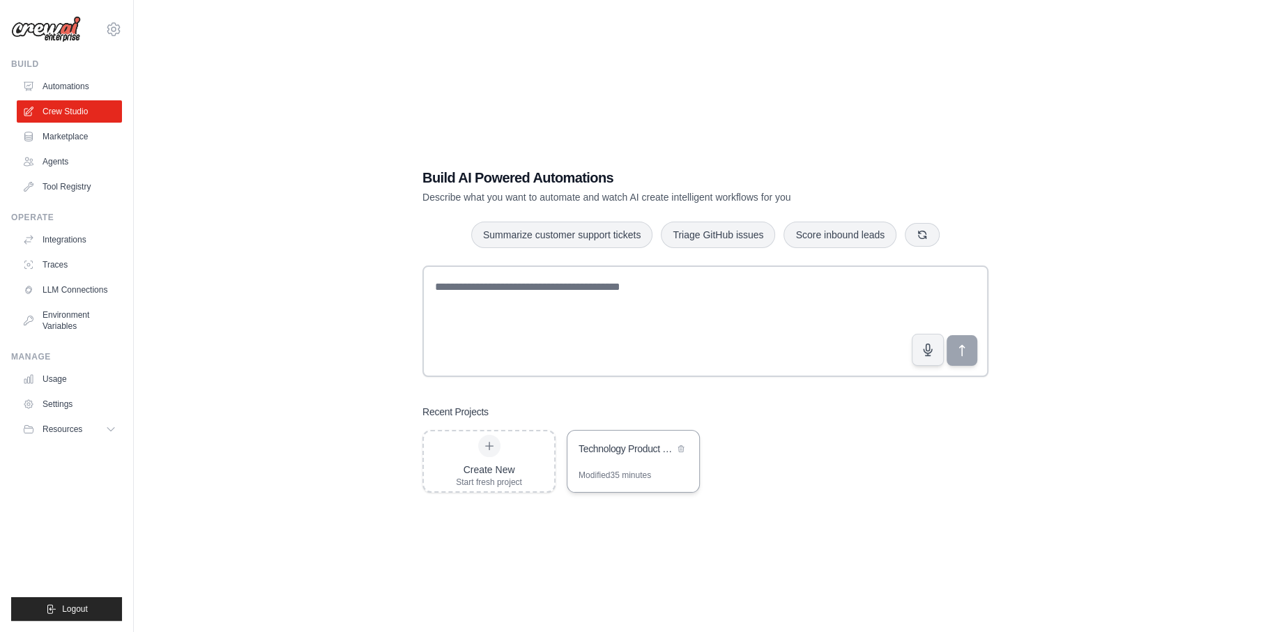
click at [607, 453] on div "Technology Product Research Automation" at bounding box center [625, 449] width 95 height 14
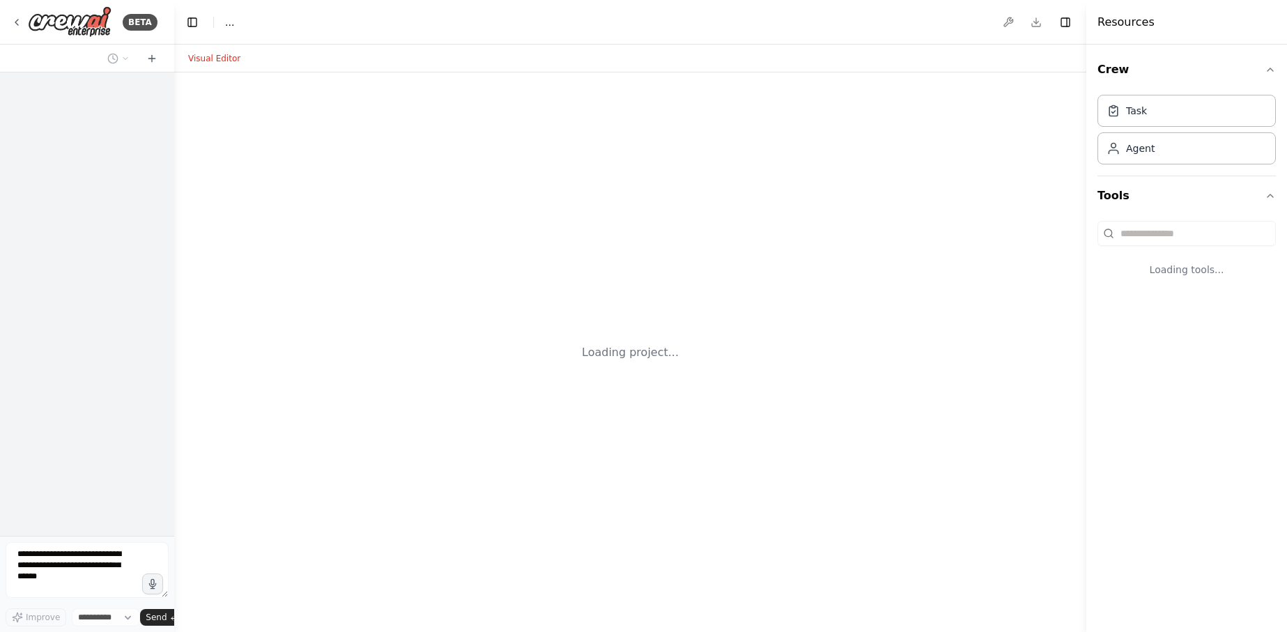
select select "****"
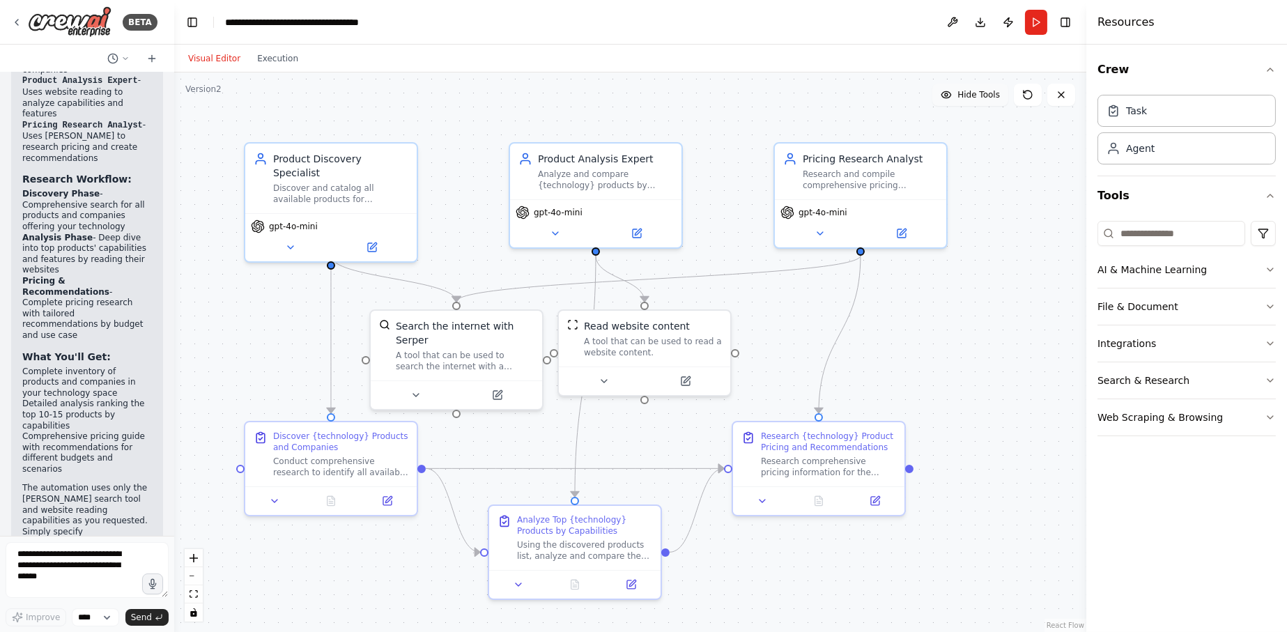
scroll to position [1475, 0]
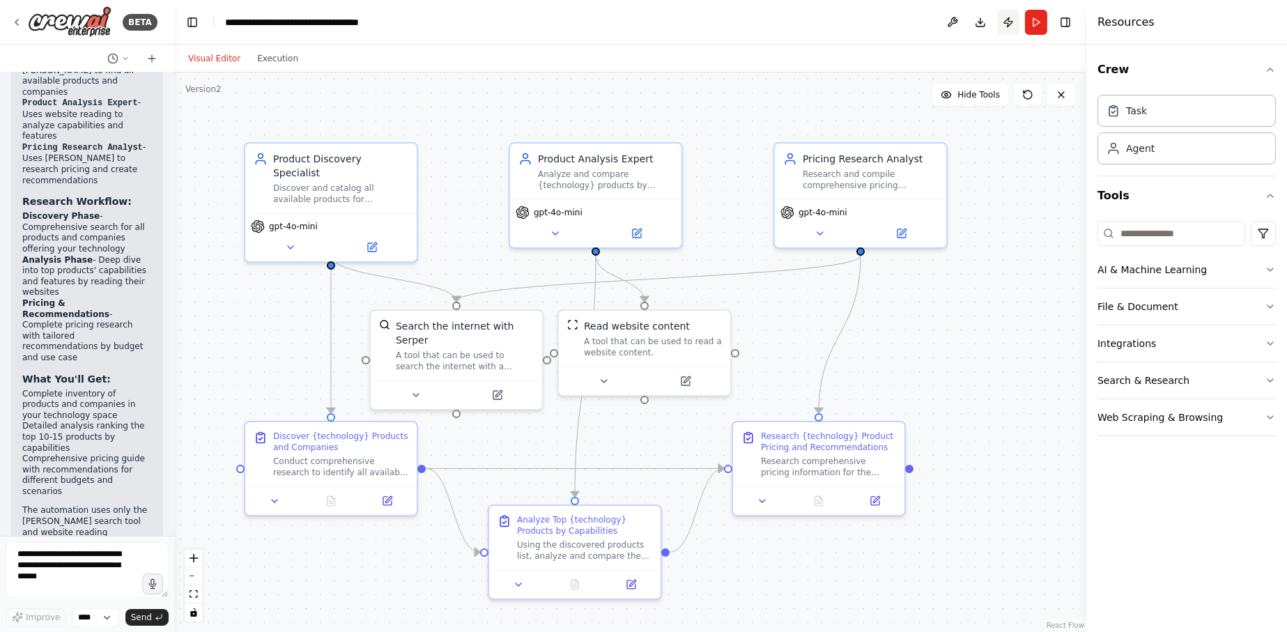
click at [1007, 23] on button "Publish" at bounding box center [1008, 22] width 22 height 25
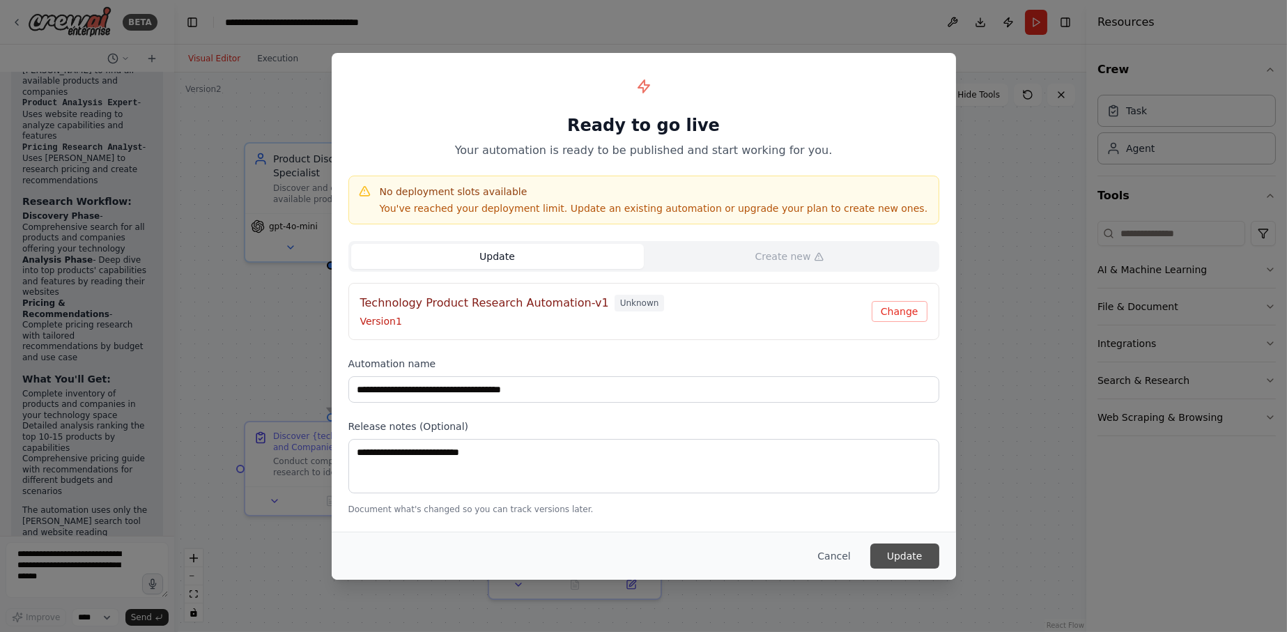
click at [910, 549] on button "Update" at bounding box center [904, 556] width 69 height 25
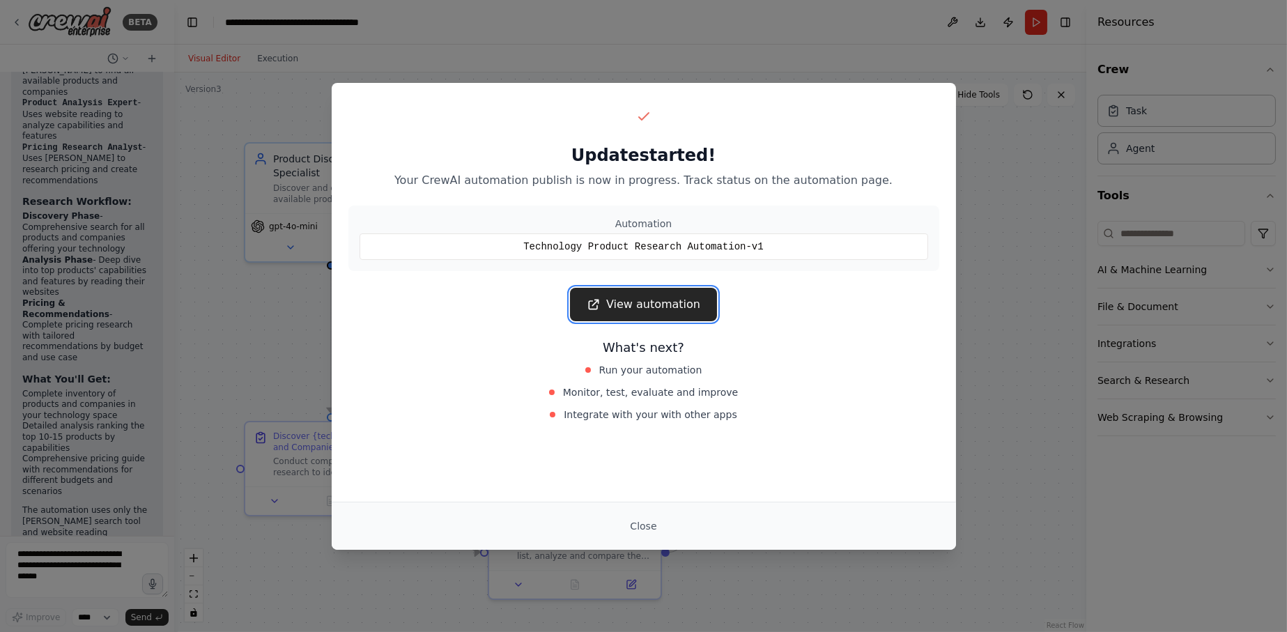
click at [654, 306] on link "View automation" at bounding box center [643, 304] width 147 height 33
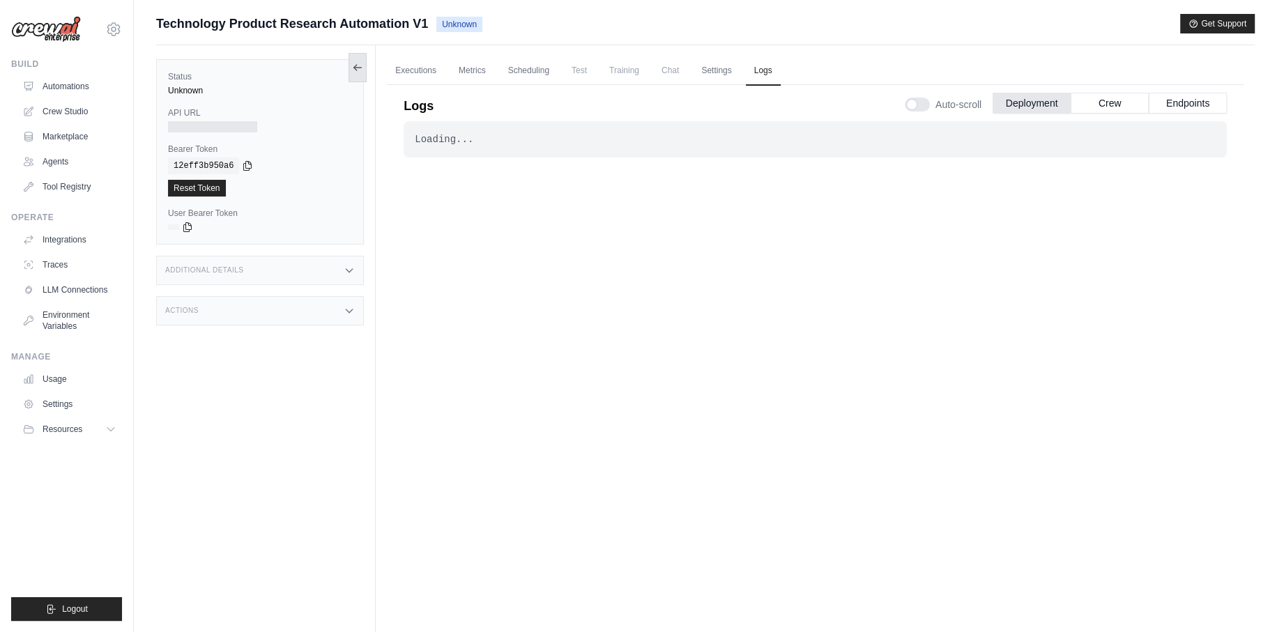
click at [358, 71] on icon at bounding box center [357, 67] width 11 height 11
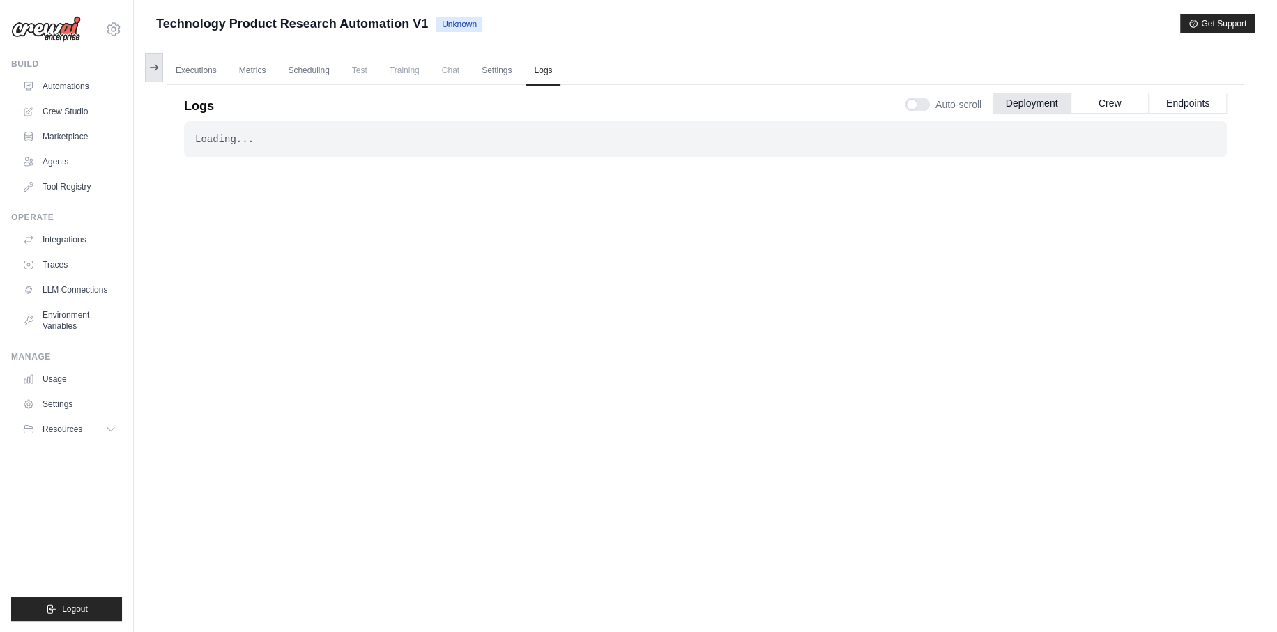
click at [146, 69] on button at bounding box center [154, 67] width 18 height 29
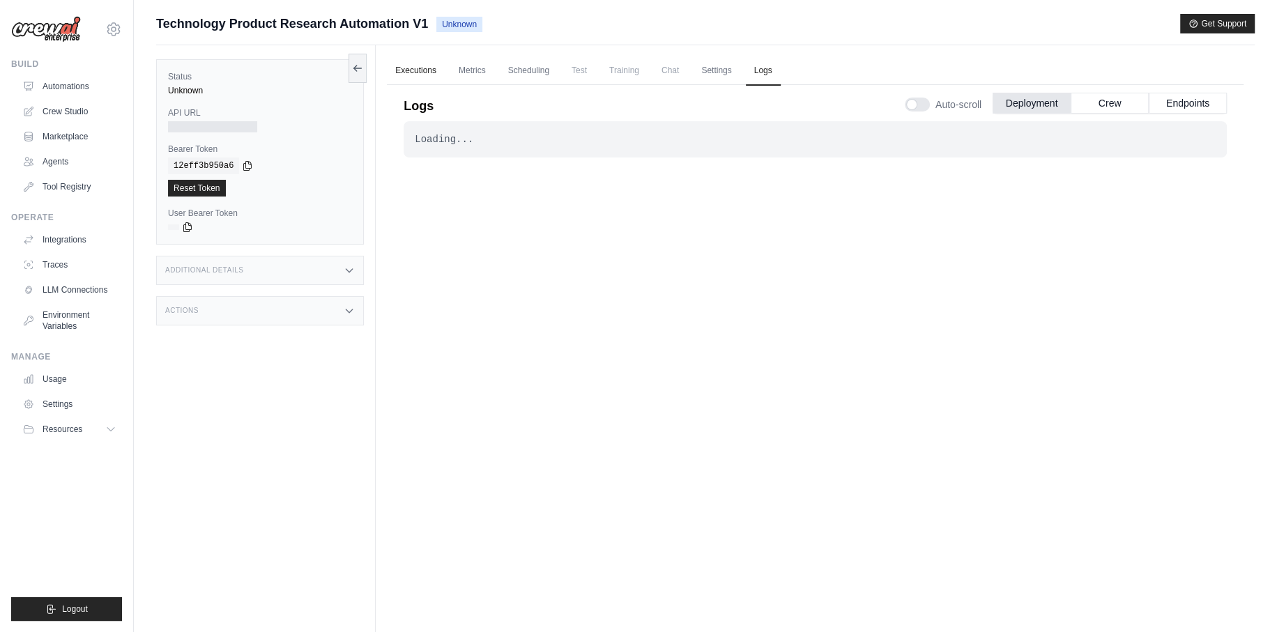
click at [408, 67] on link "Executions" at bounding box center [416, 70] width 58 height 29
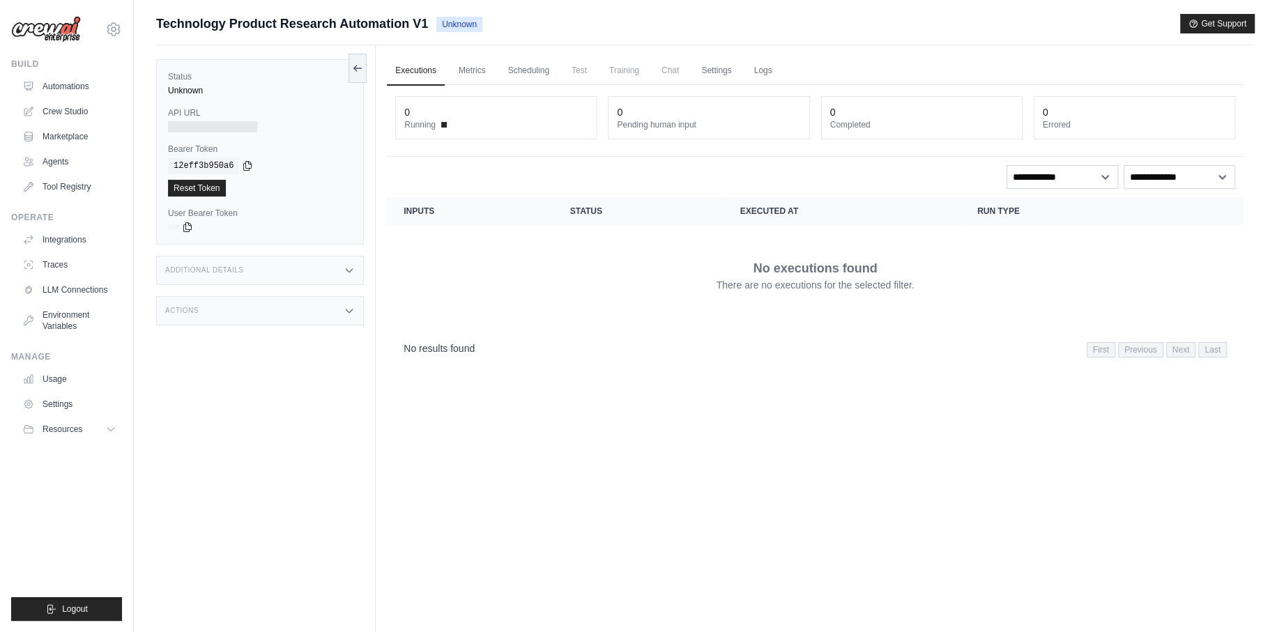
click at [435, 126] on span "Running" at bounding box center [419, 124] width 31 height 11
click at [463, 73] on link "Metrics" at bounding box center [472, 70] width 44 height 29
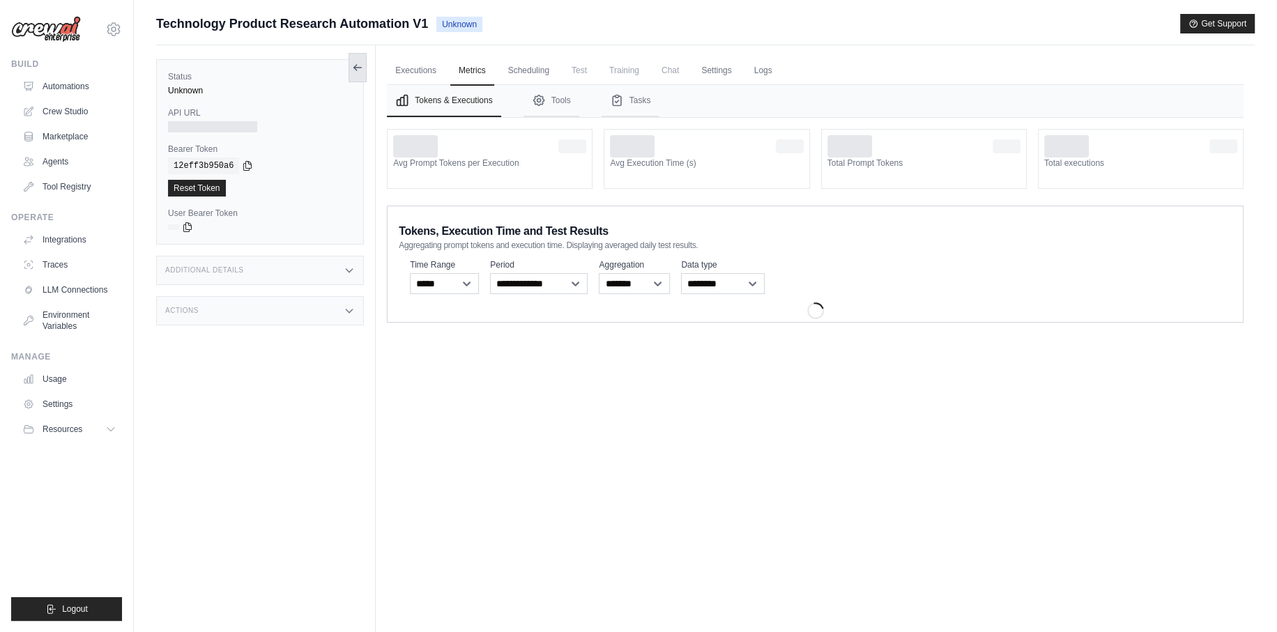
click at [362, 78] on button at bounding box center [357, 67] width 18 height 29
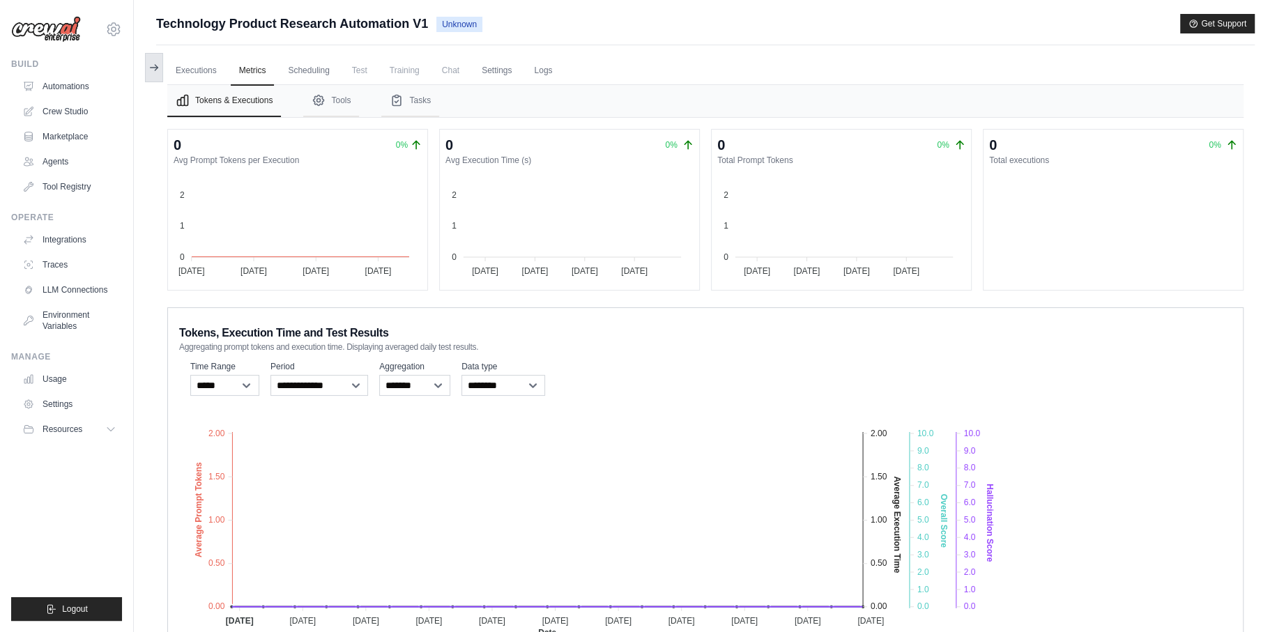
click at [151, 73] on button at bounding box center [154, 67] width 18 height 29
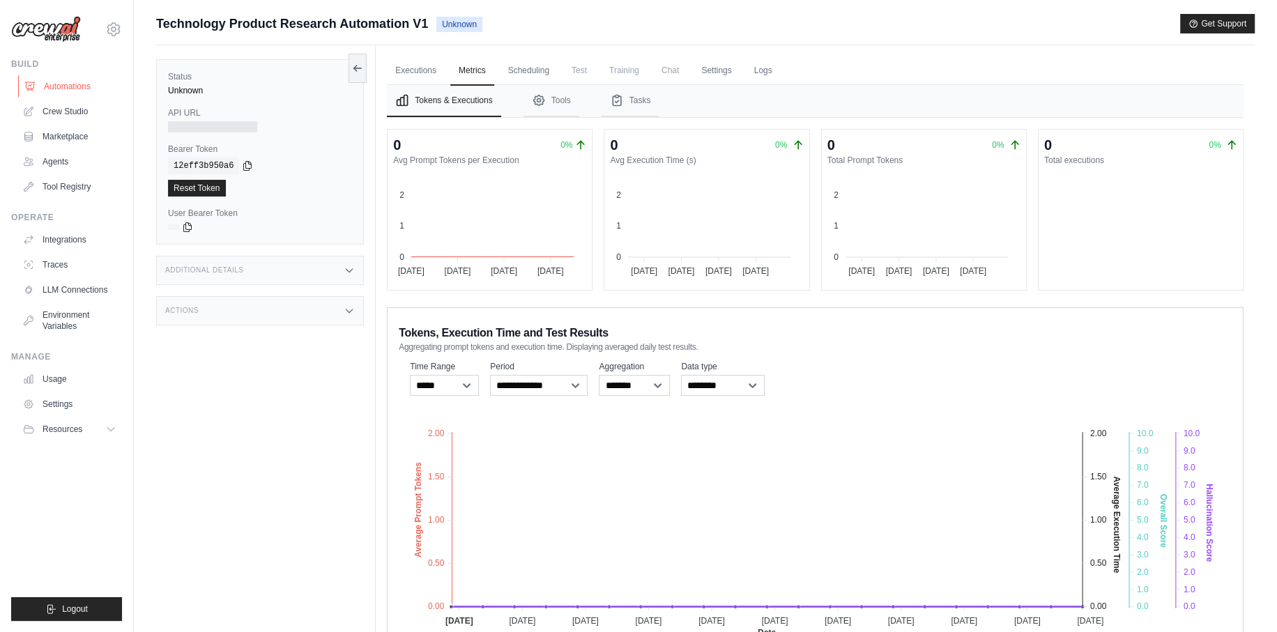
click at [71, 79] on link "Automations" at bounding box center [70, 86] width 105 height 22
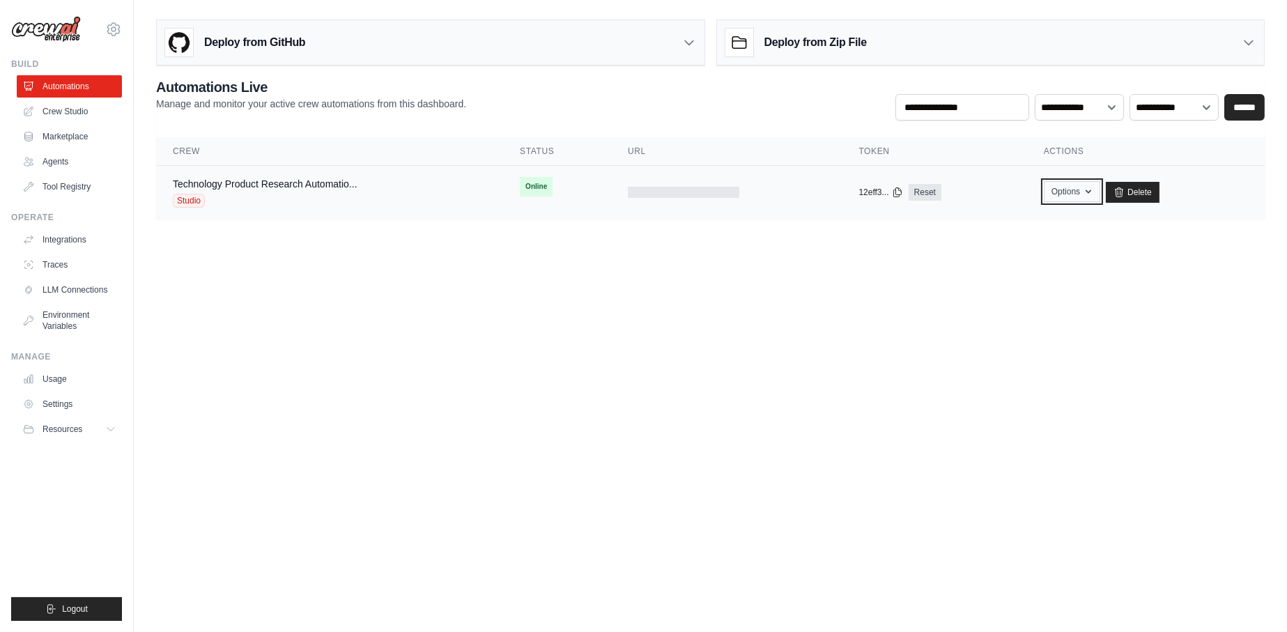
click at [1086, 192] on icon "button" at bounding box center [1088, 191] width 11 height 11
drag, startPoint x: 631, startPoint y: 321, endPoint x: 364, endPoint y: 245, distance: 277.5
click at [626, 321] on body "[EMAIL_ADDRESS][DOMAIN_NAME] Settings Build Automations Crew Studio" at bounding box center [643, 316] width 1287 height 632
click at [331, 183] on link "Technology Product Research Automatio..." at bounding box center [265, 183] width 185 height 11
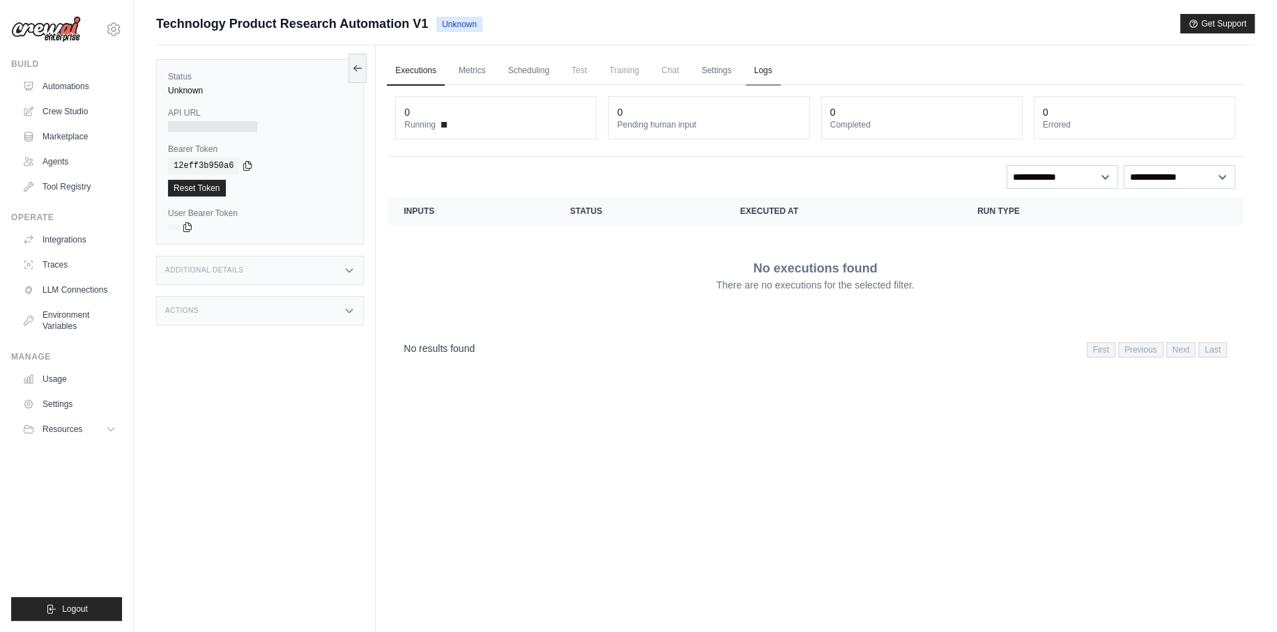
click at [759, 75] on link "Logs" at bounding box center [763, 70] width 35 height 29
